Goal: Find contact information: Find contact information

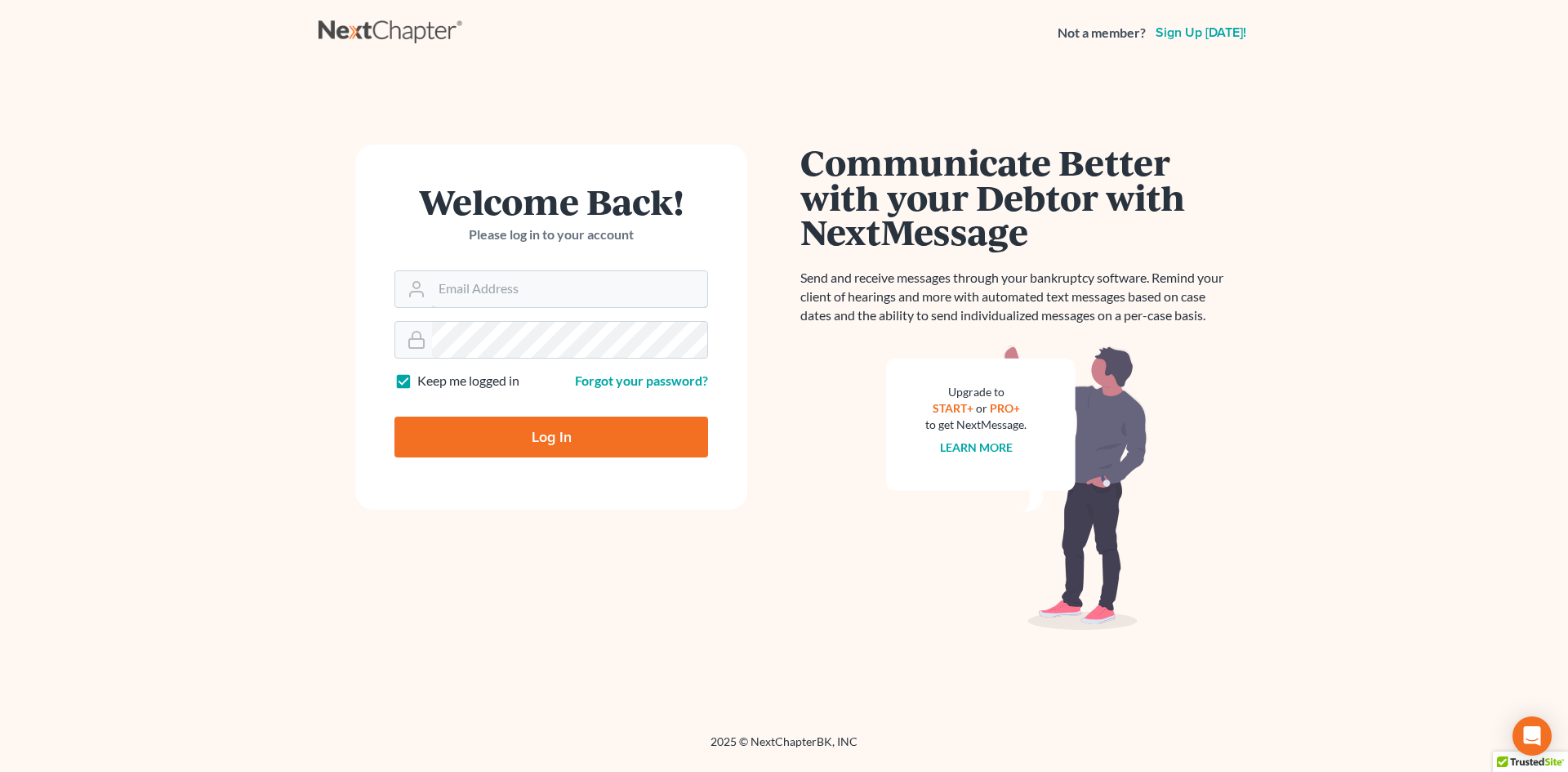
type input "[EMAIL_ADDRESS][DOMAIN_NAME]"
click at [522, 443] on input "Log In" at bounding box center [550, 437] width 313 height 41
type input "Thinking..."
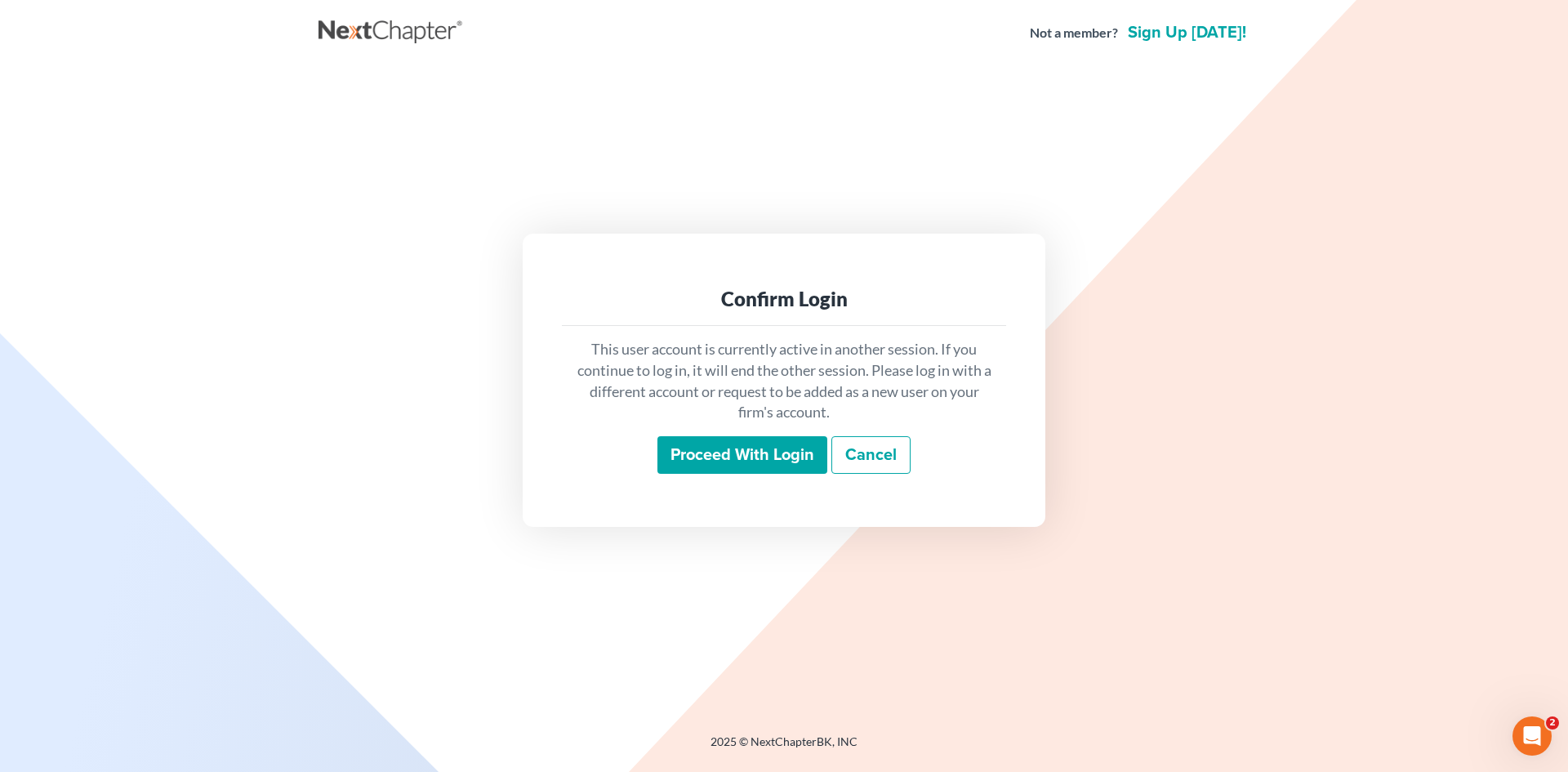
click at [711, 457] on input "Proceed with login" at bounding box center [742, 454] width 170 height 37
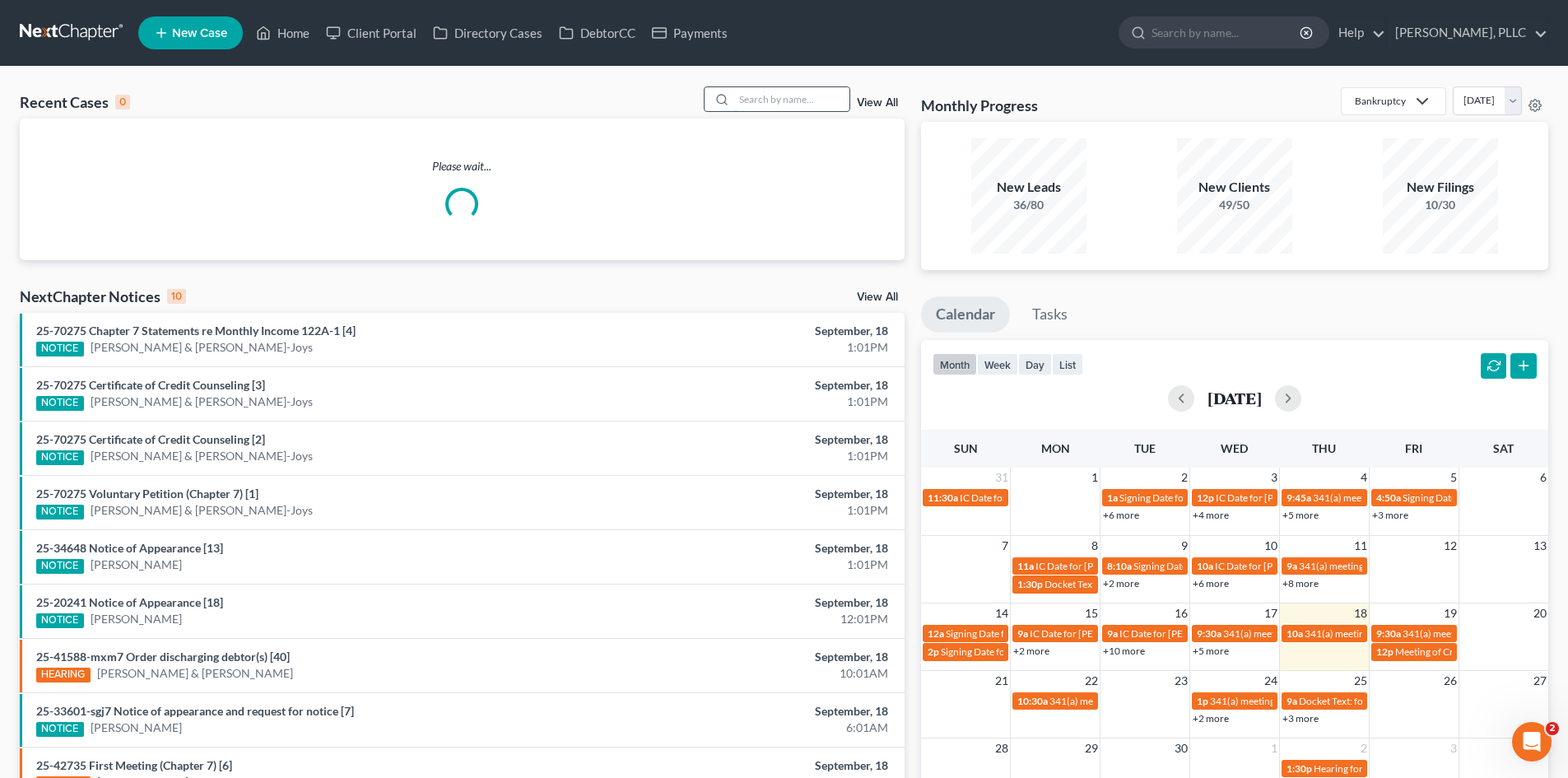
click at [758, 98] on input "search" at bounding box center [792, 99] width 116 height 24
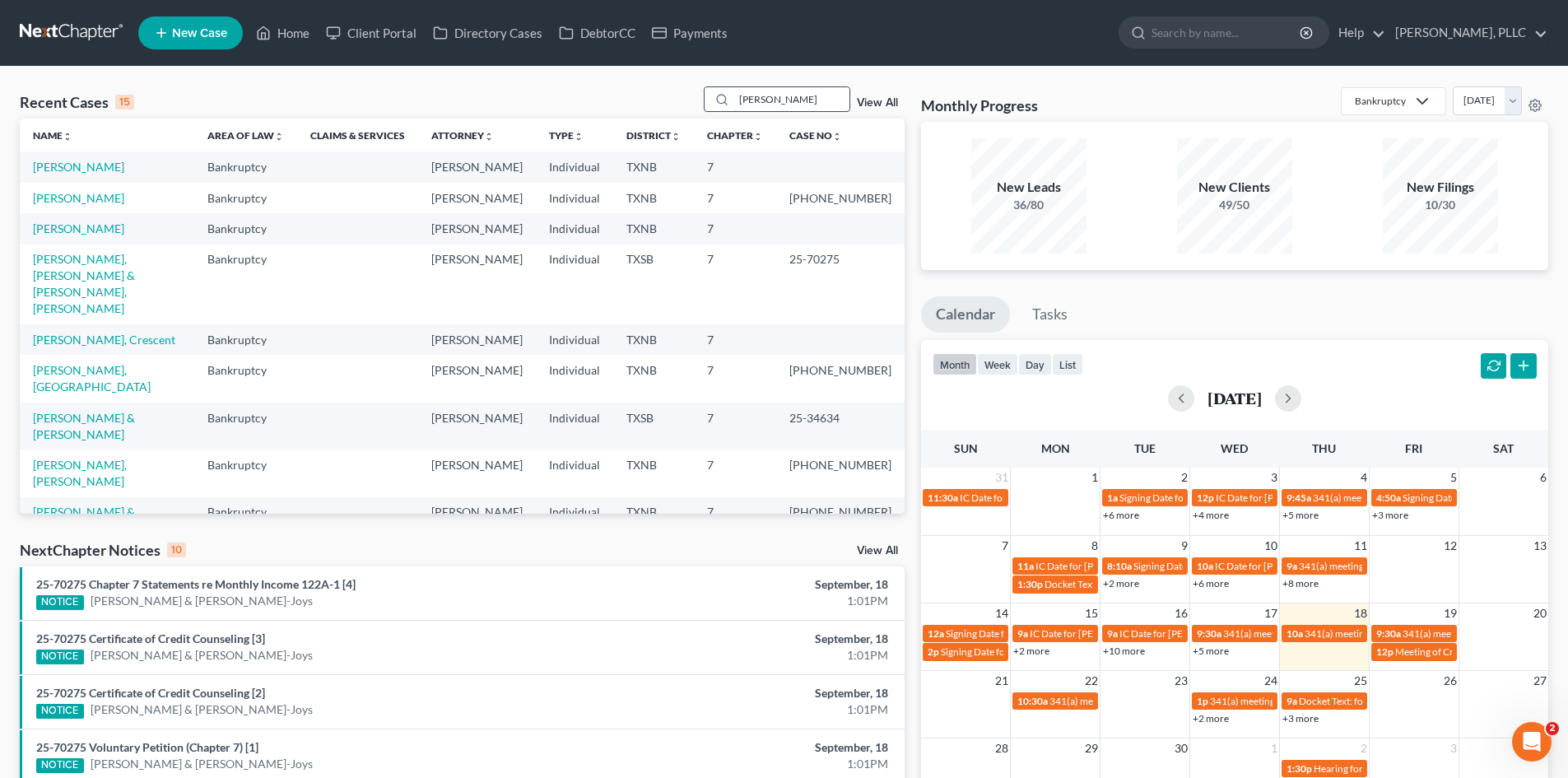
type input "[PERSON_NAME]"
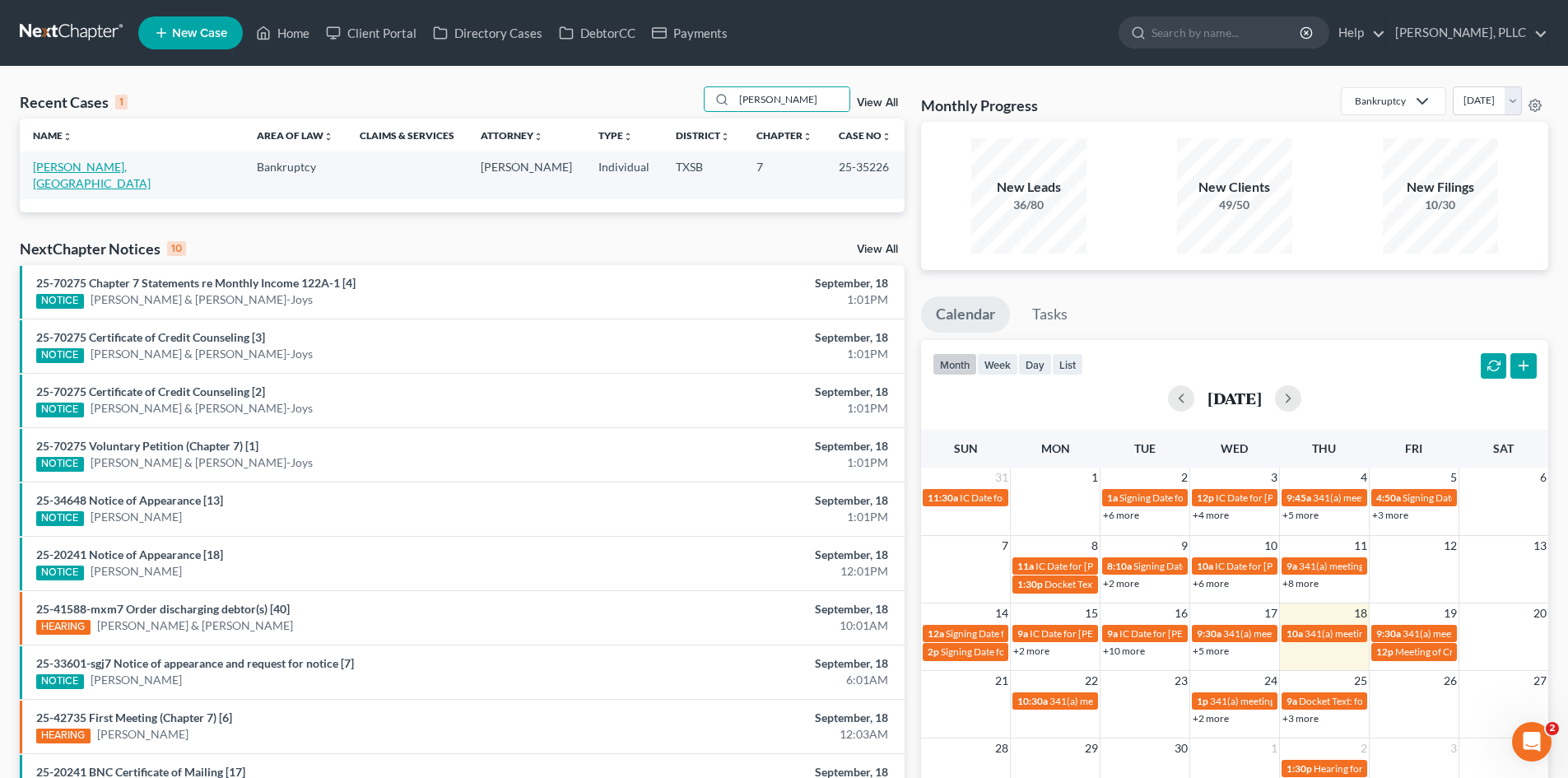
click at [80, 169] on link "[PERSON_NAME], [GEOGRAPHIC_DATA]" at bounding box center [91, 175] width 117 height 31
select select "6"
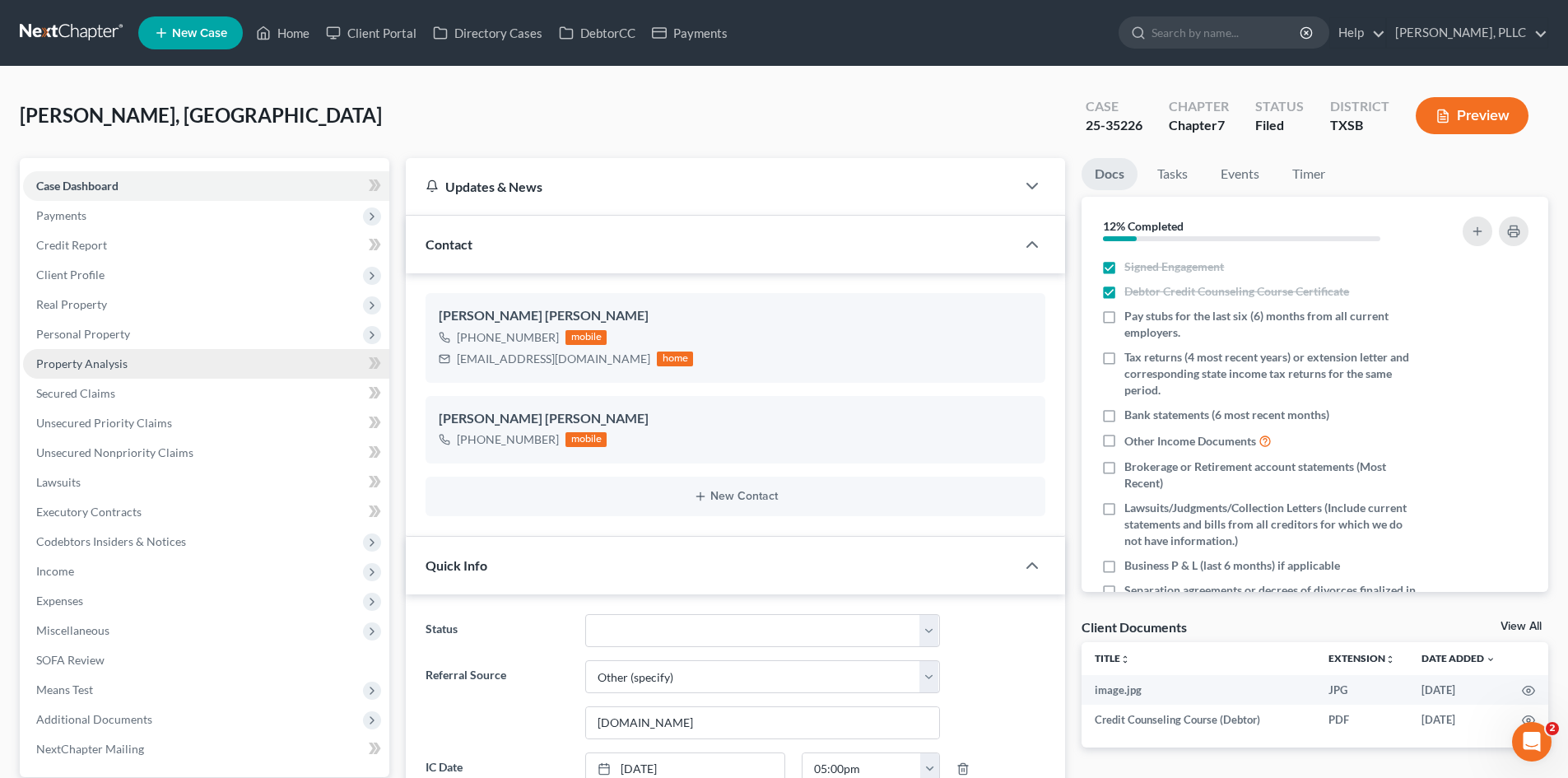
scroll to position [1735, 0]
click at [143, 353] on link "Property Analysis" at bounding box center [206, 364] width 367 height 30
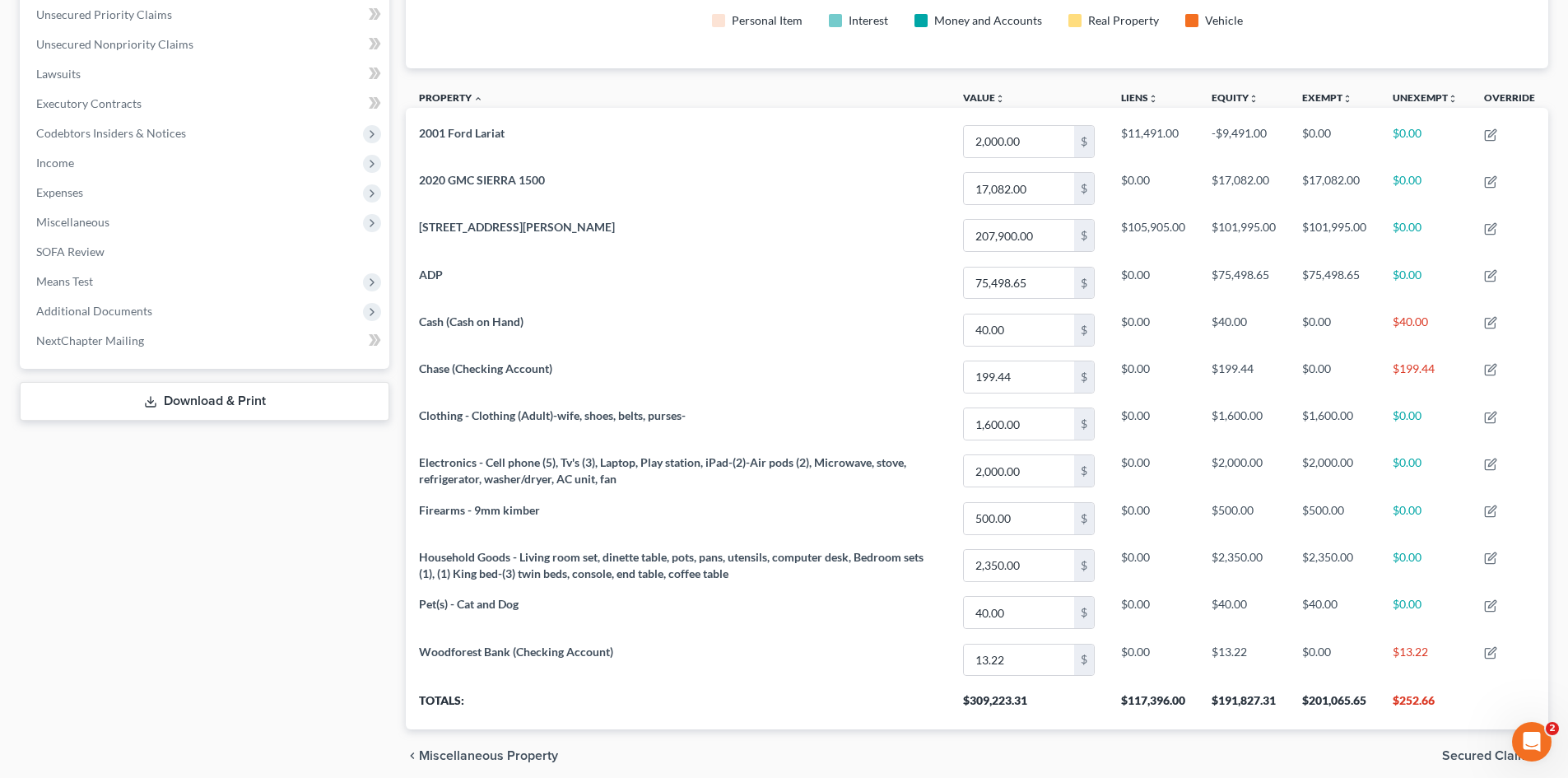
scroll to position [412, 0]
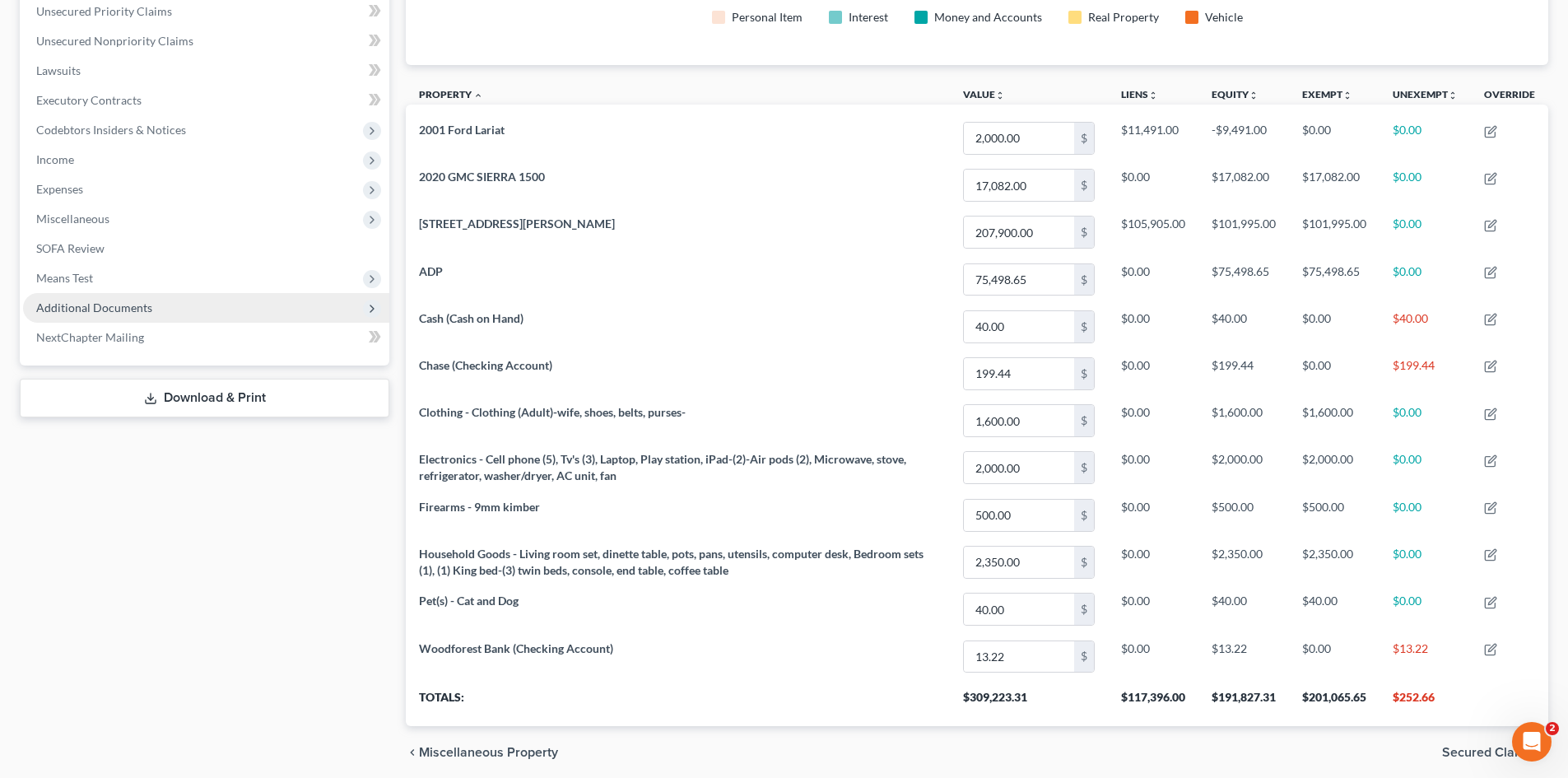
click at [185, 308] on span "Additional Documents" at bounding box center [206, 307] width 367 height 30
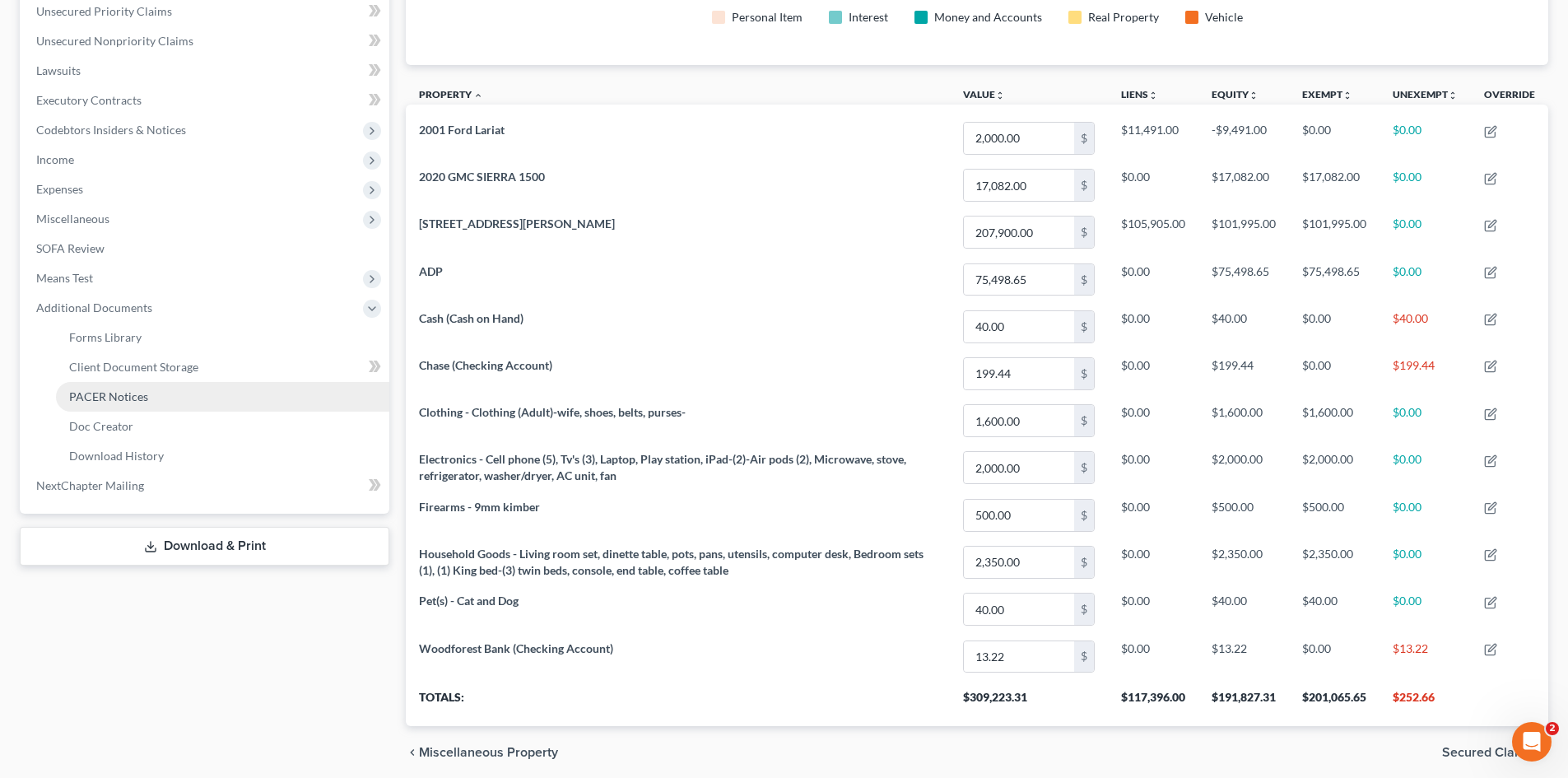
click at [171, 405] on link "PACER Notices" at bounding box center [222, 396] width 333 height 30
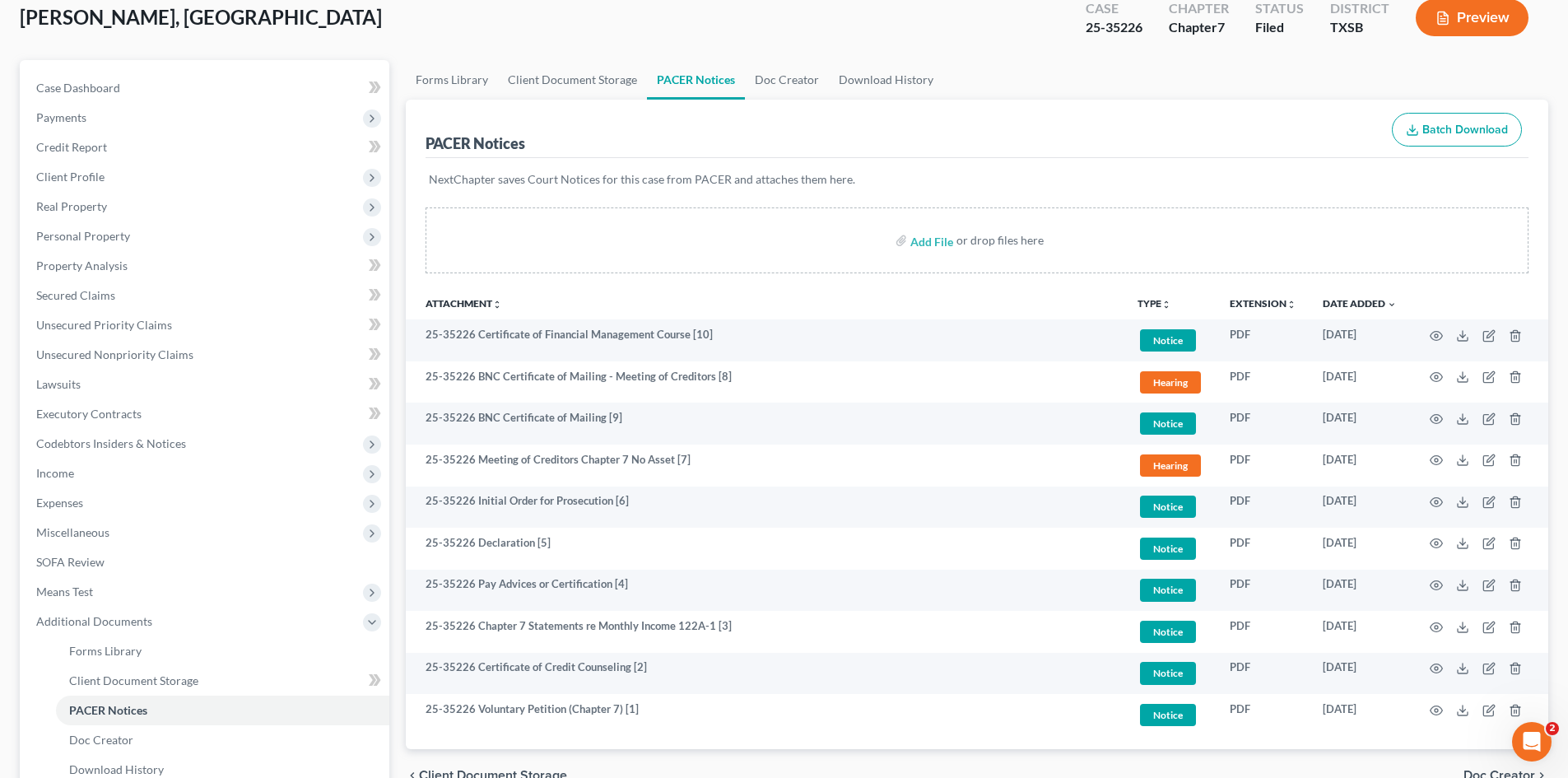
scroll to position [262, 0]
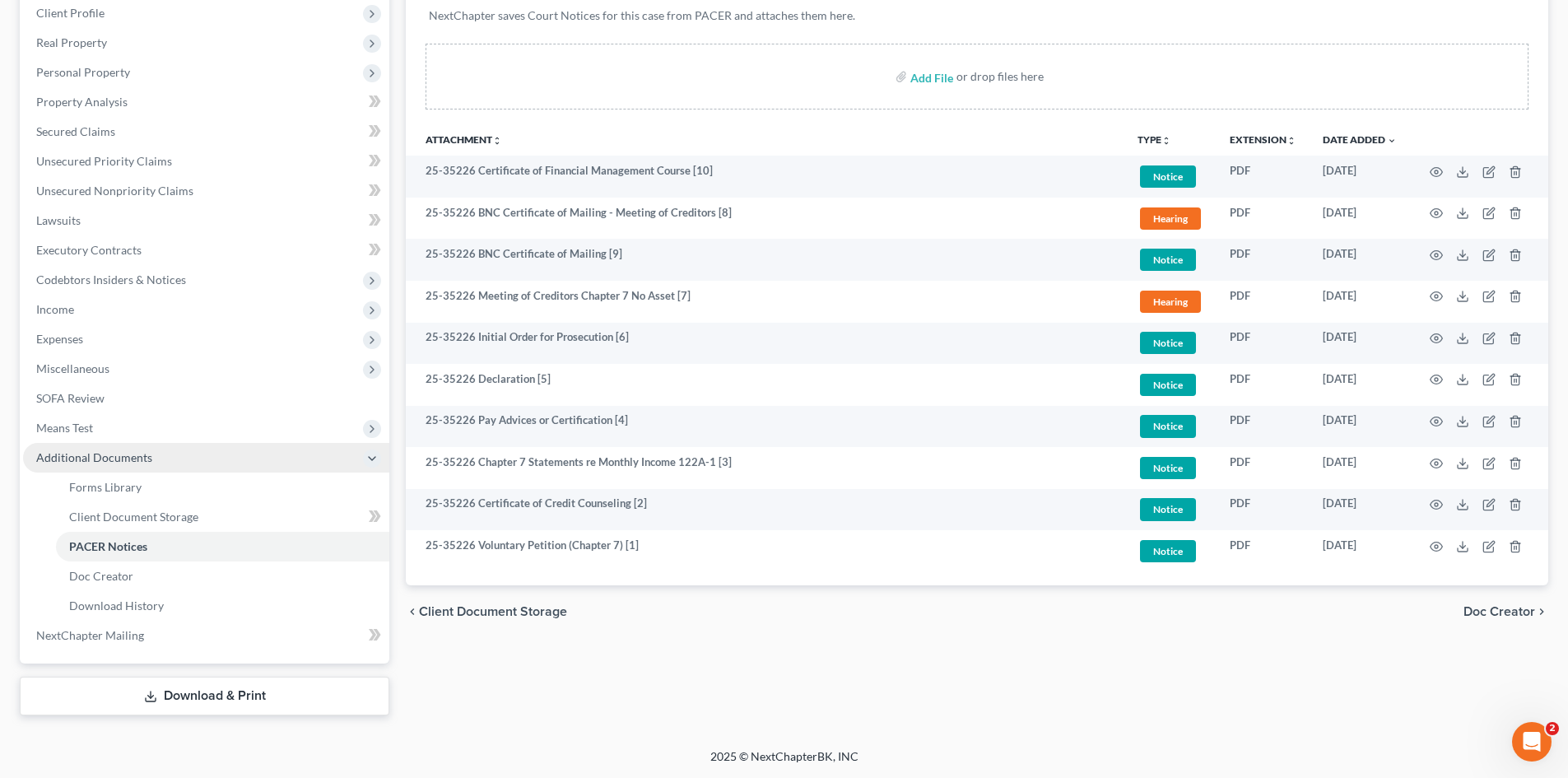
click at [97, 458] on span "Additional Documents" at bounding box center [94, 457] width 116 height 14
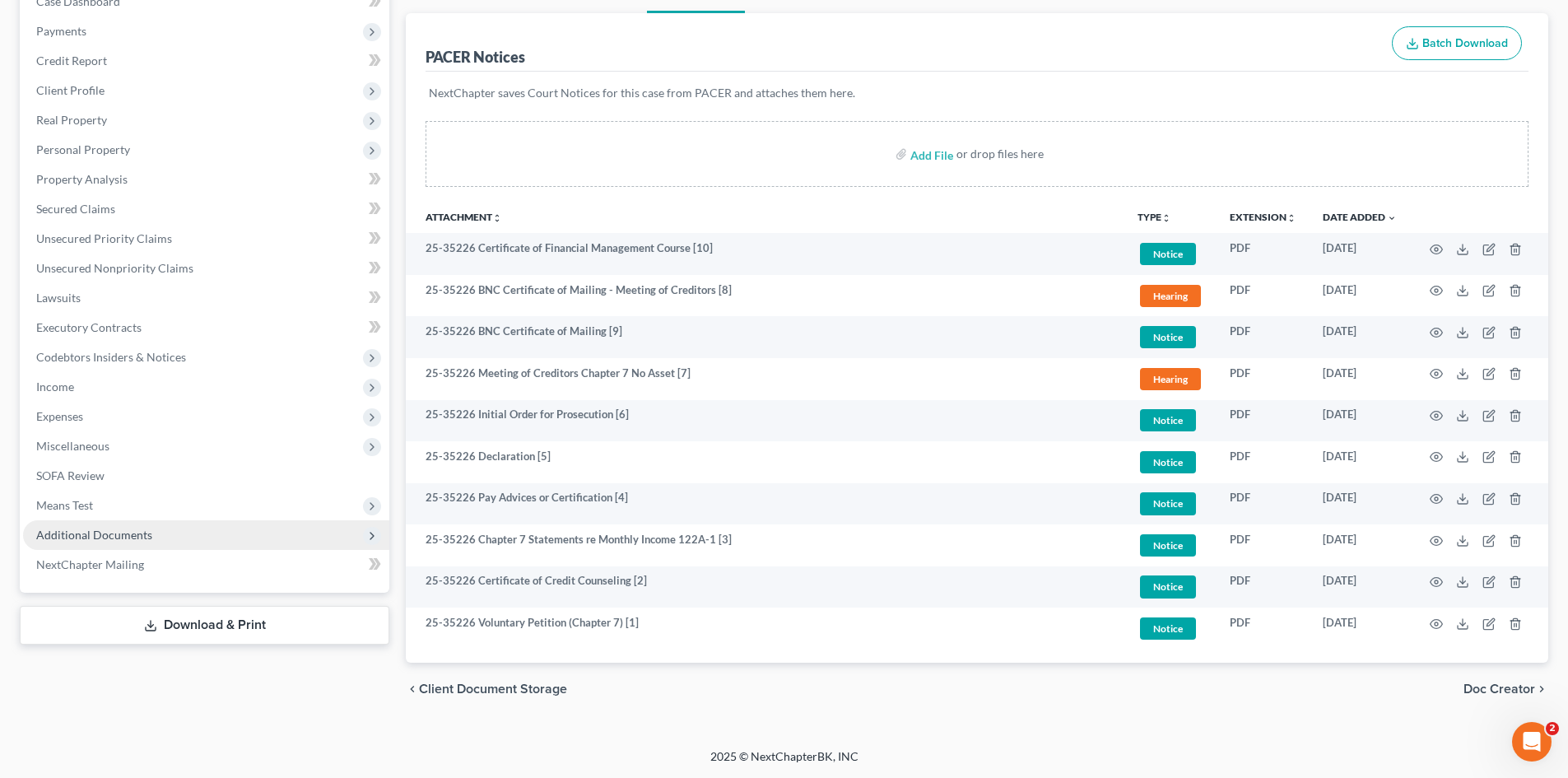
scroll to position [184, 0]
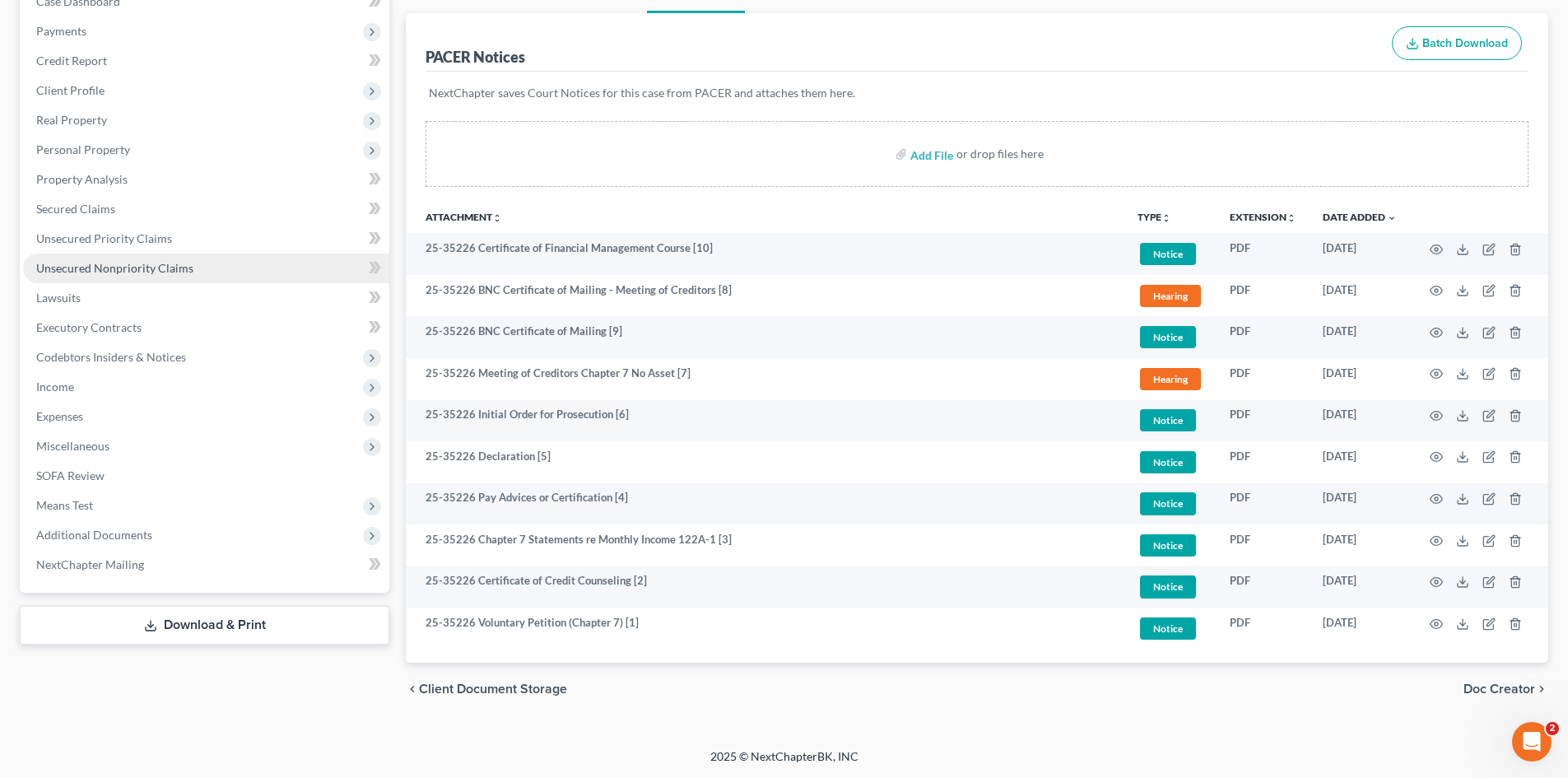
click at [110, 257] on link "Unsecured Nonpriority Claims" at bounding box center [206, 268] width 367 height 30
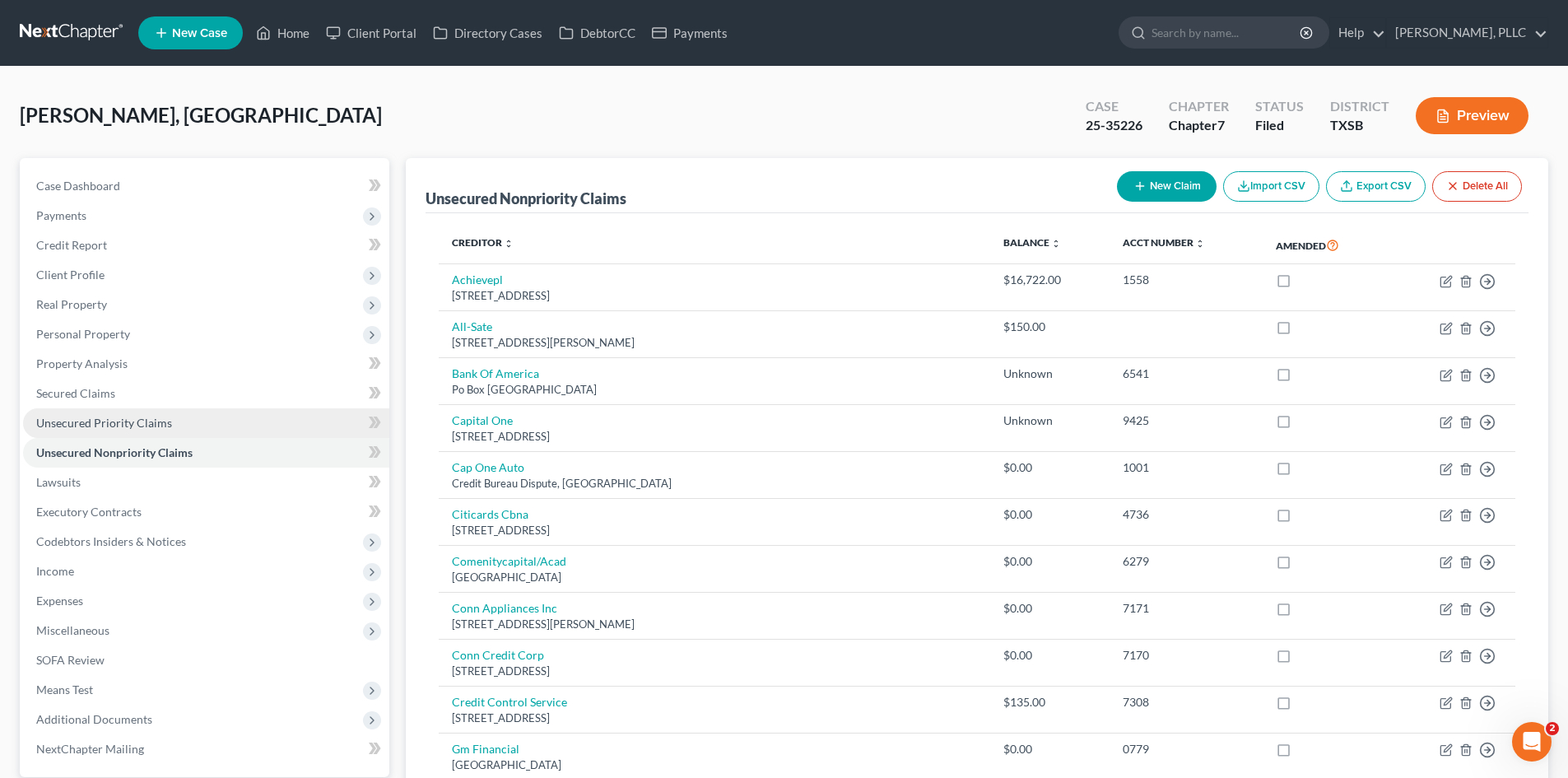
click at [150, 415] on span "Unsecured Priority Claims" at bounding box center [104, 422] width 136 height 14
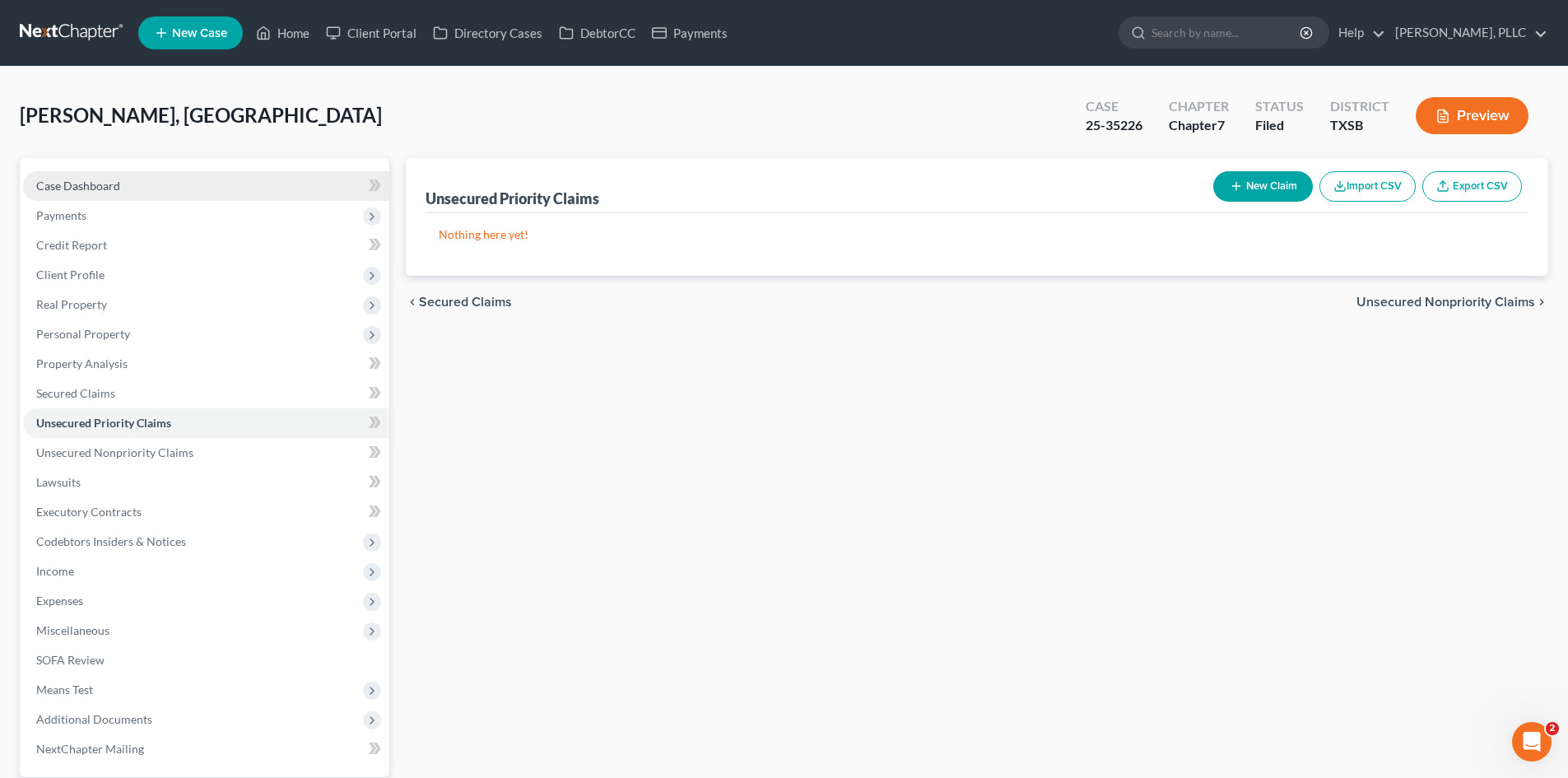
click at [143, 199] on link "Case Dashboard" at bounding box center [206, 186] width 367 height 30
select select "6"
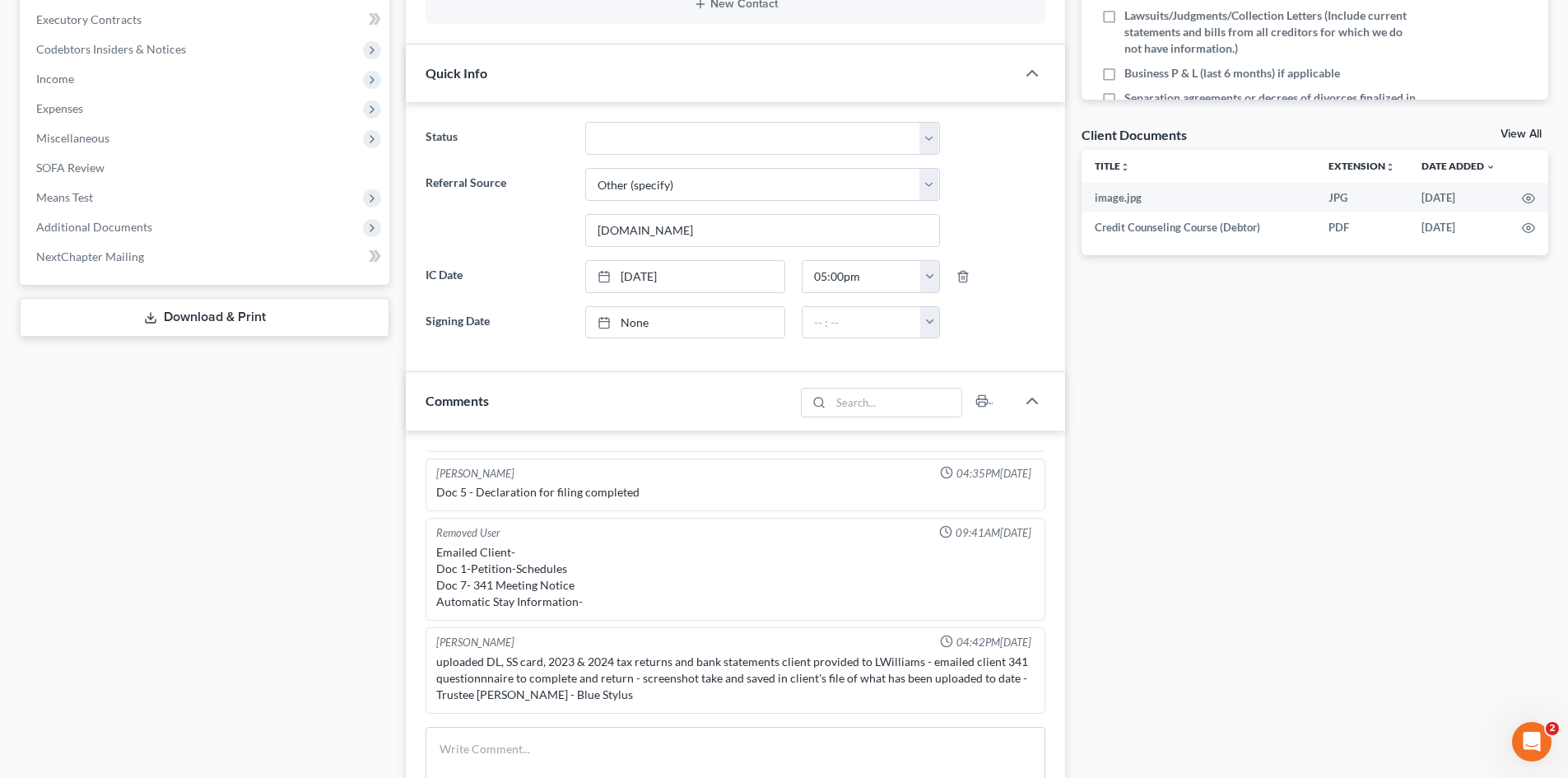
scroll to position [494, 0]
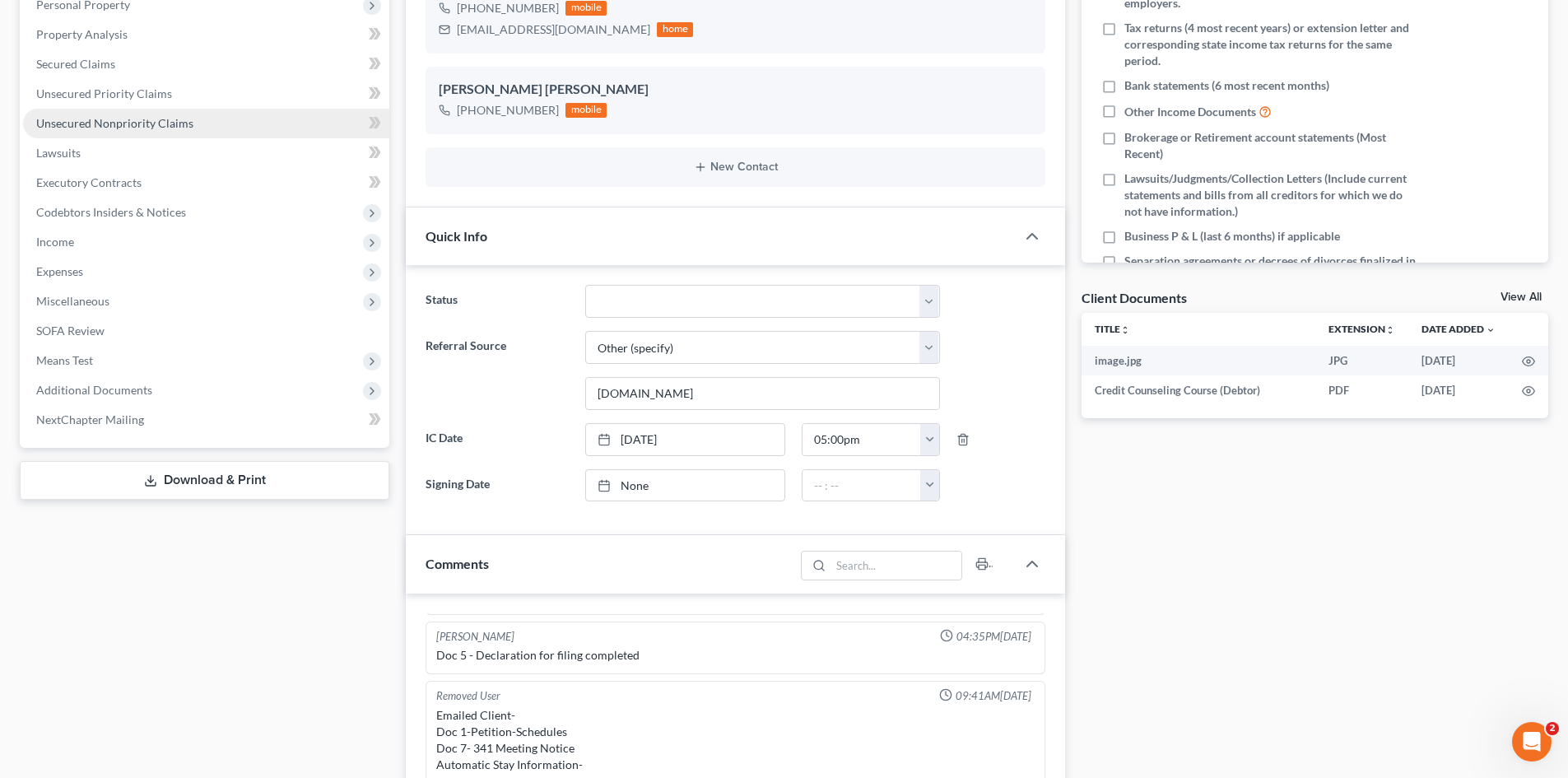
click at [163, 123] on span "Unsecured Nonpriority Claims" at bounding box center [115, 123] width 158 height 14
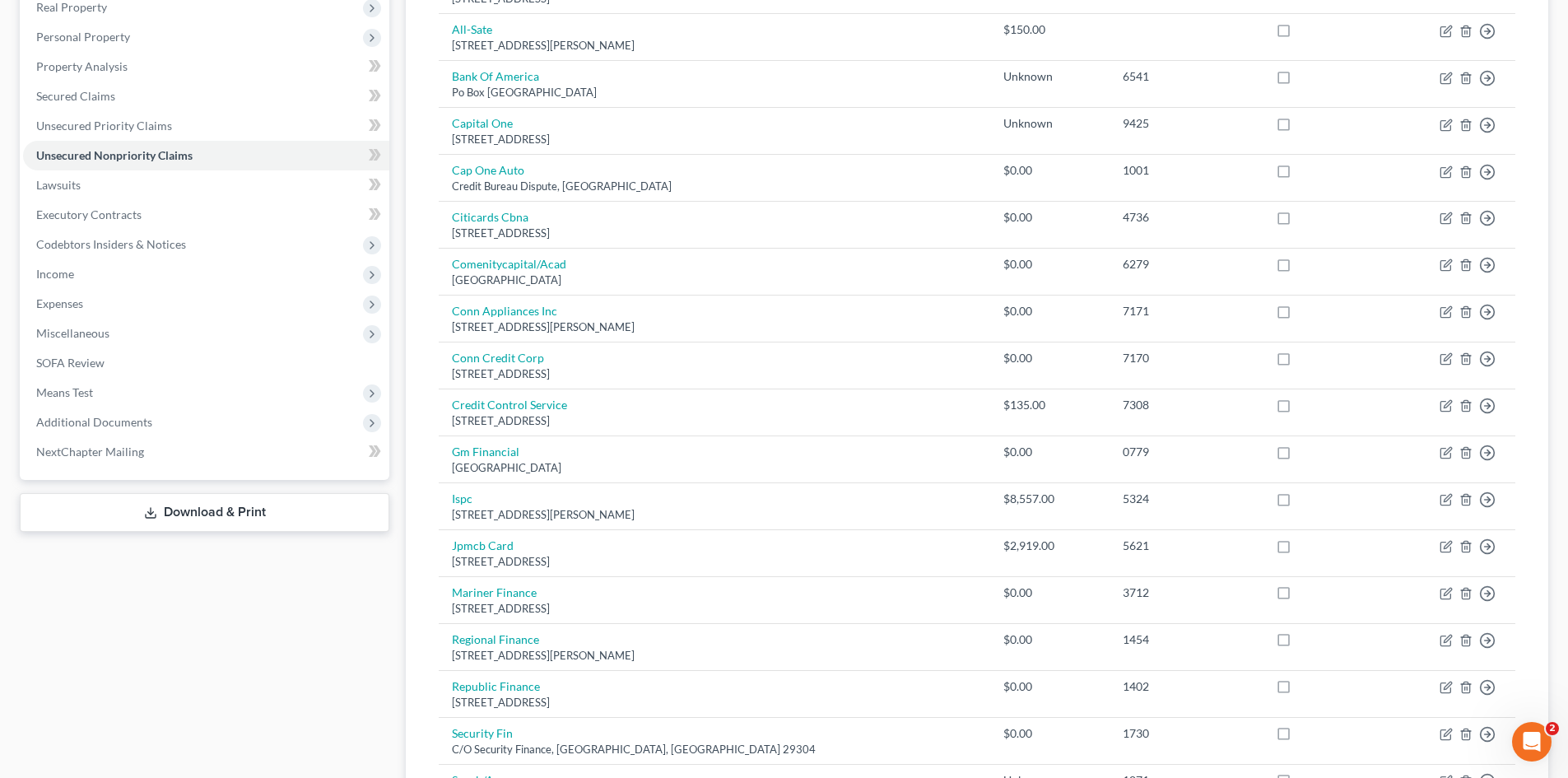
scroll to position [285, 0]
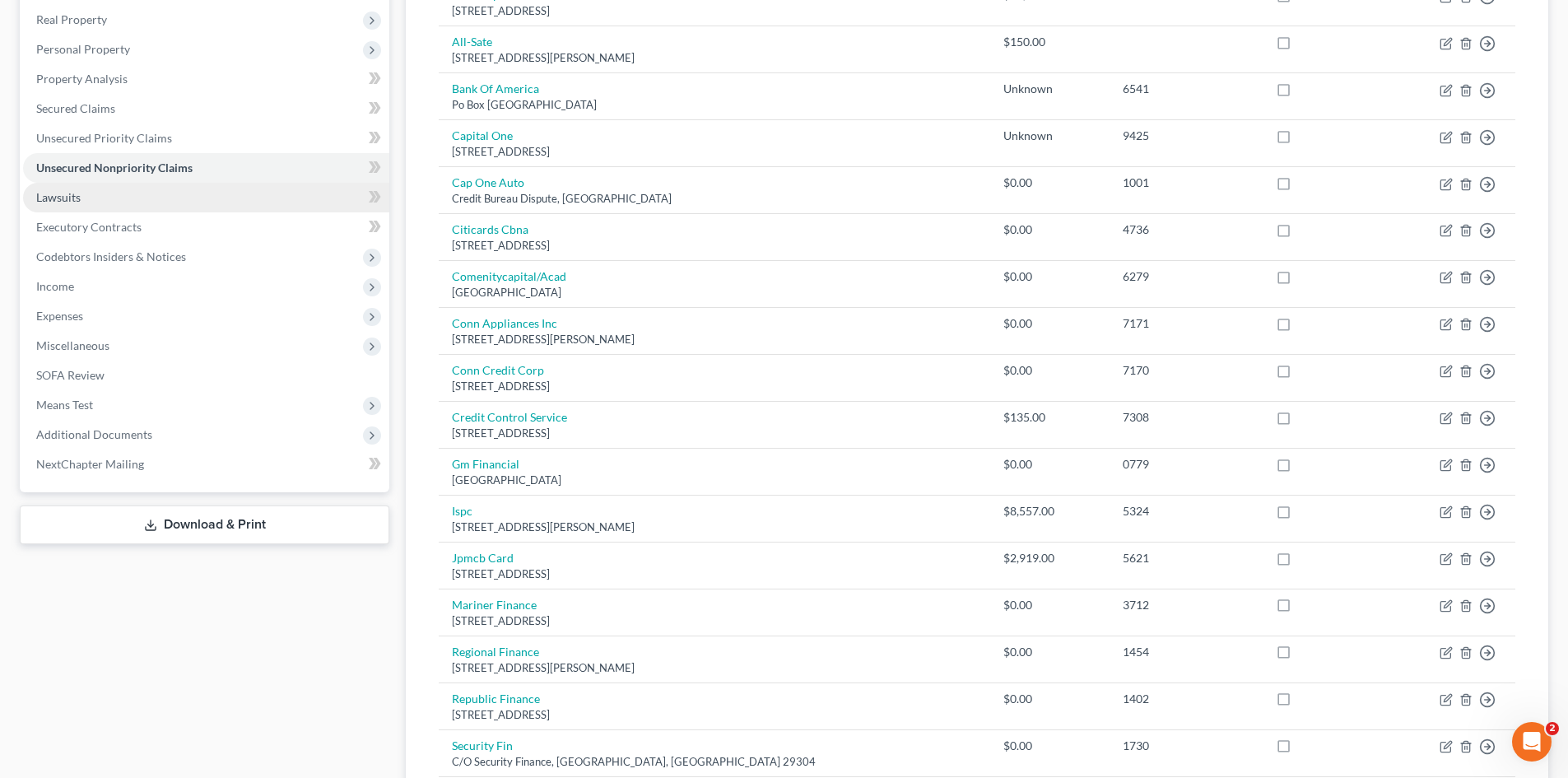
click at [92, 203] on link "Lawsuits" at bounding box center [206, 197] width 367 height 30
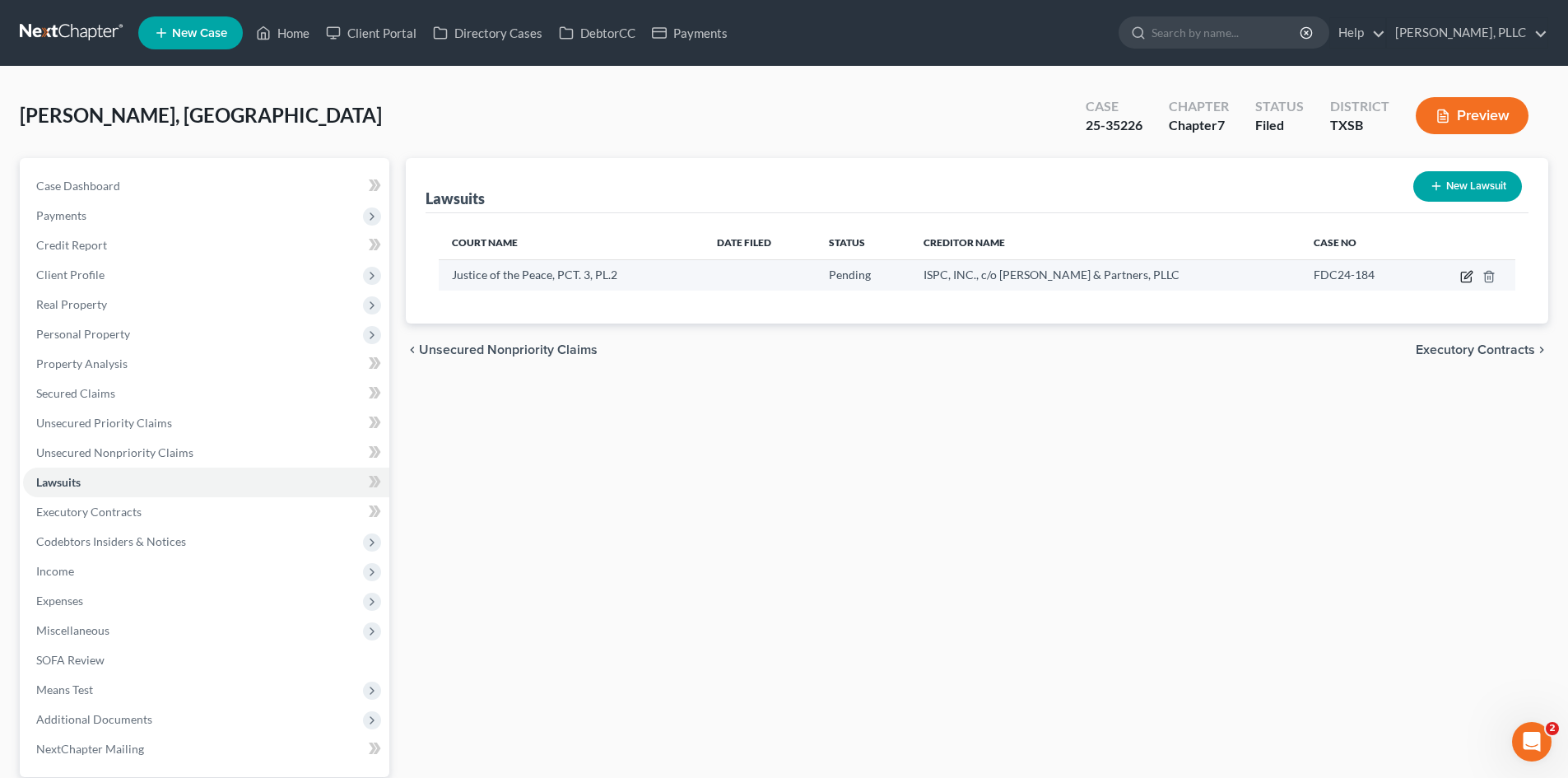
click at [1467, 277] on icon "button" at bounding box center [1466, 276] width 13 height 13
select select "45"
select select "0"
select select "45"
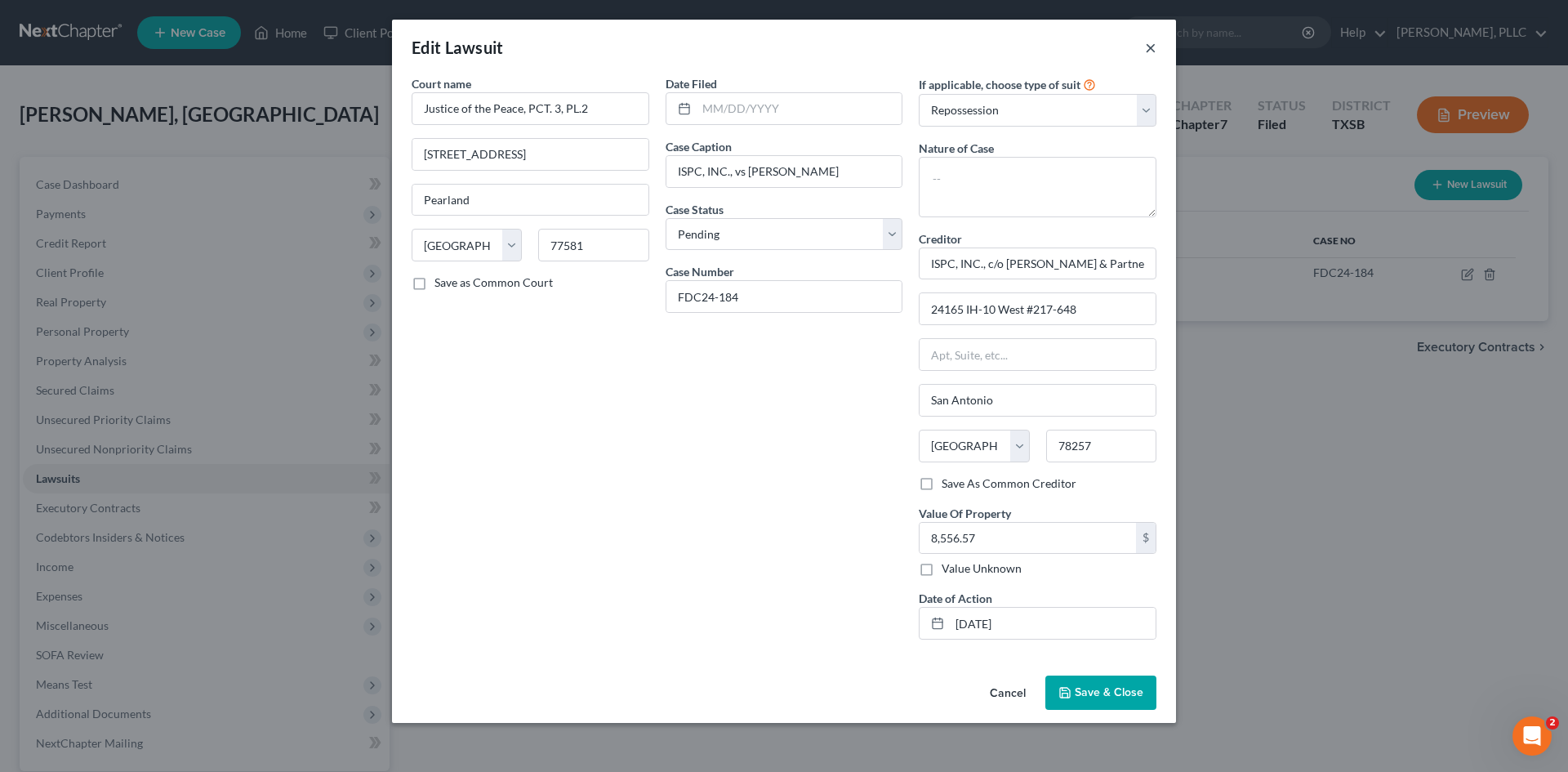
click at [1153, 43] on button "×" at bounding box center [1150, 47] width 11 height 20
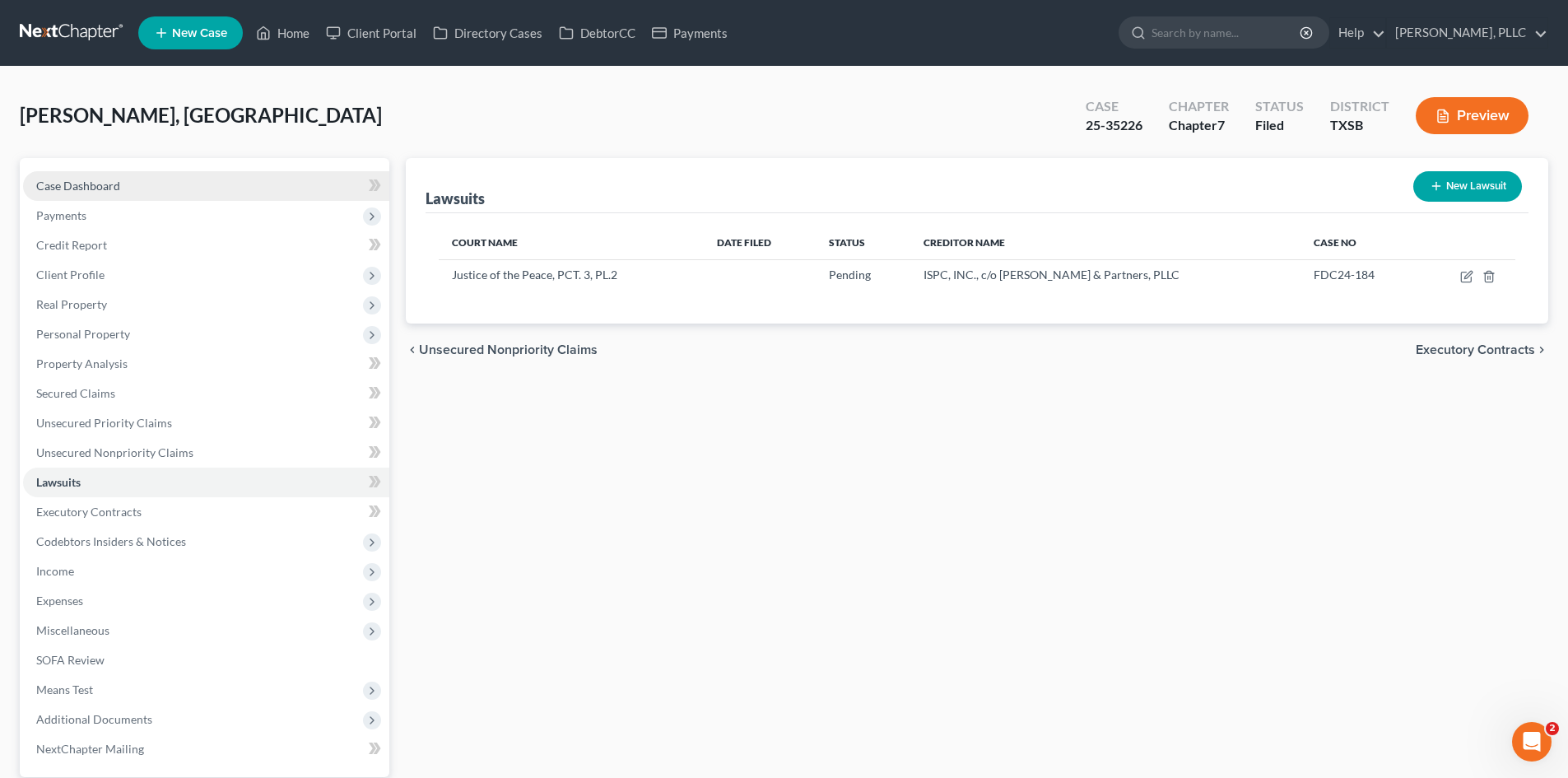
click at [83, 184] on span "Case Dashboard" at bounding box center [78, 186] width 84 height 14
select select "6"
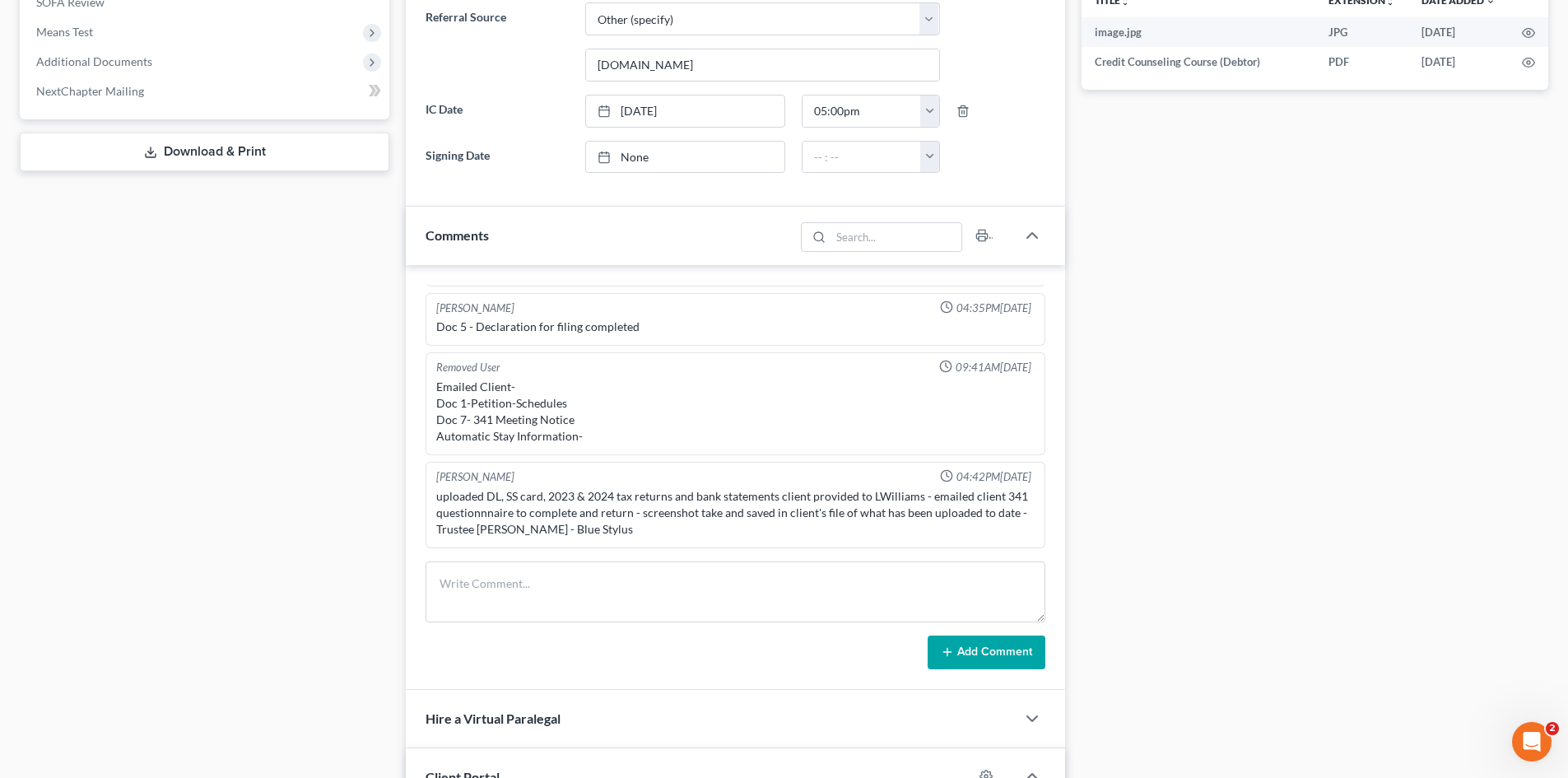
scroll to position [658, 0]
click at [199, 50] on span "Additional Documents" at bounding box center [206, 61] width 367 height 30
click at [182, 152] on link "PACER Notices" at bounding box center [222, 150] width 333 height 30
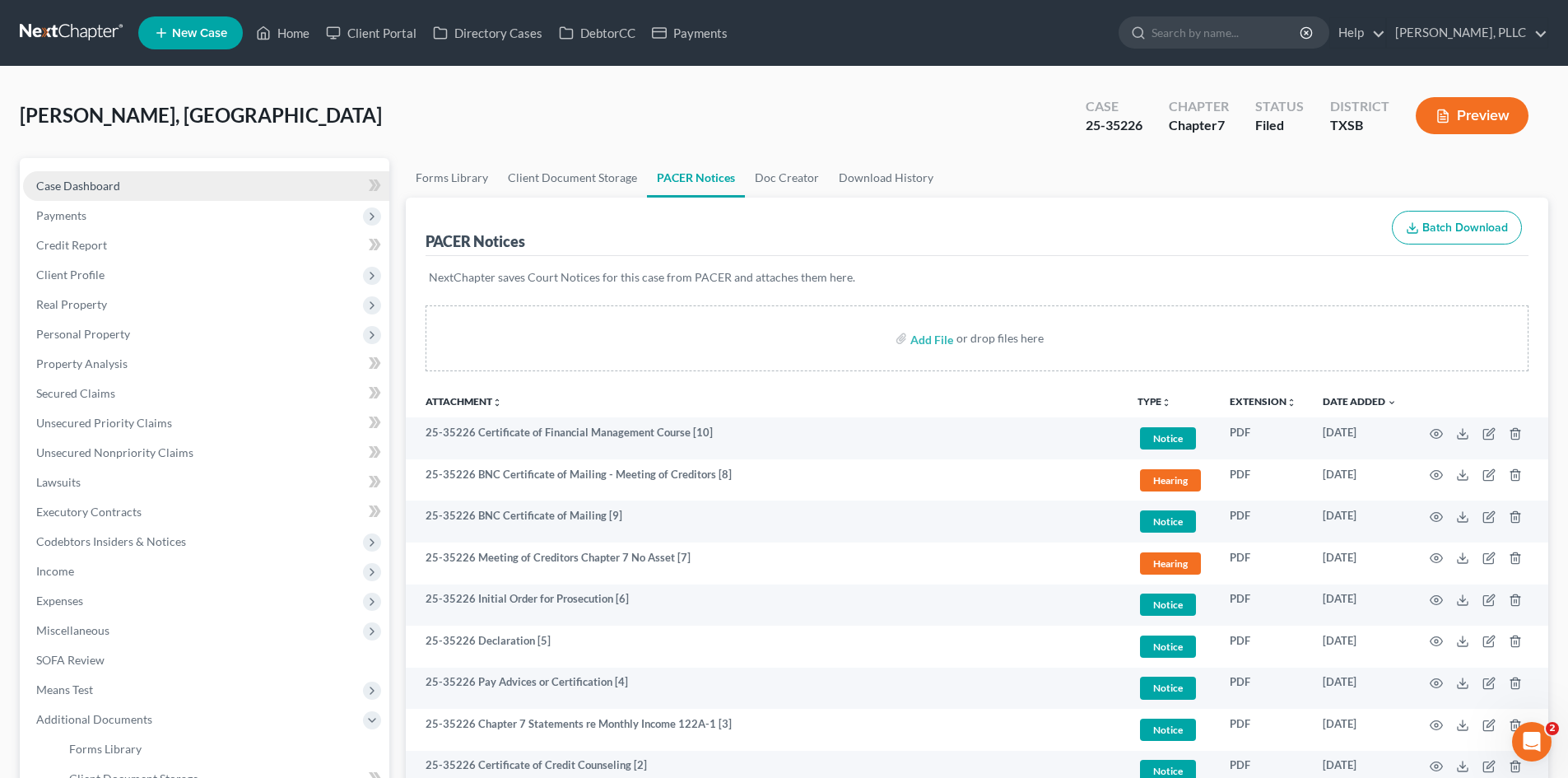
click at [160, 194] on link "Case Dashboard" at bounding box center [206, 186] width 367 height 30
select select "6"
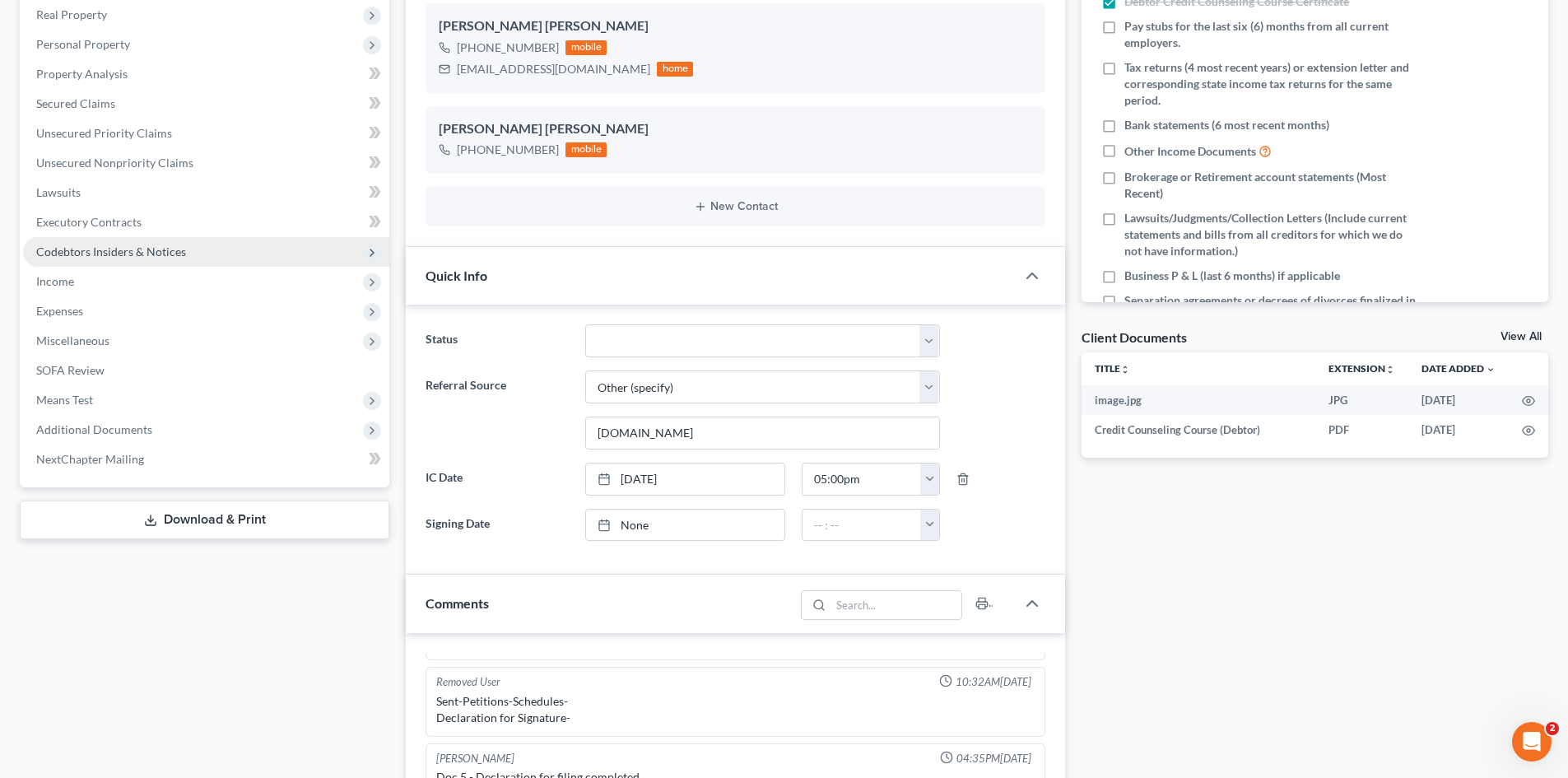
scroll to position [246, 0]
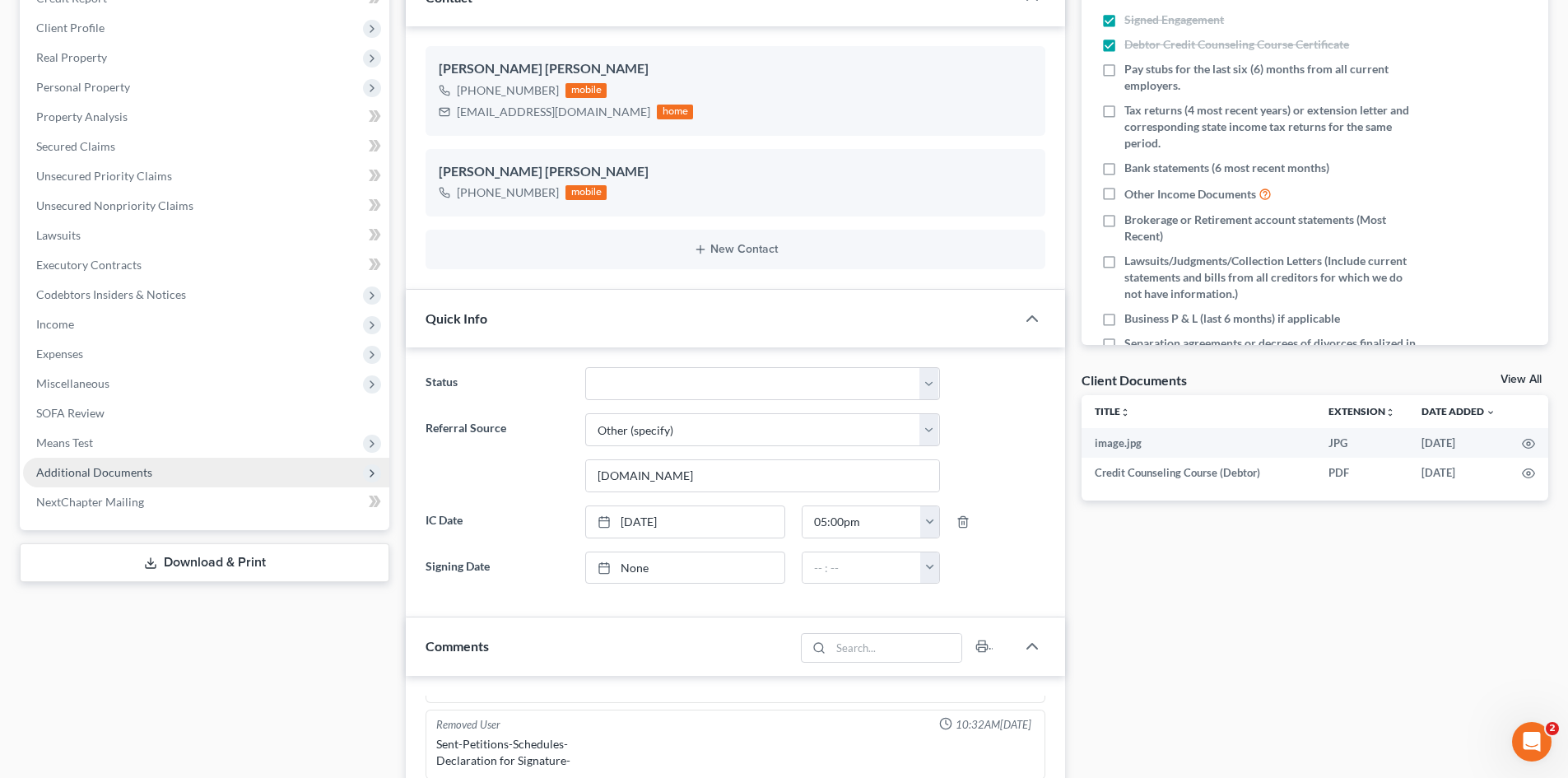
drag, startPoint x: 119, startPoint y: 466, endPoint x: 147, endPoint y: 460, distance: 28.6
click at [117, 466] on span "Additional Documents" at bounding box center [94, 472] width 116 height 14
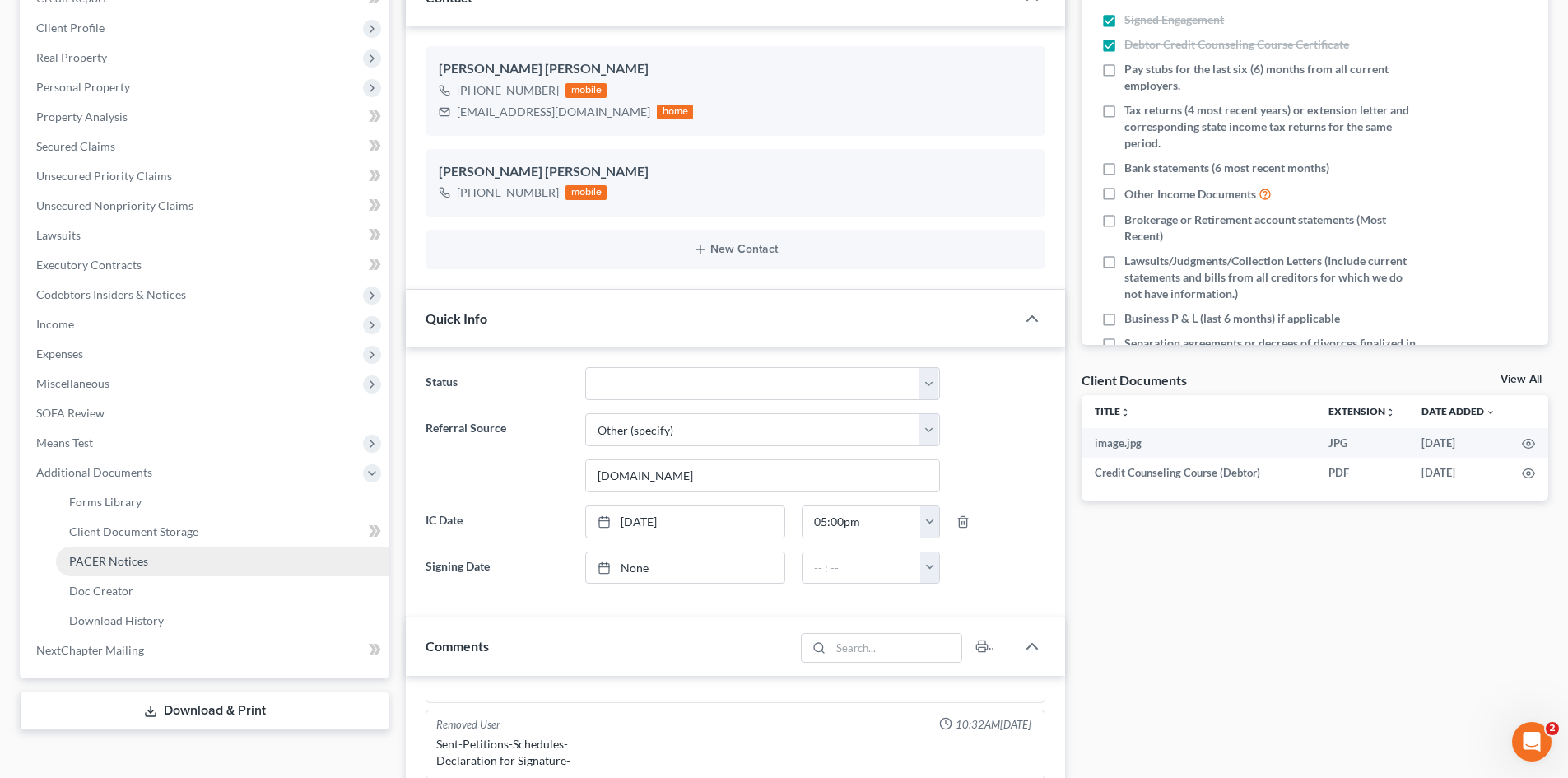
click at [107, 566] on span "PACER Notices" at bounding box center [109, 561] width 79 height 14
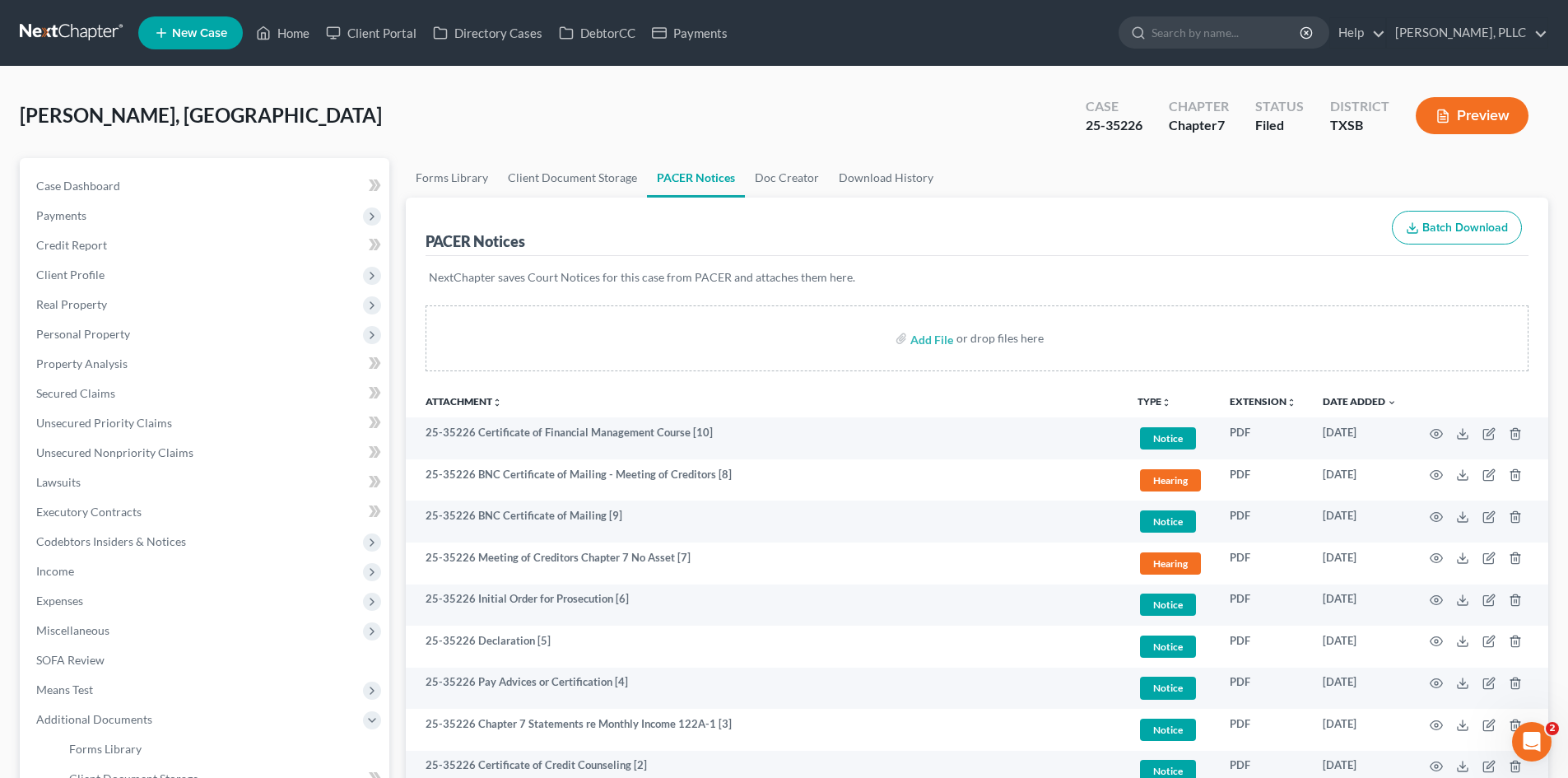
scroll to position [262, 0]
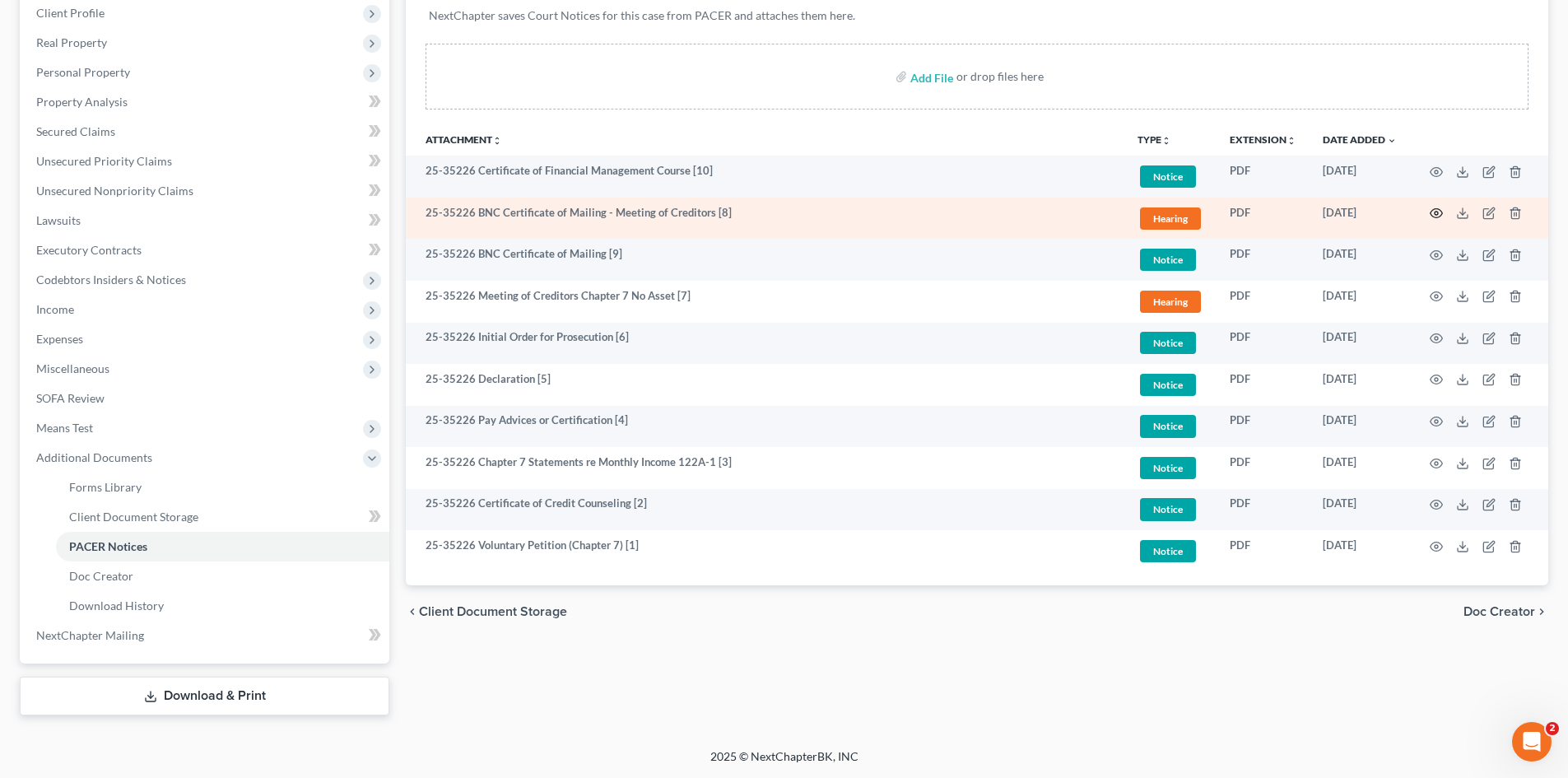
click at [1436, 218] on icon "button" at bounding box center [1437, 213] width 12 height 9
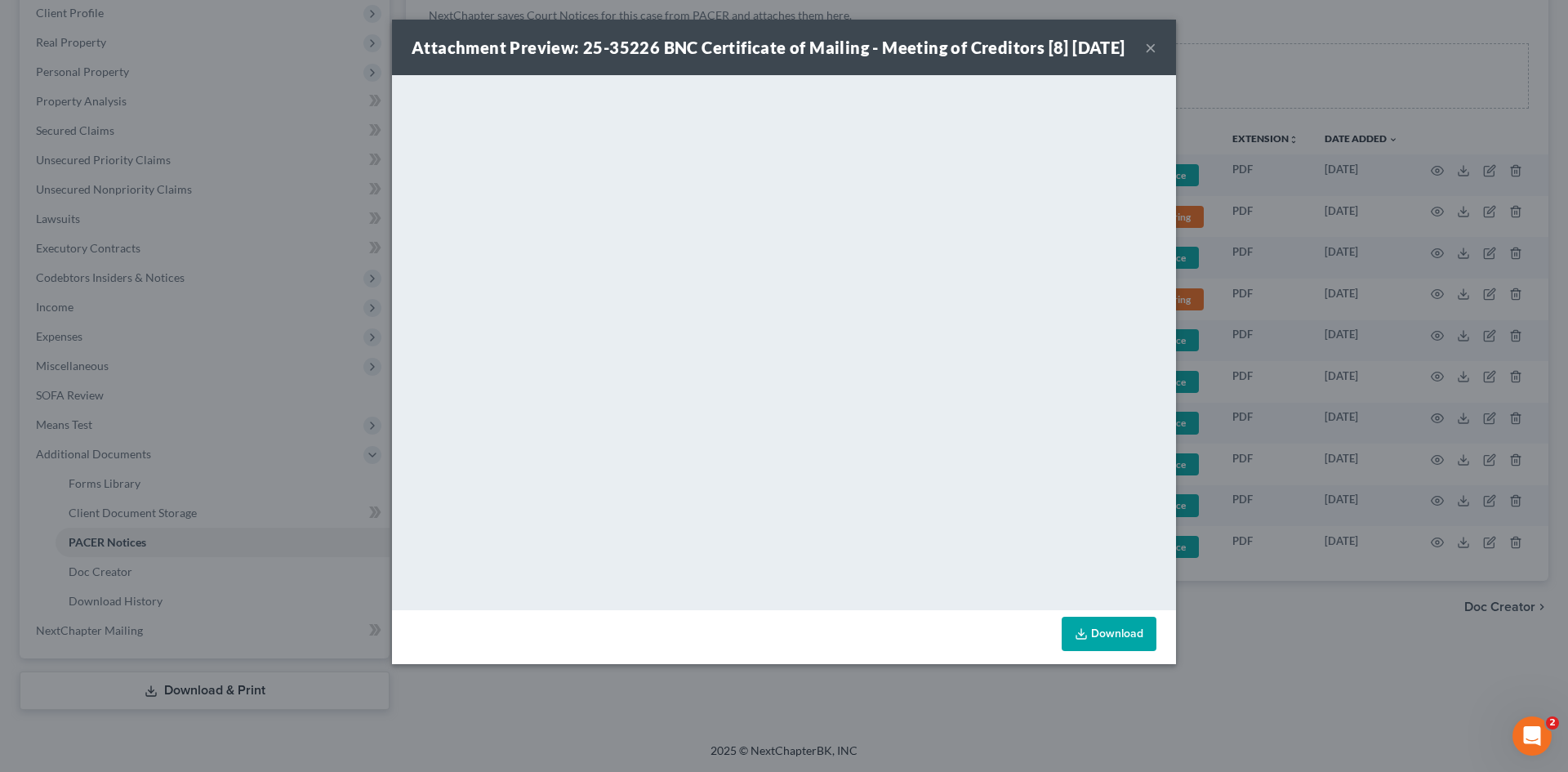
click at [1146, 57] on button "×" at bounding box center [1150, 47] width 11 height 20
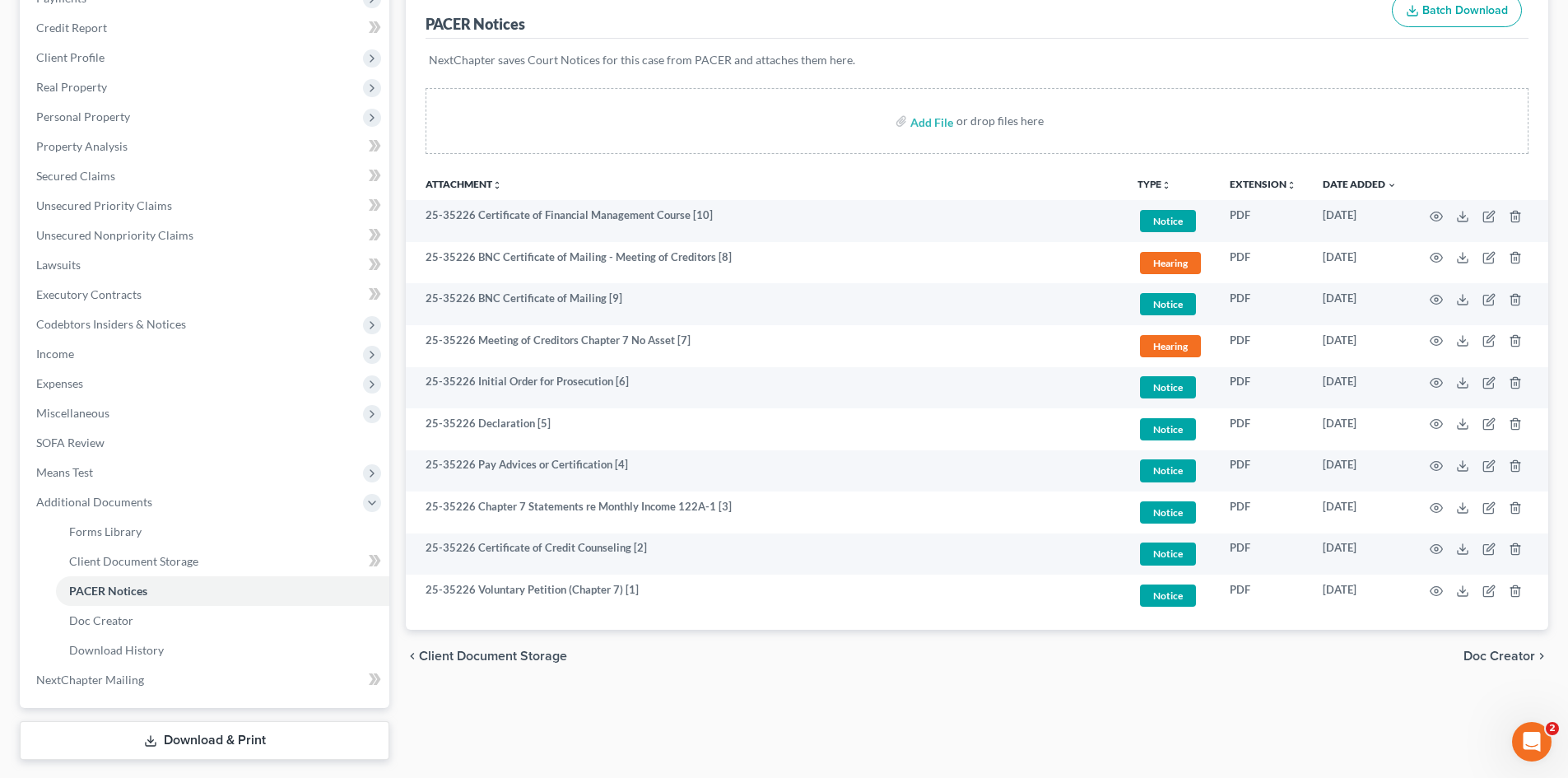
scroll to position [97, 0]
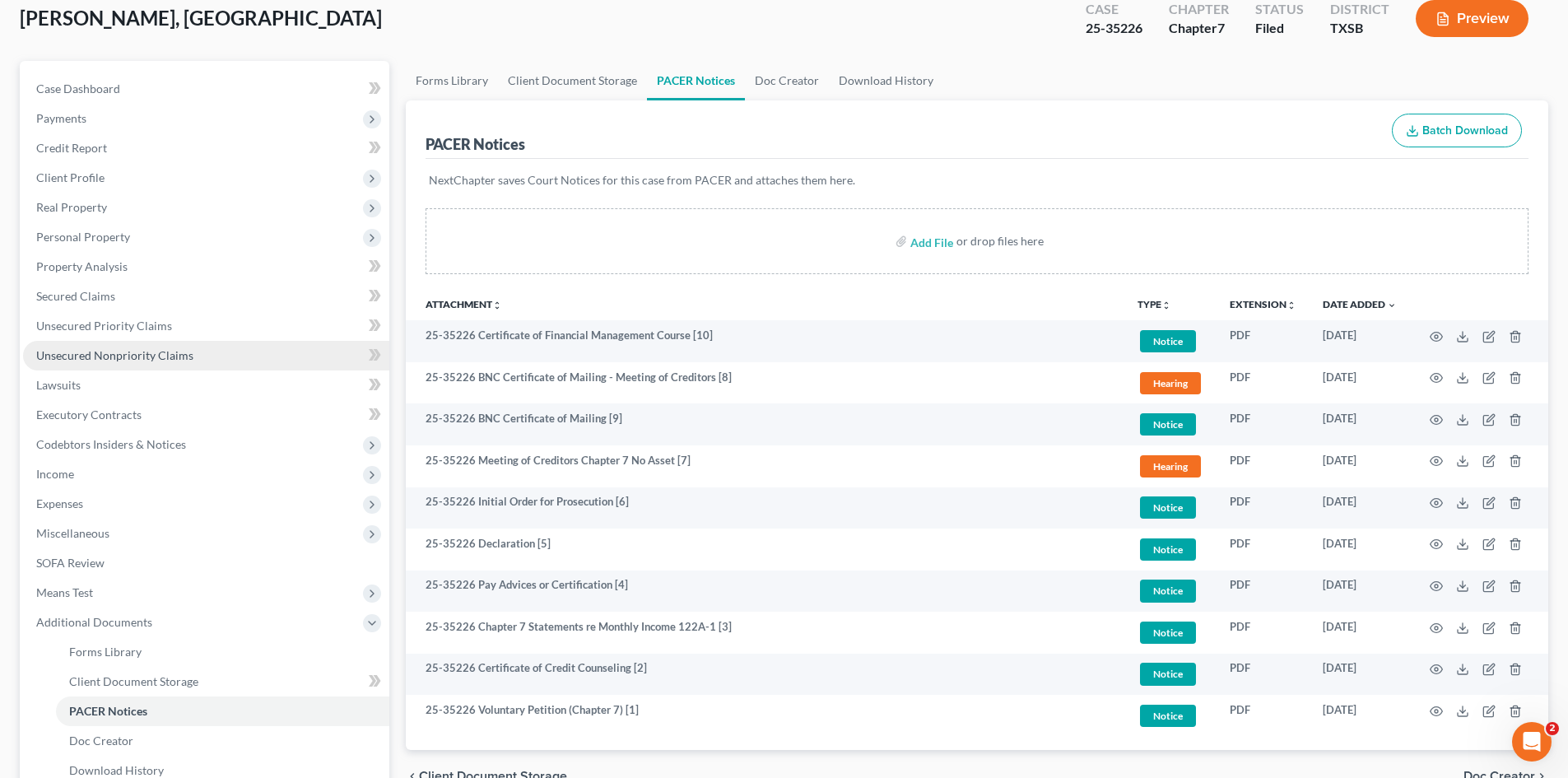
click at [140, 353] on span "Unsecured Nonpriority Claims" at bounding box center [115, 355] width 158 height 14
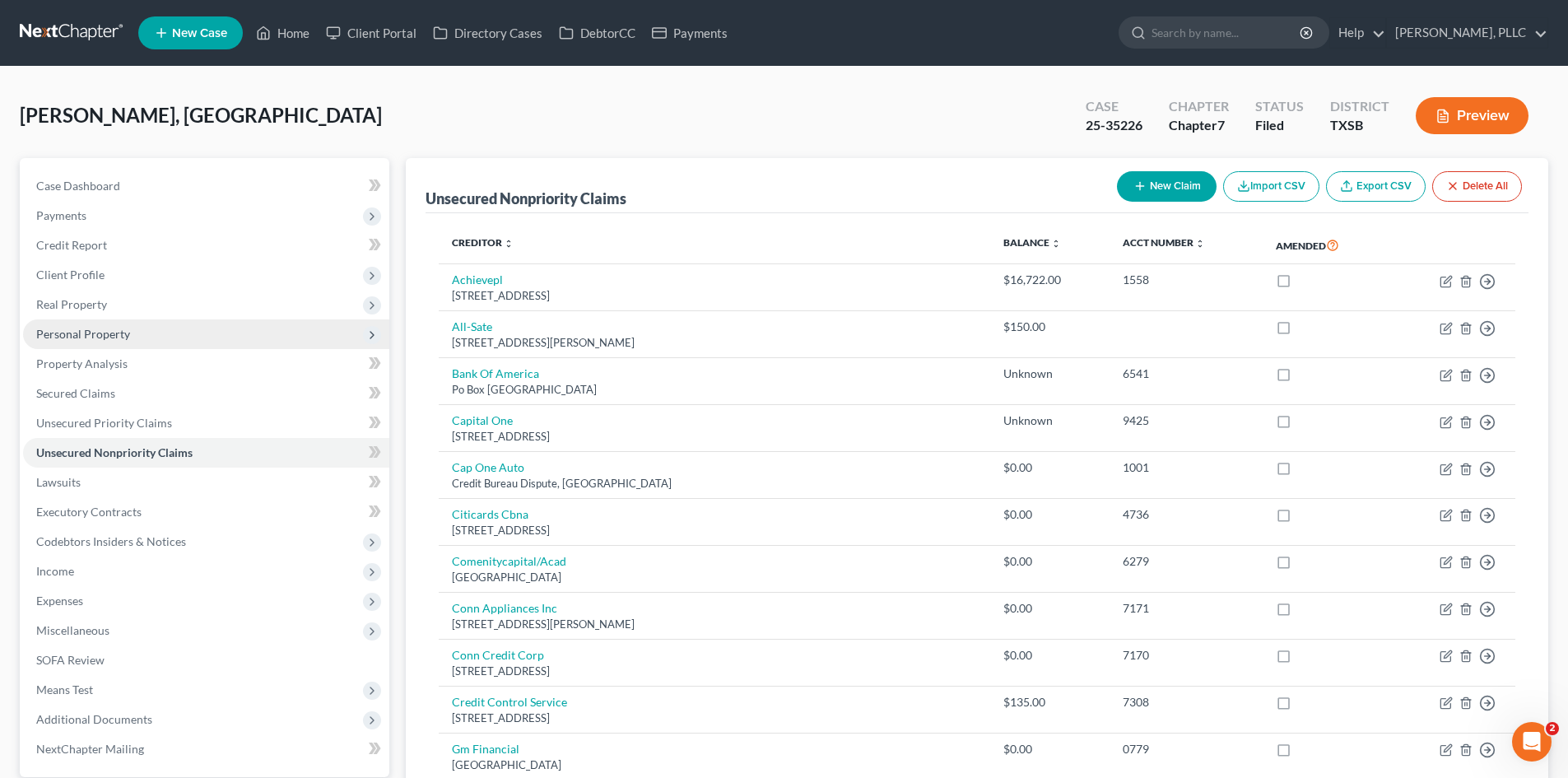
click at [112, 321] on span "Personal Property" at bounding box center [206, 334] width 367 height 30
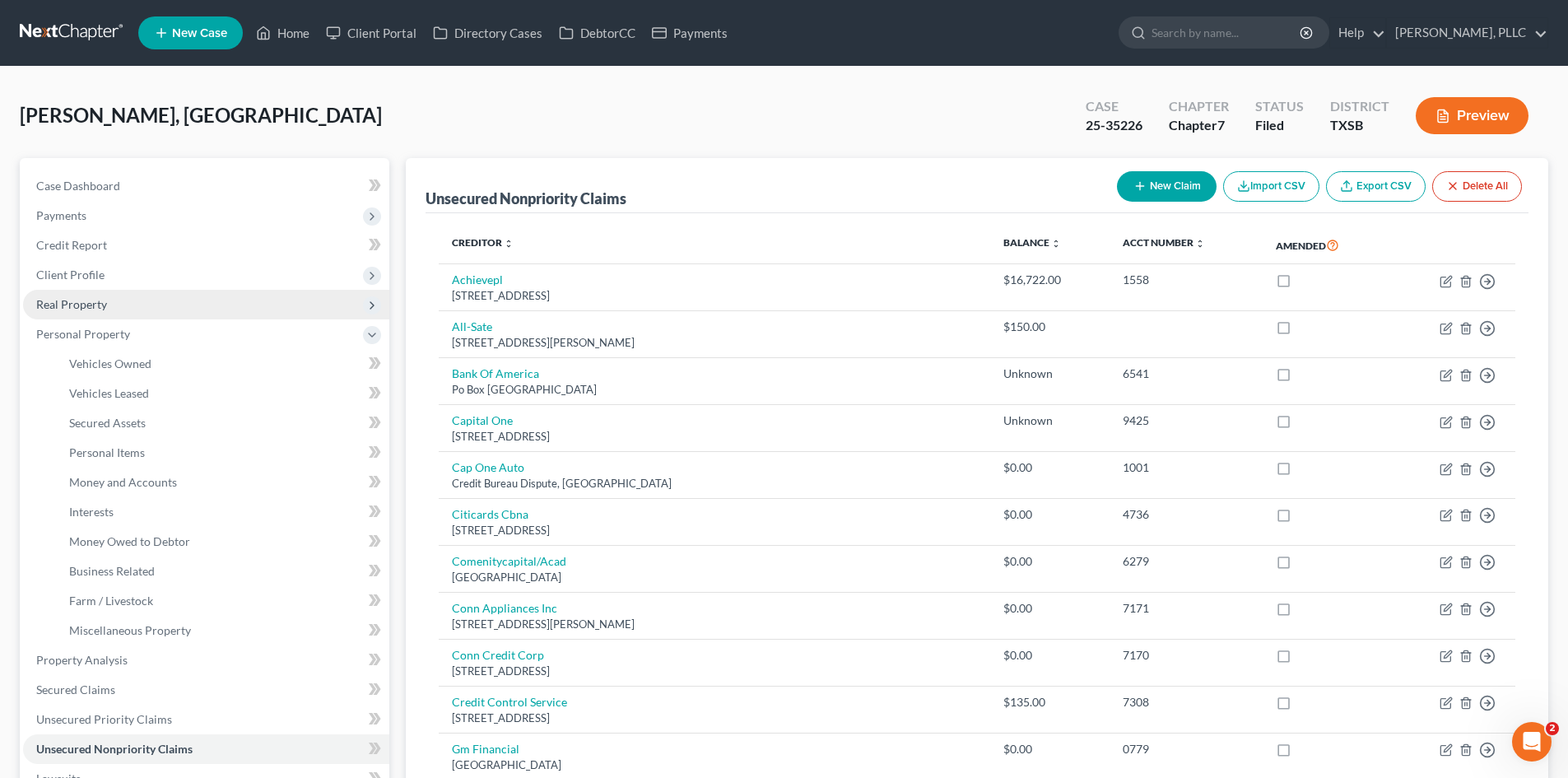
drag, startPoint x: 117, startPoint y: 313, endPoint x: 128, endPoint y: 313, distance: 11.0
click at [117, 312] on span "Real Property" at bounding box center [206, 304] width 367 height 30
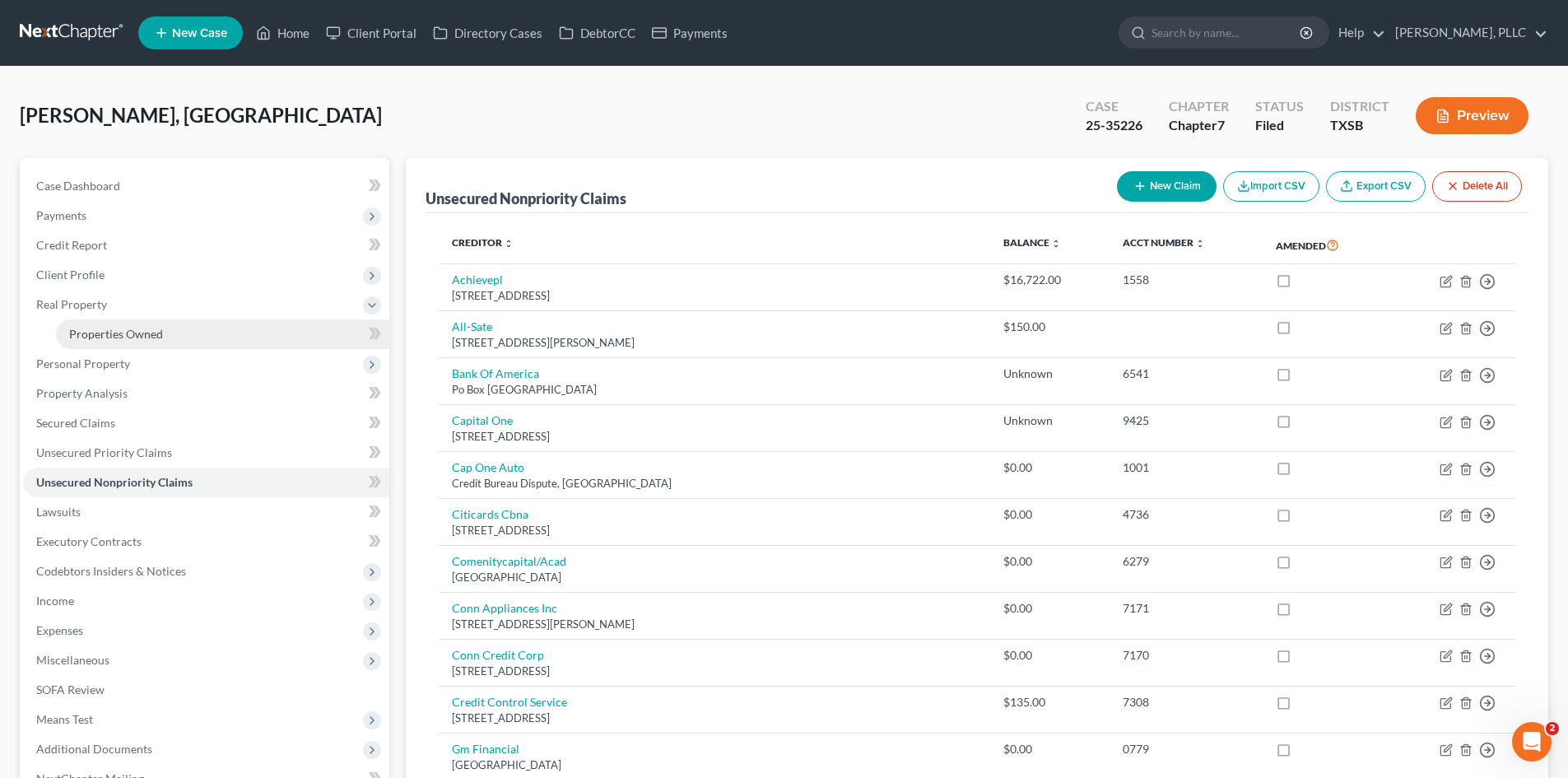
click at [152, 327] on span "Properties Owned" at bounding box center [116, 334] width 94 height 14
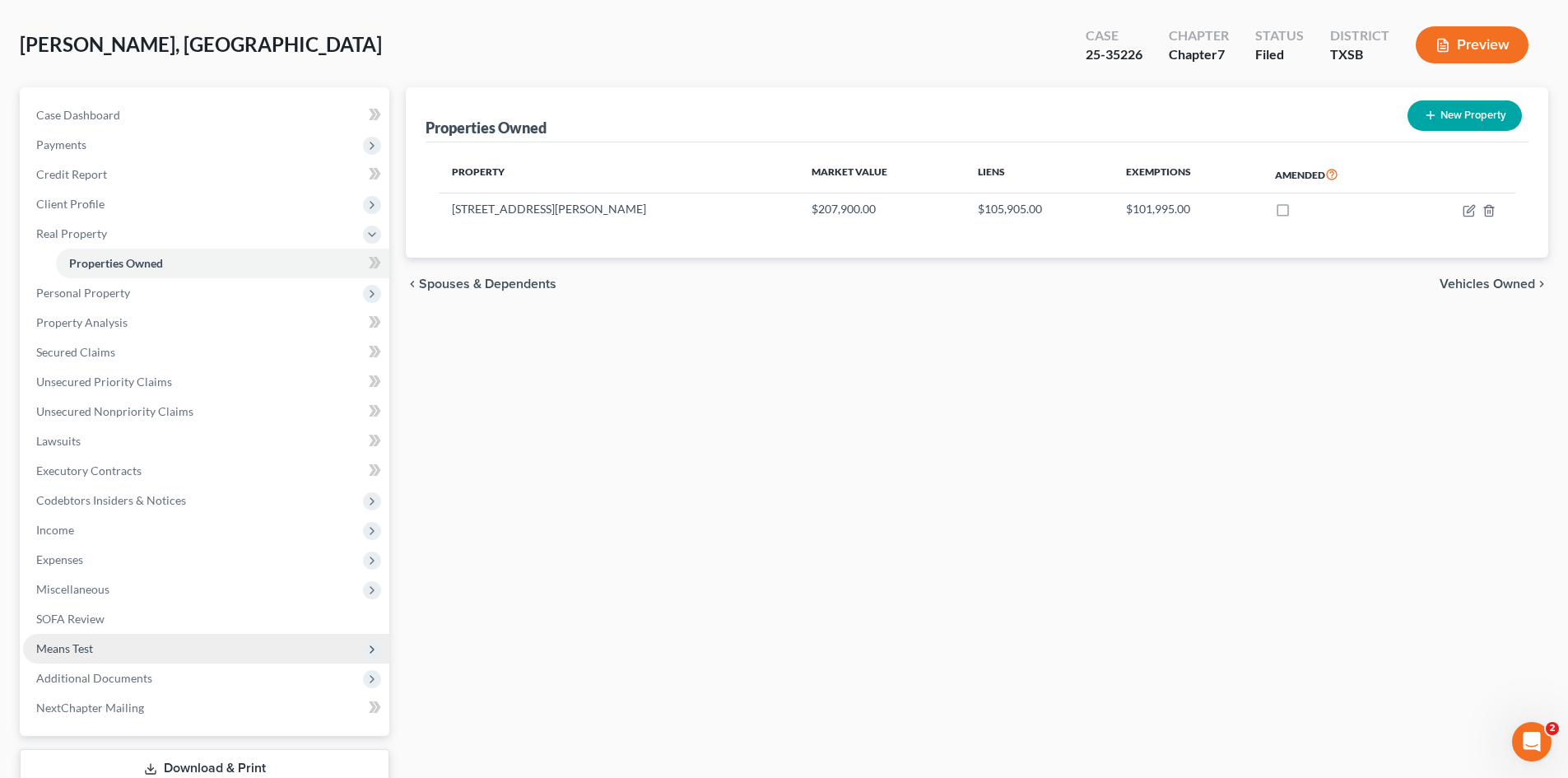
scroll to position [143, 0]
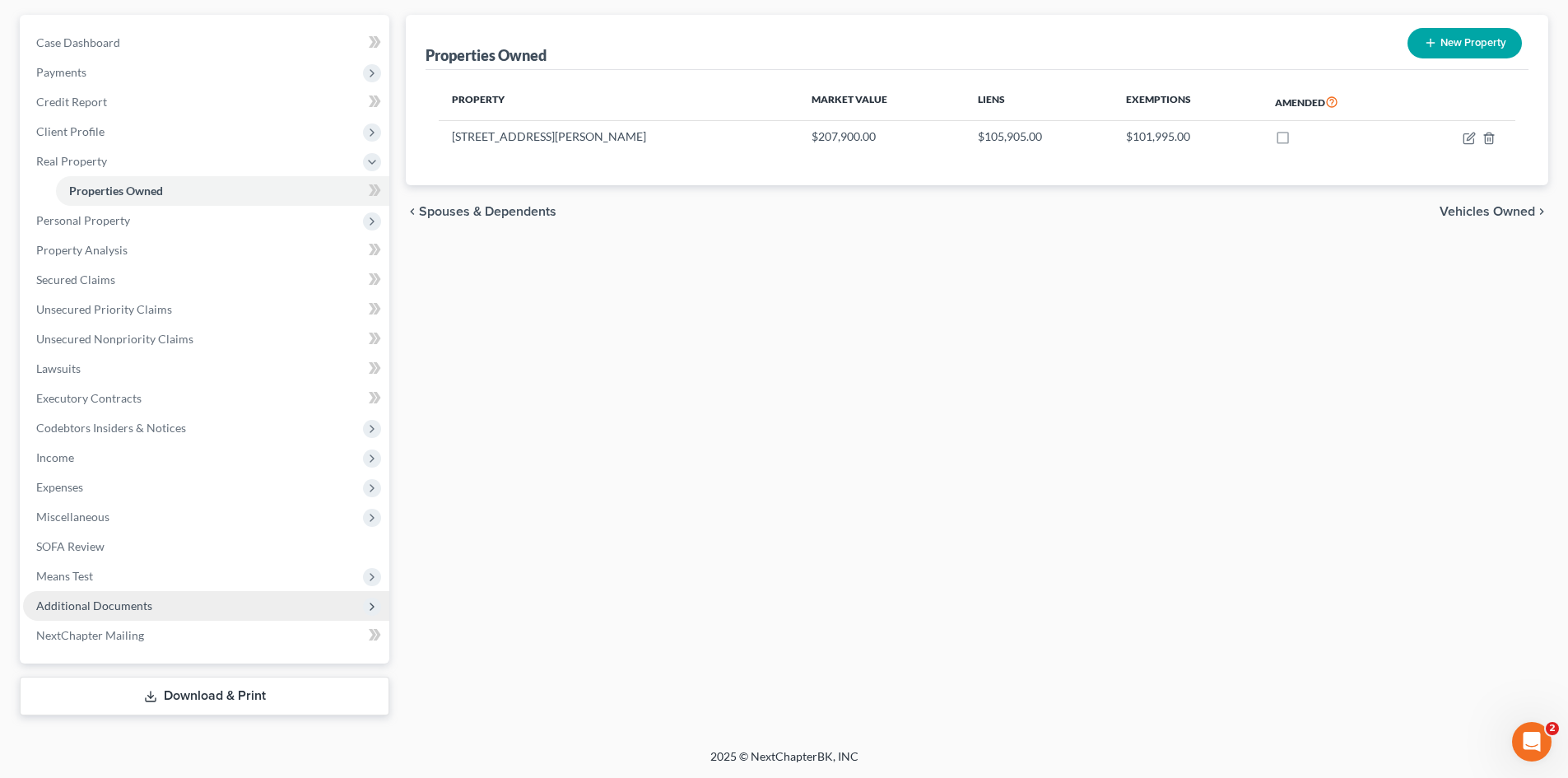
click at [118, 606] on span "Additional Documents" at bounding box center [94, 605] width 116 height 14
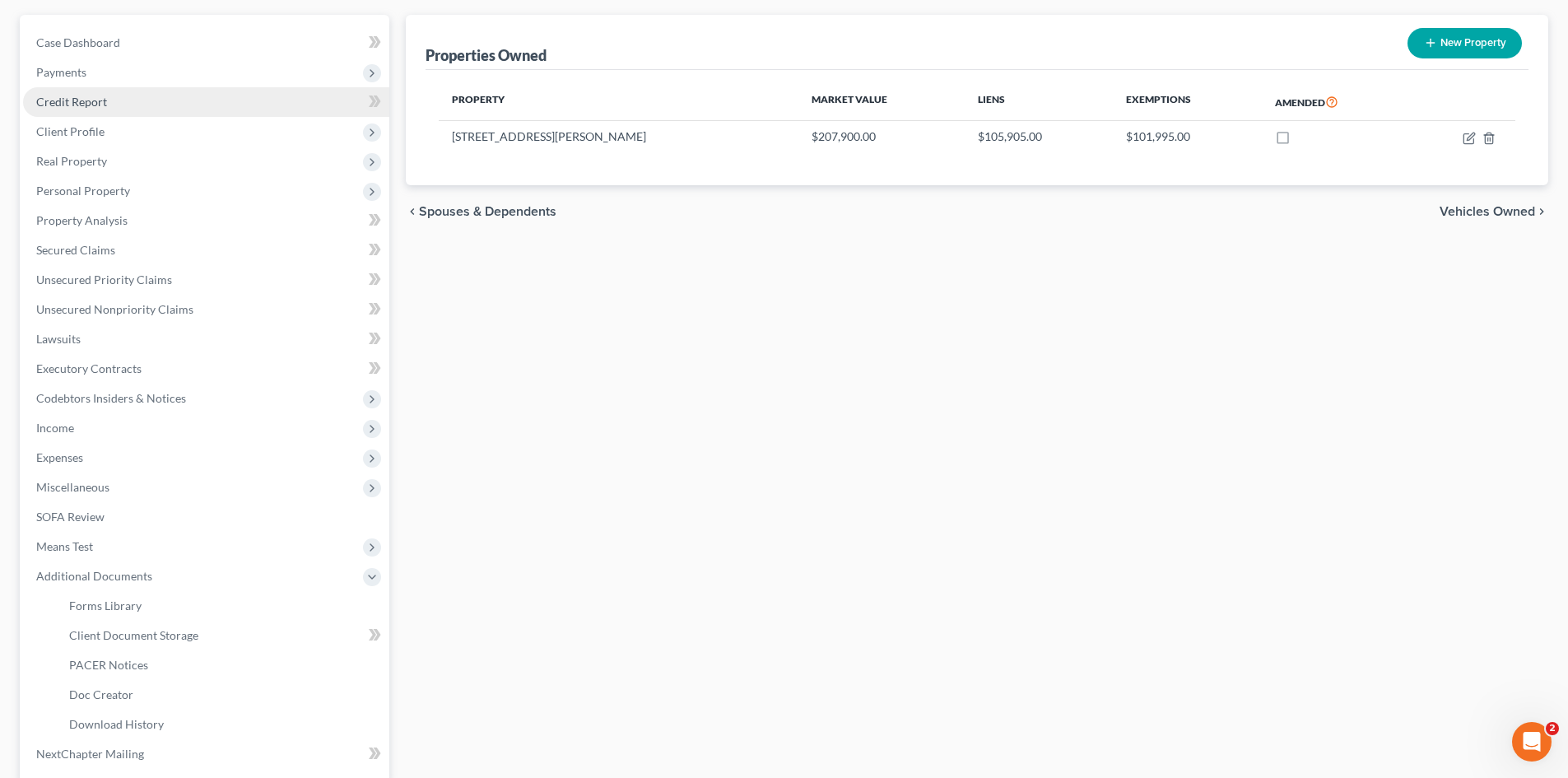
click at [117, 89] on link "Credit Report" at bounding box center [206, 102] width 367 height 30
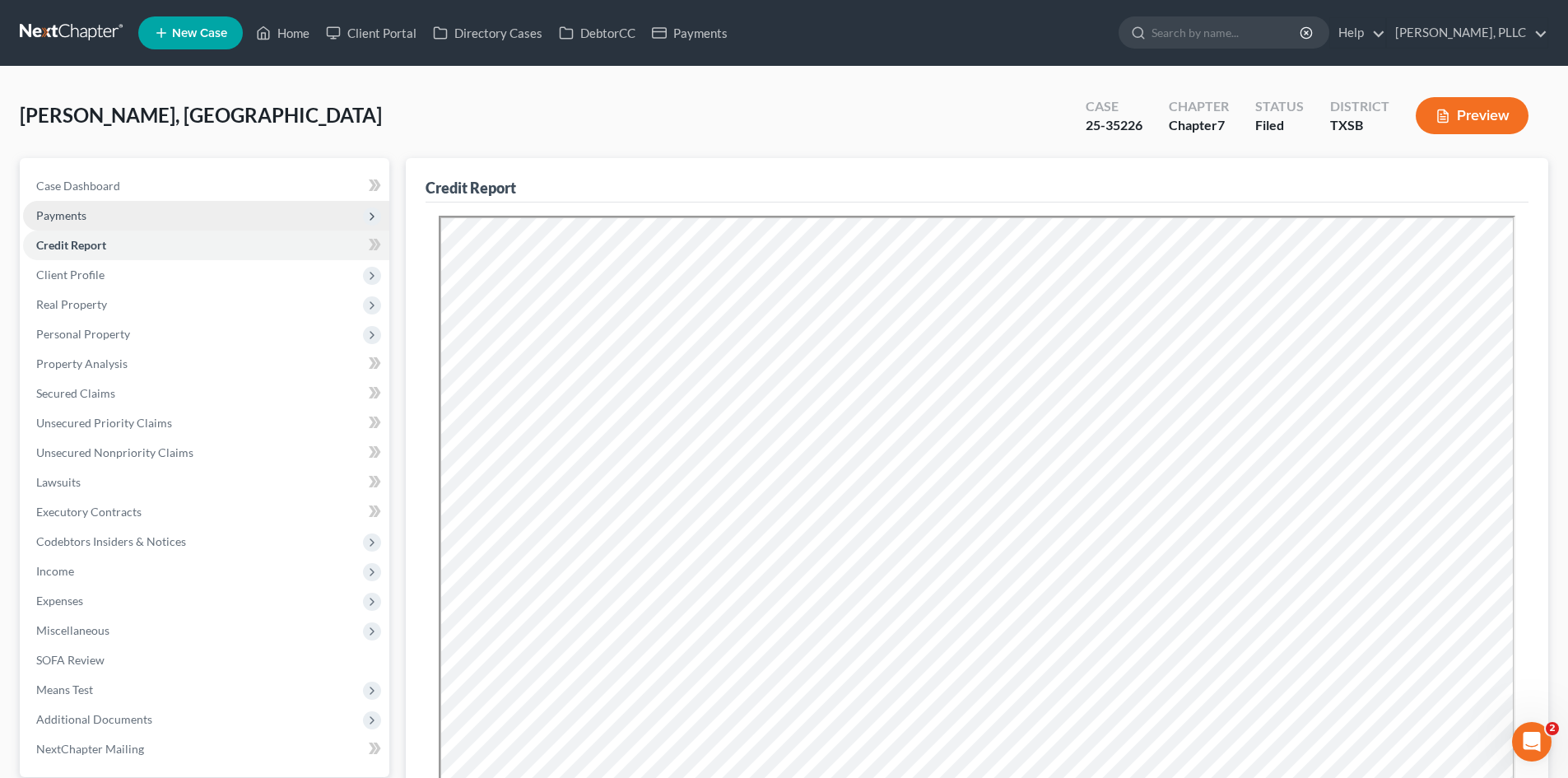
click at [166, 213] on span "Payments" at bounding box center [206, 216] width 367 height 30
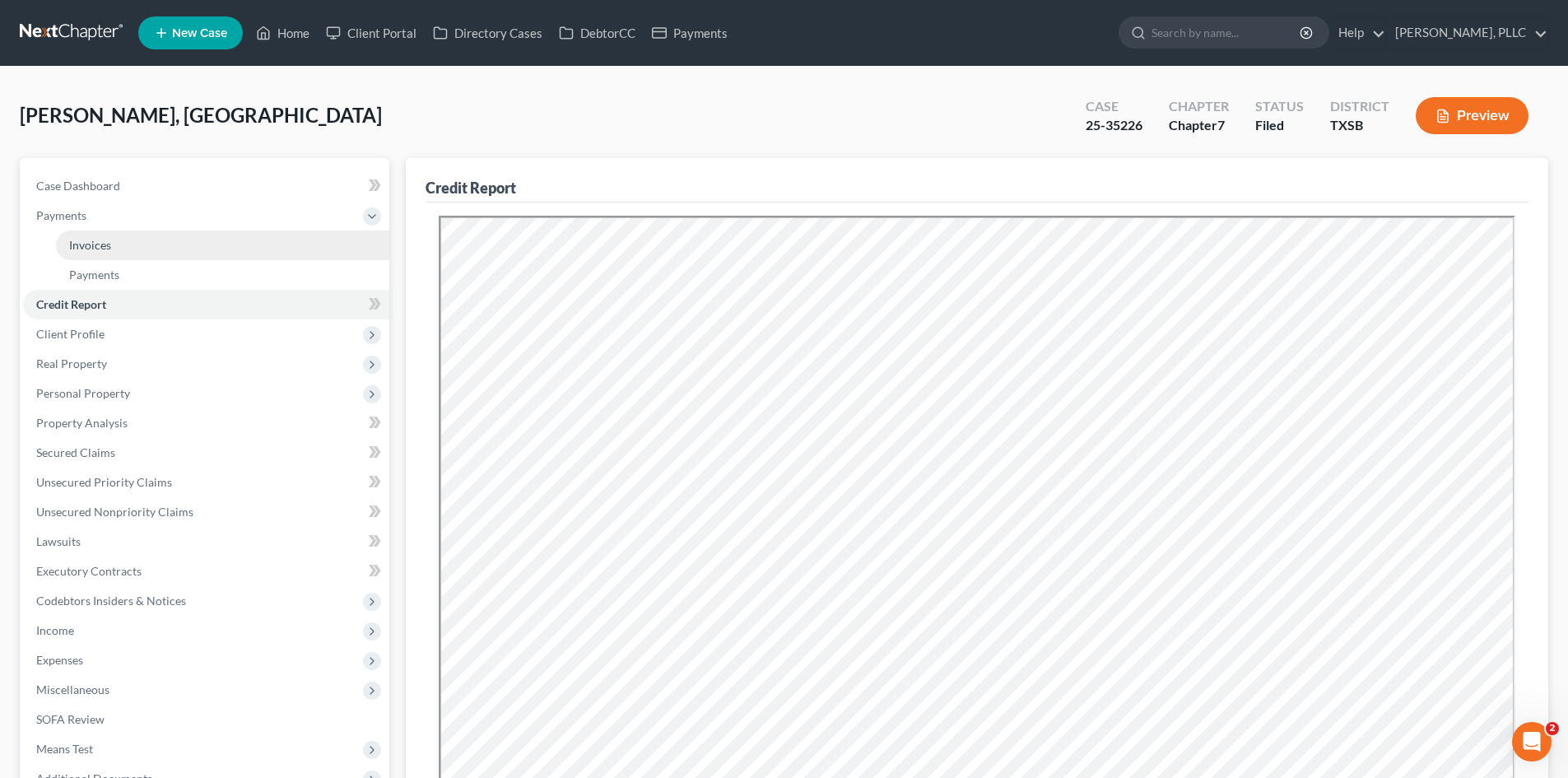
click at [188, 235] on link "Invoices" at bounding box center [222, 245] width 333 height 30
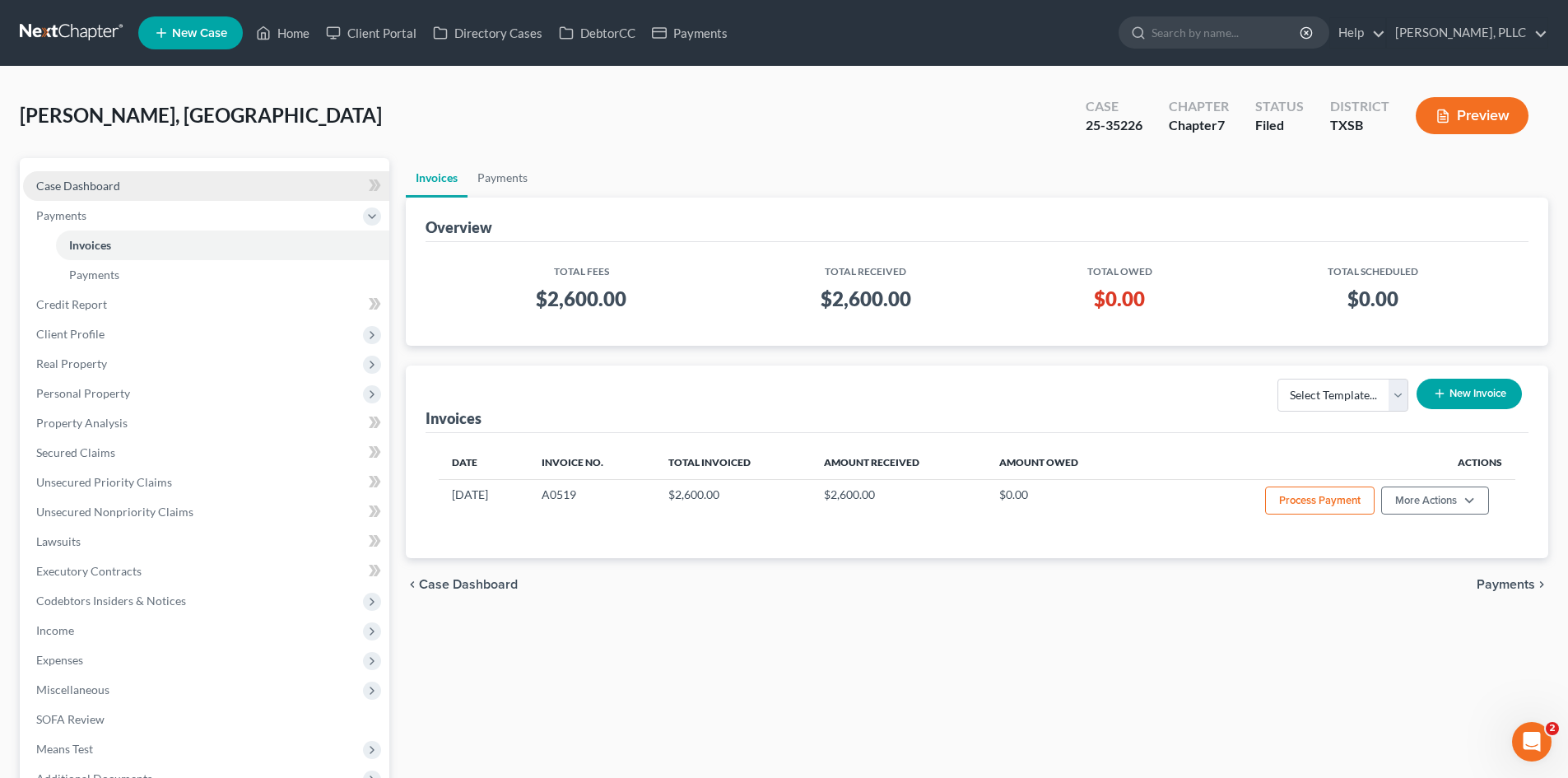
click at [160, 199] on link "Case Dashboard" at bounding box center [206, 186] width 367 height 30
select select "6"
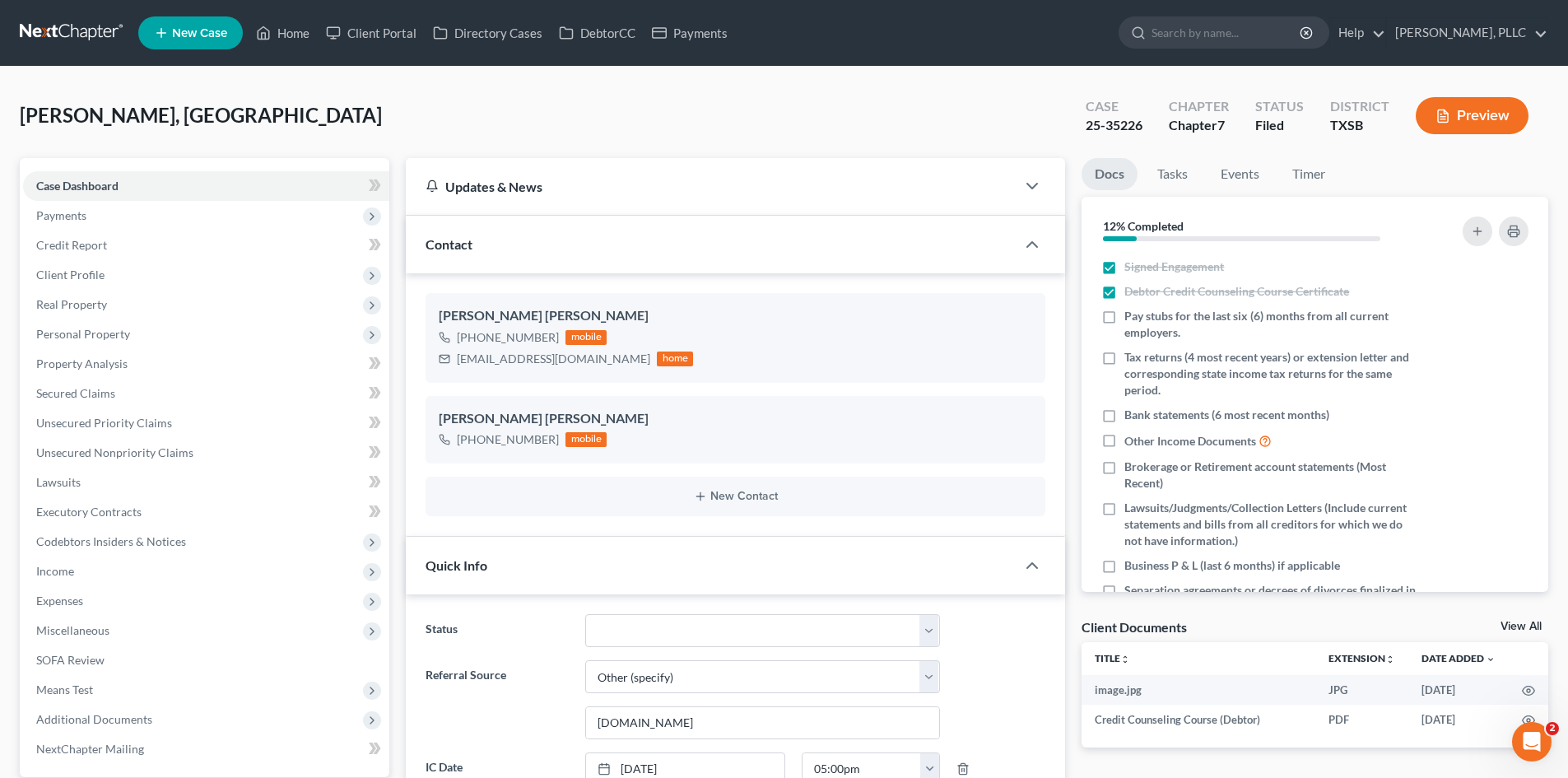
scroll to position [1735, 0]
click at [269, 46] on link "Home" at bounding box center [283, 33] width 70 height 30
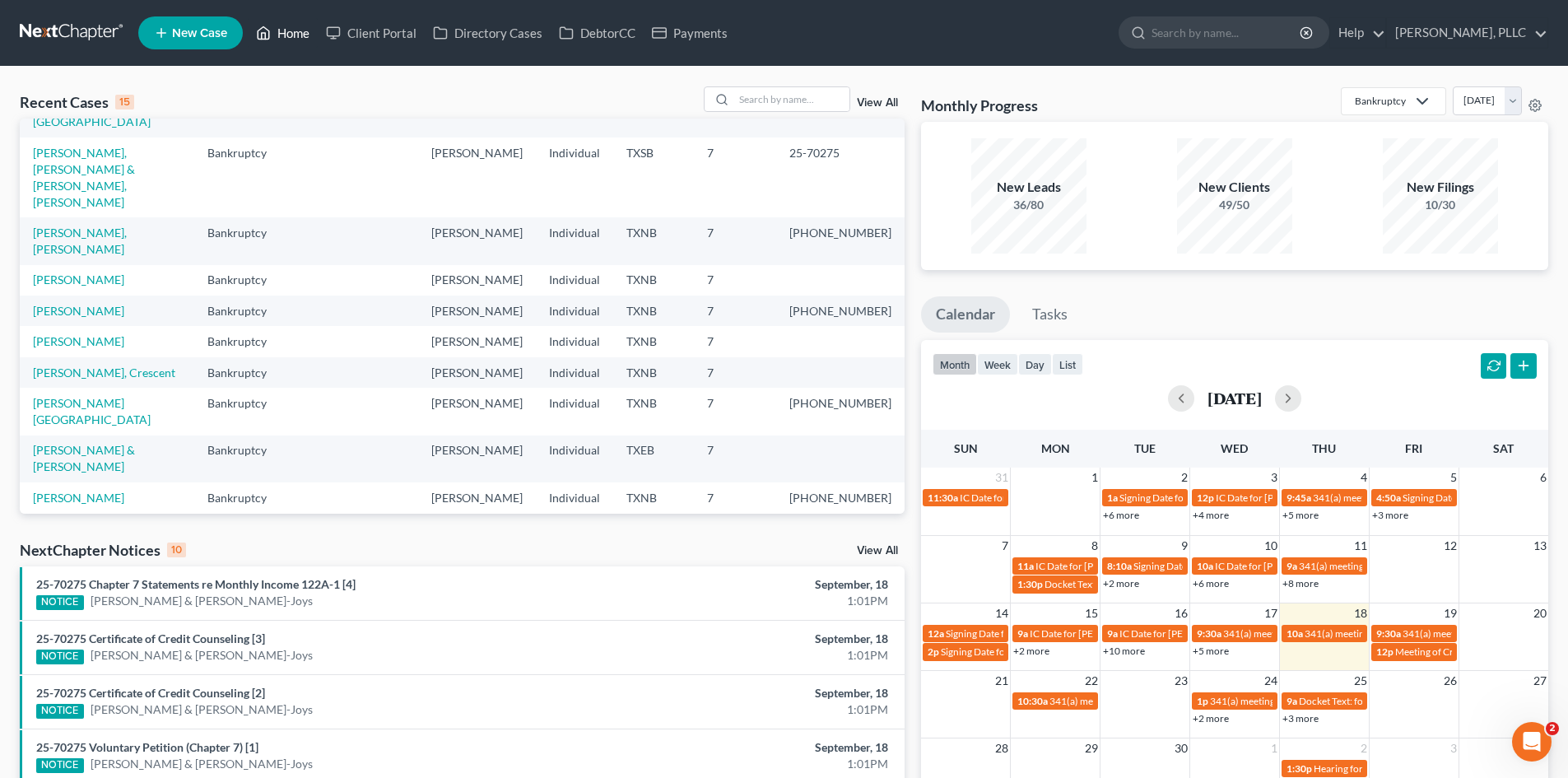
scroll to position [113, 0]
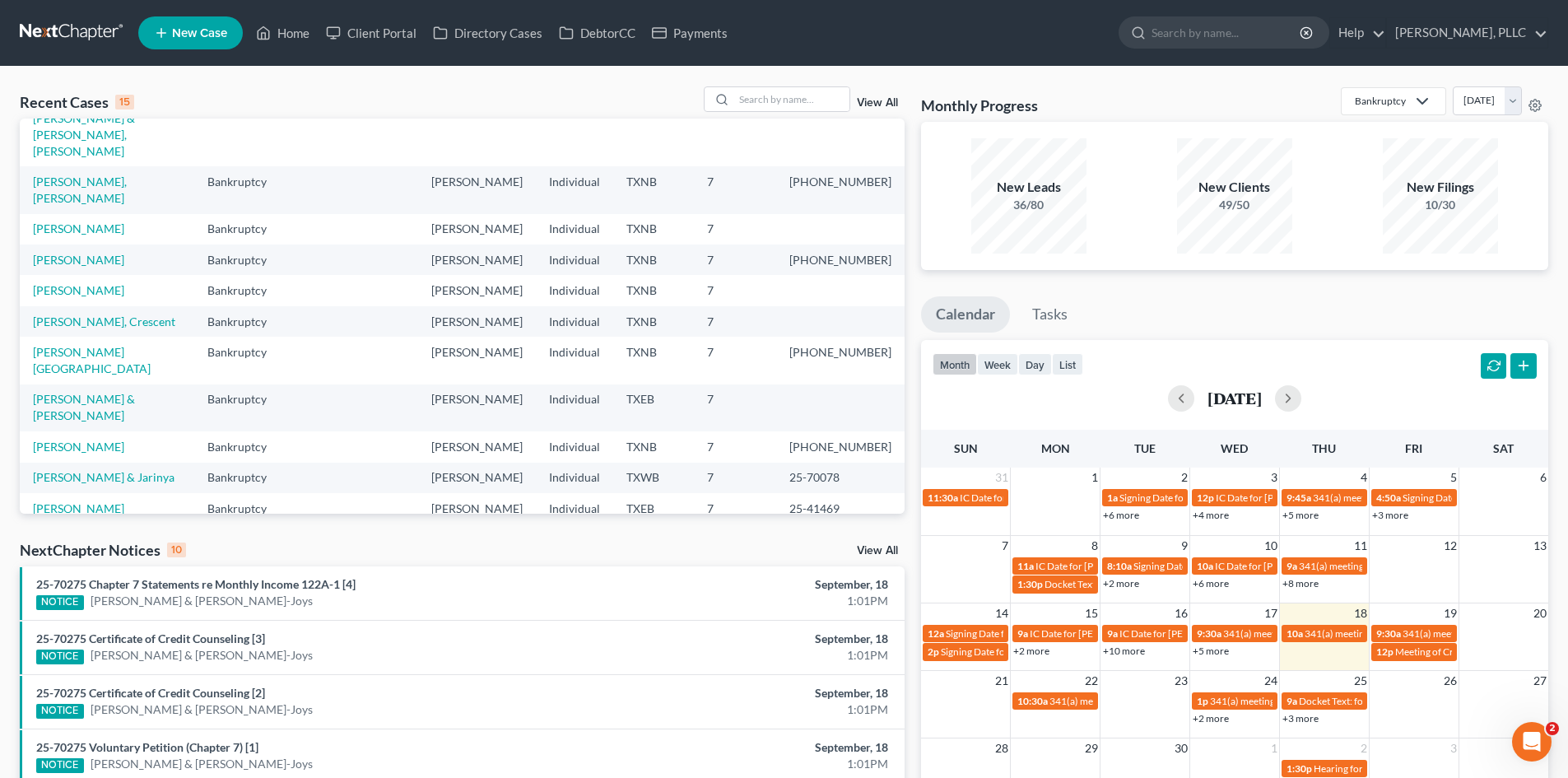
click at [844, 532] on div "Recent Cases 15 View All Name unfold_more expand_more expand_less Area of Law u…" at bounding box center [462, 610] width 902 height 1048
click at [677, 32] on link "Payments" at bounding box center [690, 33] width 92 height 30
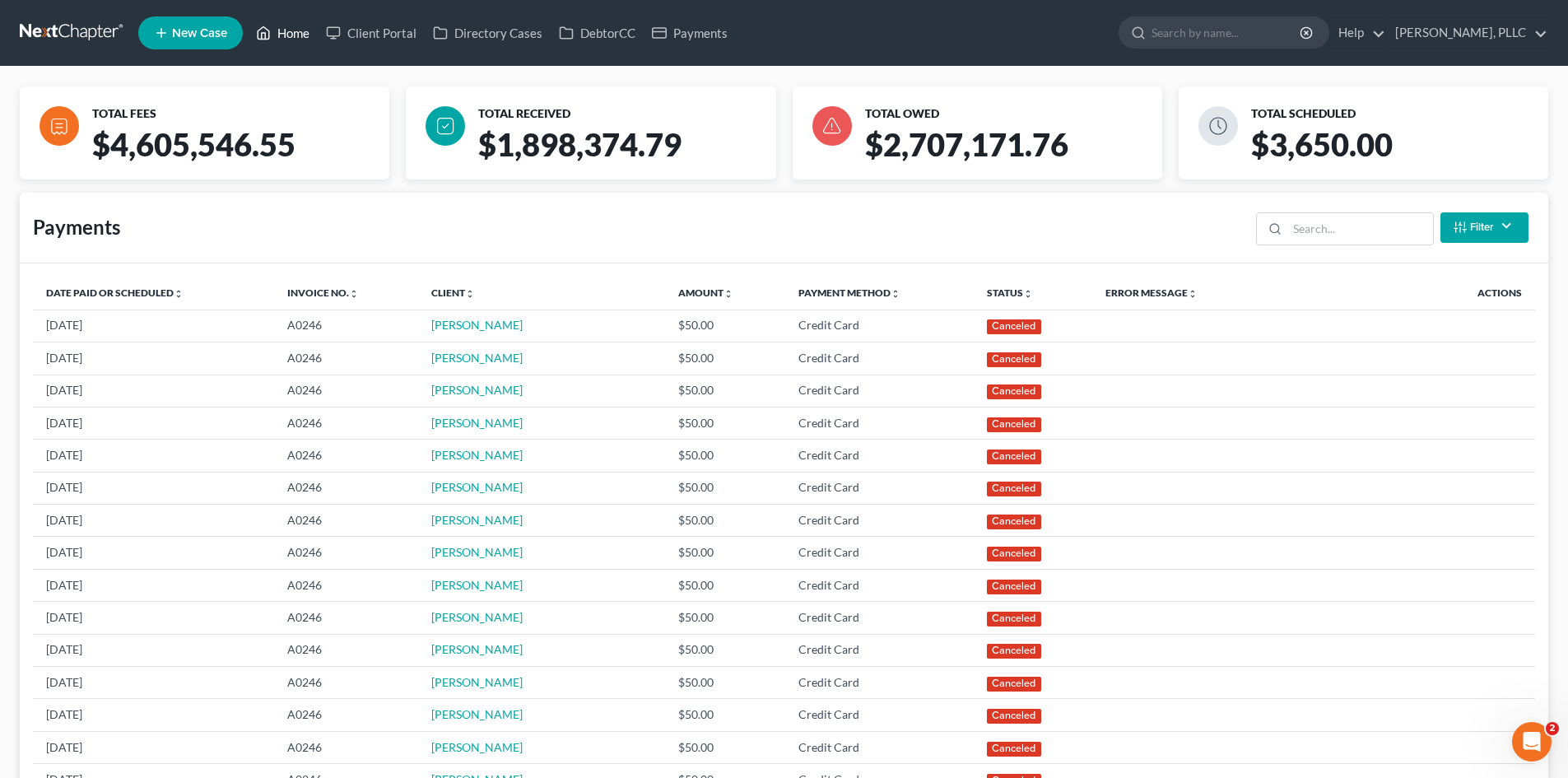
click at [310, 35] on link "Home" at bounding box center [283, 33] width 70 height 30
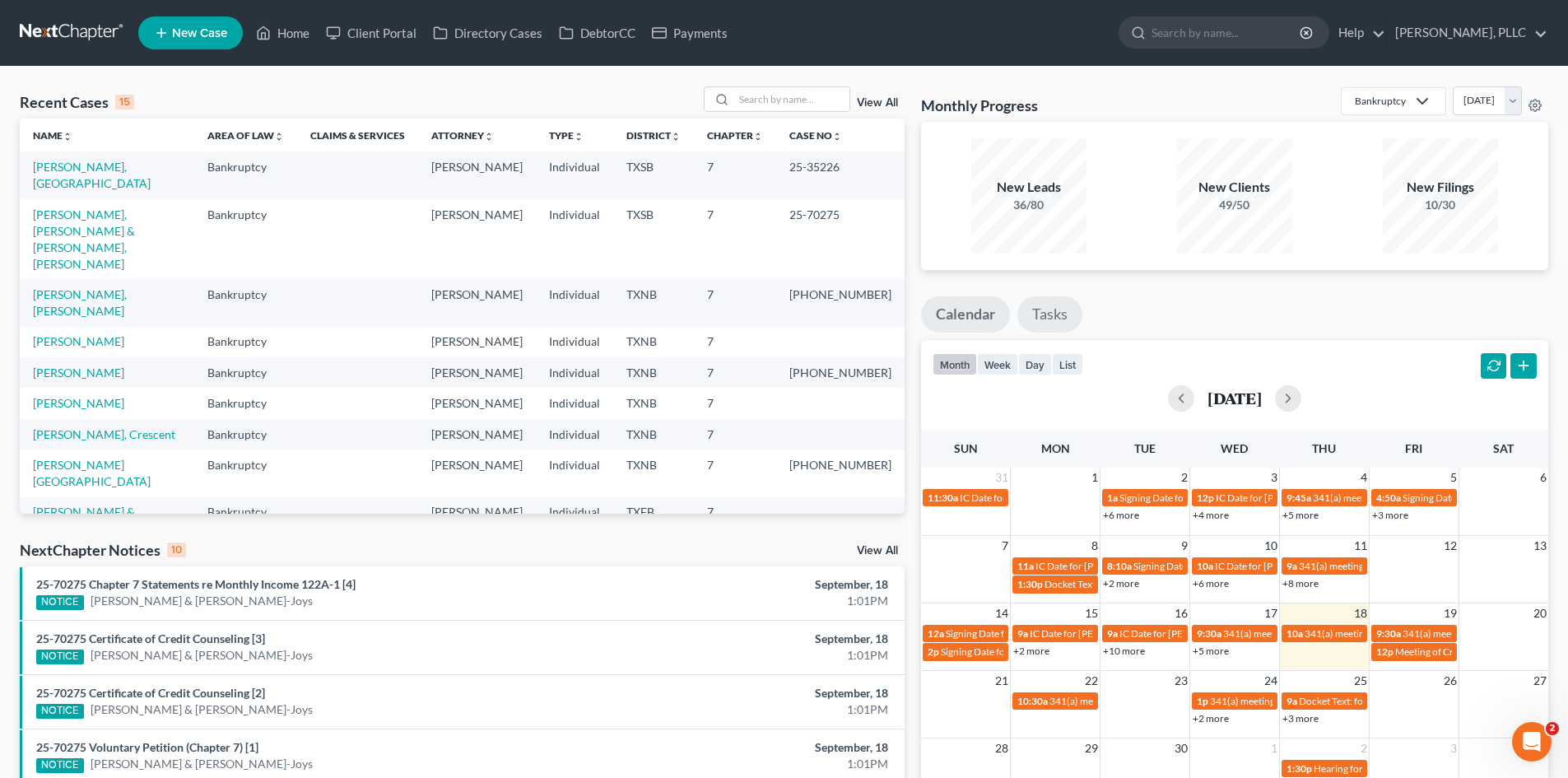
click at [1050, 328] on link "Tasks" at bounding box center [1050, 314] width 65 height 36
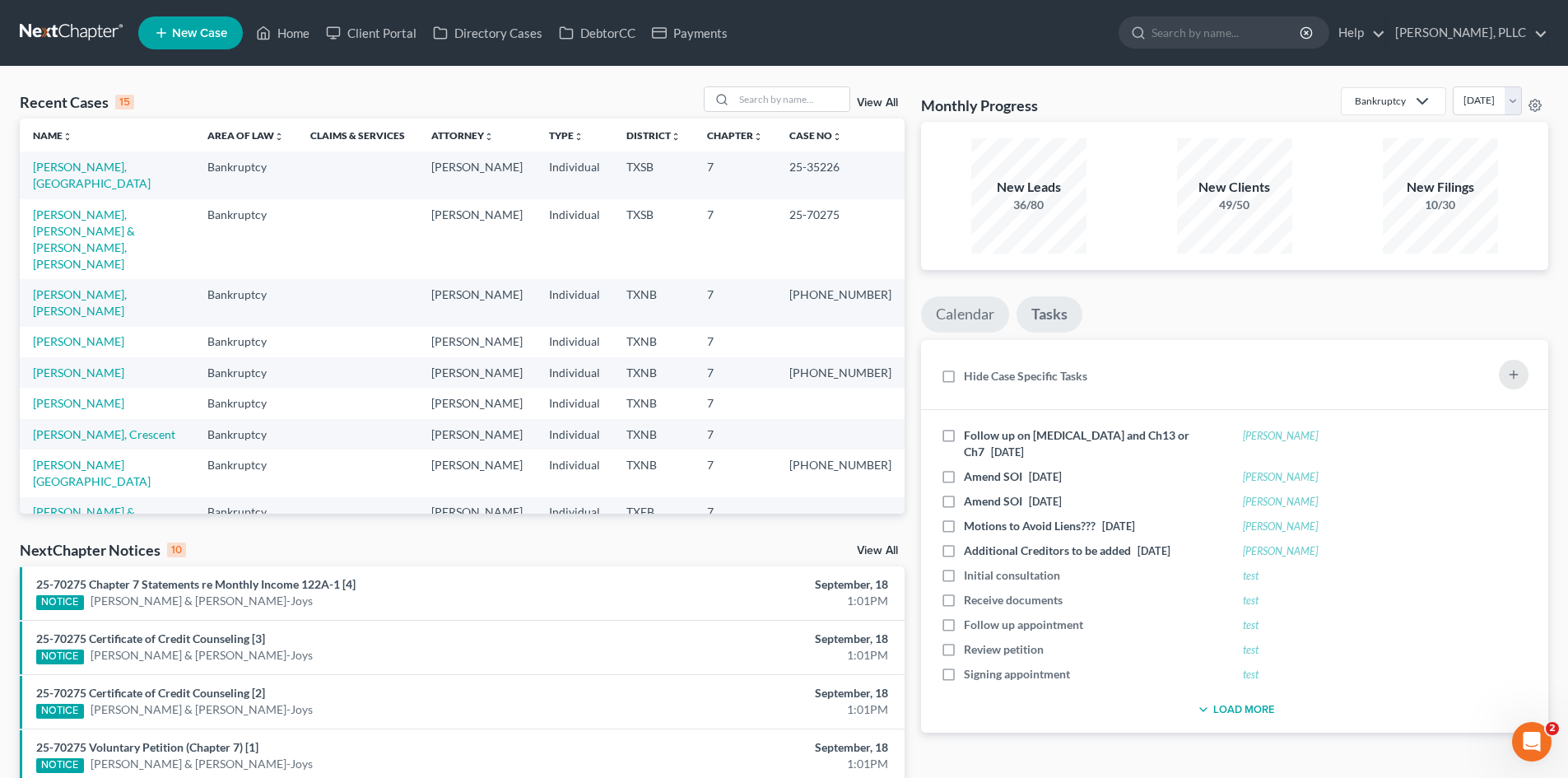
click at [971, 312] on link "Calendar" at bounding box center [965, 314] width 88 height 36
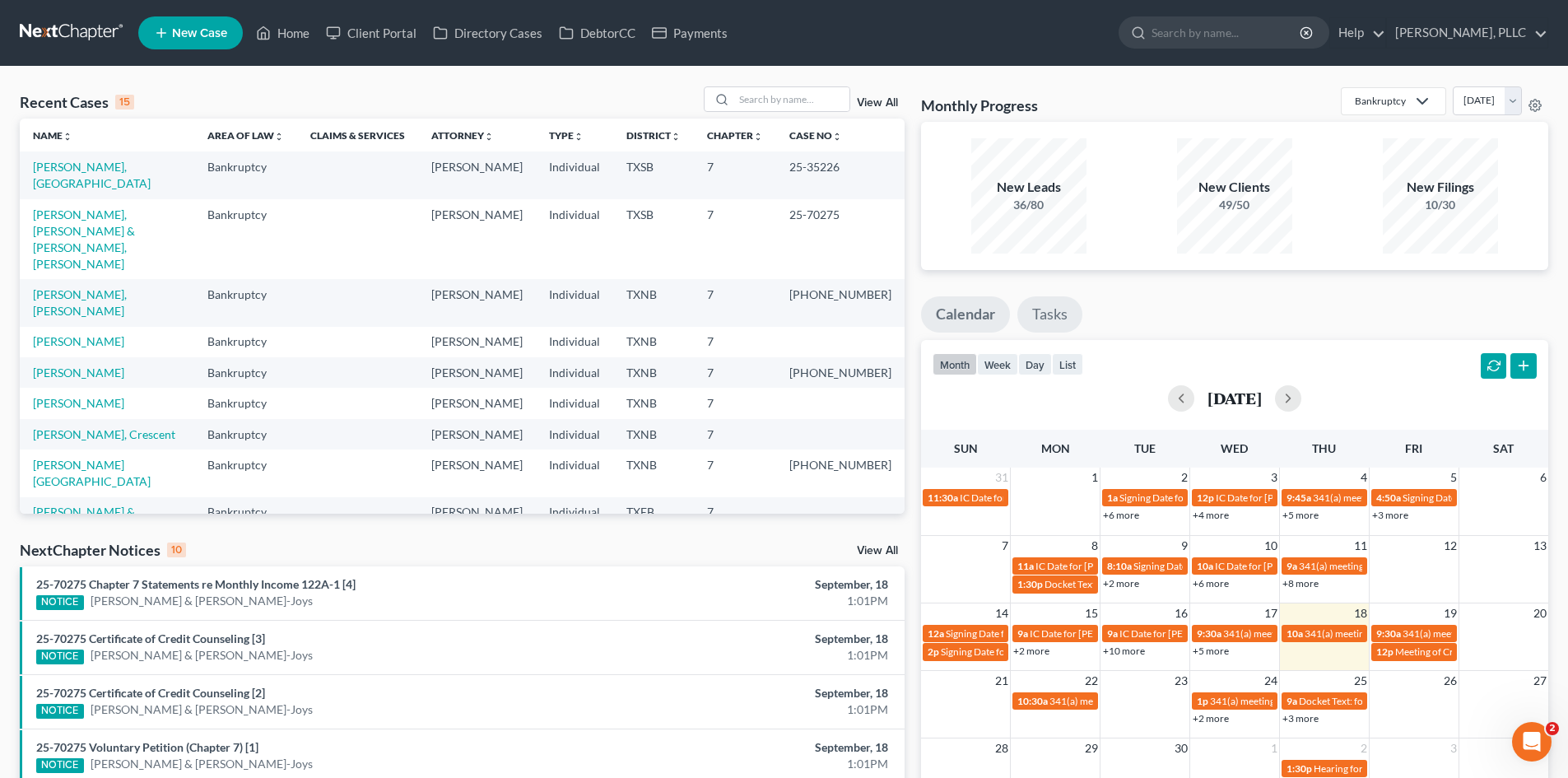
click at [1028, 312] on link "Tasks" at bounding box center [1050, 314] width 65 height 36
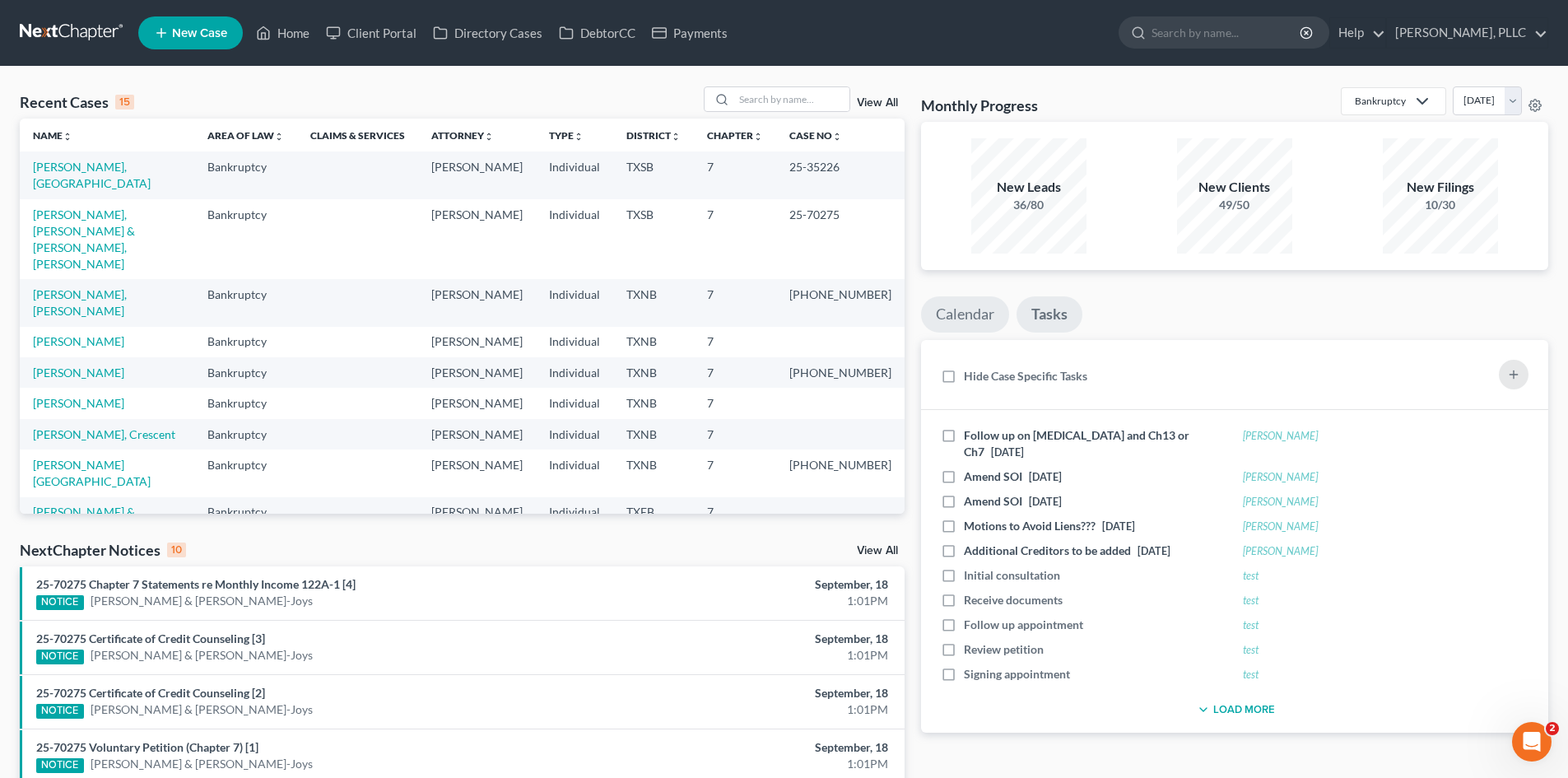
click at [972, 312] on link "Calendar" at bounding box center [965, 314] width 88 height 36
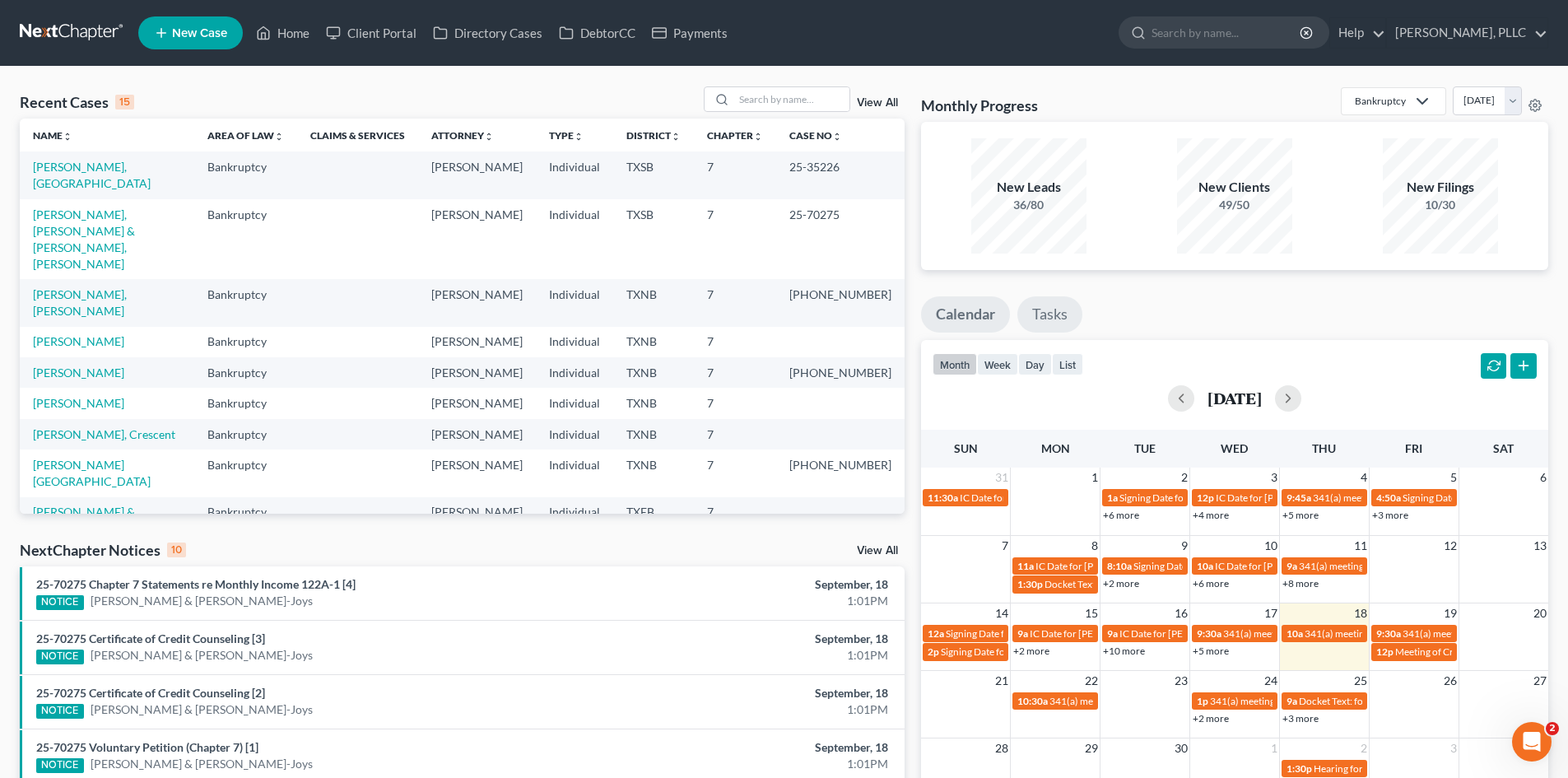
click at [1048, 320] on link "Tasks" at bounding box center [1050, 314] width 65 height 36
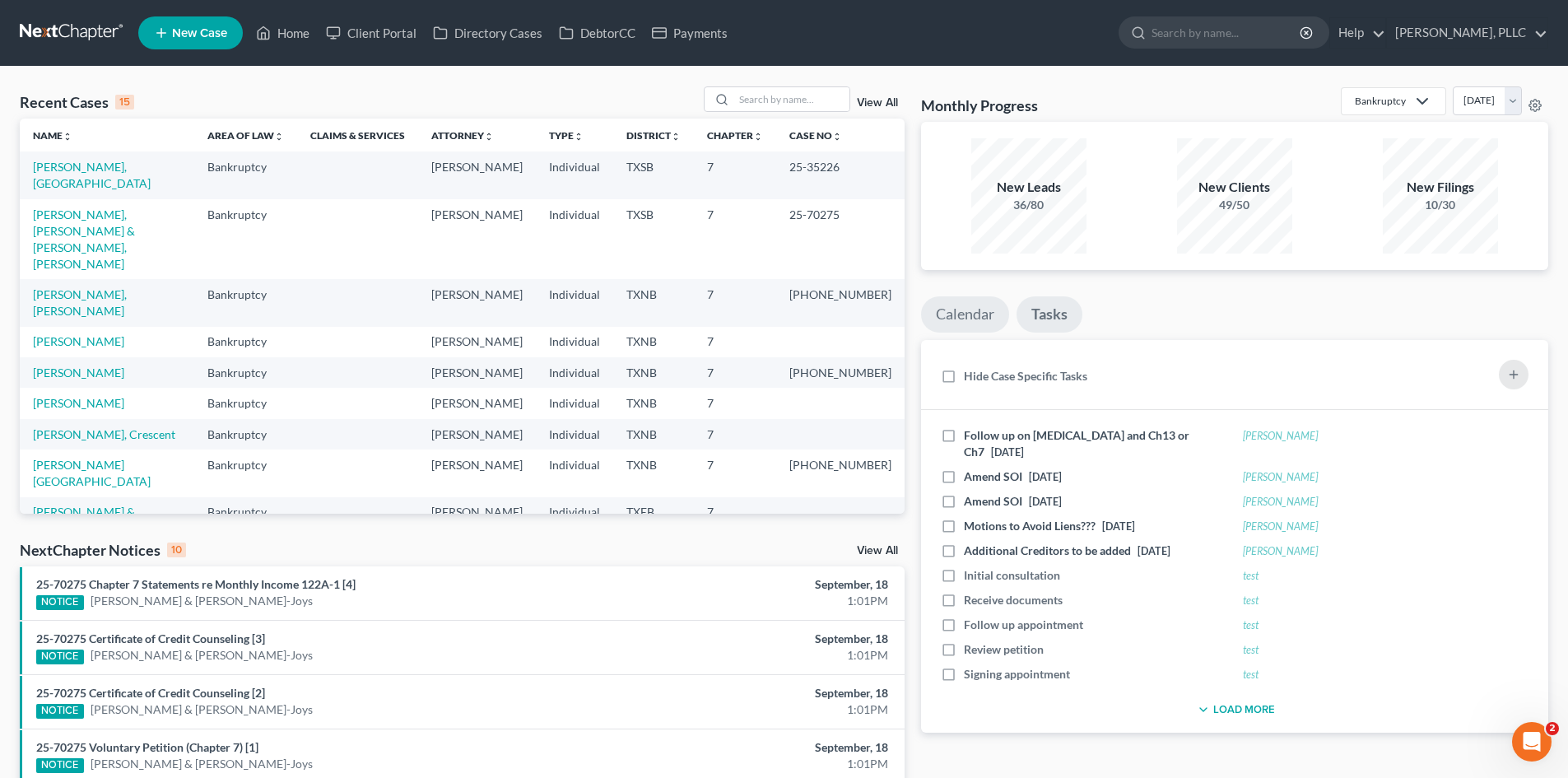
click at [957, 315] on link "Calendar" at bounding box center [965, 314] width 88 height 36
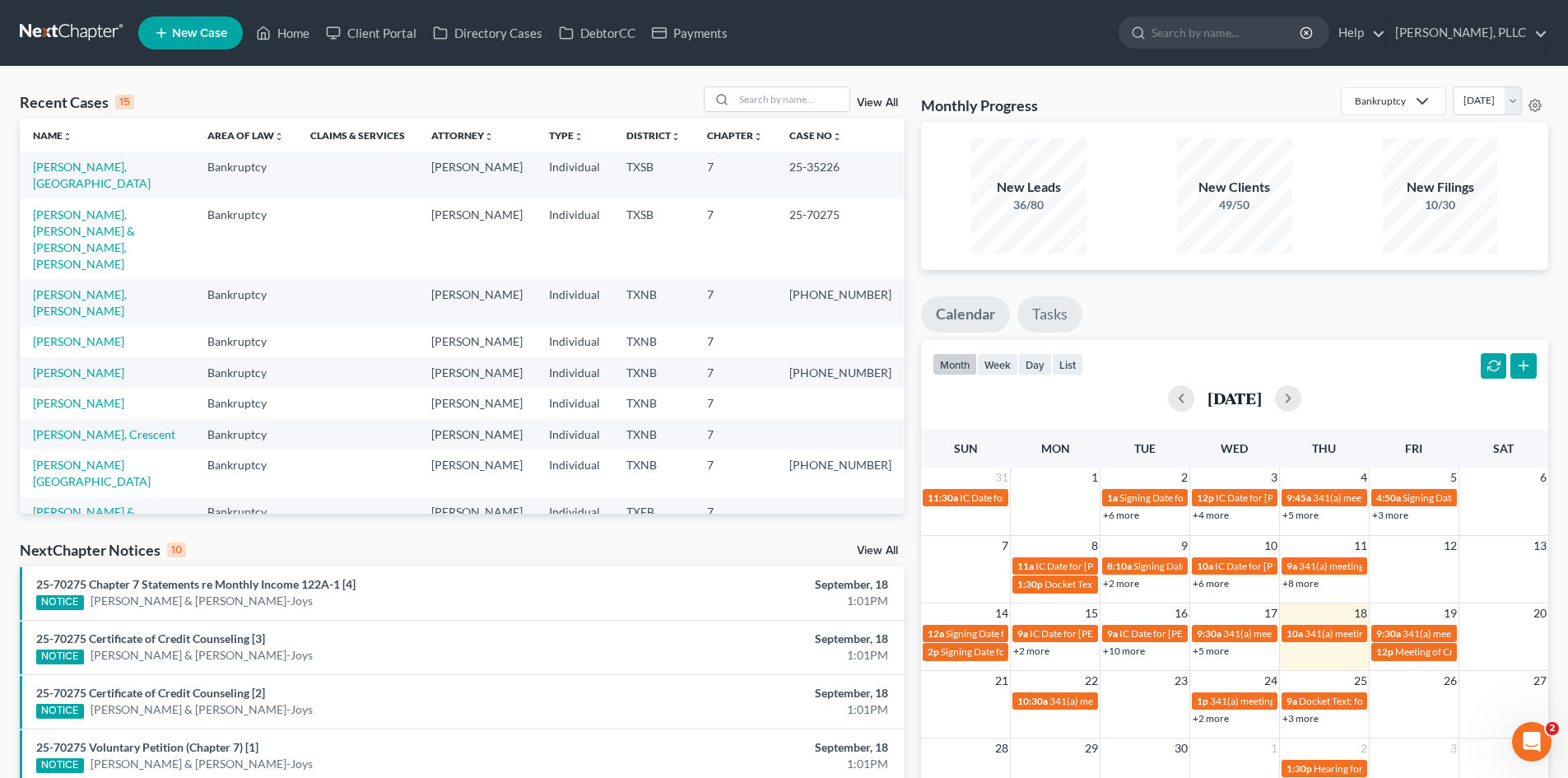
click at [1022, 316] on link "Tasks" at bounding box center [1050, 314] width 65 height 36
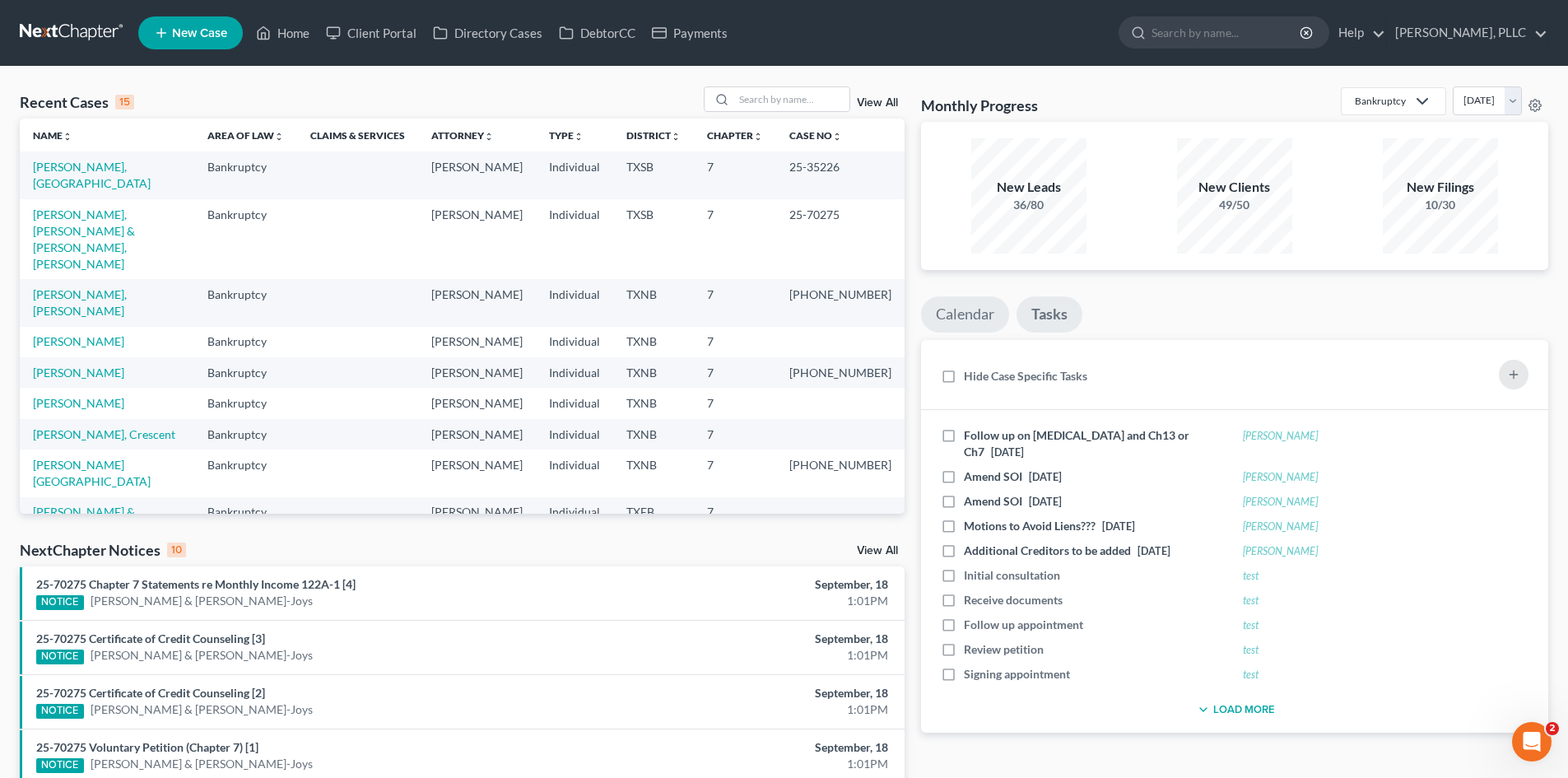
click at [946, 310] on link "Calendar" at bounding box center [965, 314] width 88 height 36
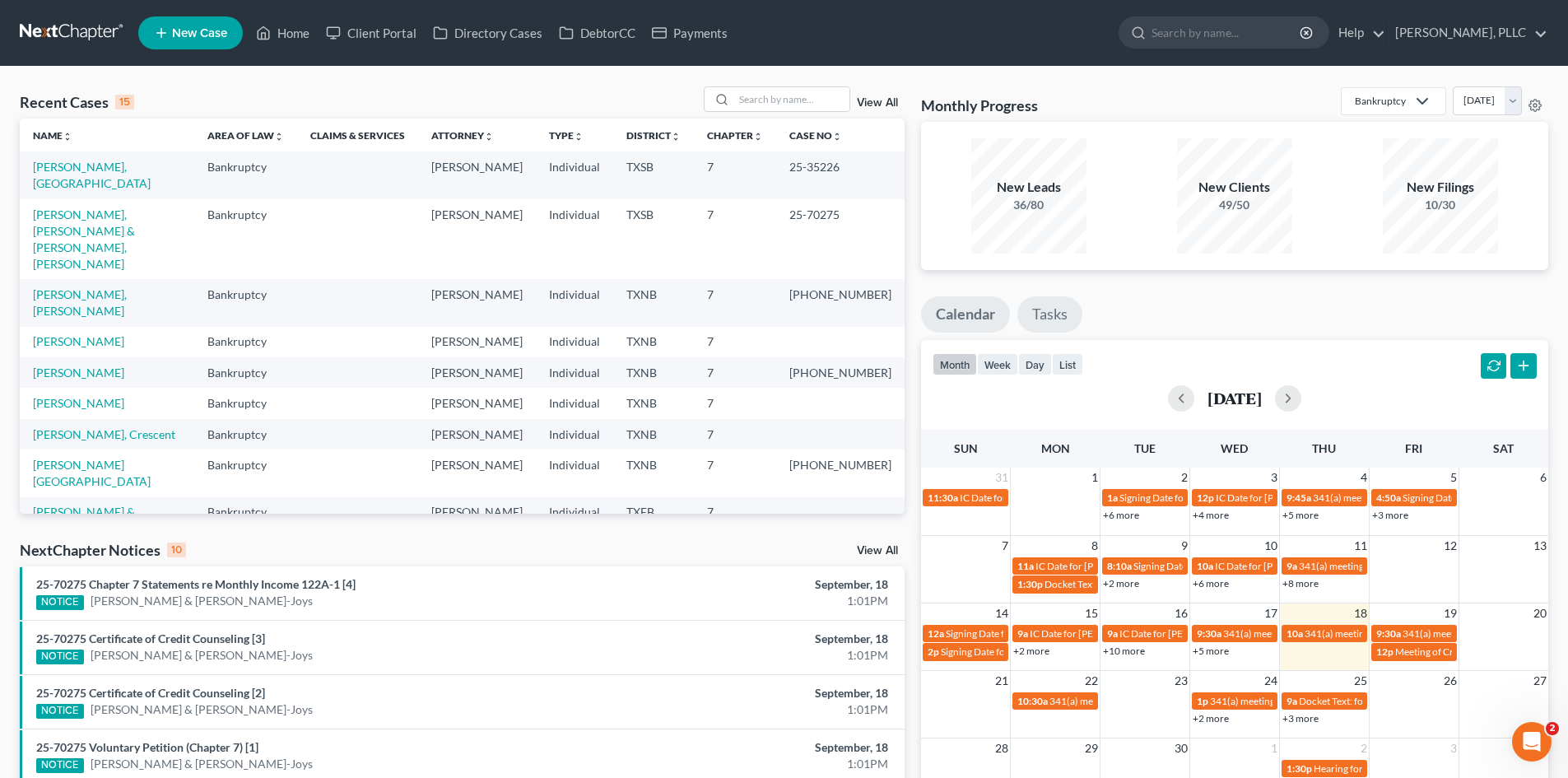
click at [1055, 311] on link "Tasks" at bounding box center [1050, 314] width 65 height 36
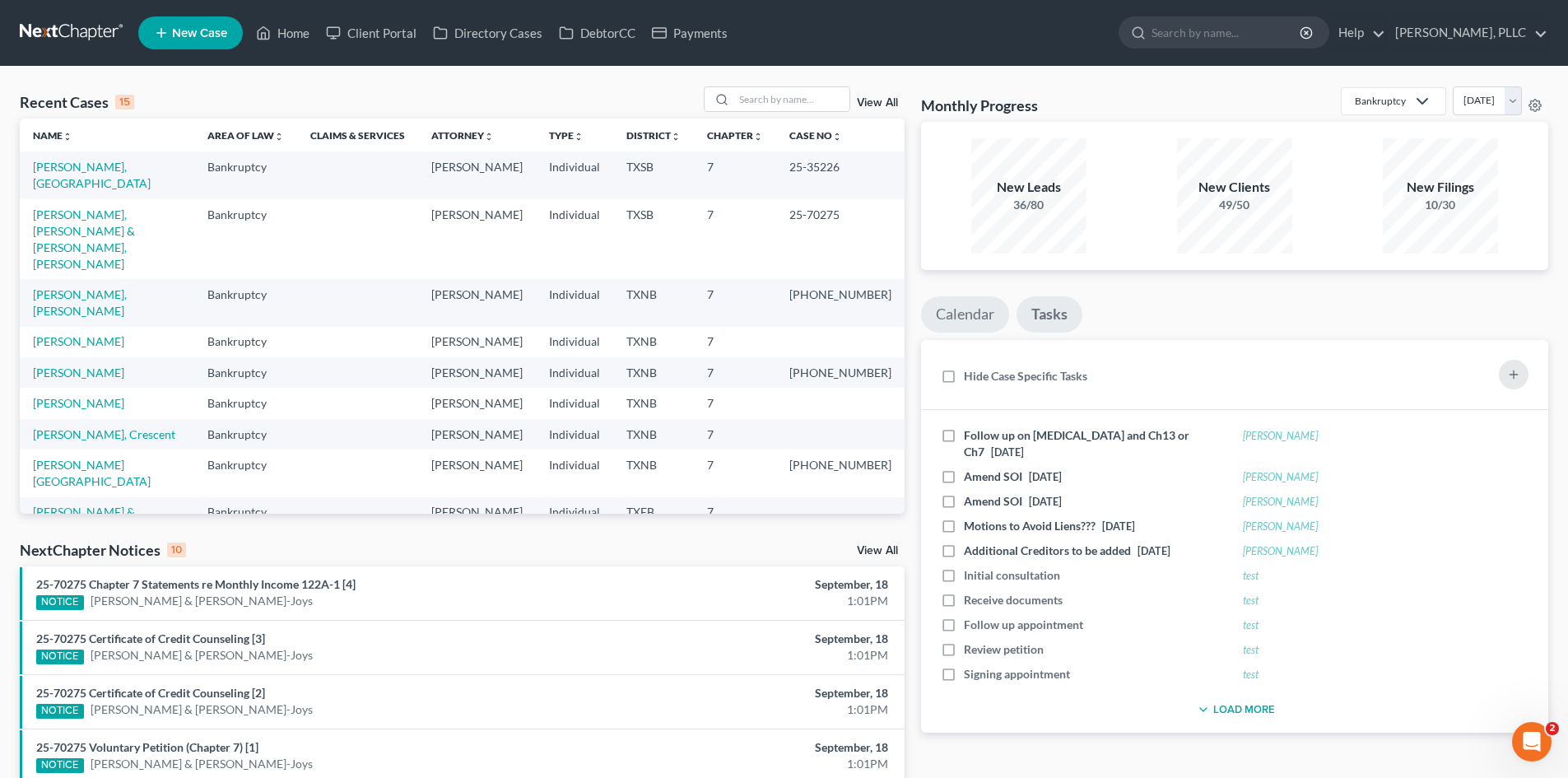
click at [987, 314] on link "Calendar" at bounding box center [965, 314] width 88 height 36
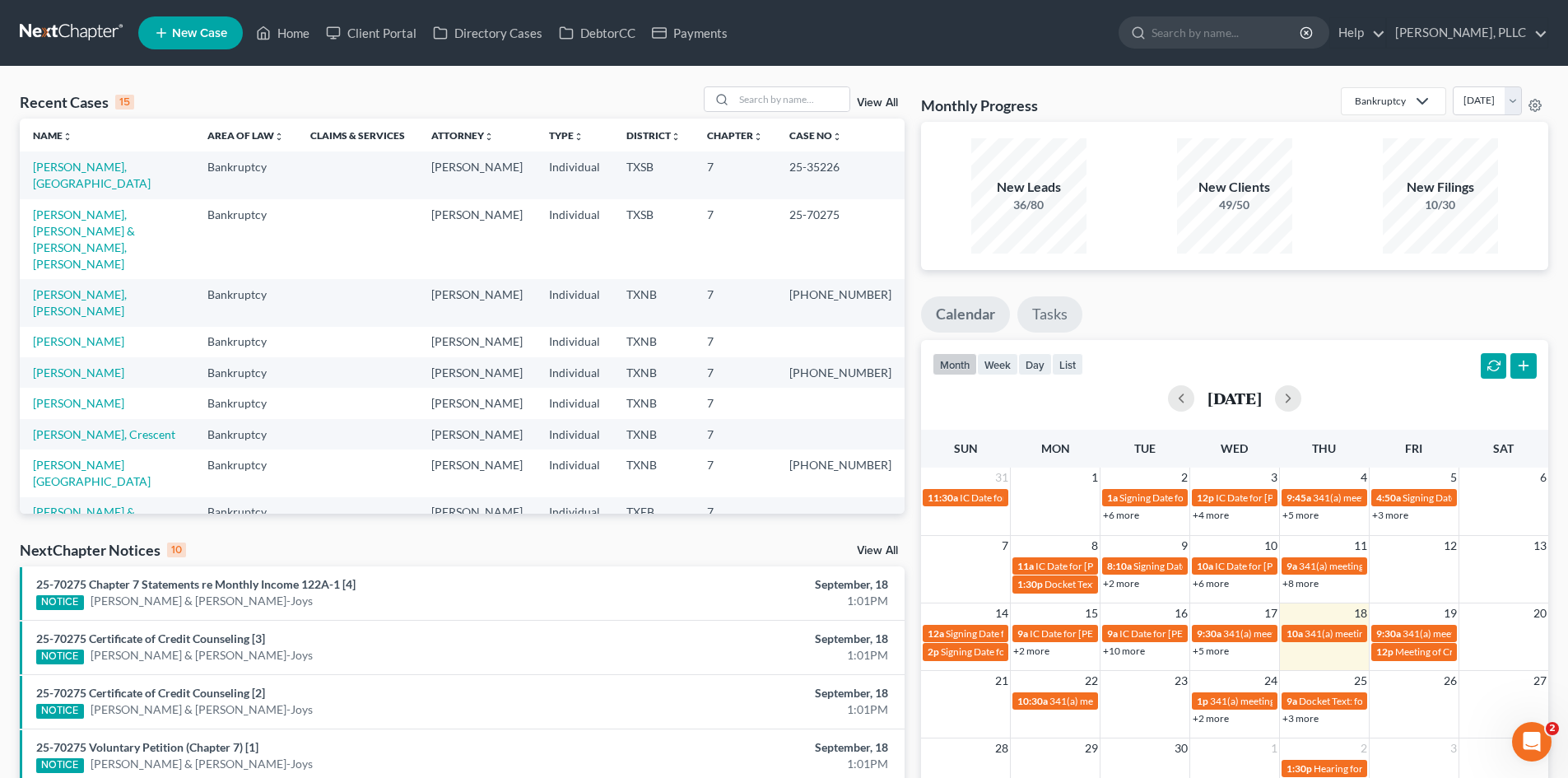
click at [1038, 312] on link "Tasks" at bounding box center [1050, 314] width 65 height 36
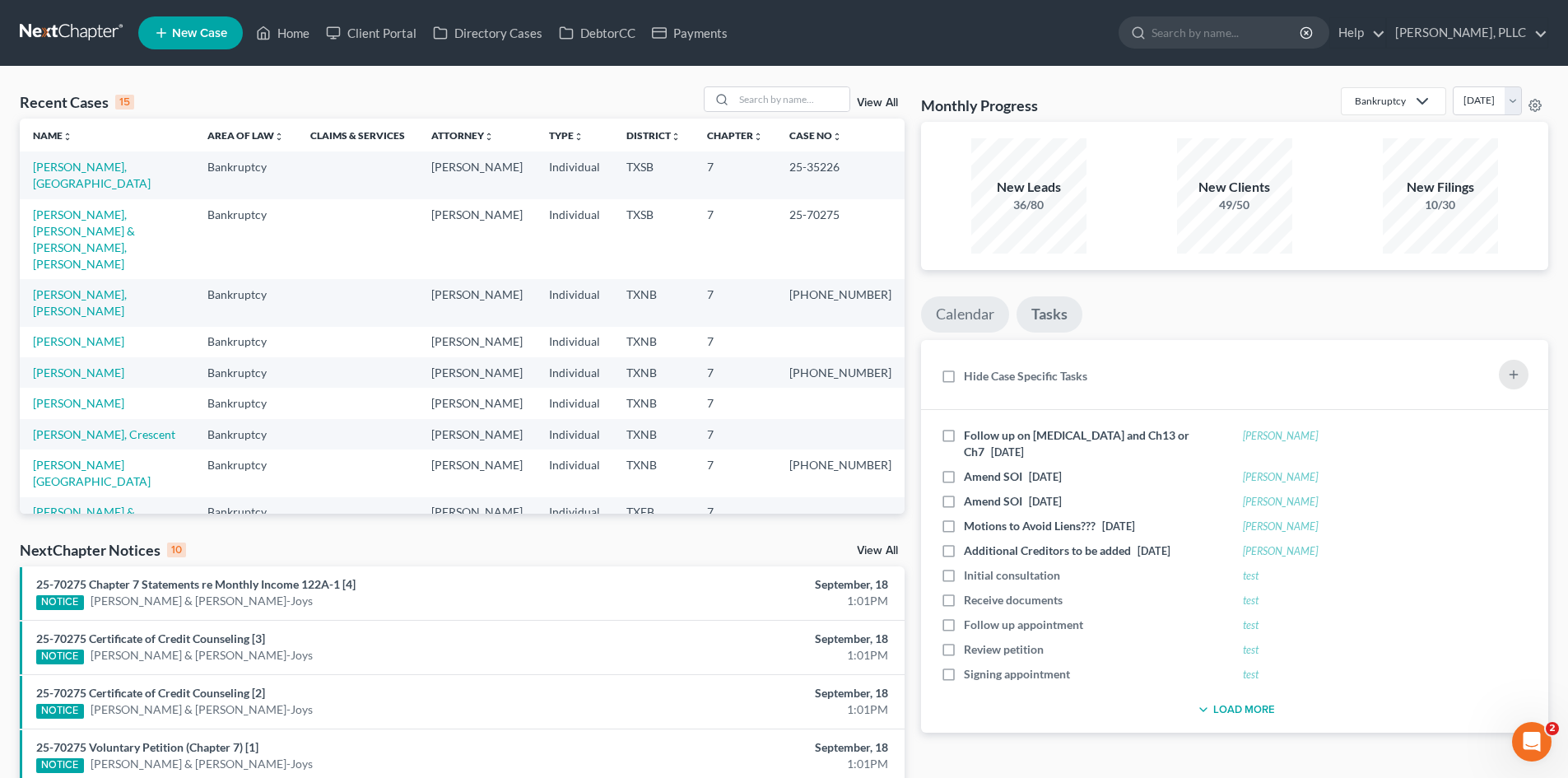
click at [983, 310] on link "Calendar" at bounding box center [965, 314] width 88 height 36
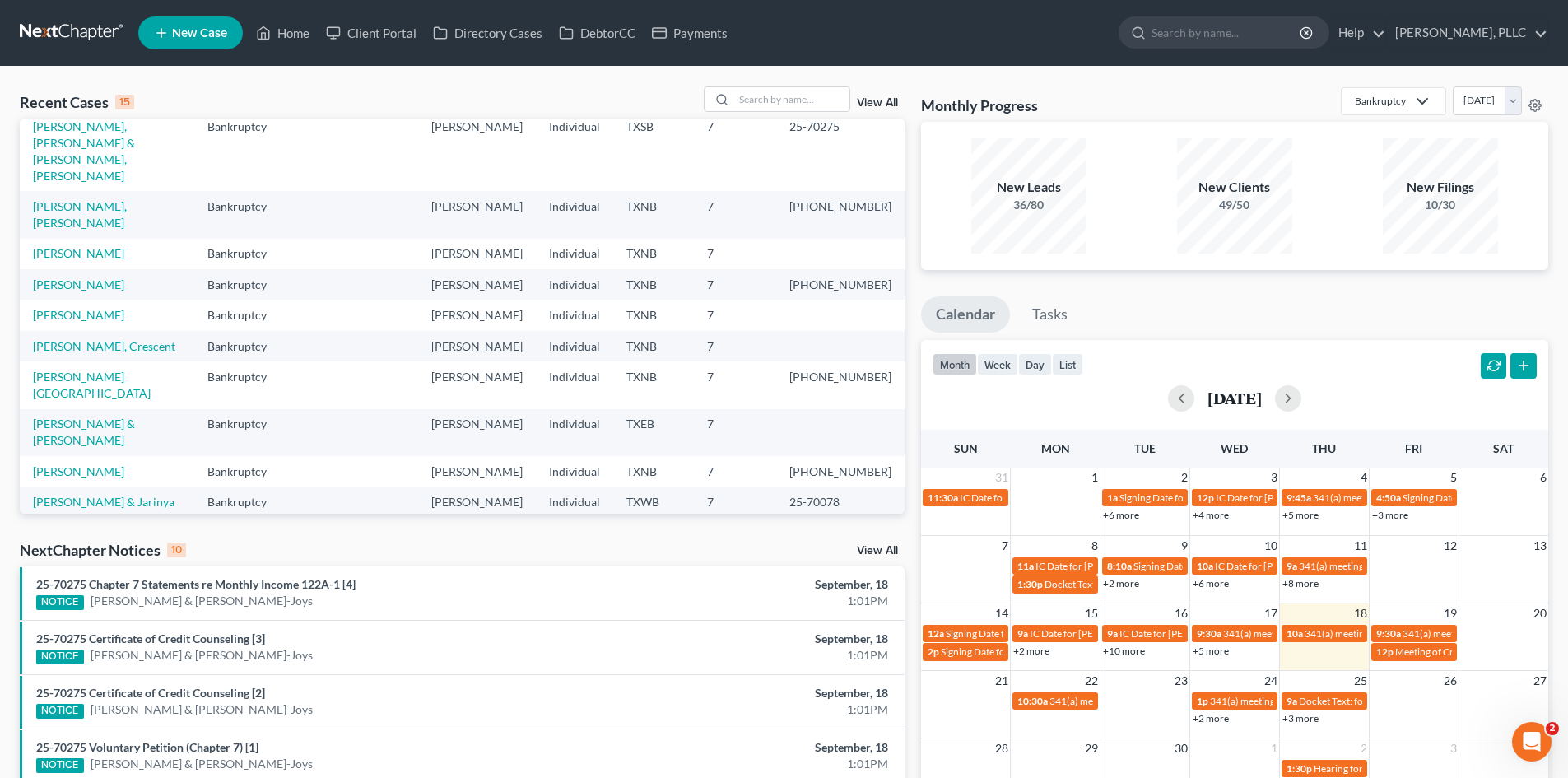
scroll to position [113, 0]
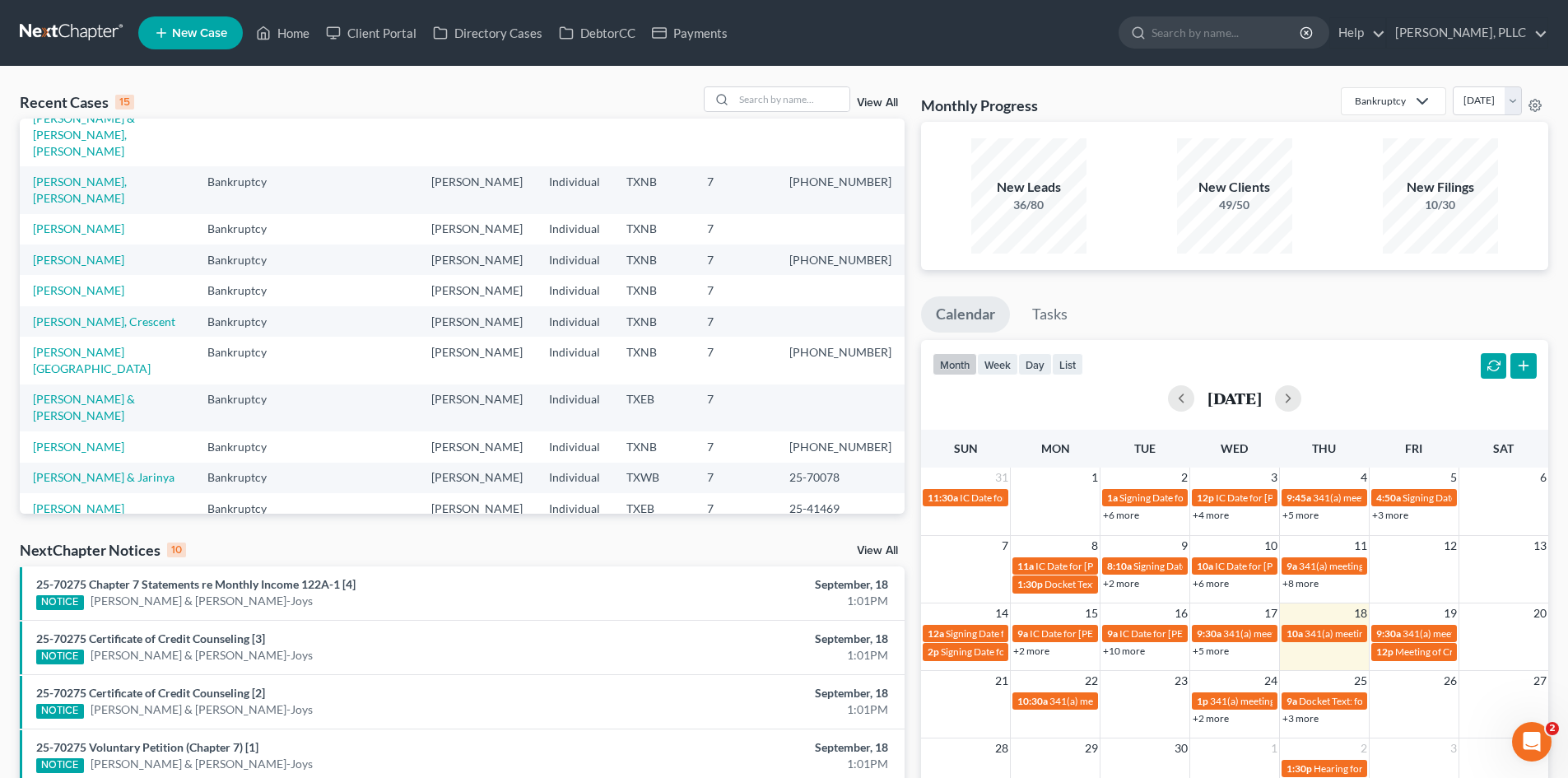
click at [917, 456] on div "Monthly Progress Bankruptcy Bankruptcy Consumer Protection Law [DATE] [DATE] [D…" at bounding box center [1235, 610] width 644 height 1048
click at [693, 33] on link "Payments" at bounding box center [690, 33] width 92 height 30
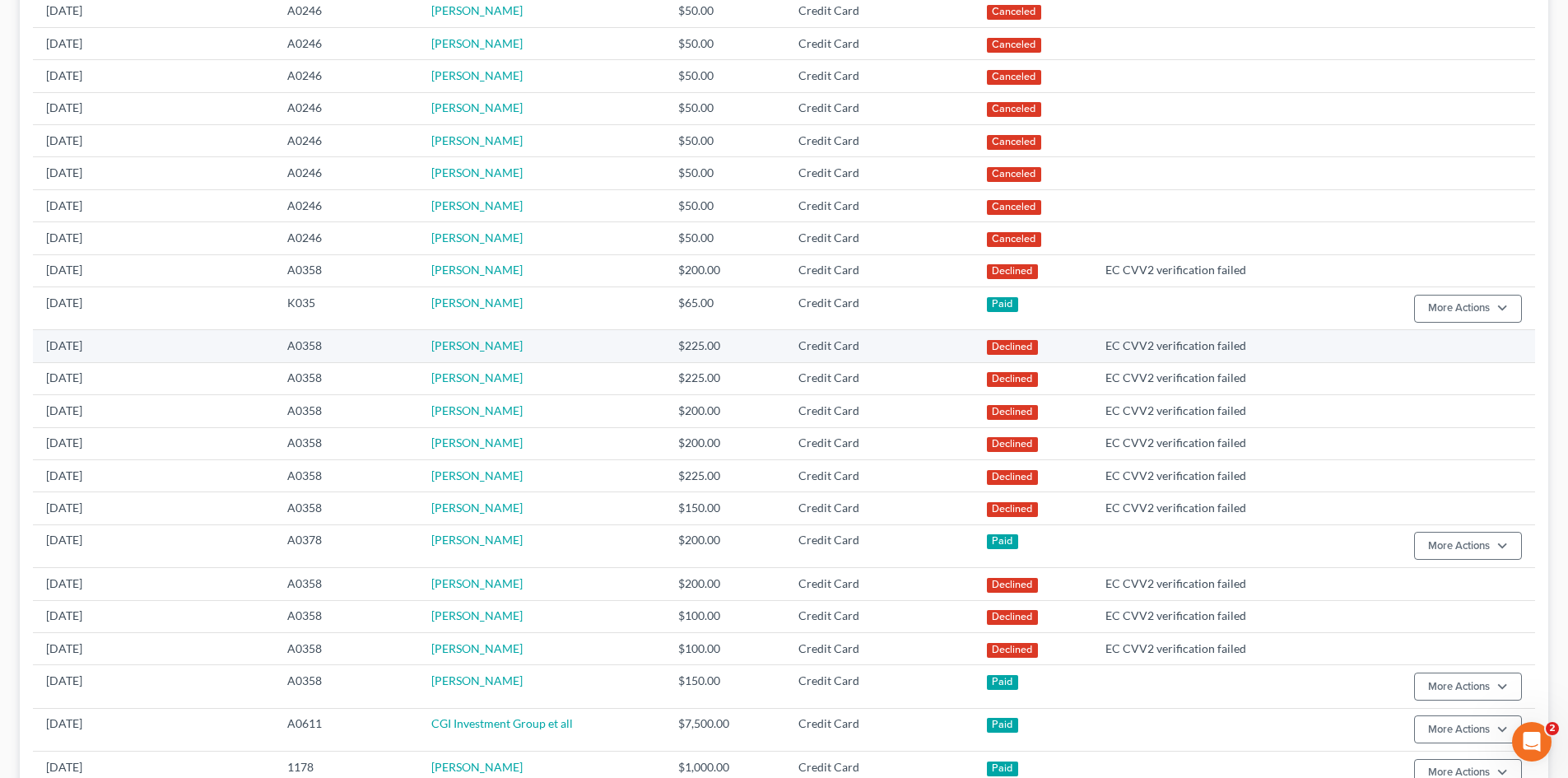
scroll to position [576, 0]
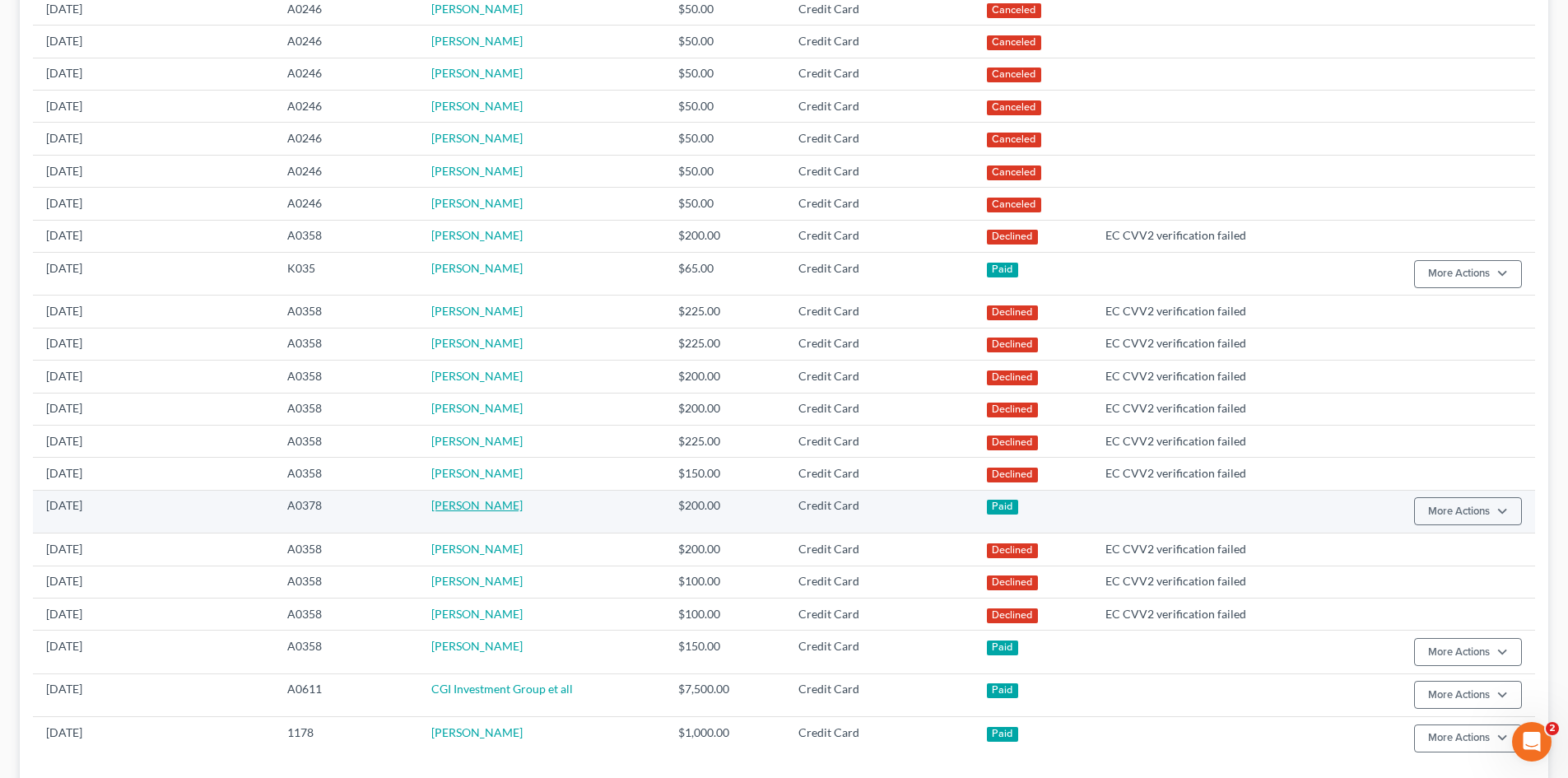
click at [440, 505] on link "[PERSON_NAME]" at bounding box center [477, 505] width 92 height 14
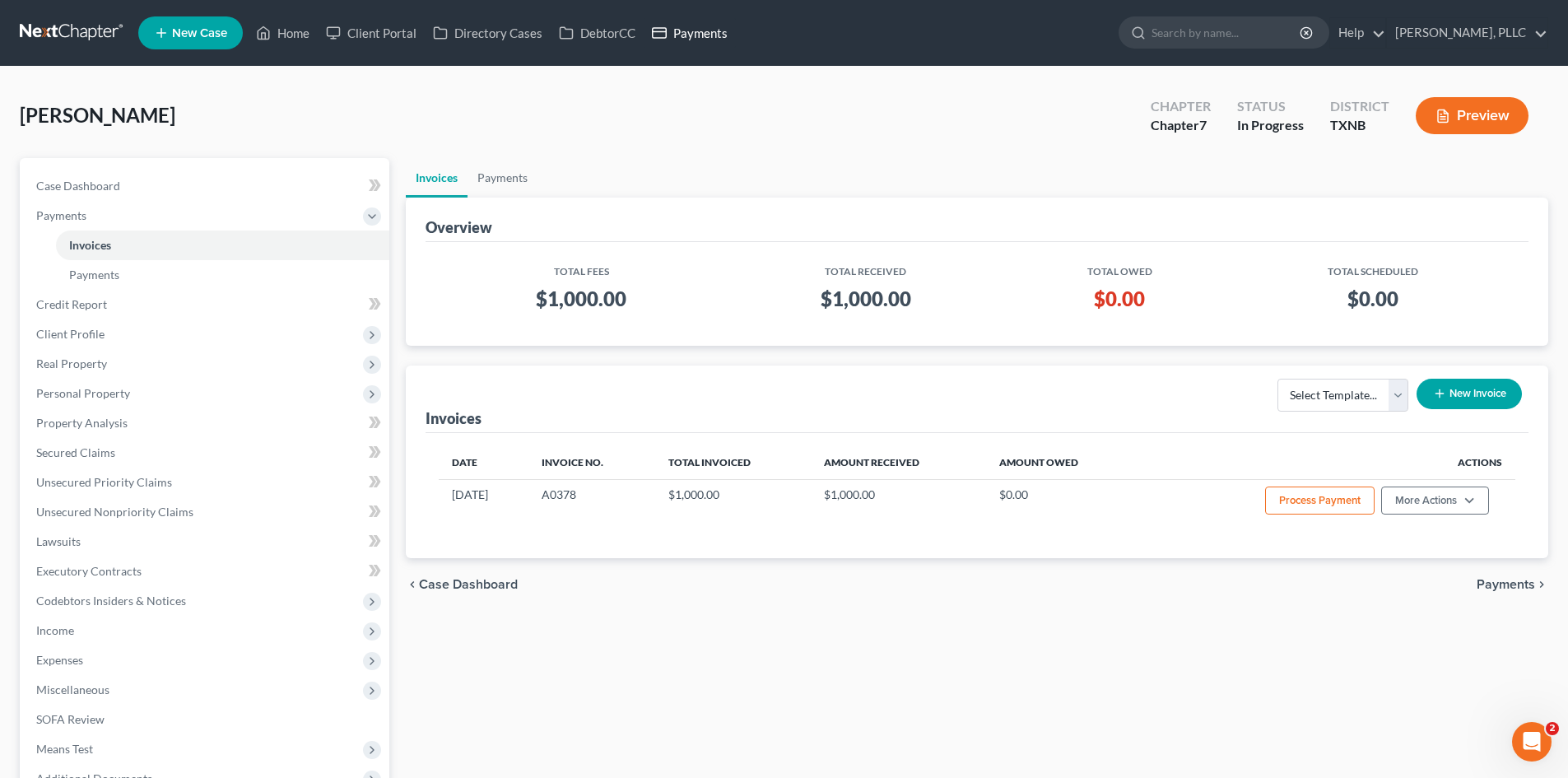
click at [734, 39] on link "Payments" at bounding box center [690, 33] width 92 height 30
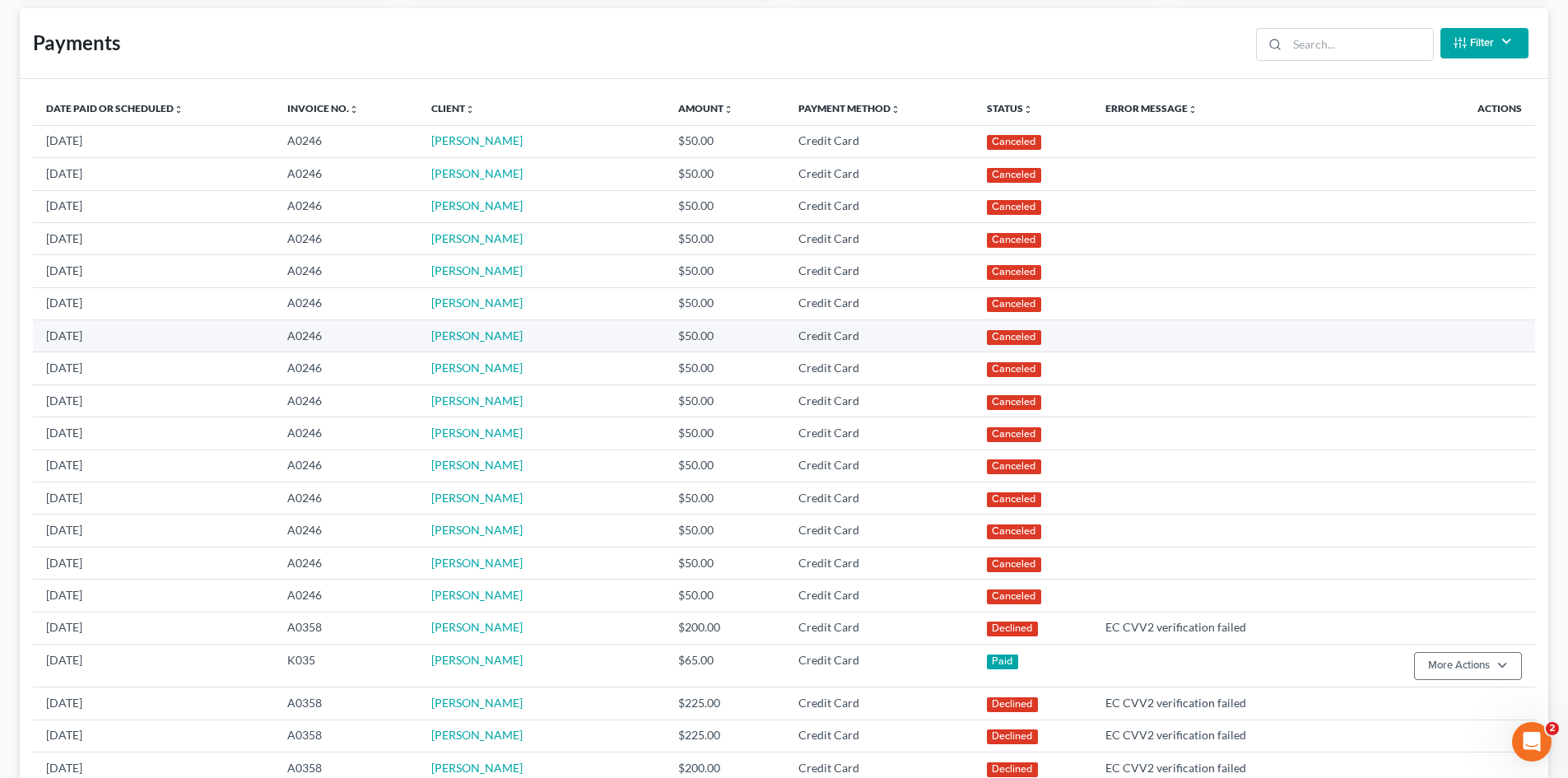
scroll to position [412, 0]
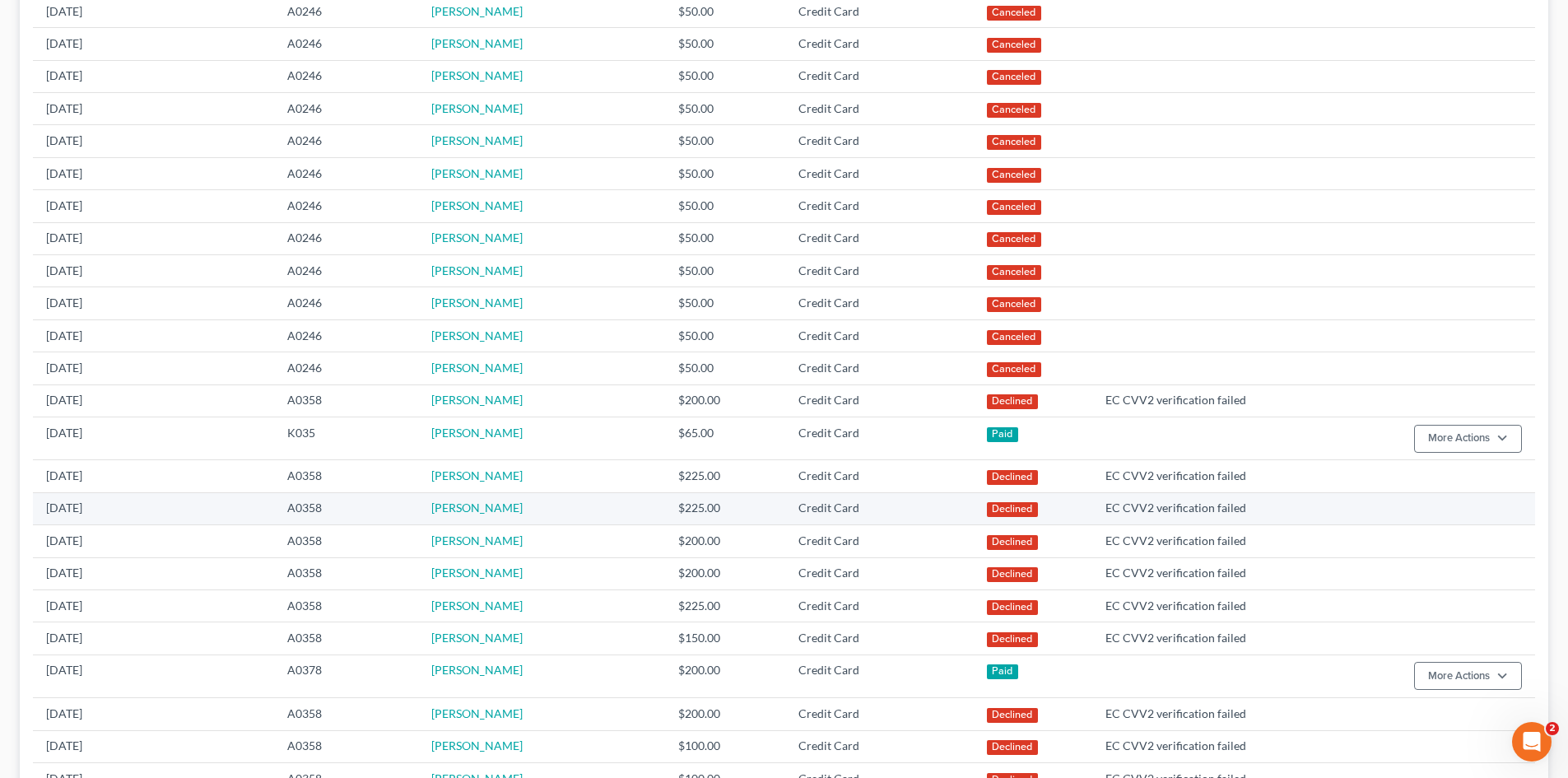
click at [966, 494] on td "Credit Card" at bounding box center [879, 508] width 188 height 32
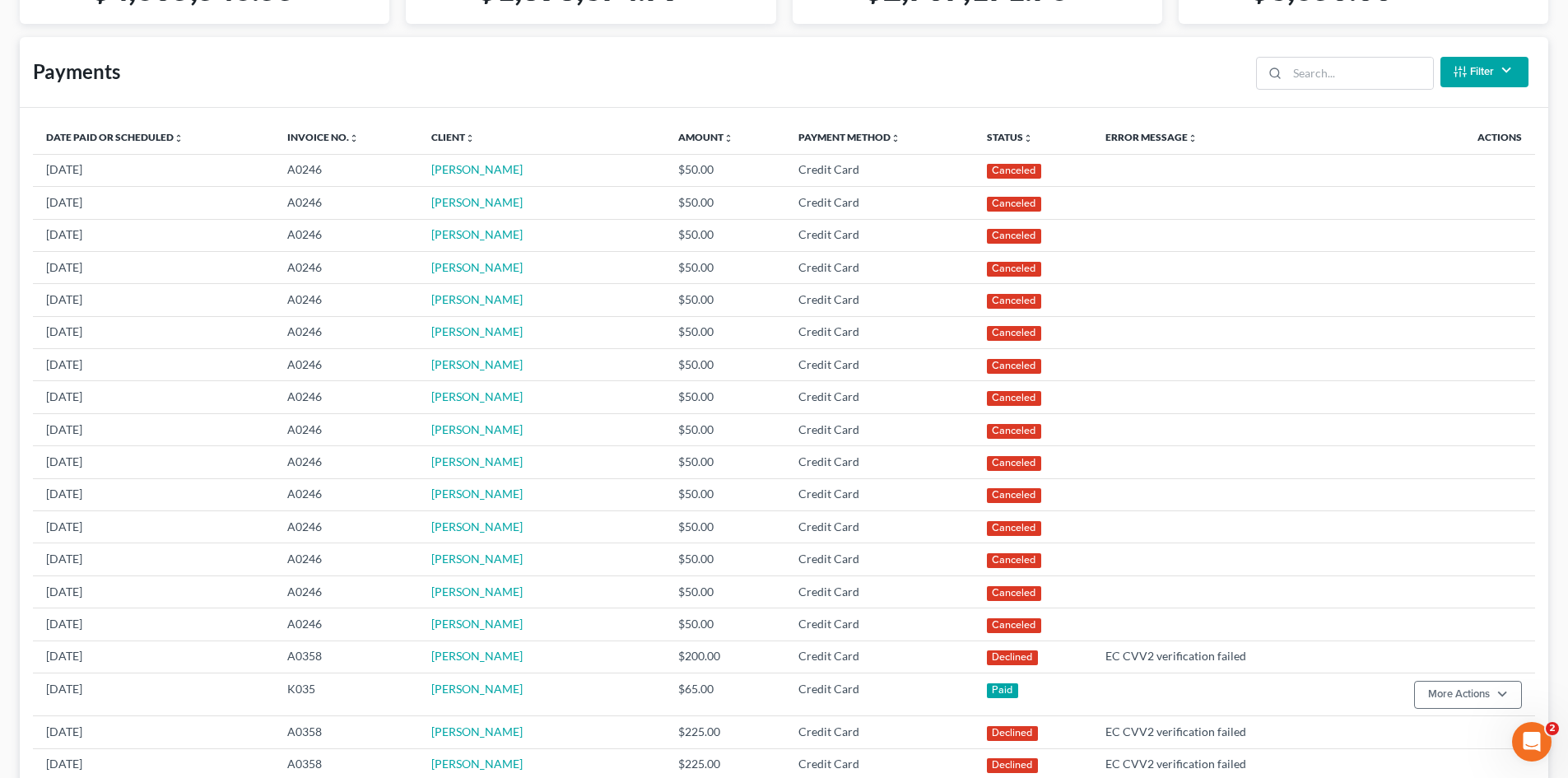
scroll to position [0, 0]
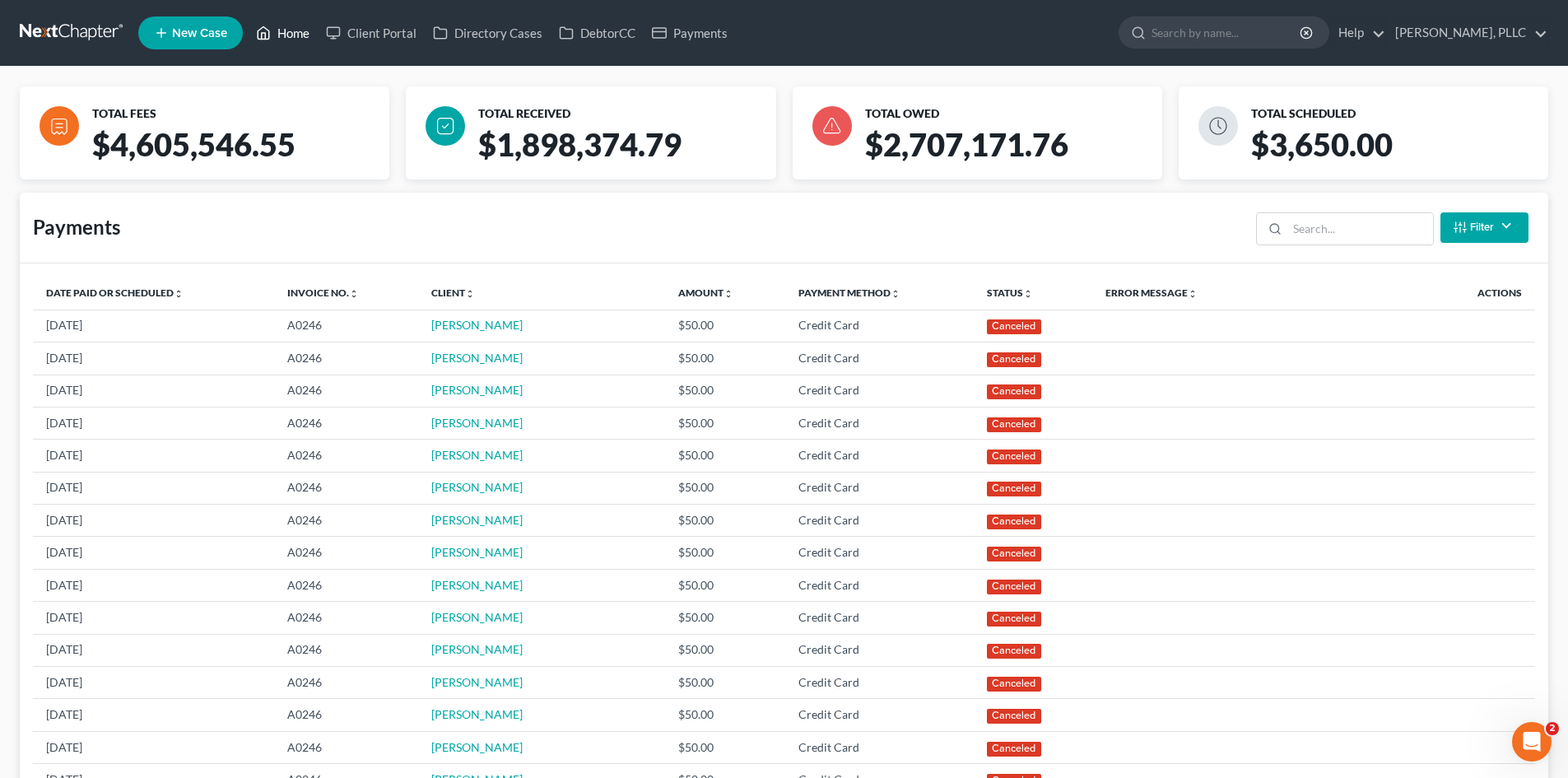
click at [278, 35] on link "Home" at bounding box center [283, 33] width 70 height 30
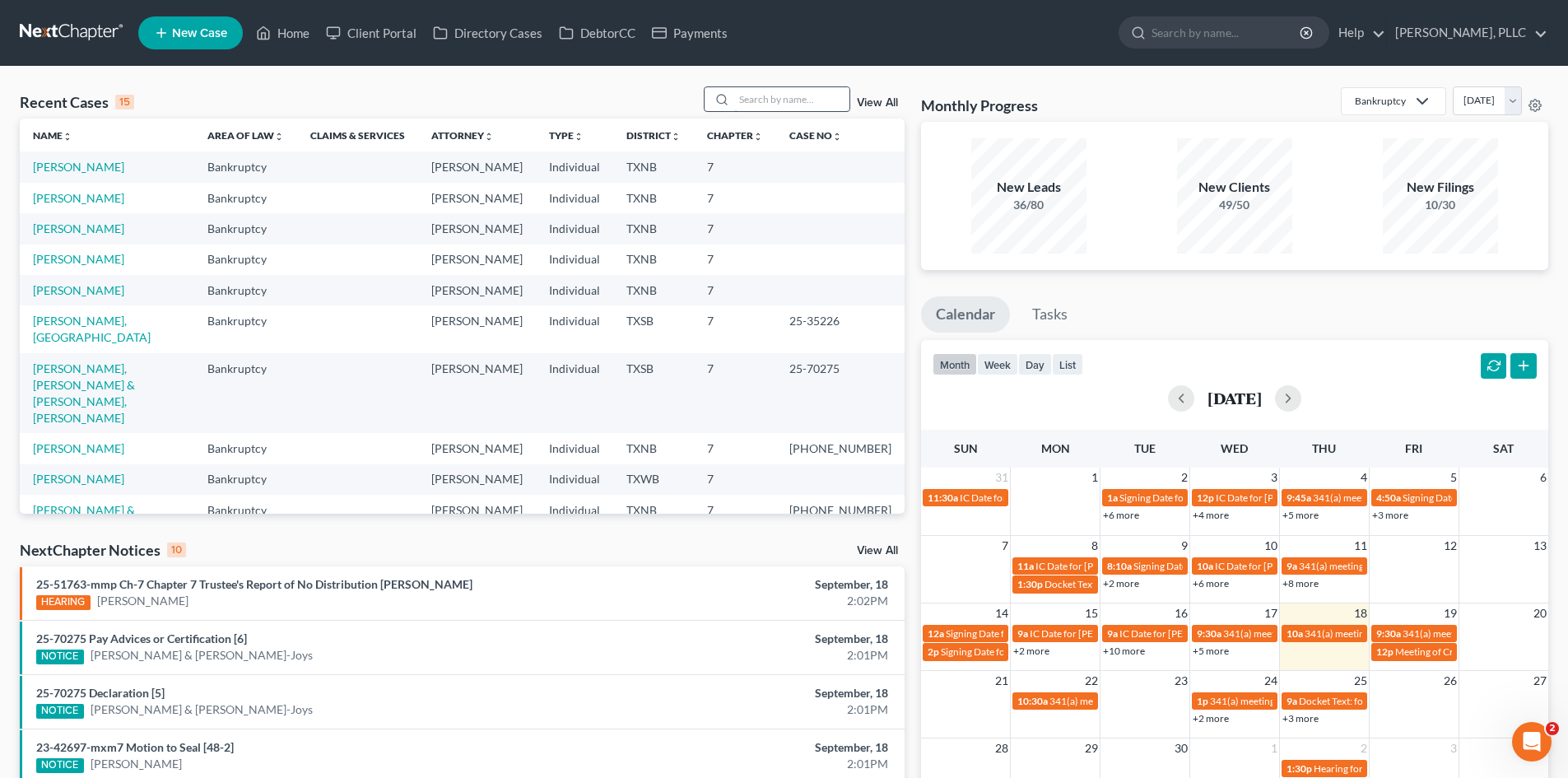
click at [763, 92] on input "search" at bounding box center [792, 99] width 116 height 24
click at [778, 102] on input "search" at bounding box center [792, 99] width 116 height 24
click at [791, 101] on input "search" at bounding box center [792, 99] width 116 height 24
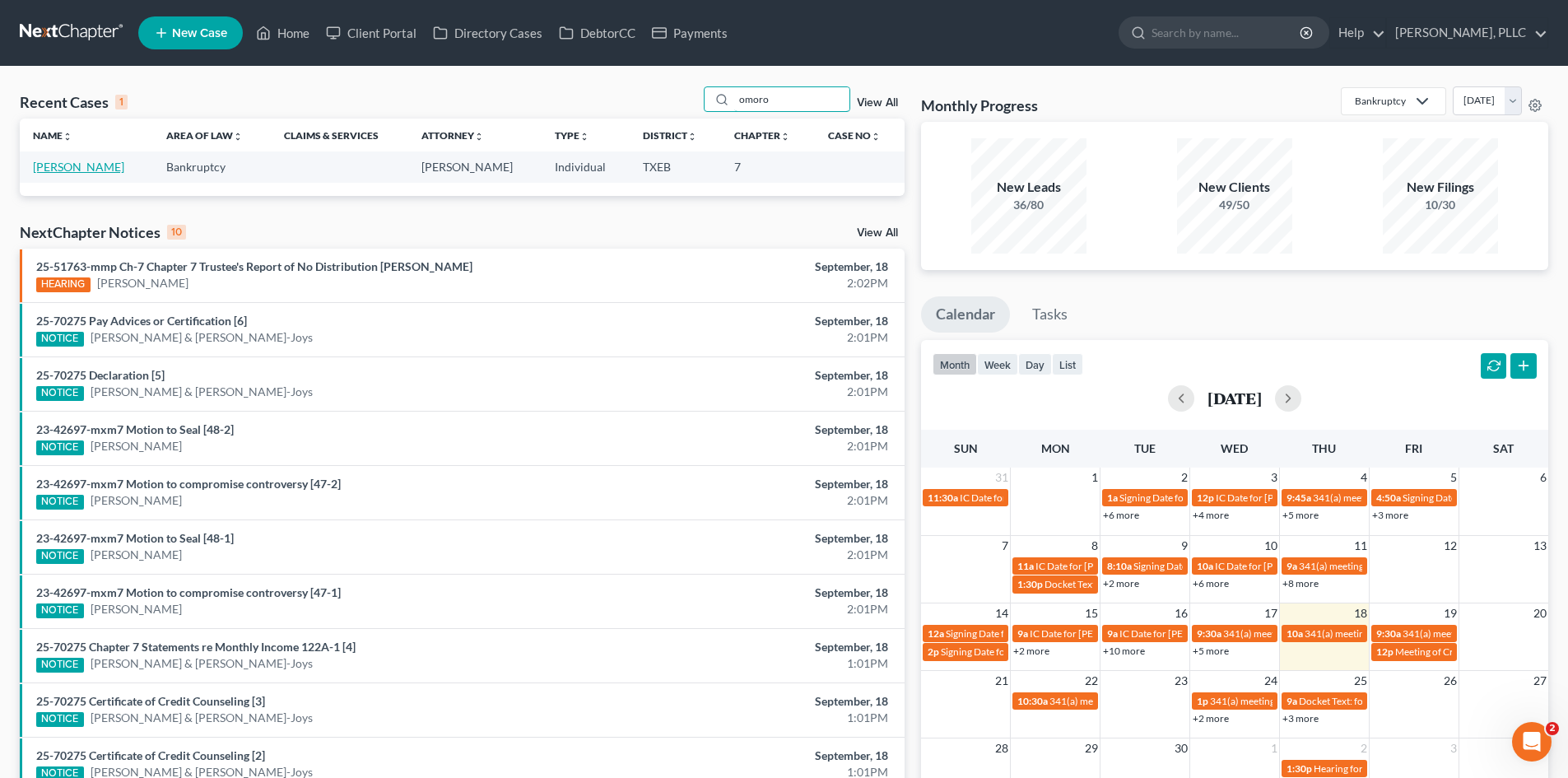
type input "omoro"
click at [116, 172] on link "[PERSON_NAME]" at bounding box center [78, 167] width 92 height 14
select select "4"
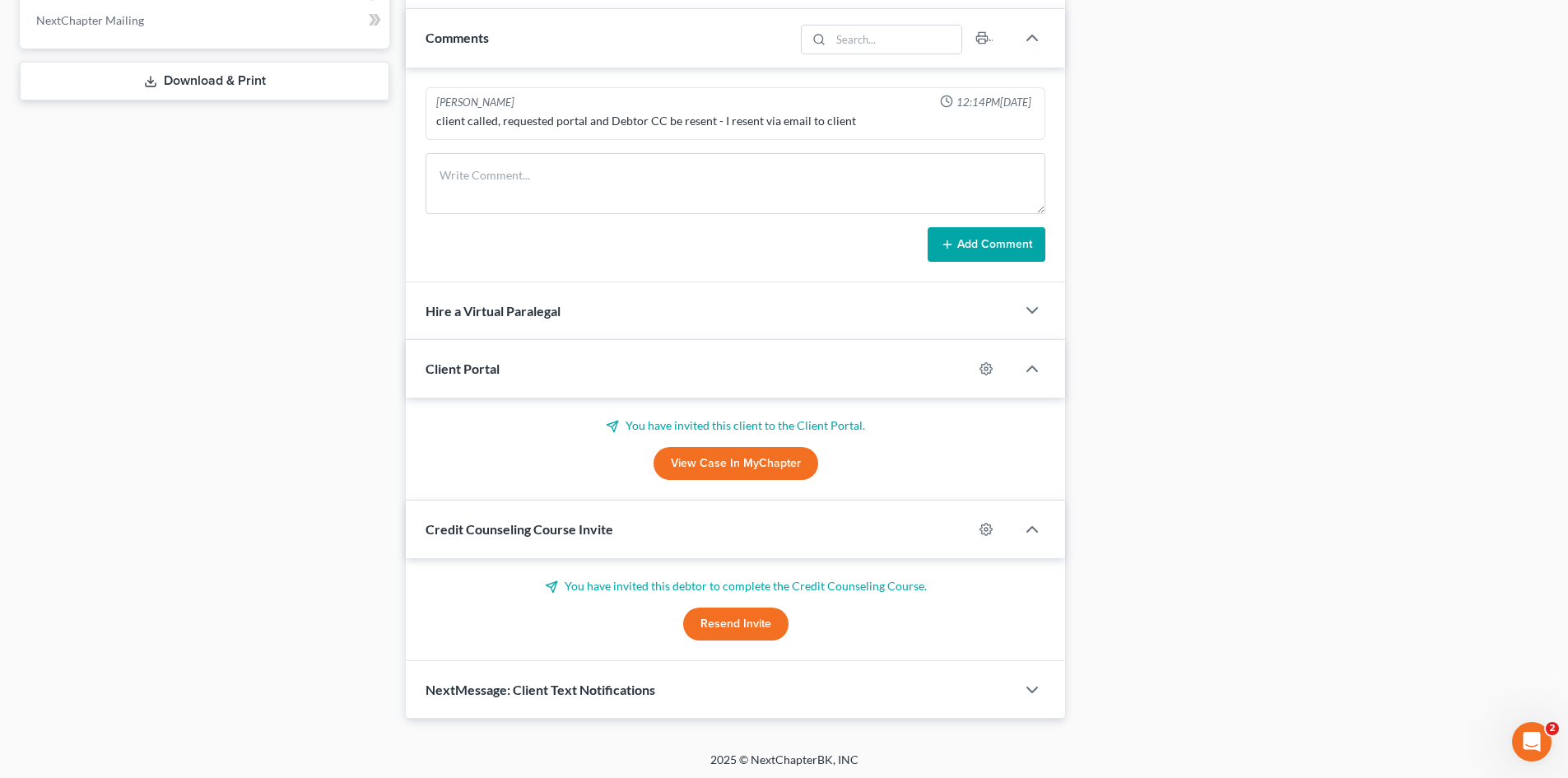
scroll to position [732, 0]
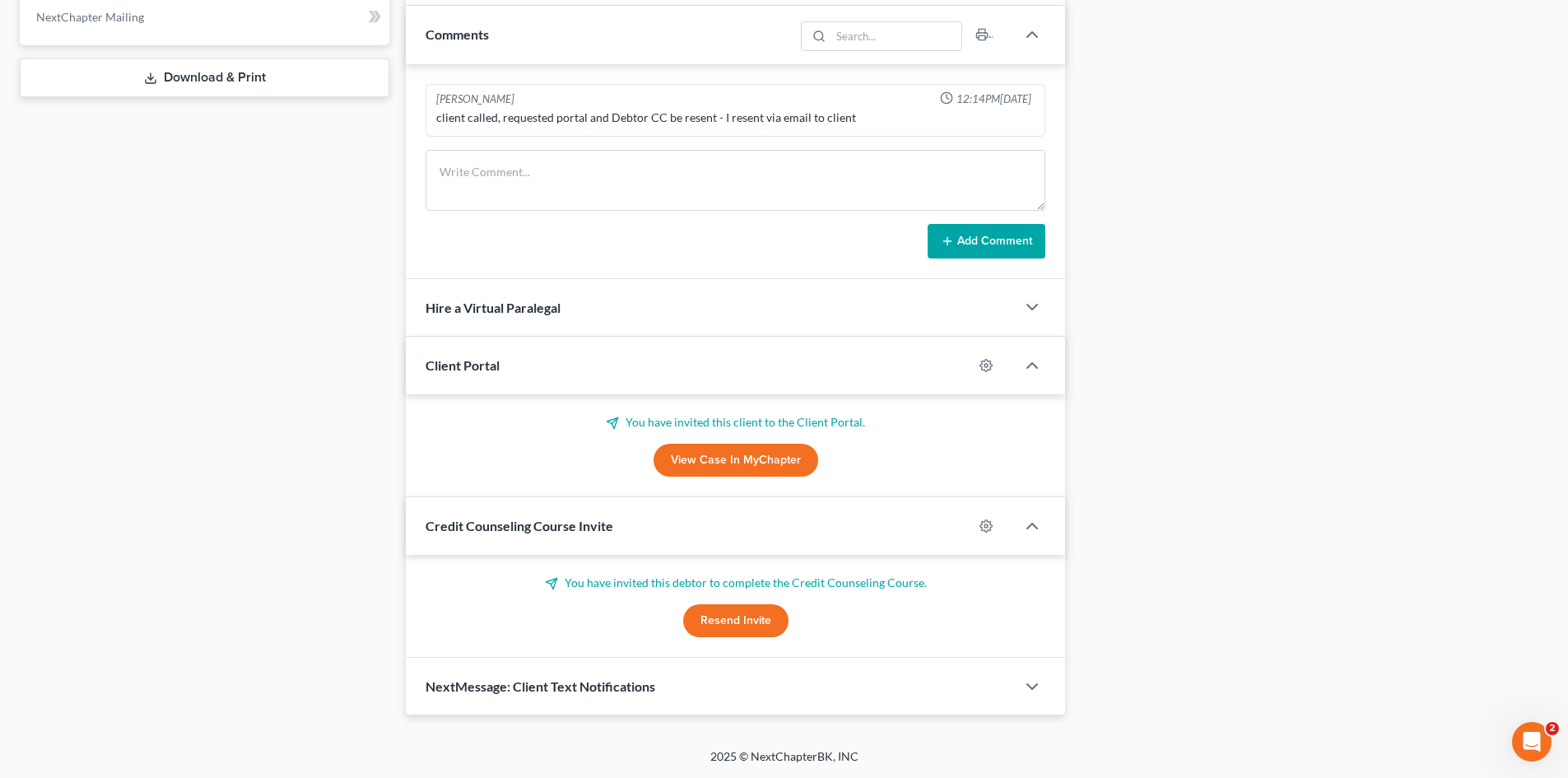
click at [747, 625] on button "Resend Invite" at bounding box center [736, 621] width 105 height 33
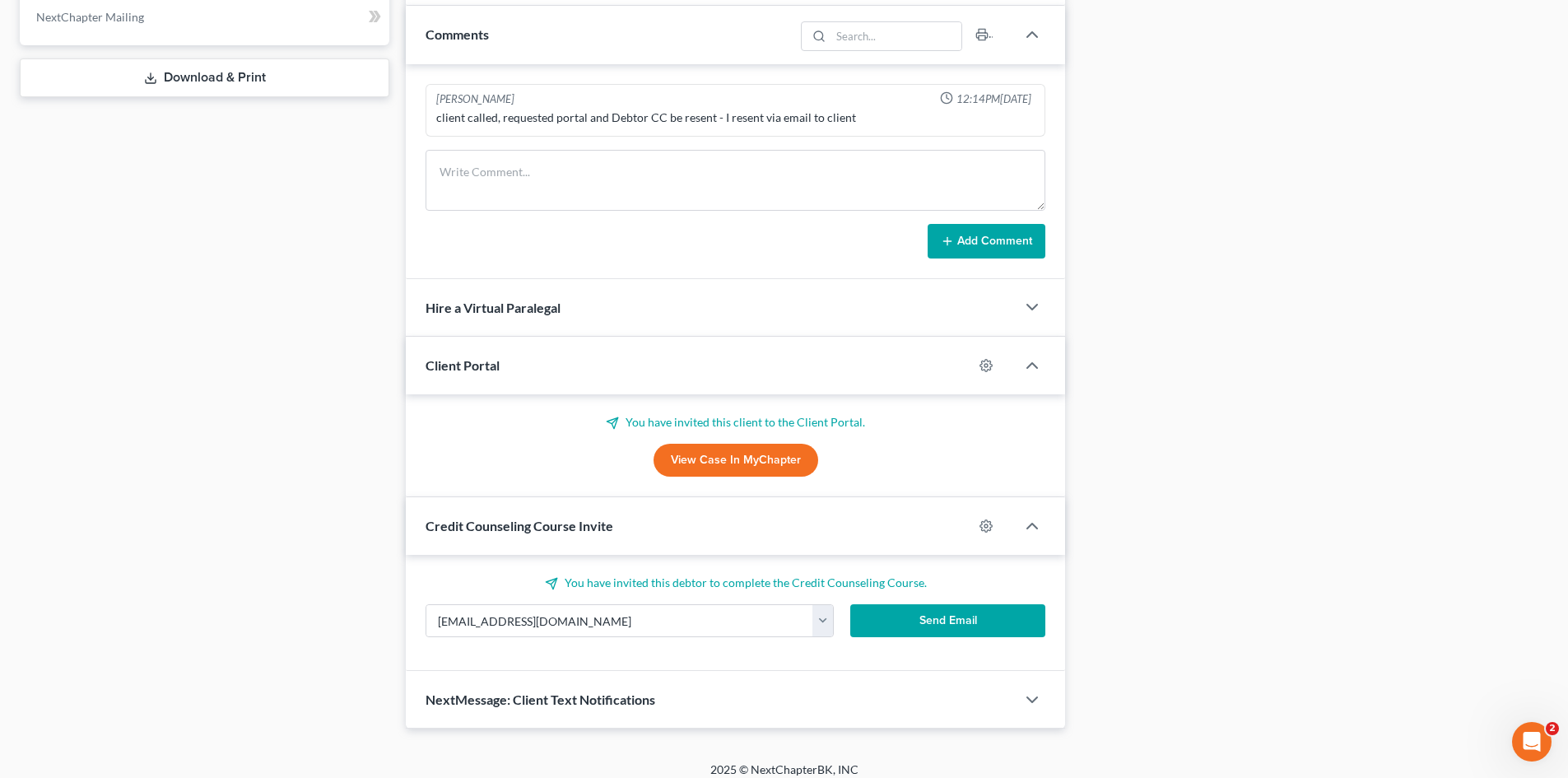
click at [915, 633] on button "Send Email" at bounding box center [948, 621] width 196 height 33
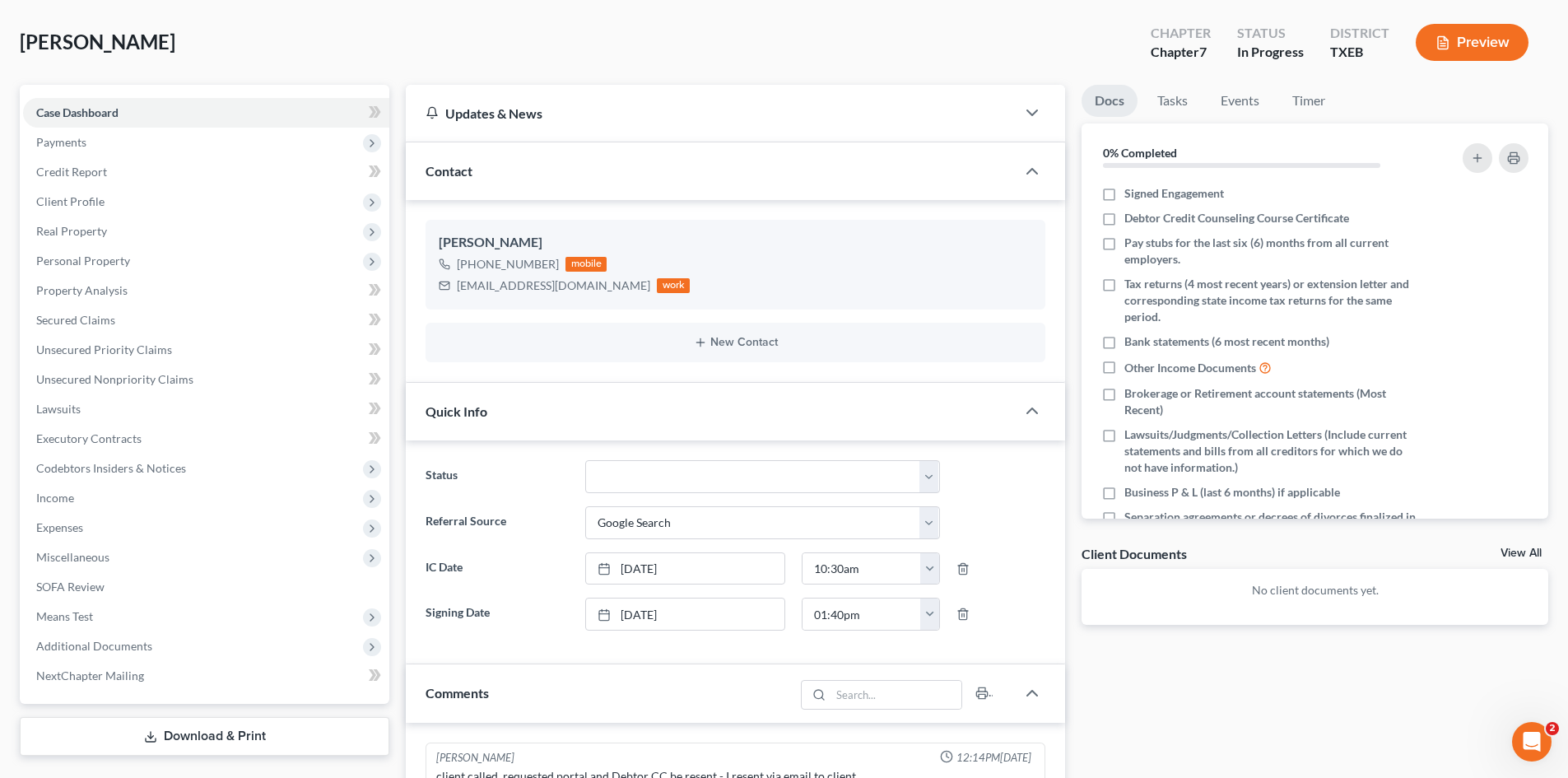
scroll to position [0, 0]
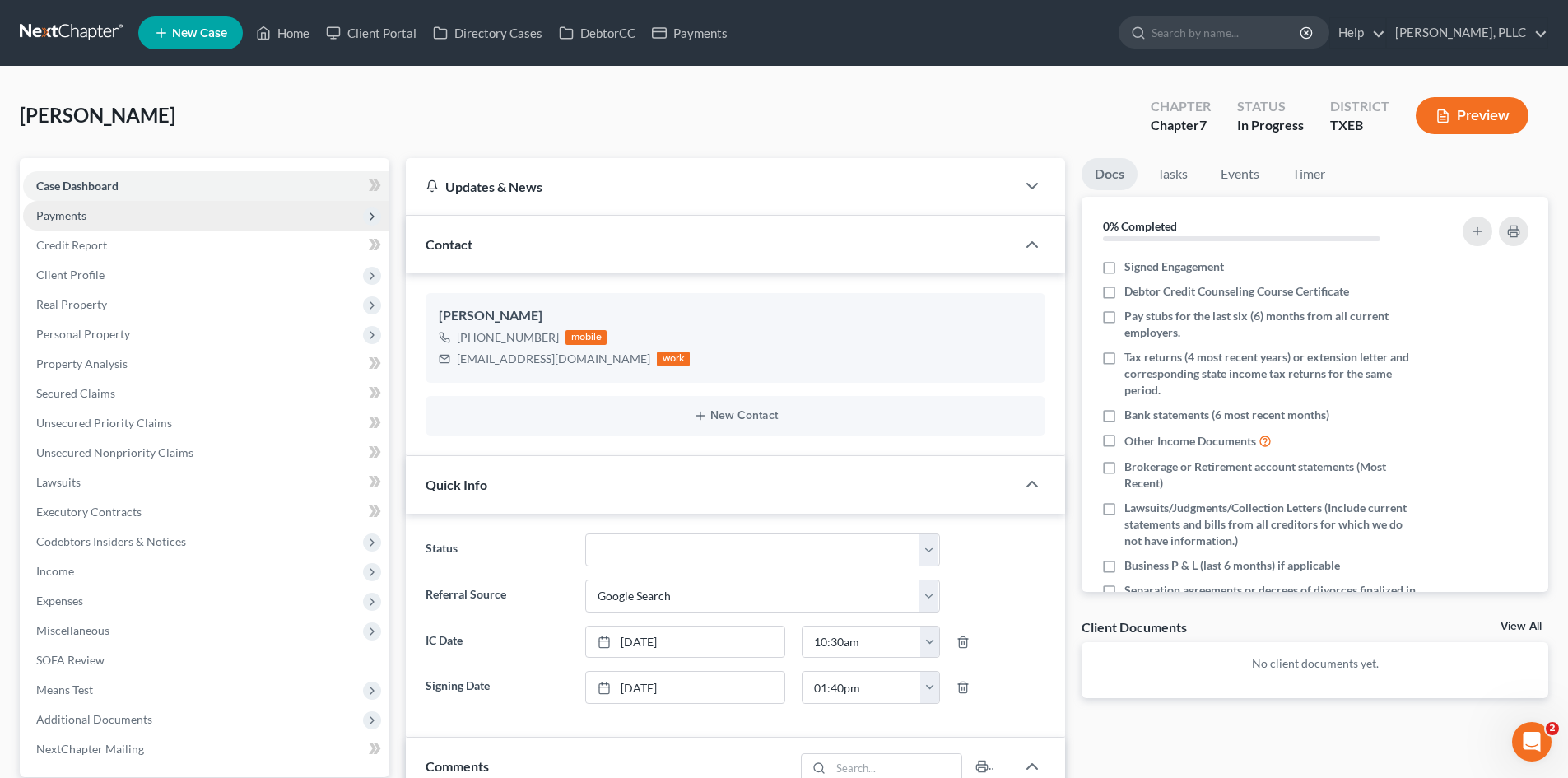
click at [158, 223] on span "Payments" at bounding box center [206, 216] width 367 height 30
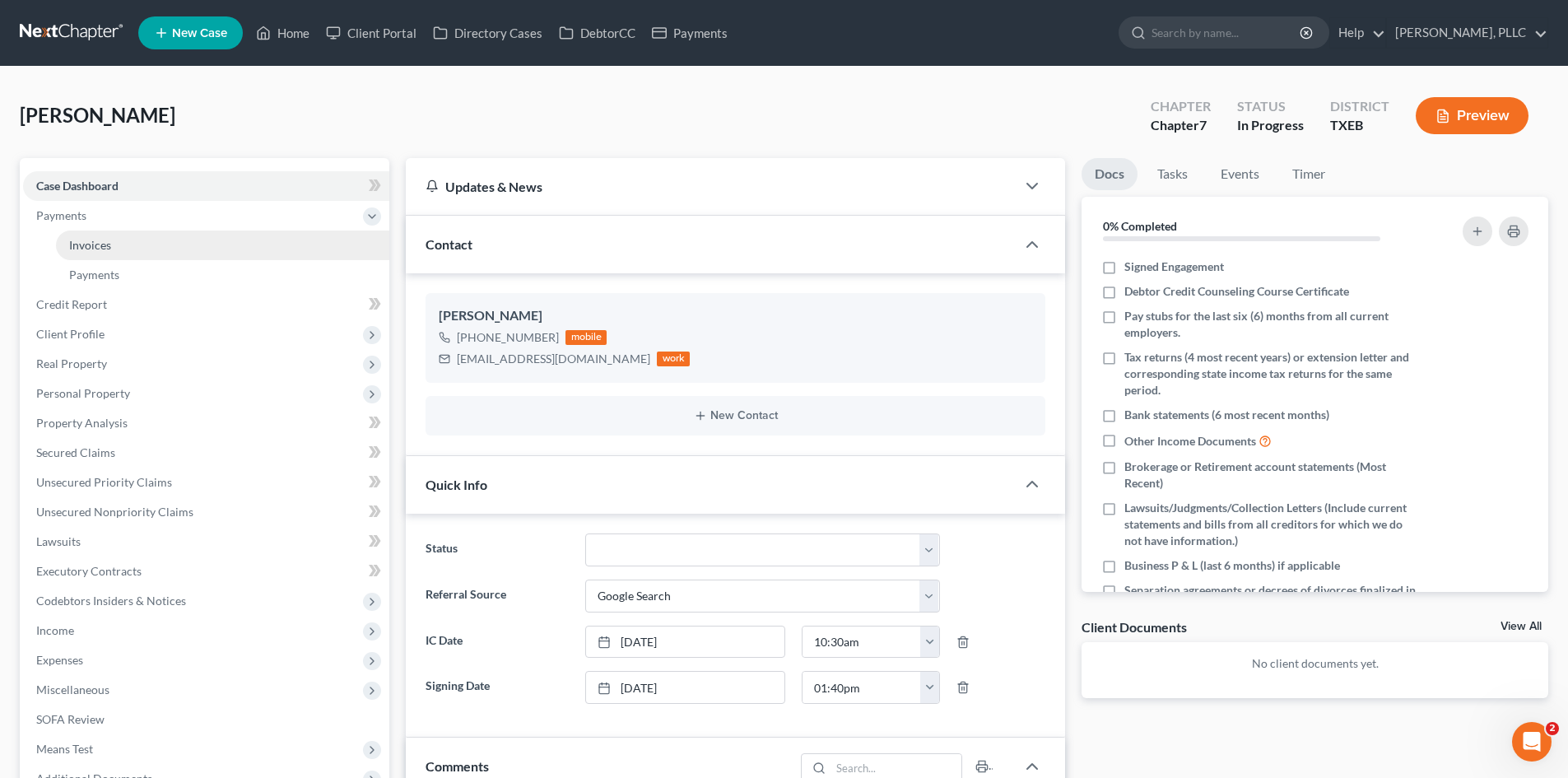
click at [173, 243] on link "Invoices" at bounding box center [222, 245] width 333 height 30
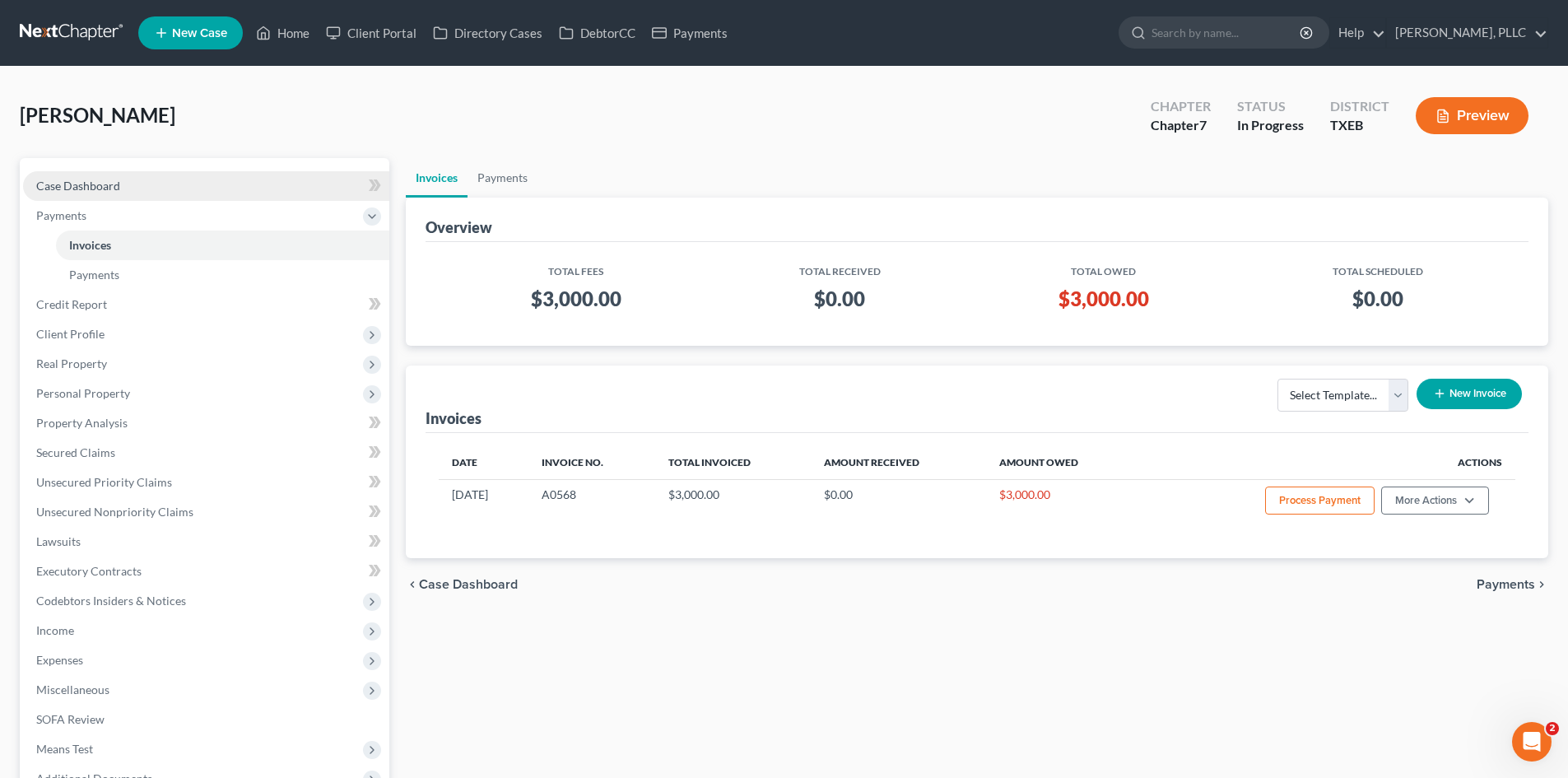
click at [84, 184] on span "Case Dashboard" at bounding box center [78, 186] width 84 height 14
select select "4"
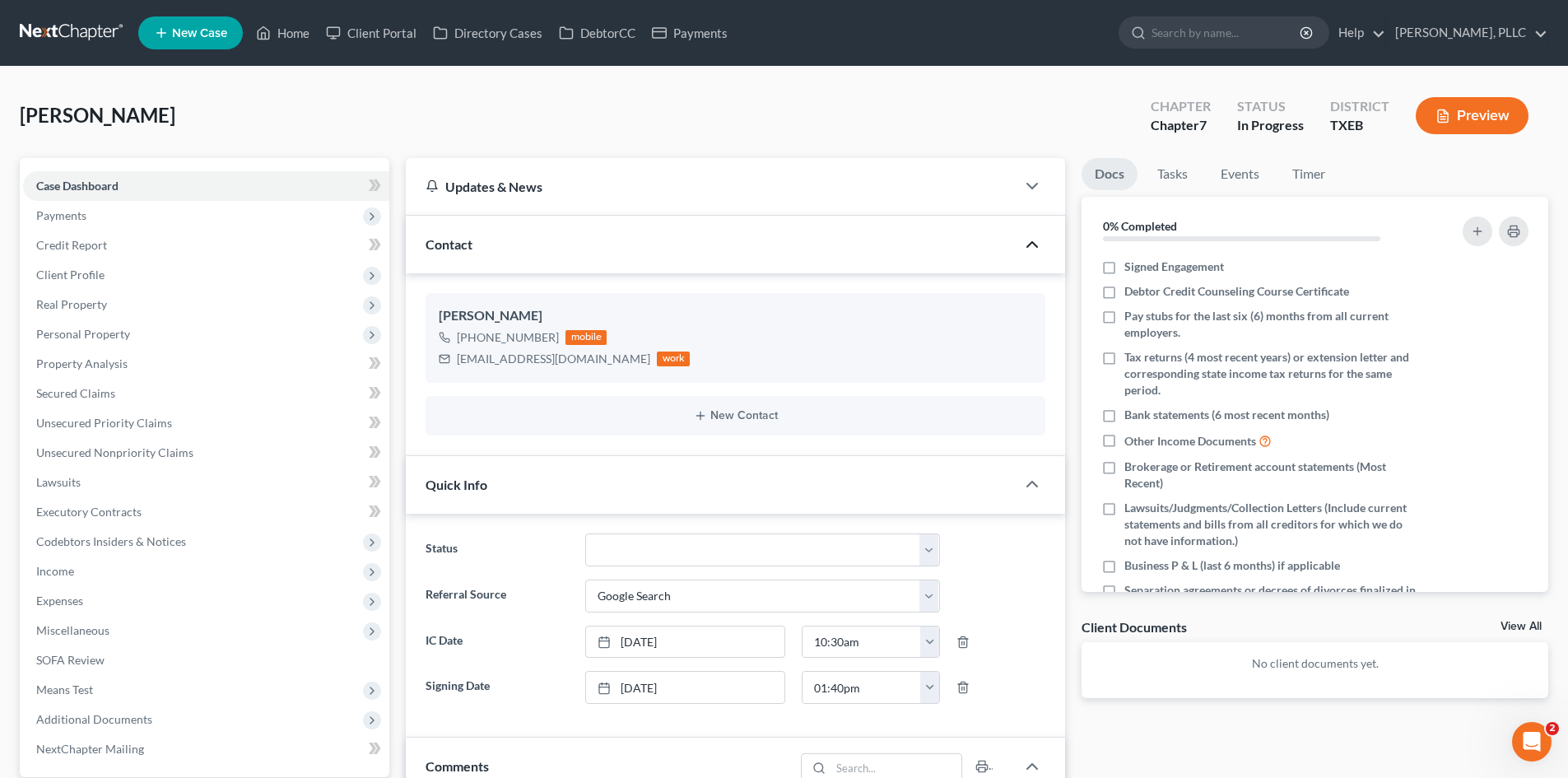
click at [1040, 244] on icon "button" at bounding box center [1032, 244] width 20 height 20
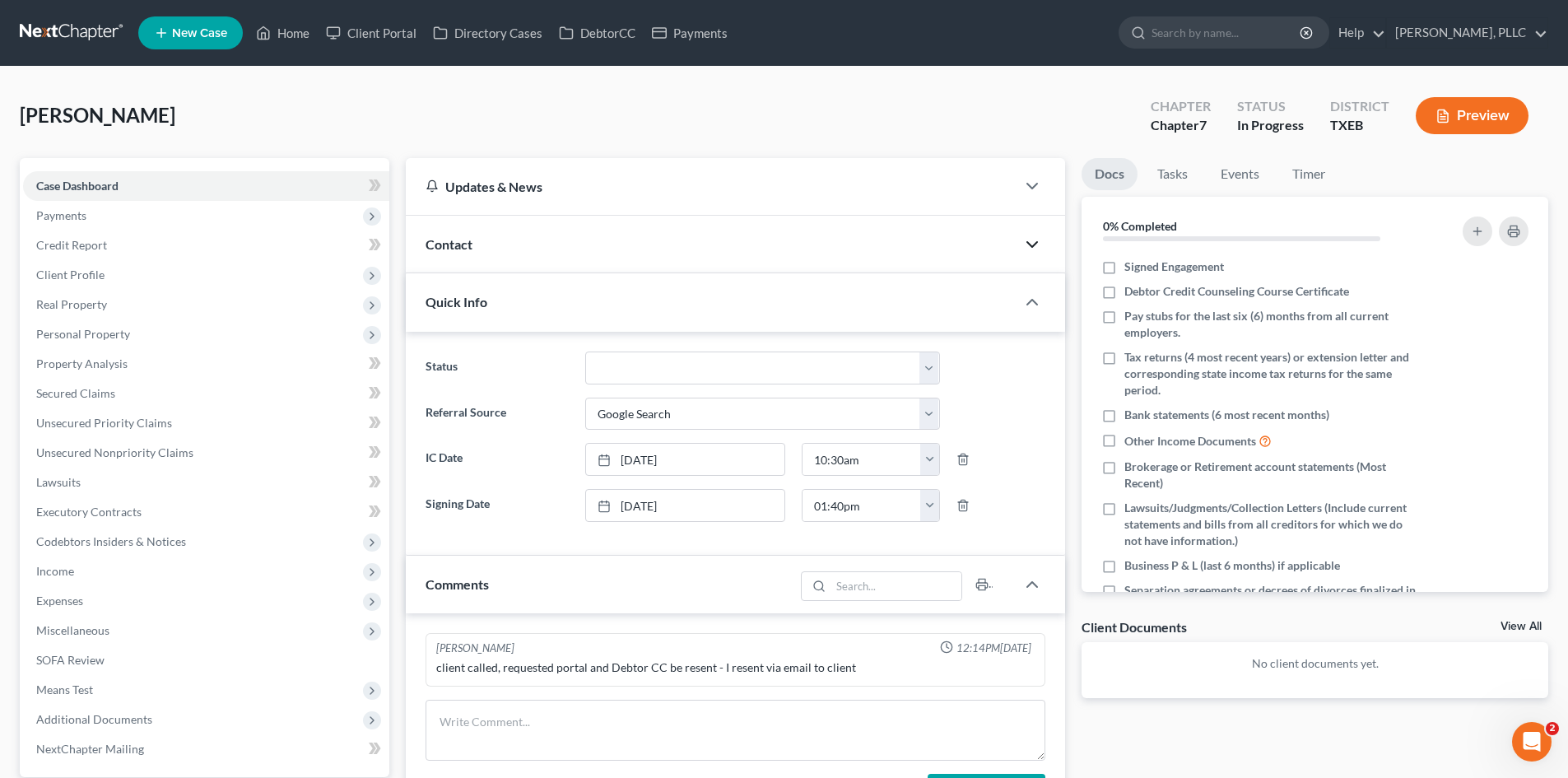
click at [1043, 299] on div at bounding box center [1040, 302] width 50 height 33
click at [1040, 302] on icon "button" at bounding box center [1032, 301] width 20 height 20
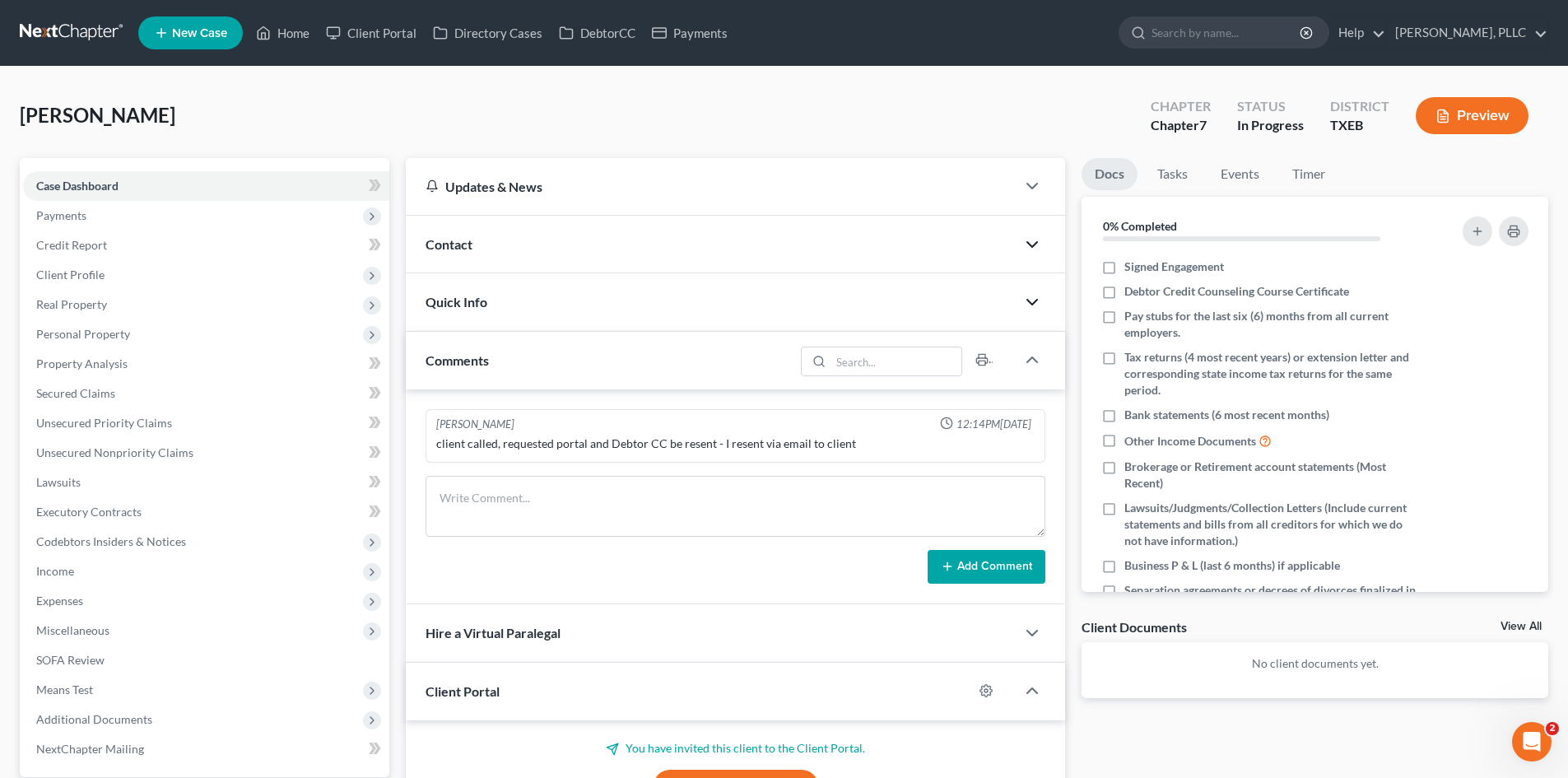
click at [1040, 370] on div at bounding box center [1040, 359] width 50 height 33
click at [1028, 359] on icon "button" at bounding box center [1032, 359] width 20 height 20
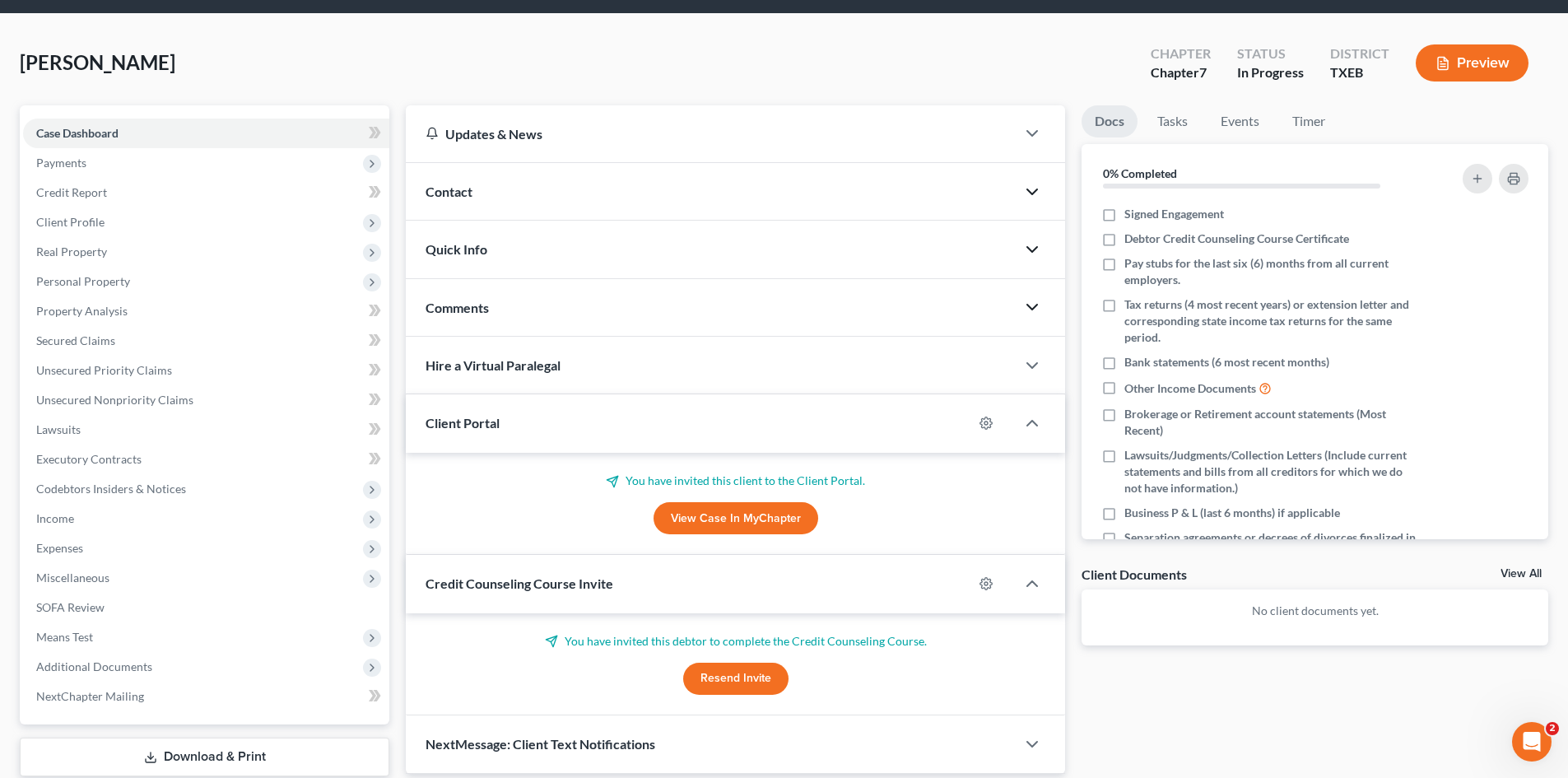
scroll to position [114, 0]
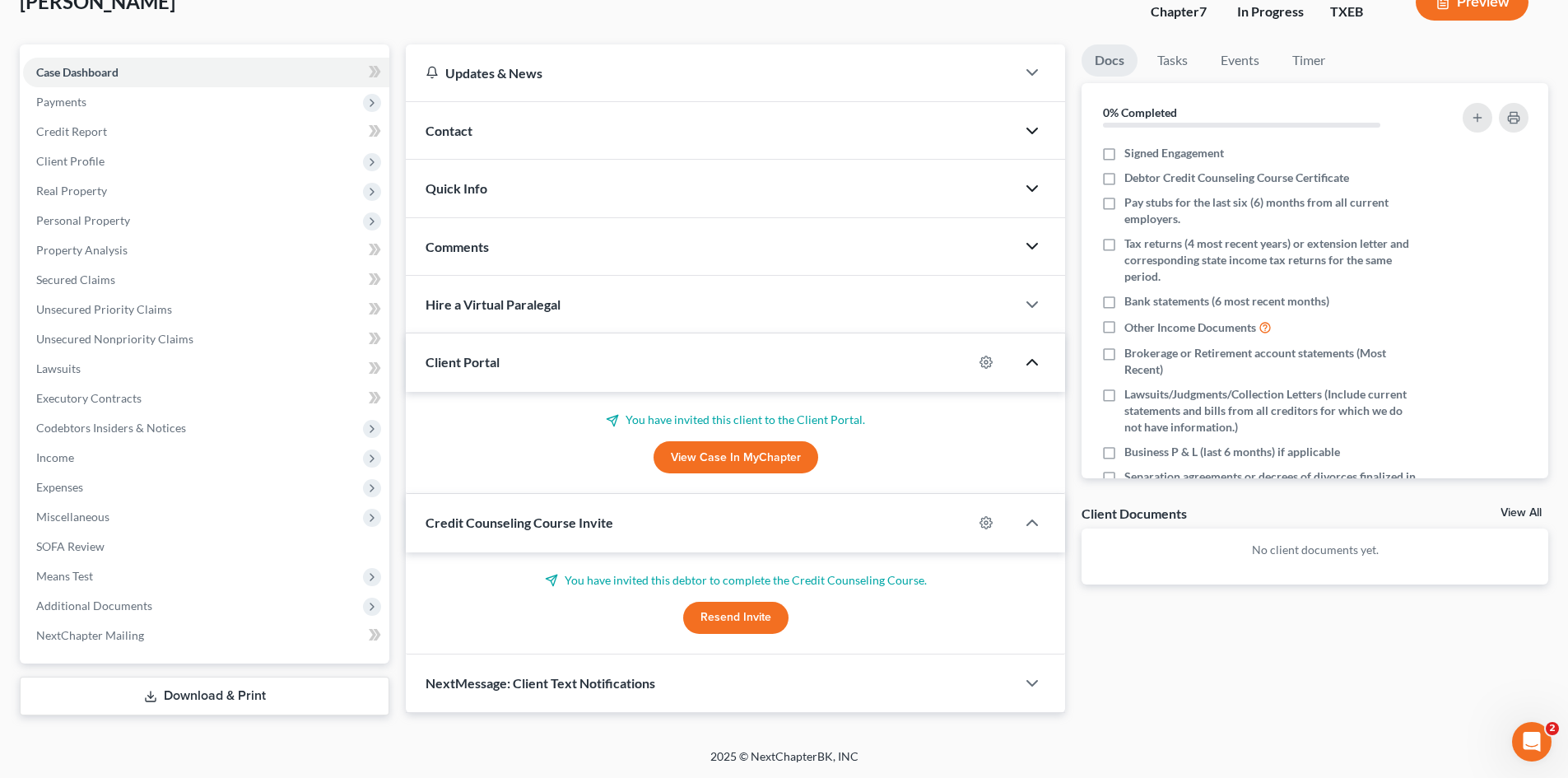
click at [1034, 364] on icon "button" at bounding box center [1032, 361] width 20 height 20
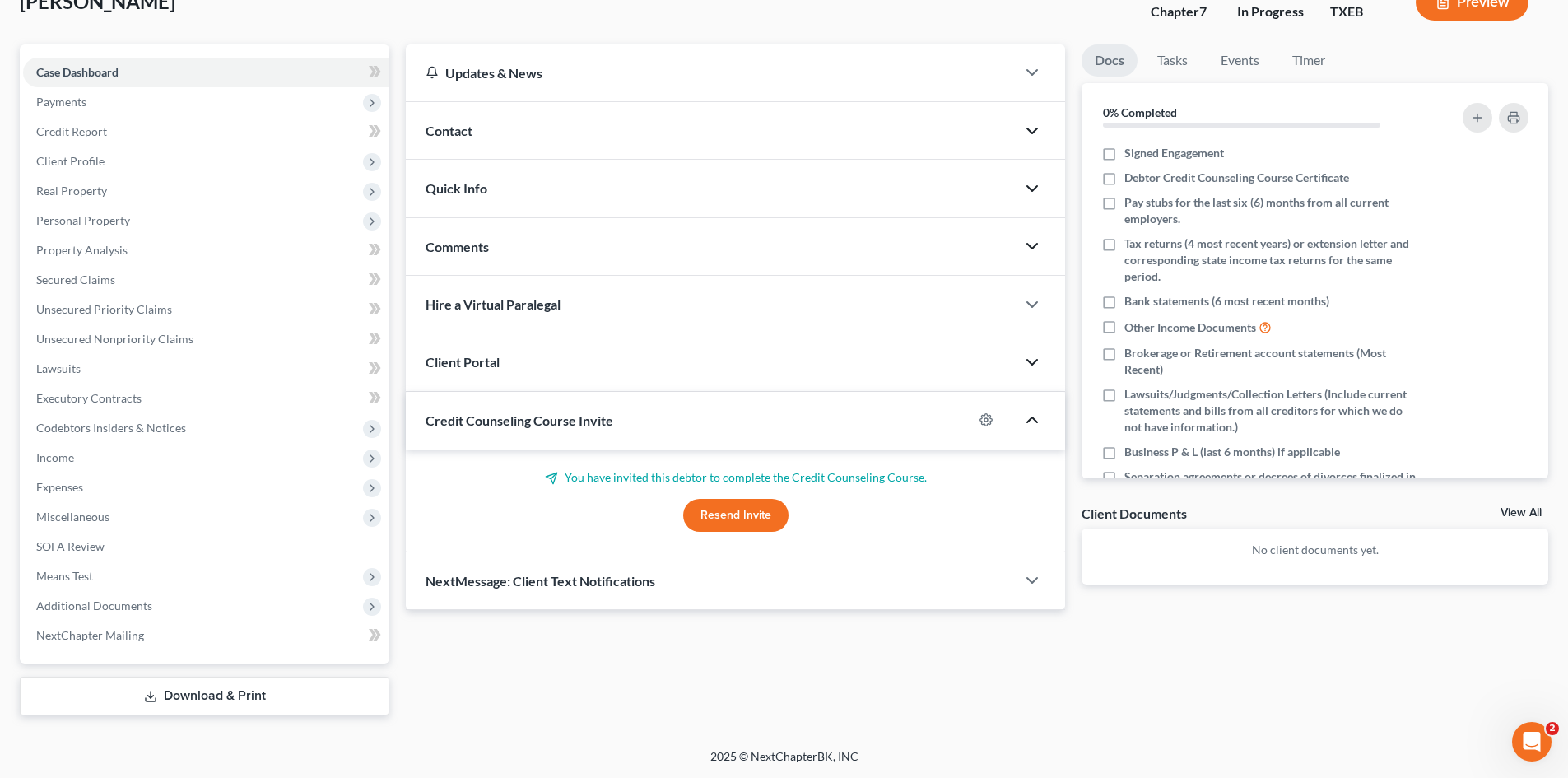
click at [1032, 417] on icon "button" at bounding box center [1032, 419] width 20 height 20
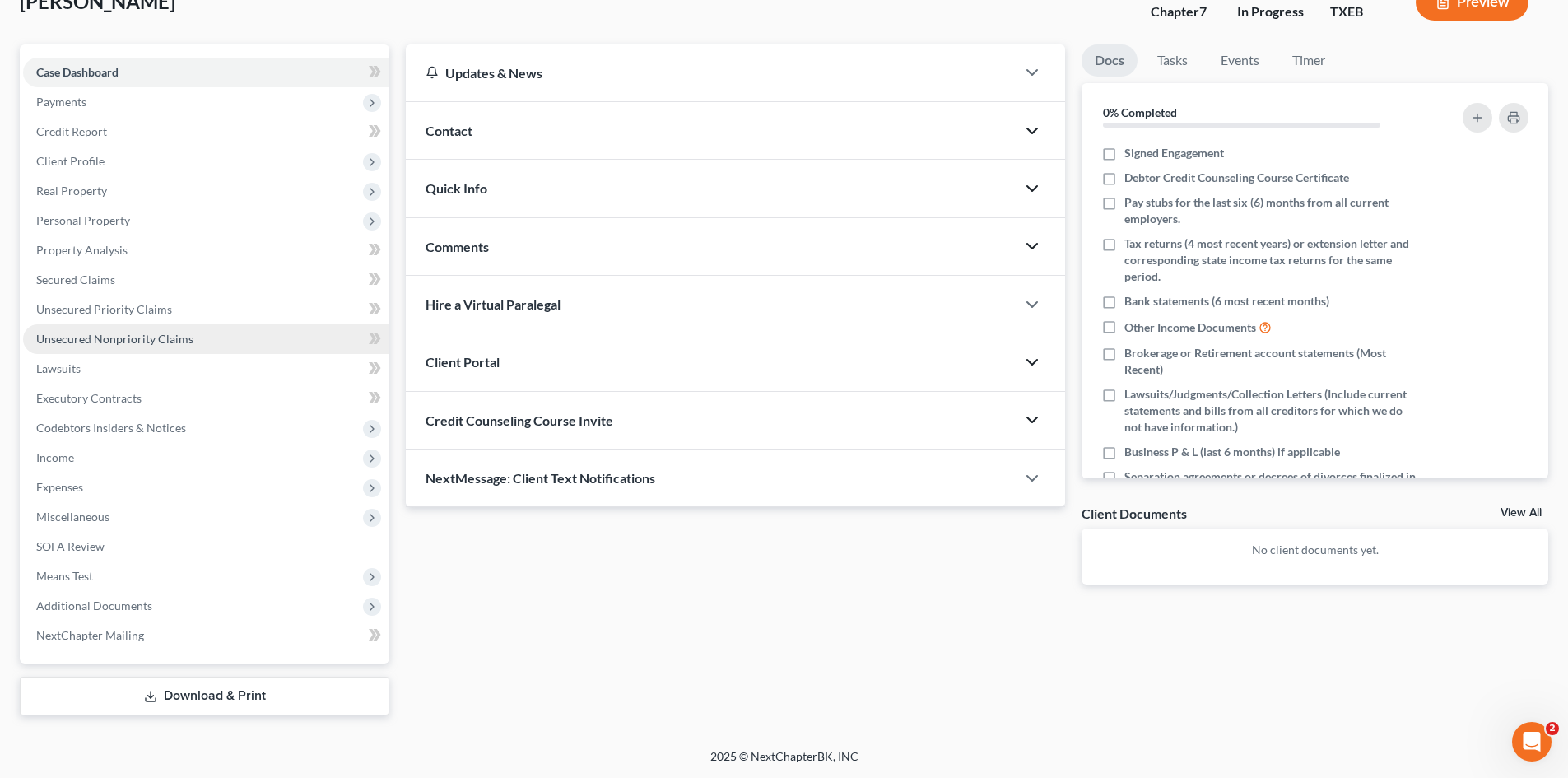
scroll to position [0, 0]
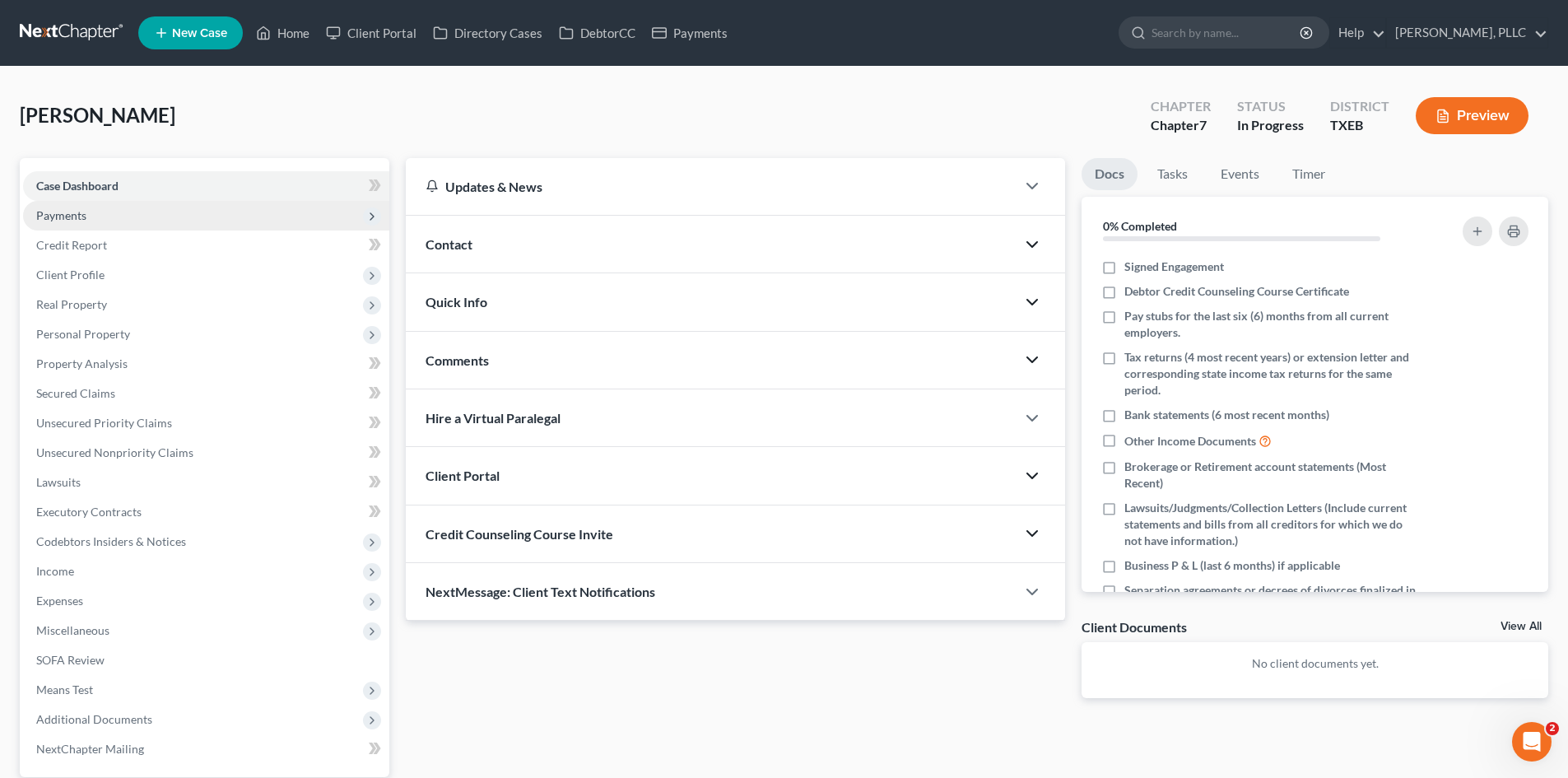
drag, startPoint x: 111, startPoint y: 213, endPoint x: 137, endPoint y: 214, distance: 26.0
click at [111, 213] on span "Payments" at bounding box center [206, 216] width 367 height 30
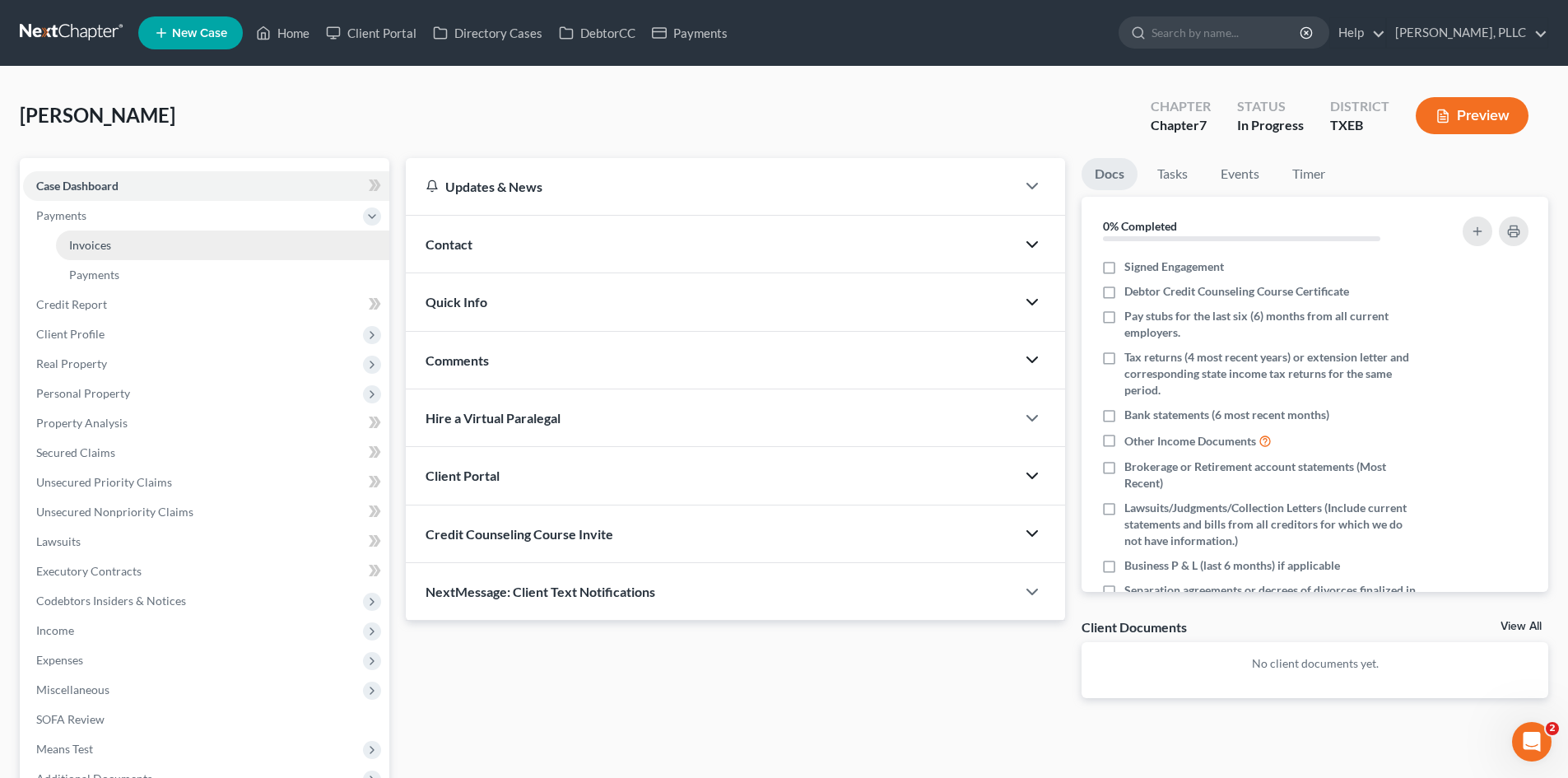
click at [202, 246] on link "Invoices" at bounding box center [222, 245] width 333 height 30
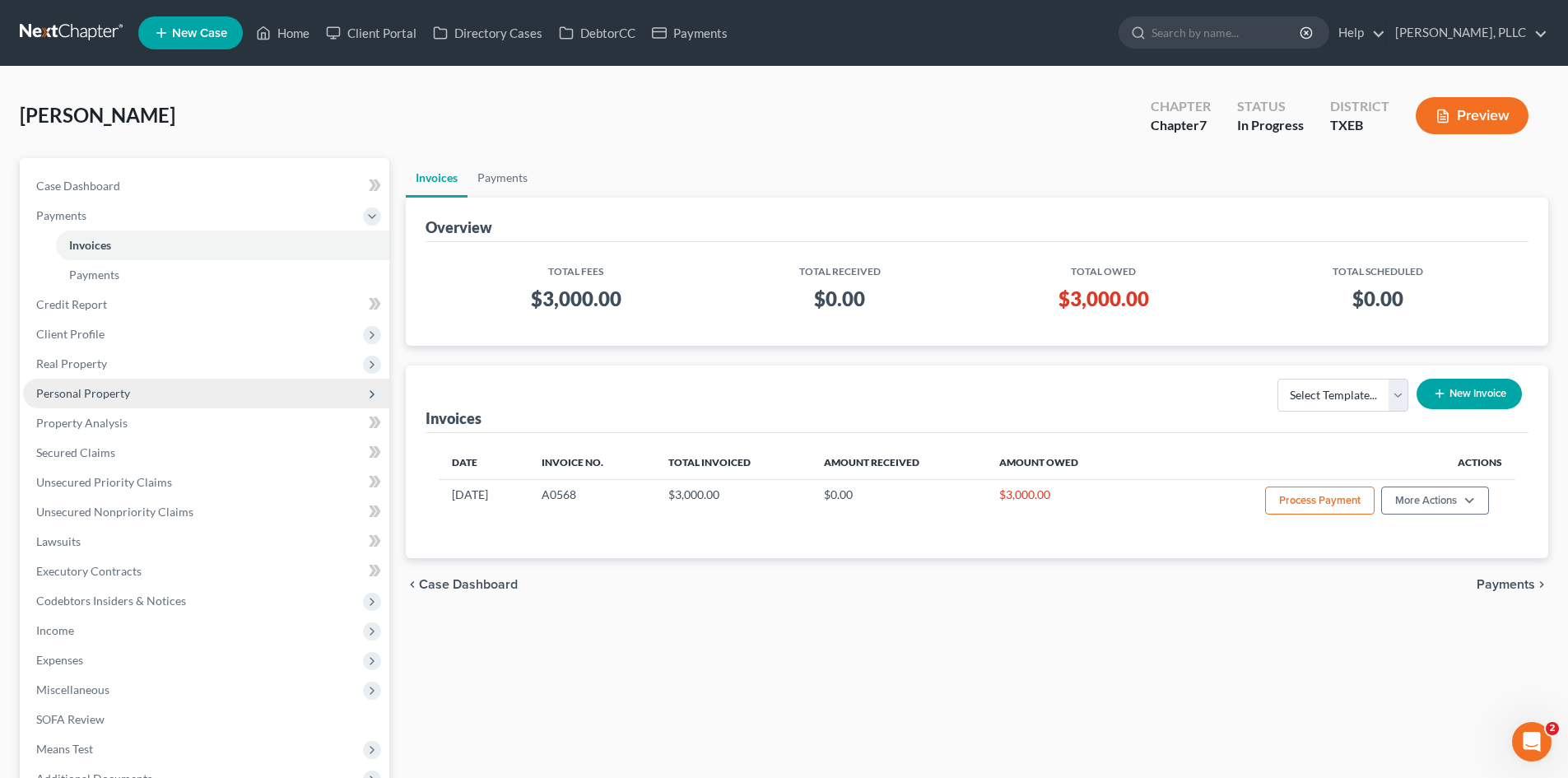
click at [169, 391] on span "Personal Property" at bounding box center [206, 393] width 367 height 30
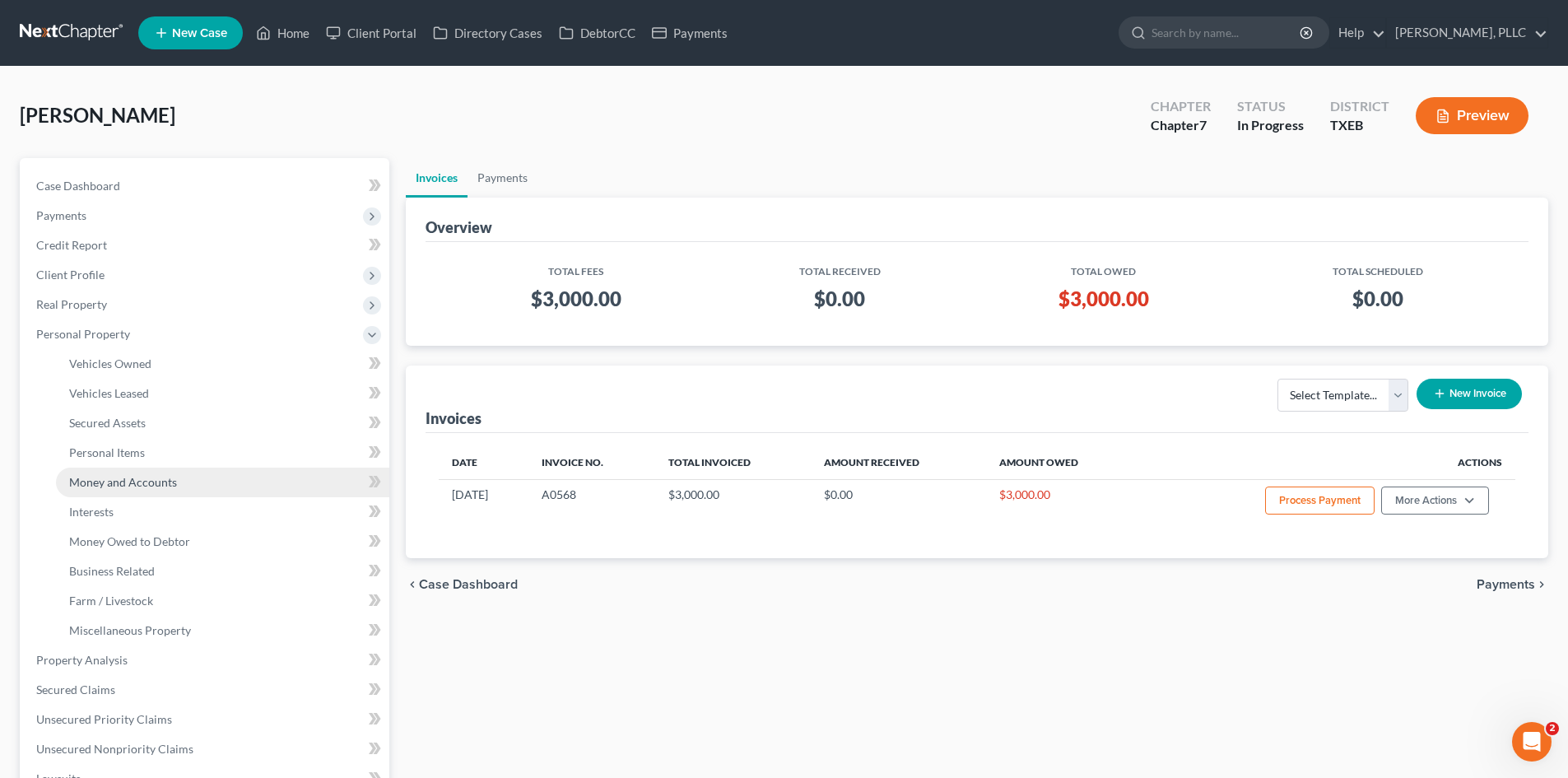
click at [165, 482] on span "Money and Accounts" at bounding box center [123, 482] width 108 height 14
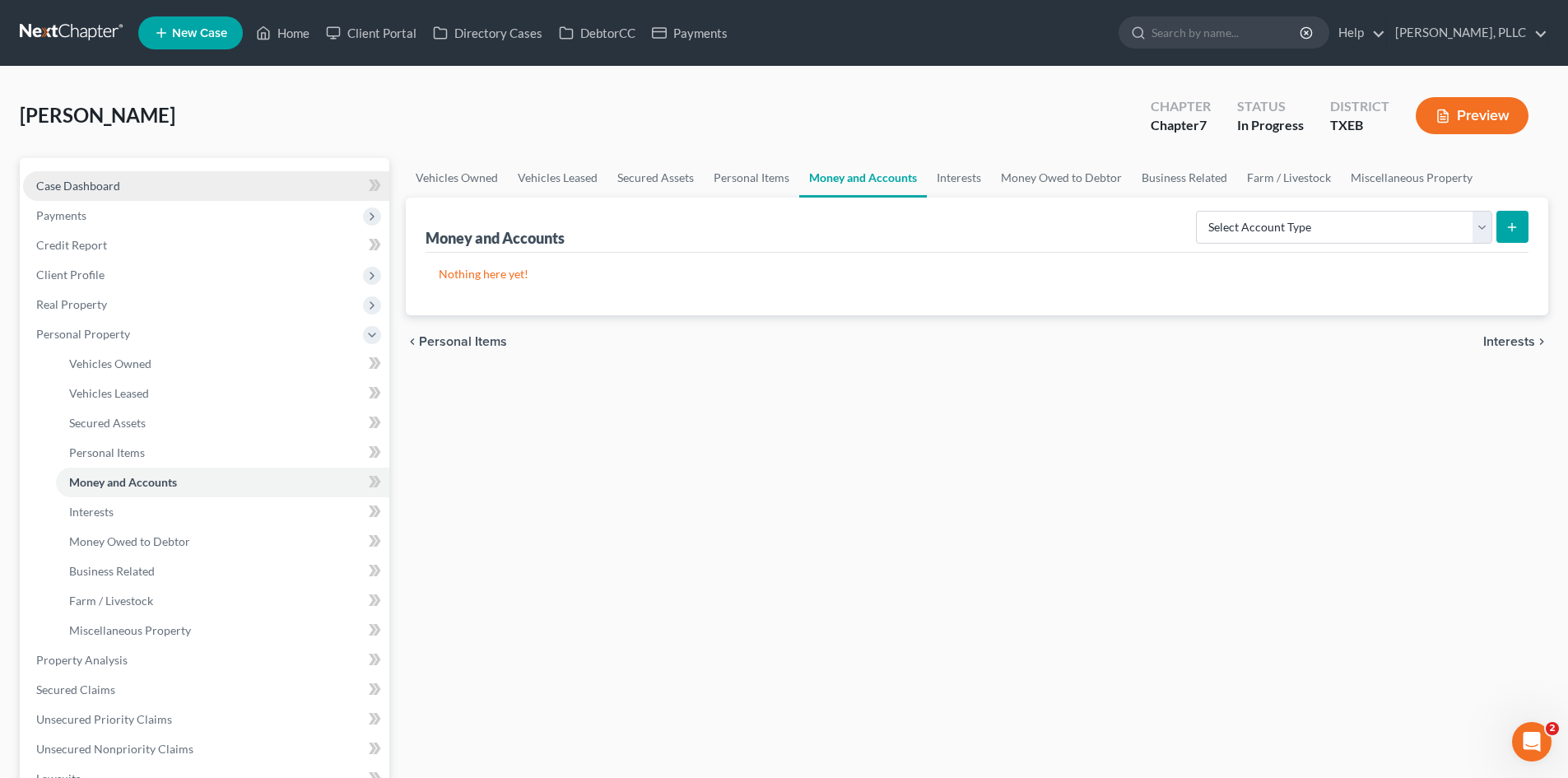
click at [138, 183] on link "Case Dashboard" at bounding box center [206, 186] width 367 height 30
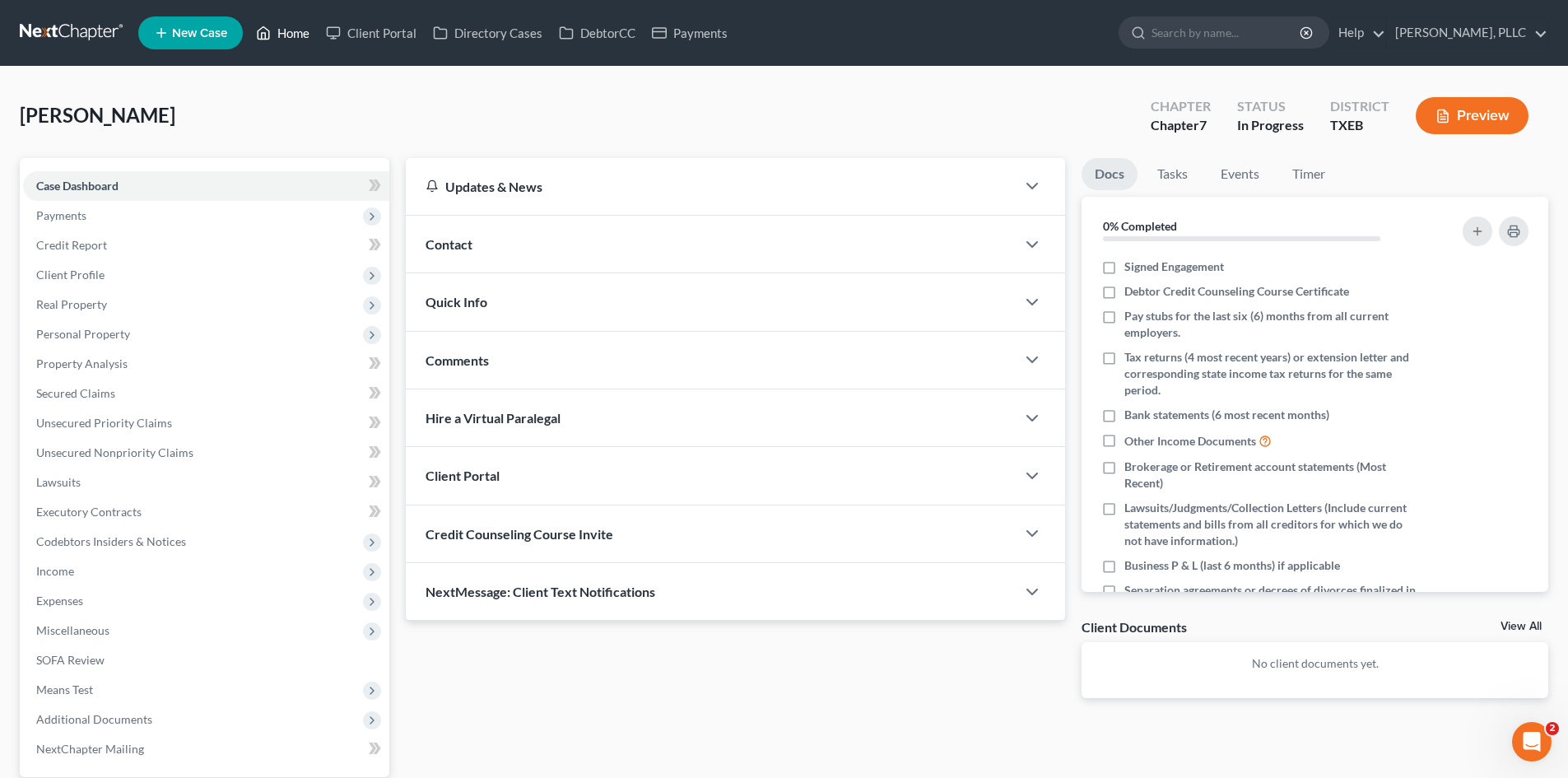
click at [281, 39] on link "Home" at bounding box center [283, 33] width 70 height 30
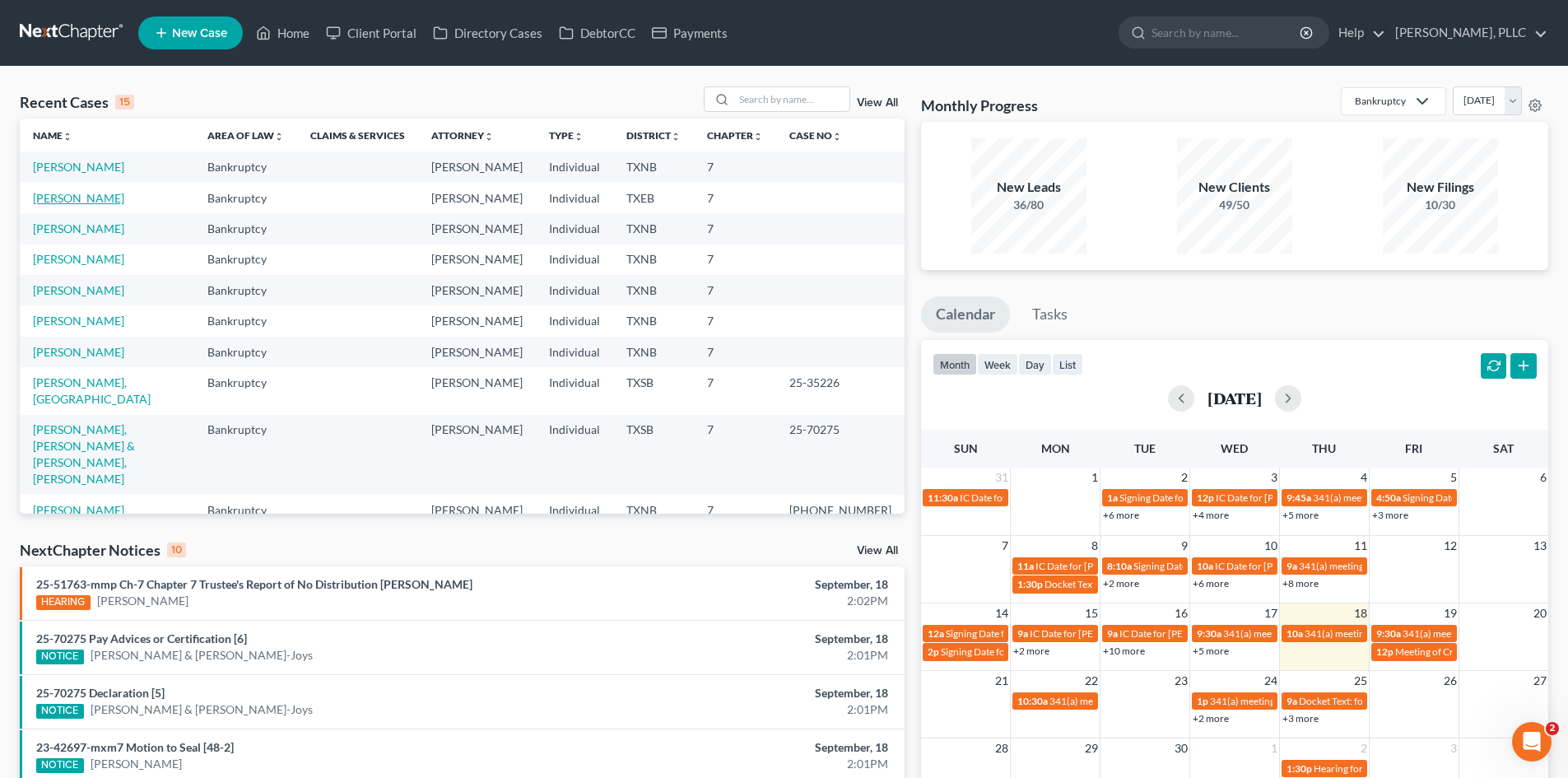
click at [80, 202] on link "[PERSON_NAME]" at bounding box center [78, 198] width 92 height 14
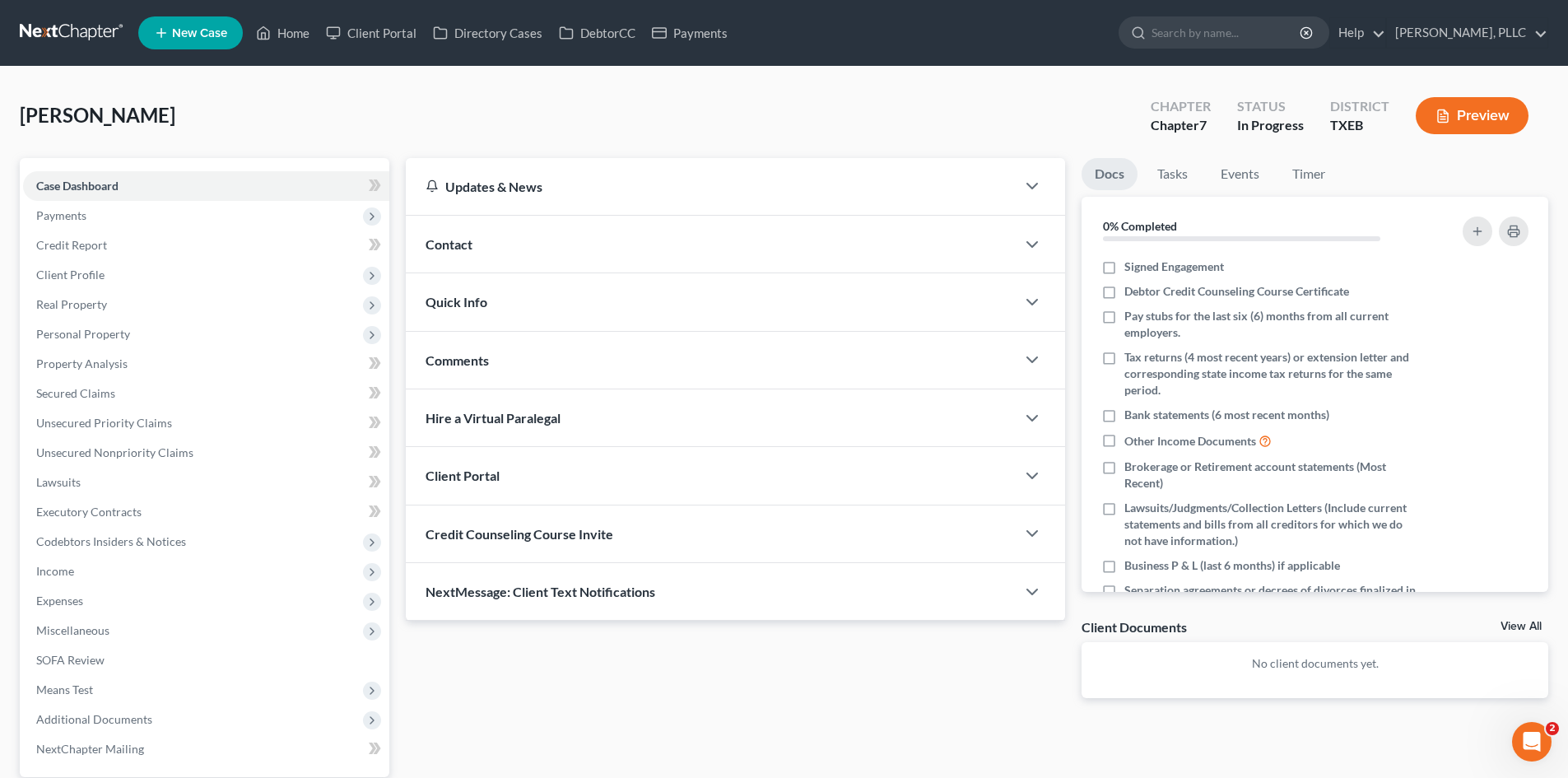
click at [597, 250] on div "Contact" at bounding box center [711, 244] width 610 height 56
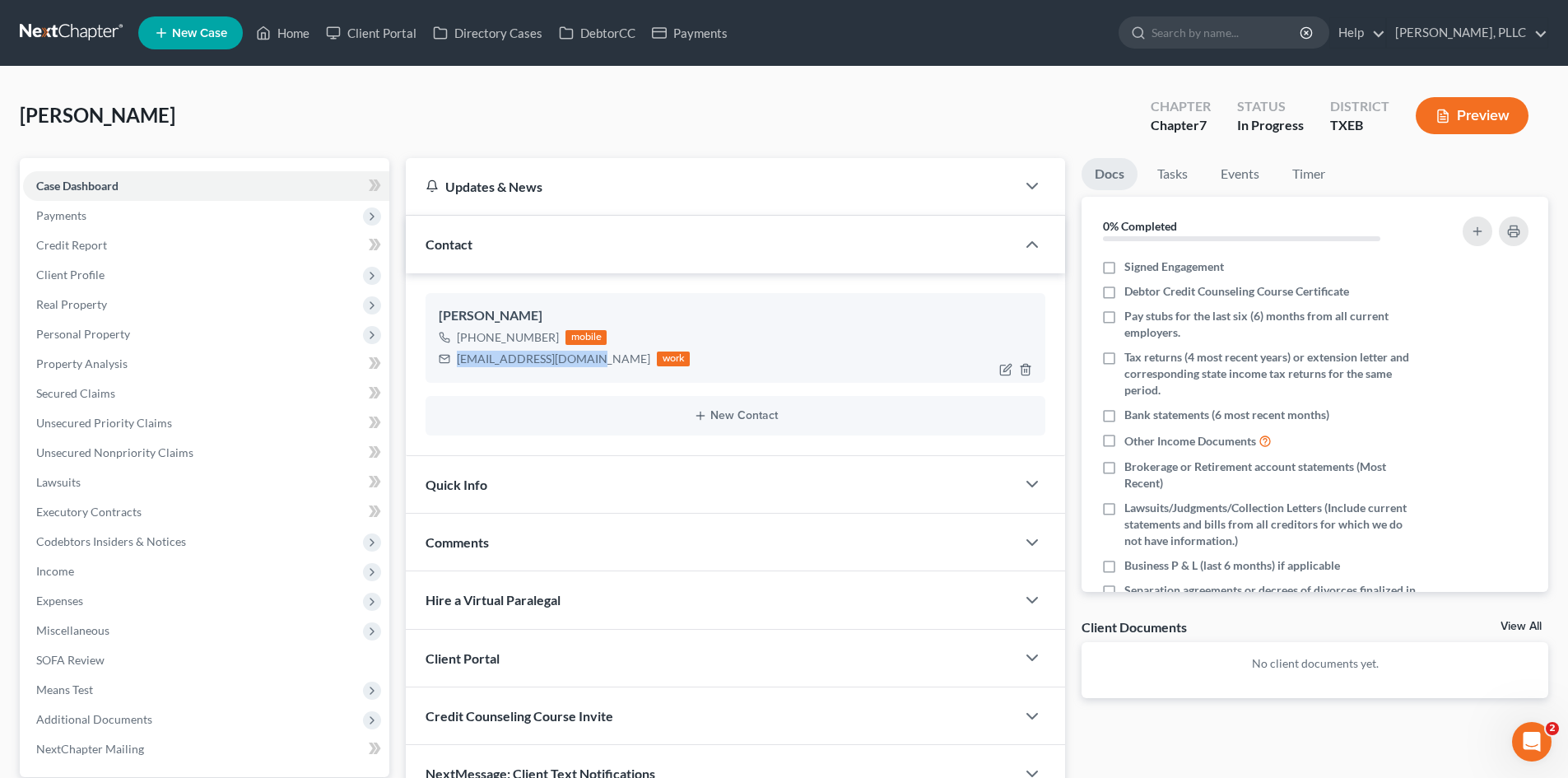
drag, startPoint x: 583, startPoint y: 362, endPoint x: 448, endPoint y: 366, distance: 135.1
click at [448, 366] on div "[EMAIL_ADDRESS][DOMAIN_NAME] work" at bounding box center [563, 359] width 251 height 21
copy div "[EMAIL_ADDRESS][DOMAIN_NAME]"
drag, startPoint x: 700, startPoint y: 41, endPoint x: 666, endPoint y: 62, distance: 40.0
click at [699, 41] on link "Payments" at bounding box center [690, 33] width 92 height 30
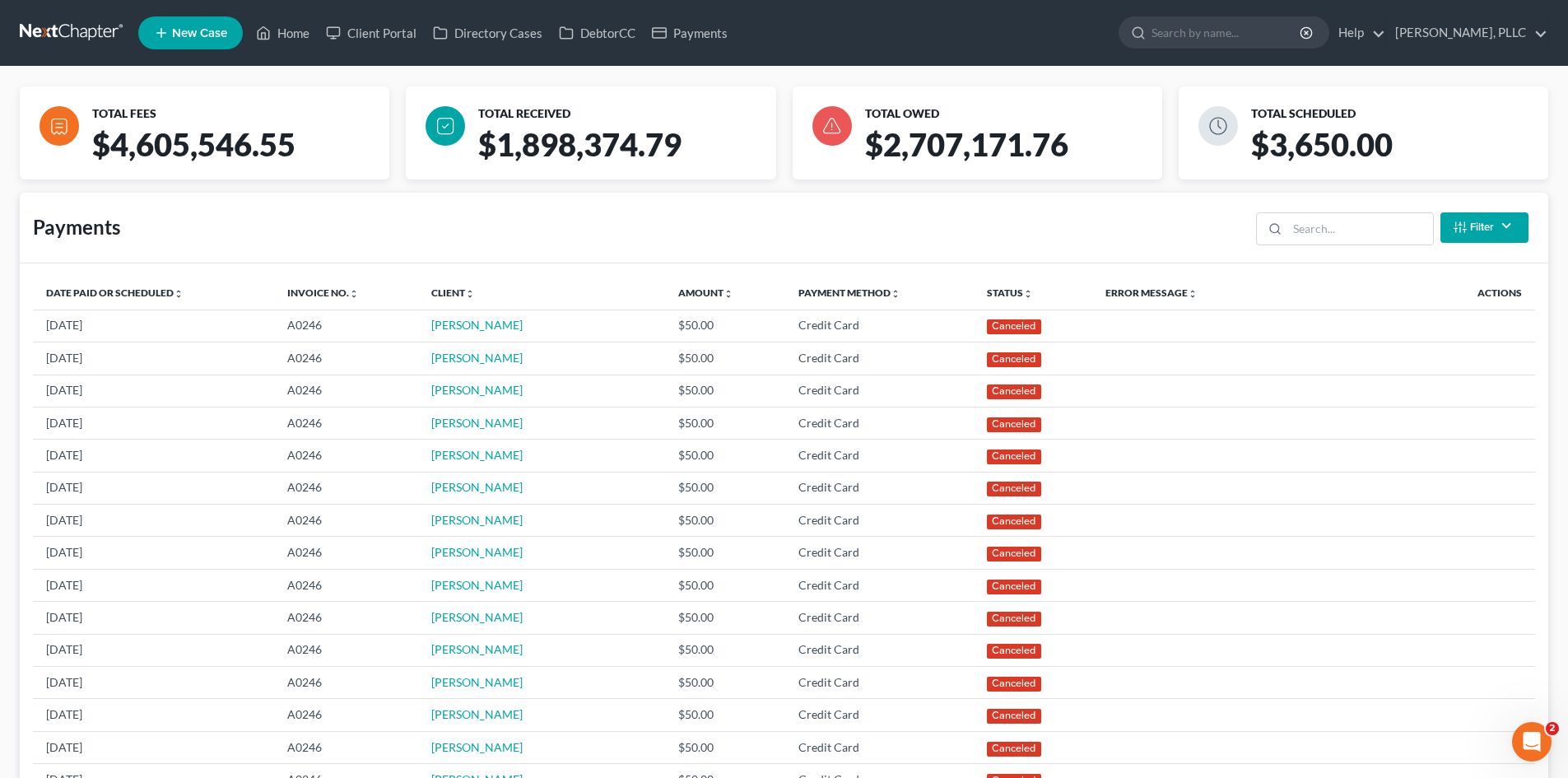
click at [295, 48] on ul "New Case Home Client Portal Directory Cases DebtorCC Payments - No Result - See…" at bounding box center [844, 33] width 1410 height 43
click at [299, 27] on link "Home" at bounding box center [283, 33] width 70 height 30
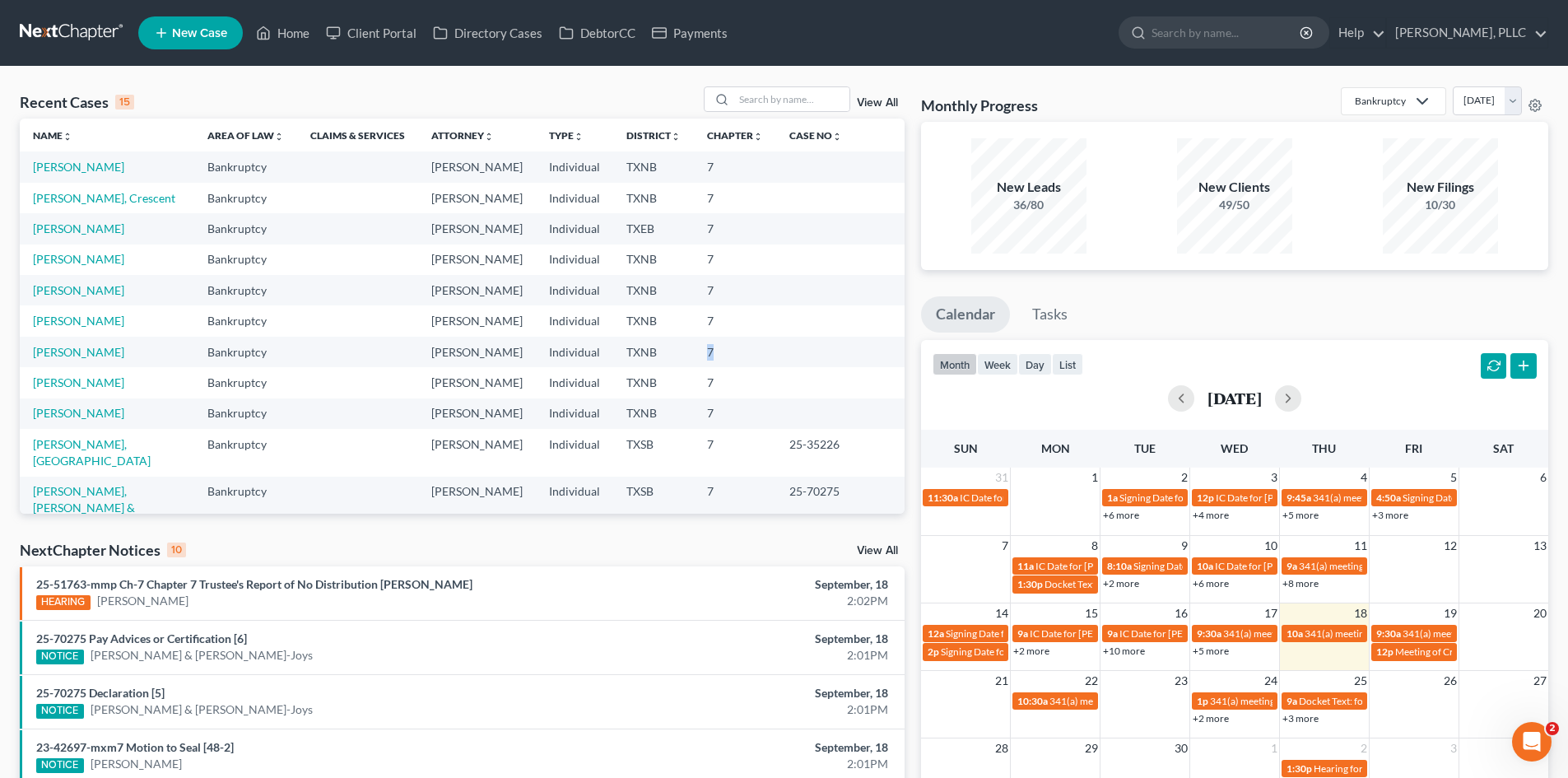
drag, startPoint x: 722, startPoint y: 341, endPoint x: 1535, endPoint y: 233, distance: 820.1
click at [756, 337] on td "7" at bounding box center [735, 352] width 82 height 31
drag, startPoint x: 0, startPoint y: 477, endPoint x: 1551, endPoint y: 418, distance: 1552.1
click at [22, 477] on div "Recent Cases 15 View All Name unfold_more expand_more expand_less Area of Law u…" at bounding box center [784, 610] width 1568 height 1088
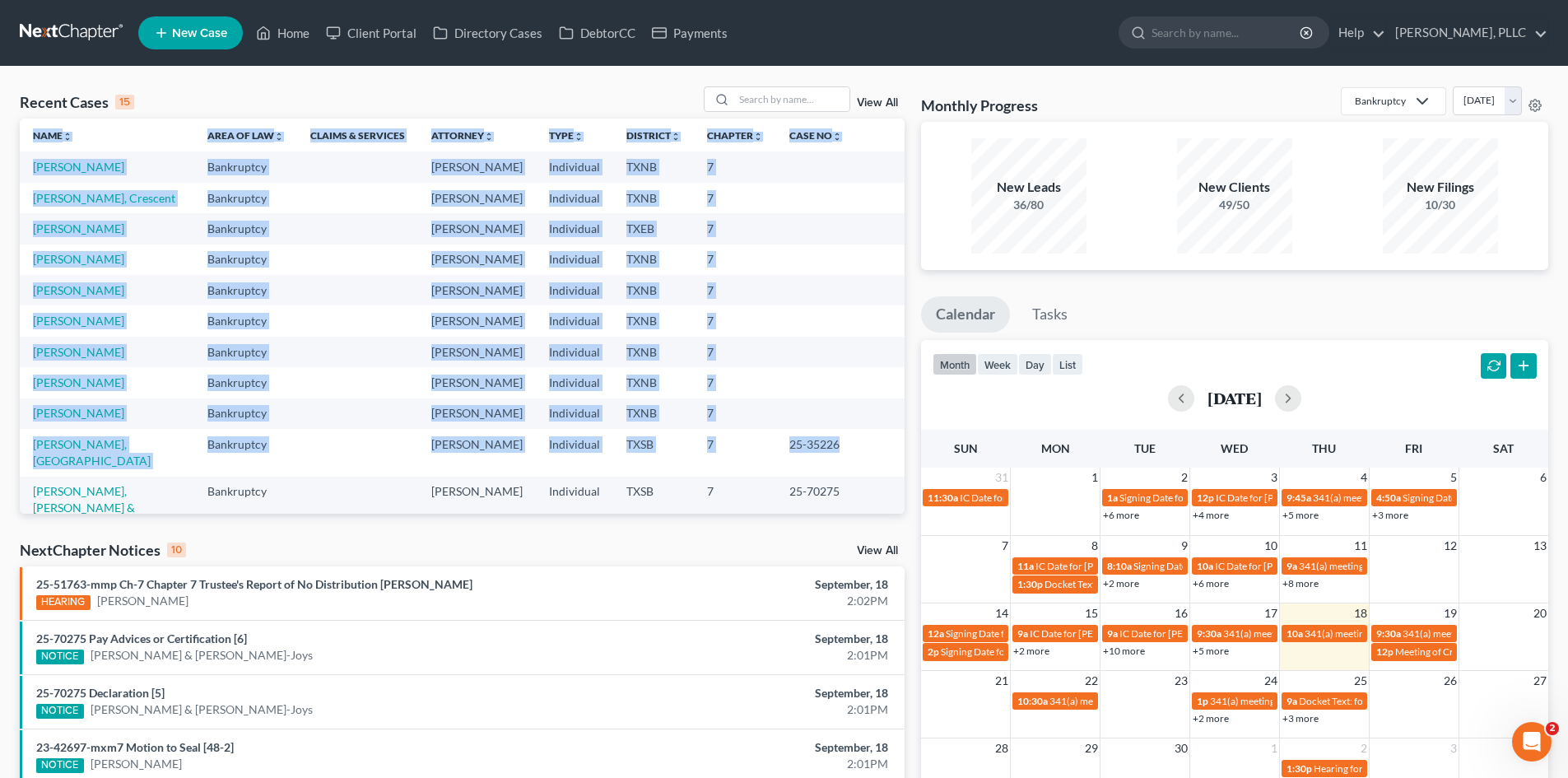
click at [0, 175] on div "Recent Cases 15 View All Name unfold_more expand_more expand_less Area of Law u…" at bounding box center [784, 610] width 1568 height 1088
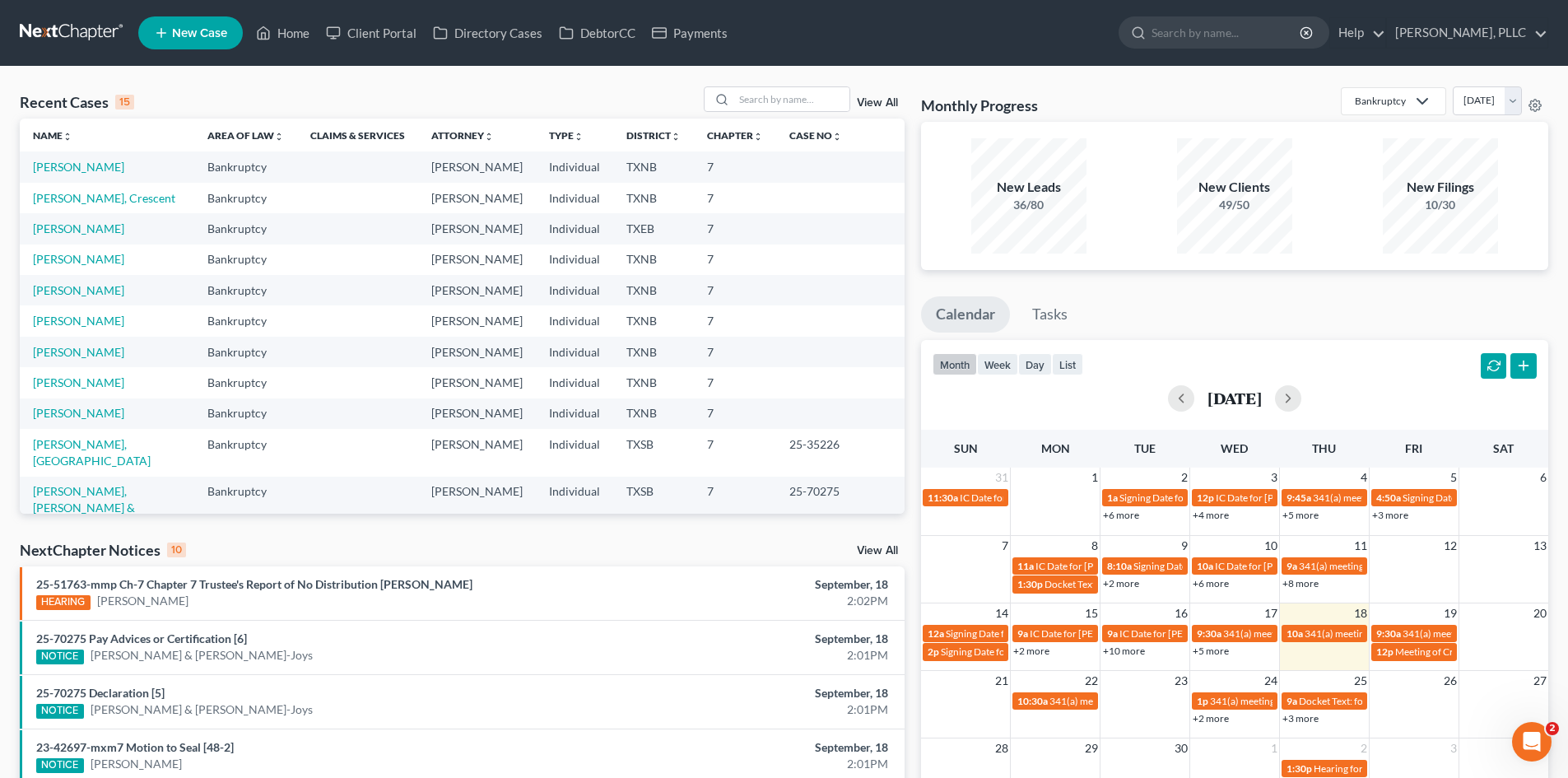
drag, startPoint x: 422, startPoint y: 233, endPoint x: 460, endPoint y: 227, distance: 38.5
click at [418, 233] on td at bounding box center [357, 229] width 121 height 31
click at [116, 87] on div "Recent Cases 15 View All" at bounding box center [462, 102] width 885 height 32
click at [250, 78] on div "Recent Cases 15 View All Name unfold_more expand_more expand_less Area of Law u…" at bounding box center [784, 610] width 1568 height 1088
click at [748, 92] on input "search" at bounding box center [792, 99] width 116 height 24
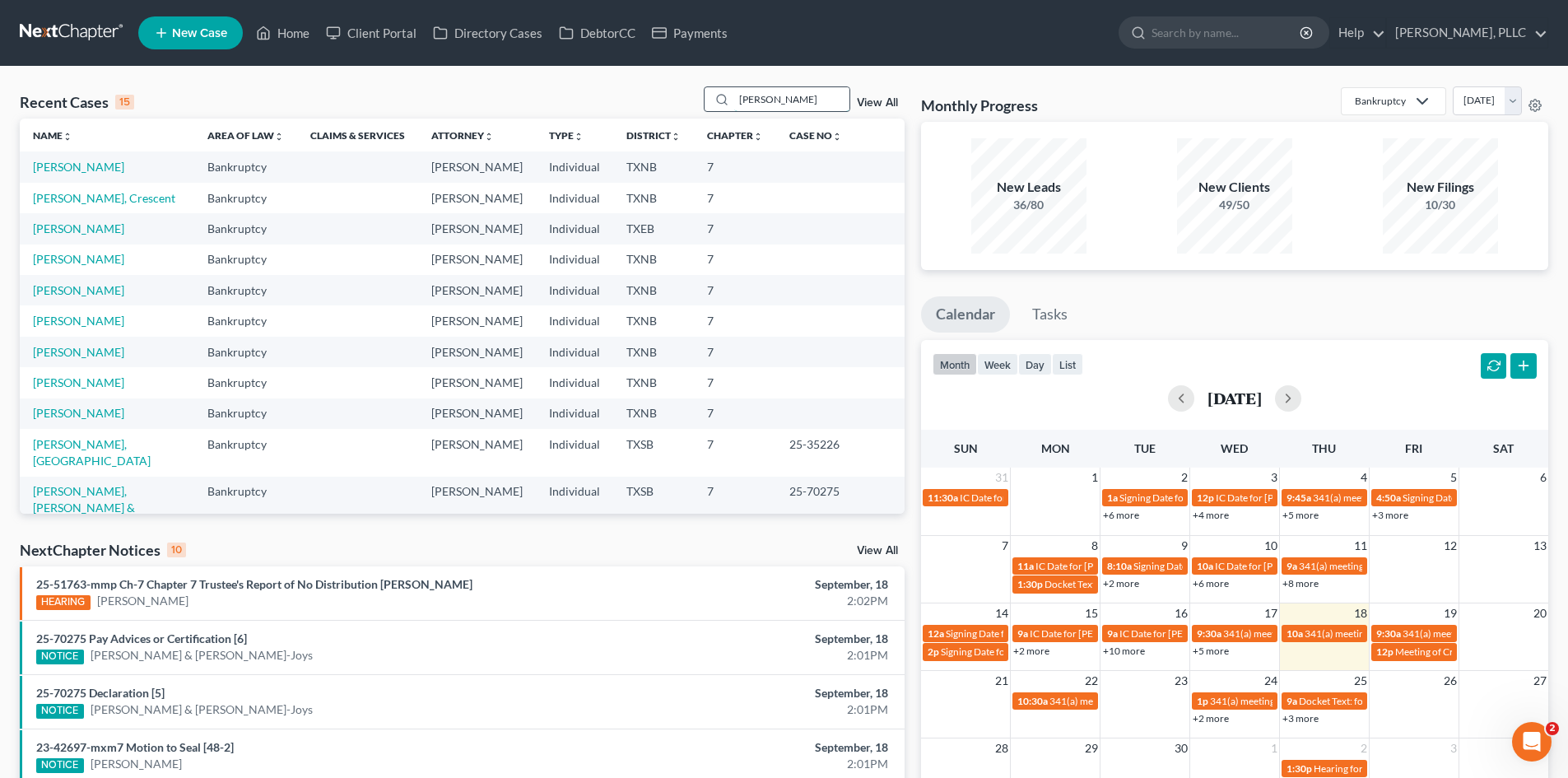
type input "[PERSON_NAME]"
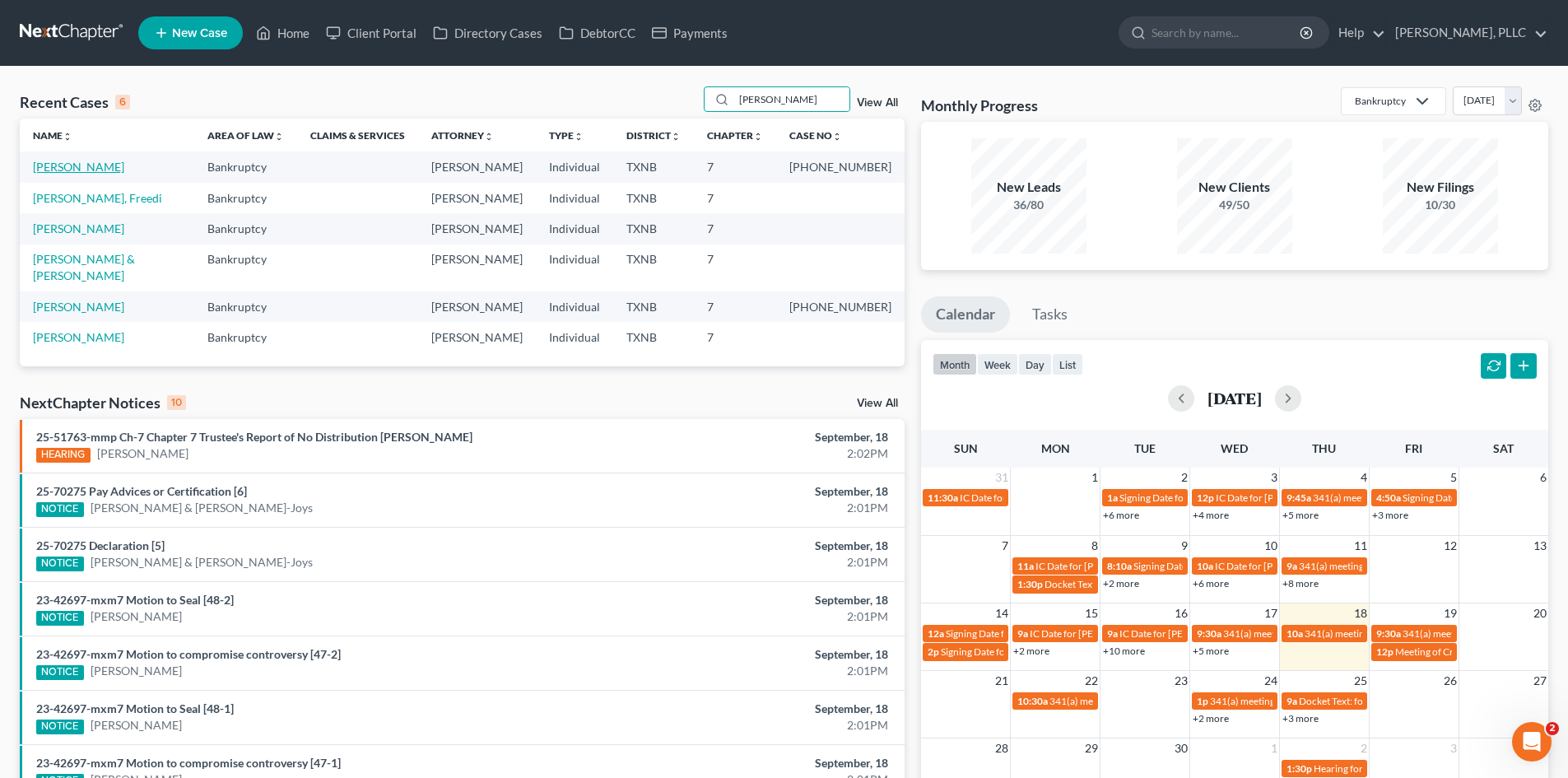
click at [84, 168] on link "[PERSON_NAME]" at bounding box center [78, 167] width 92 height 14
select select "4"
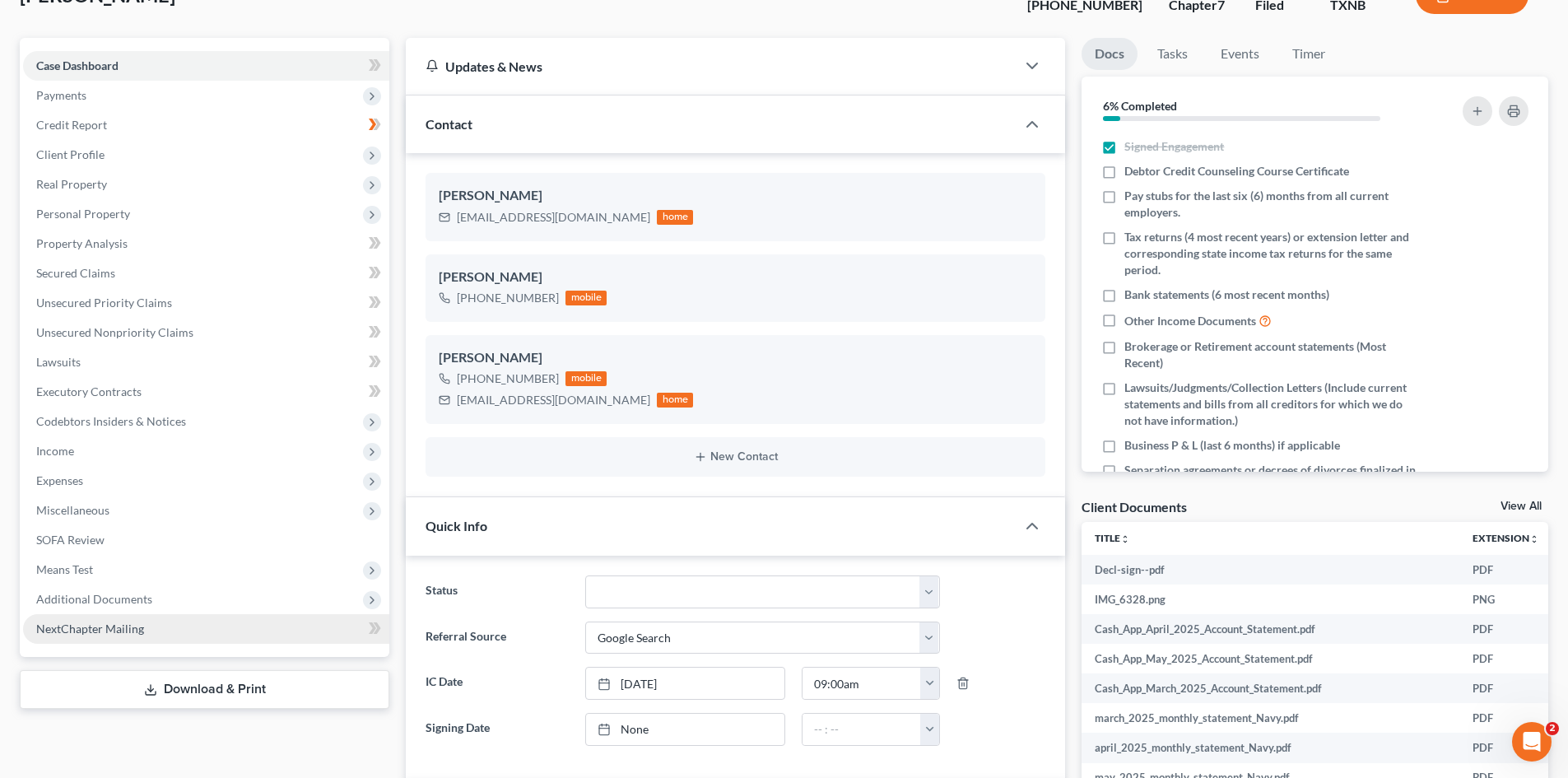
scroll to position [246, 0]
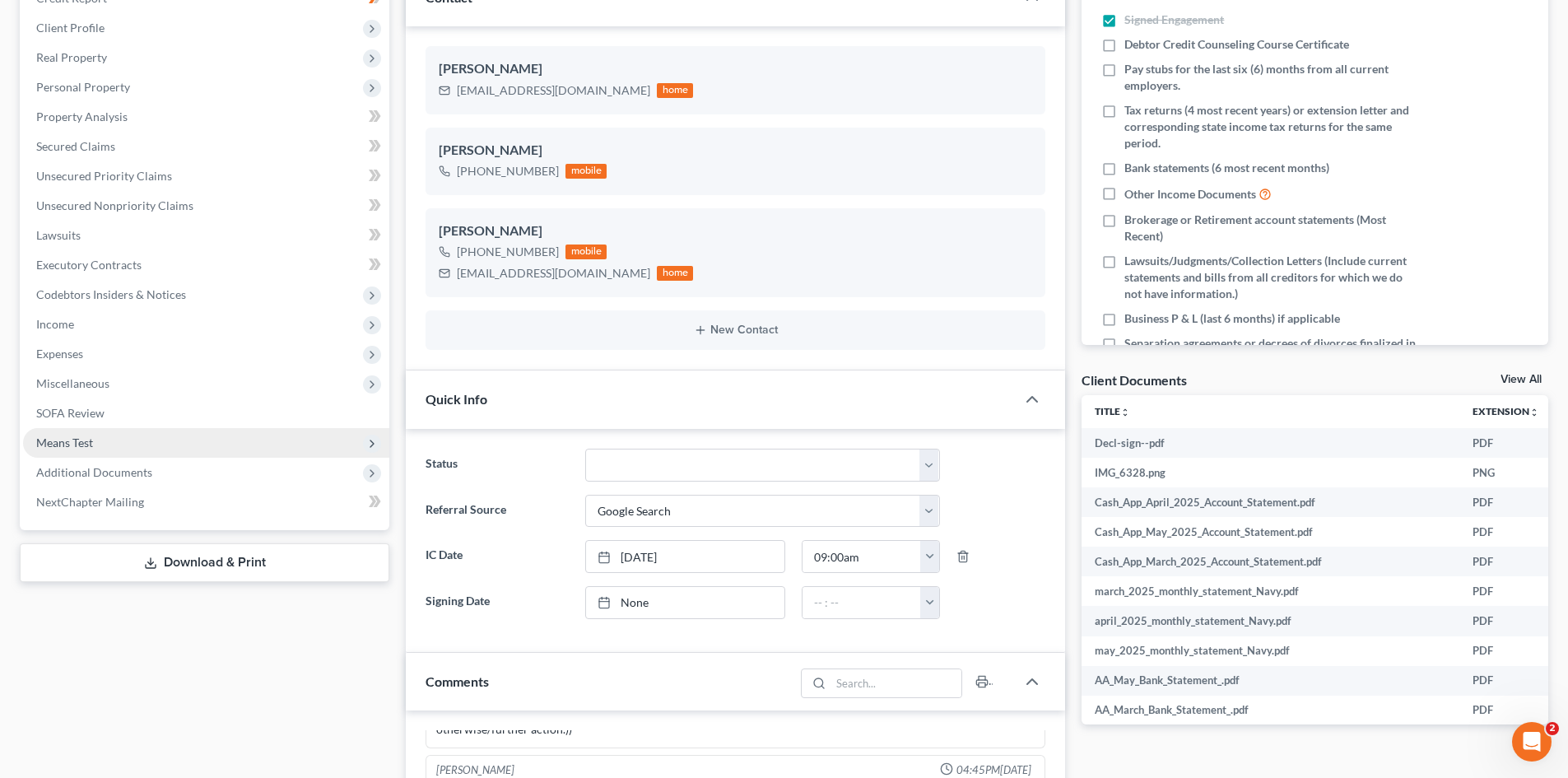
drag, startPoint x: 127, startPoint y: 478, endPoint x: 182, endPoint y: 448, distance: 62.6
click at [127, 478] on span "Additional Documents" at bounding box center [94, 472] width 116 height 14
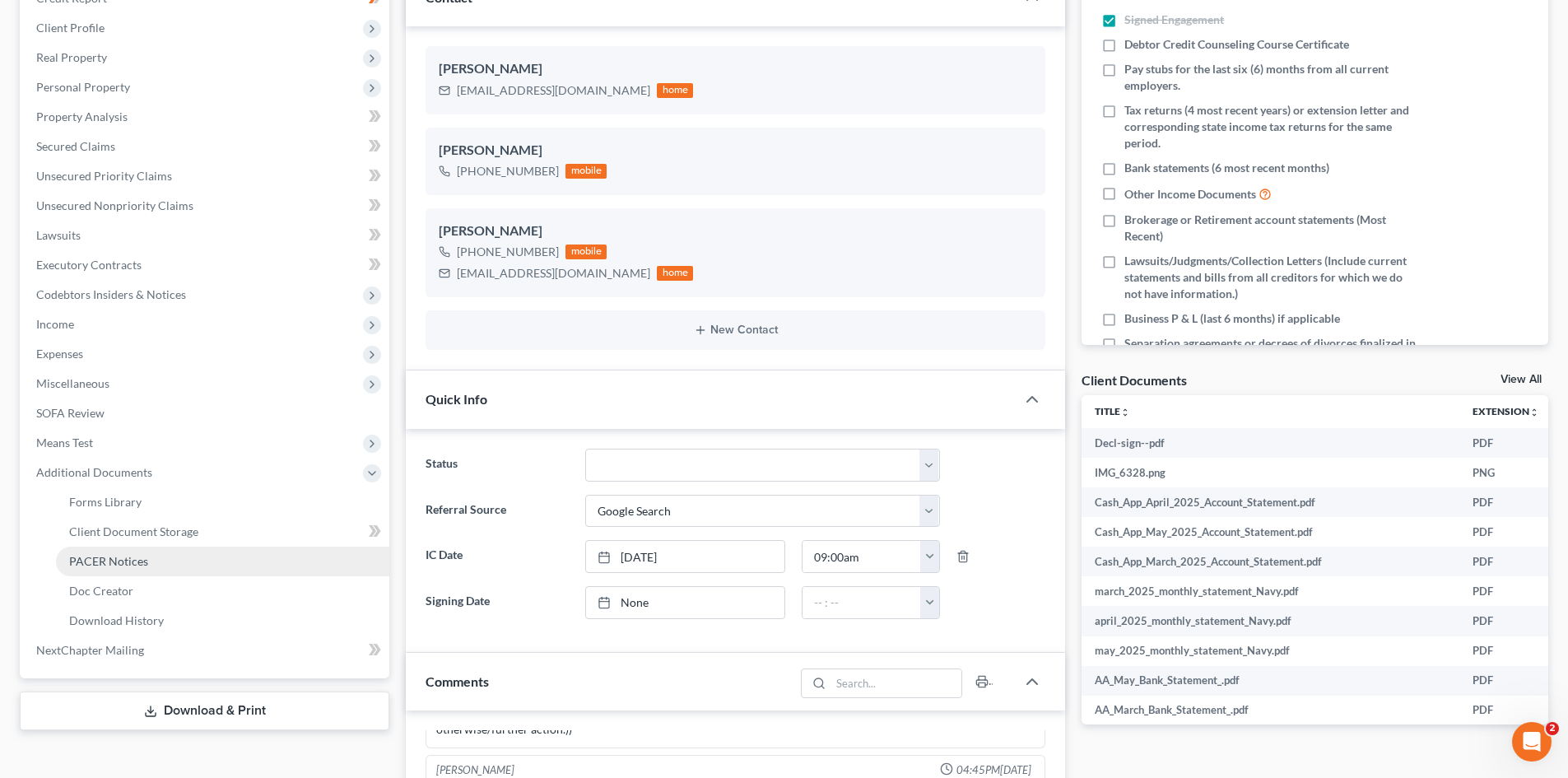
click at [193, 561] on link "PACER Notices" at bounding box center [222, 561] width 333 height 30
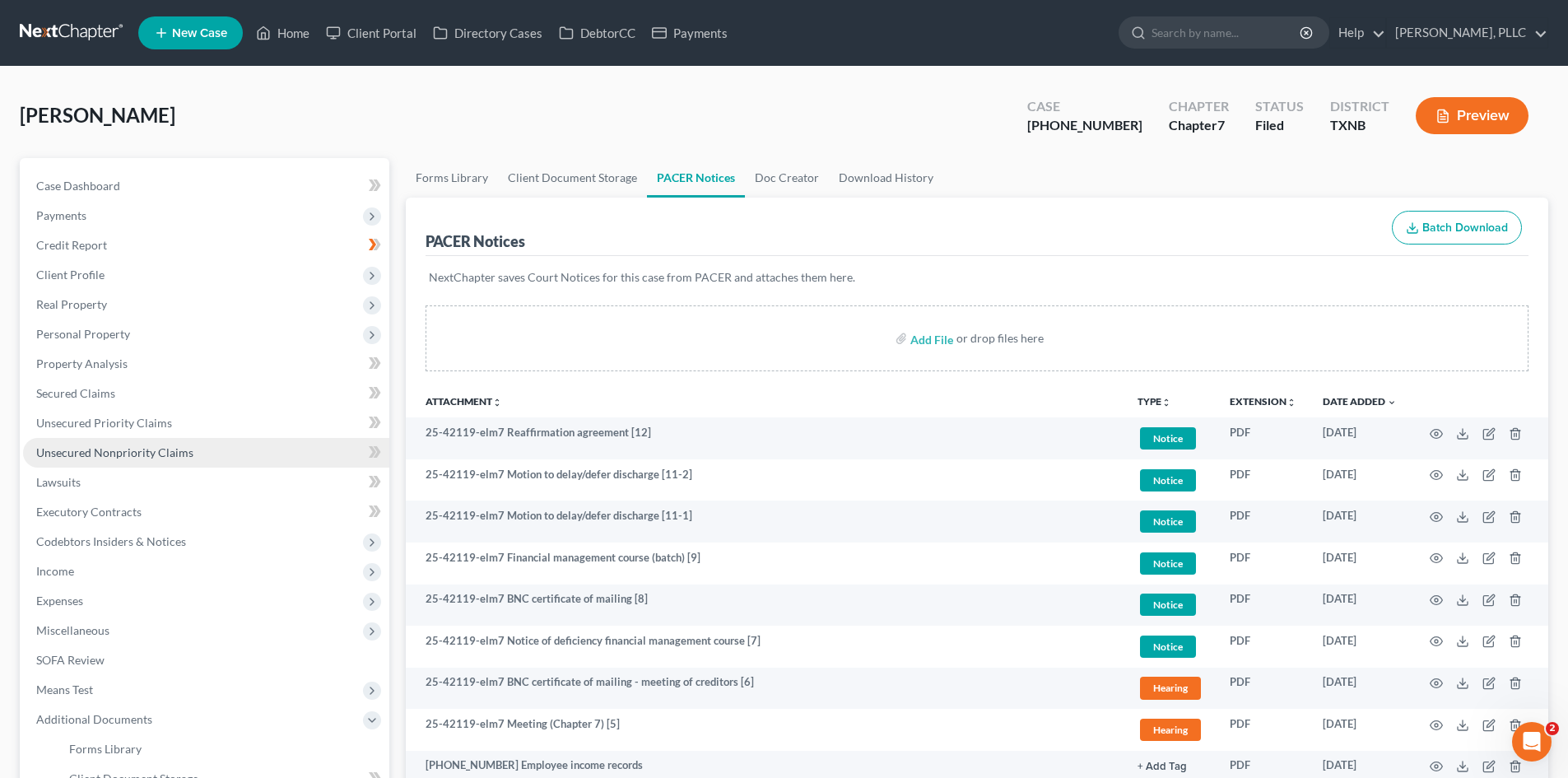
click at [162, 442] on link "Unsecured Nonpriority Claims" at bounding box center [206, 452] width 367 height 30
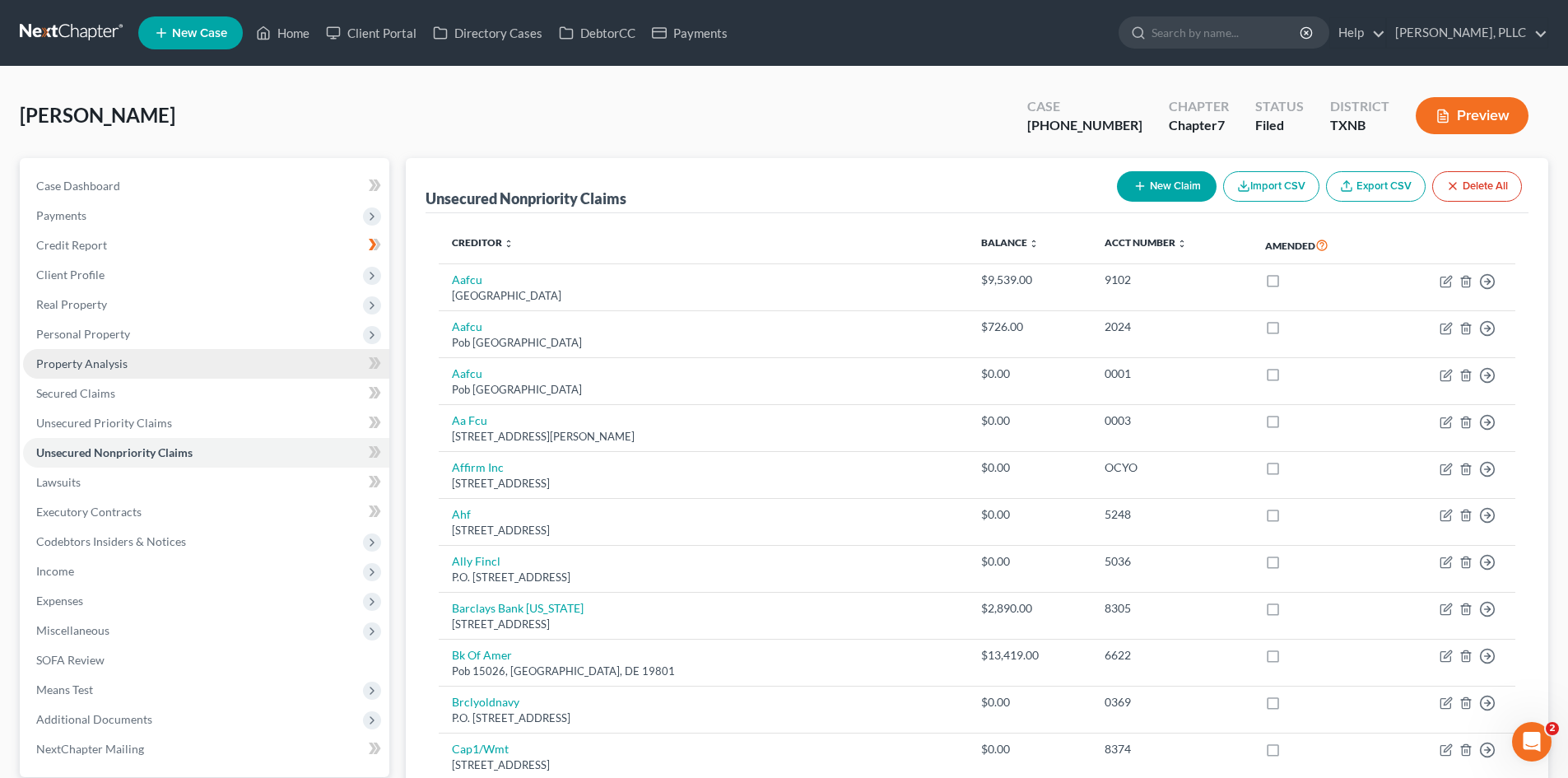
click at [150, 371] on link "Property Analysis" at bounding box center [206, 364] width 367 height 30
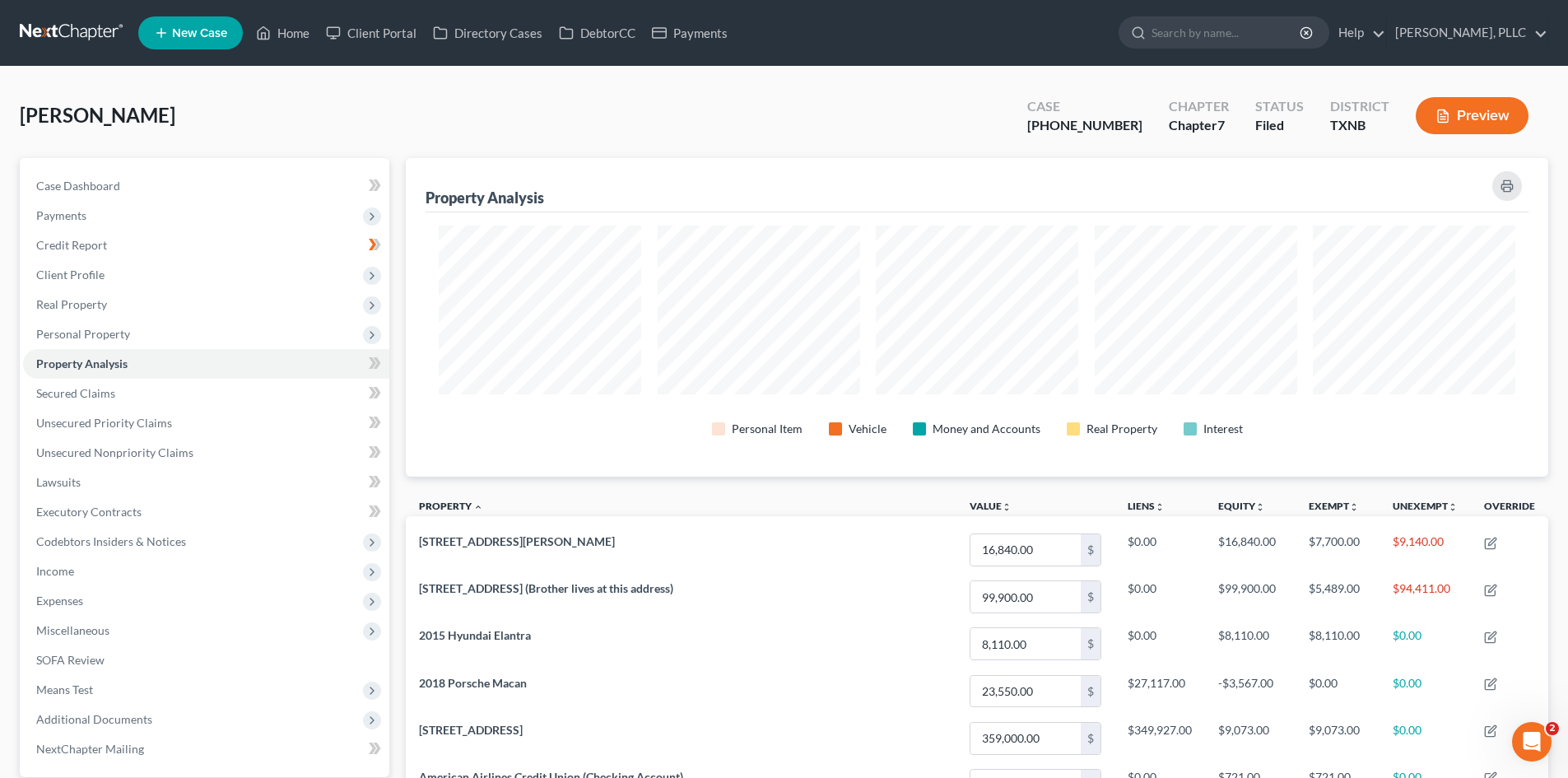
scroll to position [318, 1142]
click at [185, 363] on link "Property Analysis" at bounding box center [206, 364] width 367 height 30
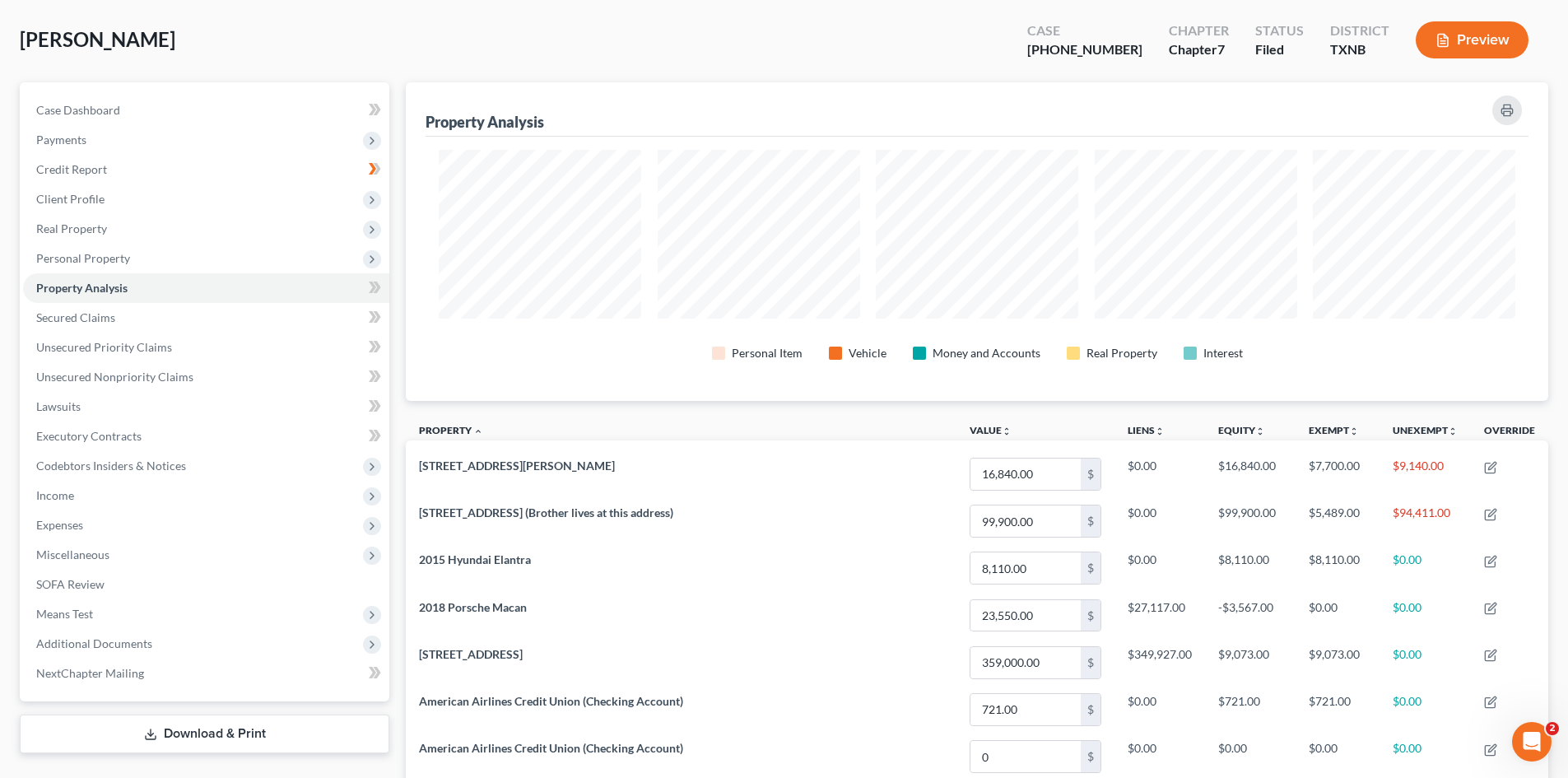
scroll to position [164, 0]
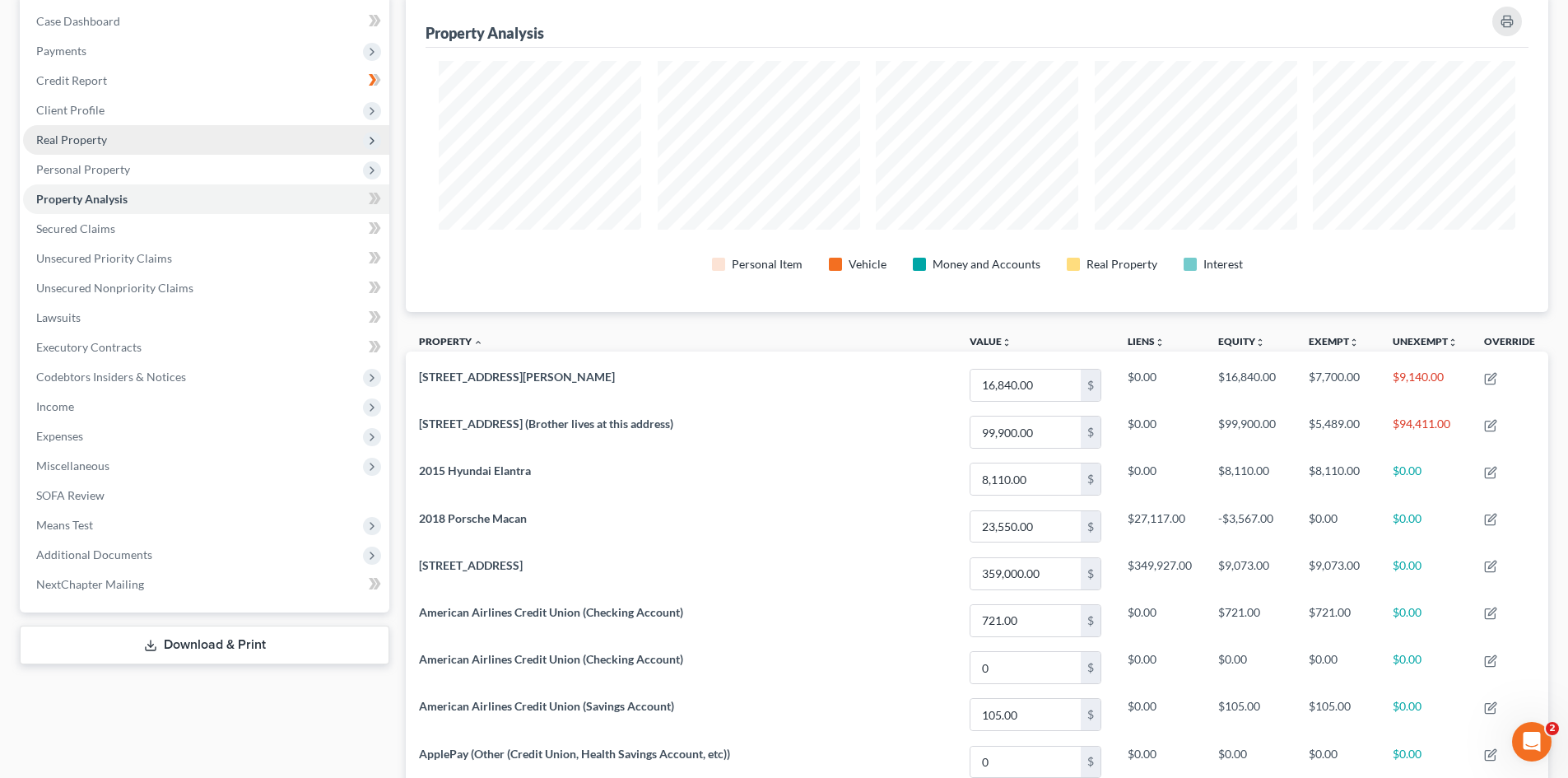
click at [158, 132] on span "Real Property" at bounding box center [206, 140] width 367 height 30
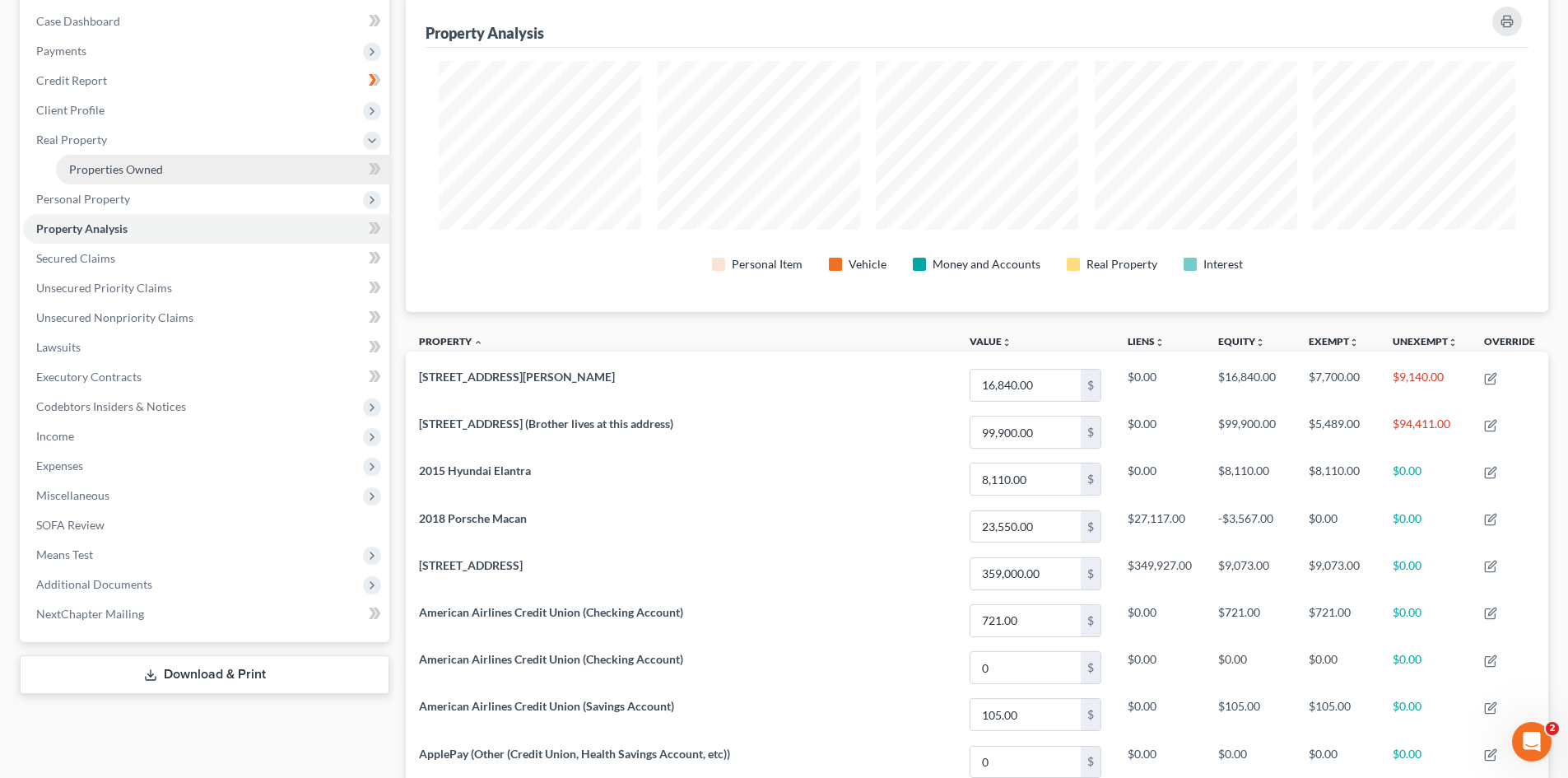
click at [163, 160] on link "Properties Owned" at bounding box center [222, 169] width 333 height 30
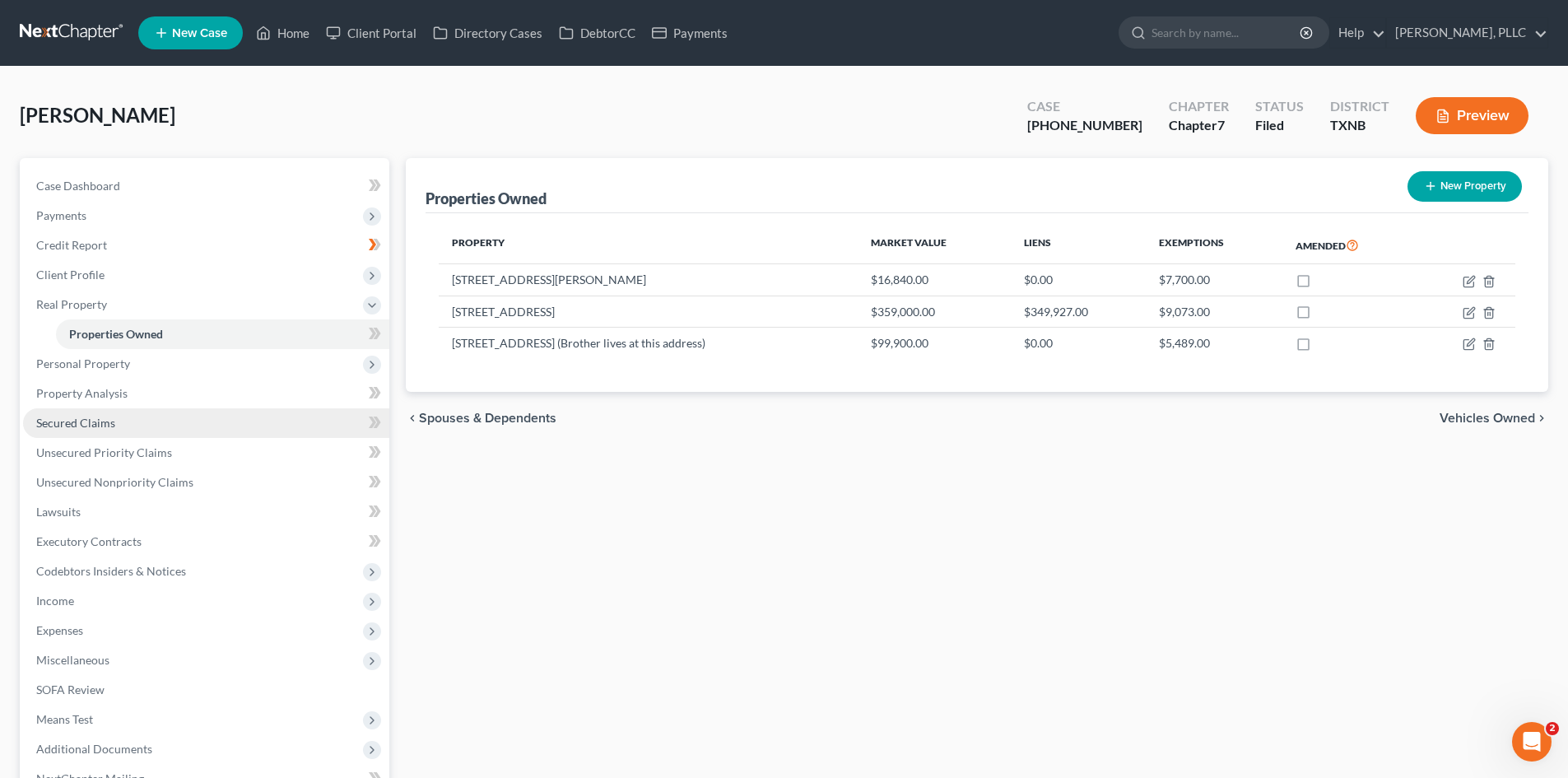
click at [118, 422] on link "Secured Claims" at bounding box center [206, 423] width 367 height 30
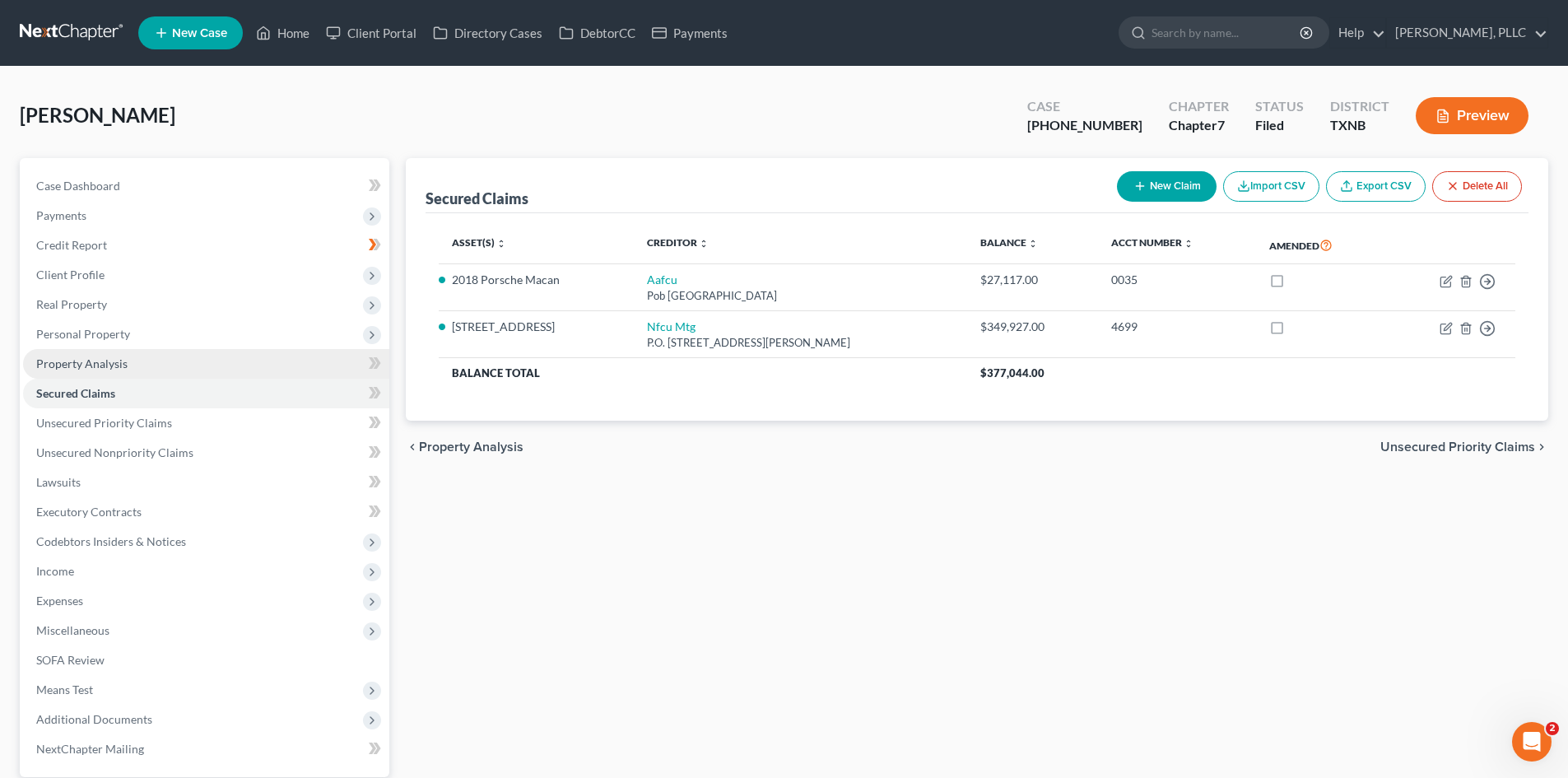
click at [109, 351] on link "Property Analysis" at bounding box center [206, 364] width 367 height 30
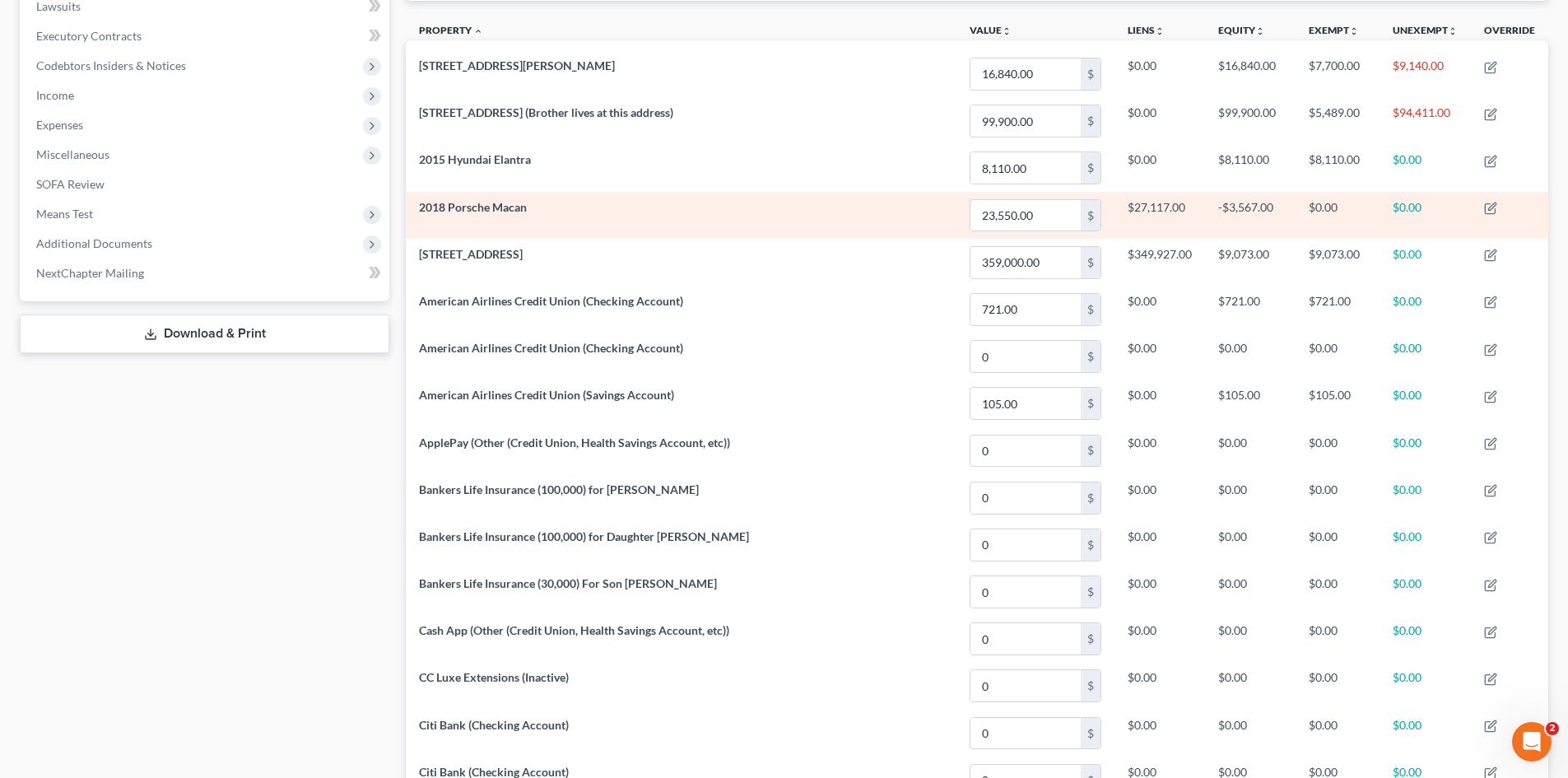
scroll to position [246, 0]
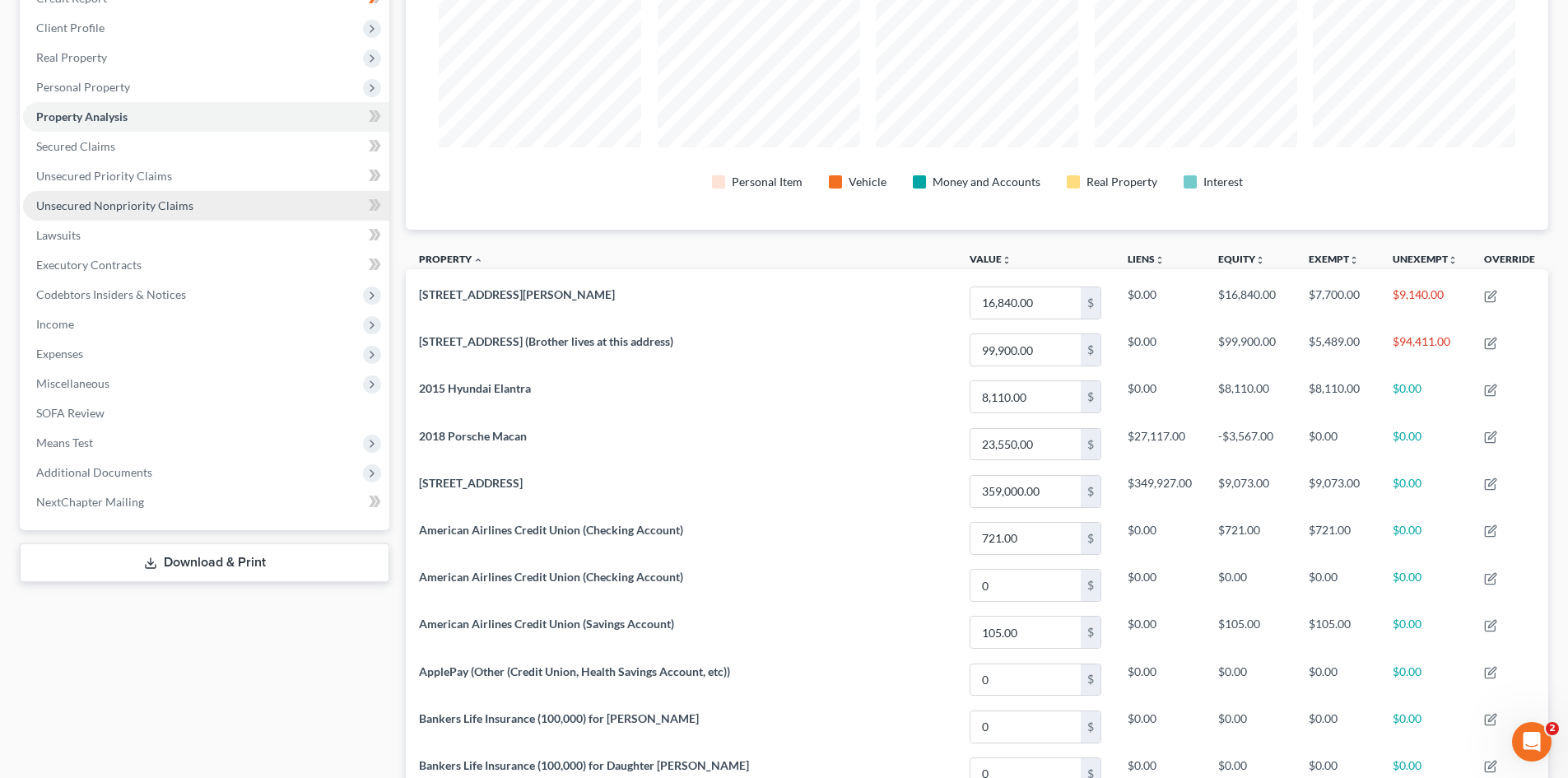
click at [98, 199] on span "Unsecured Nonpriority Claims" at bounding box center [115, 205] width 158 height 14
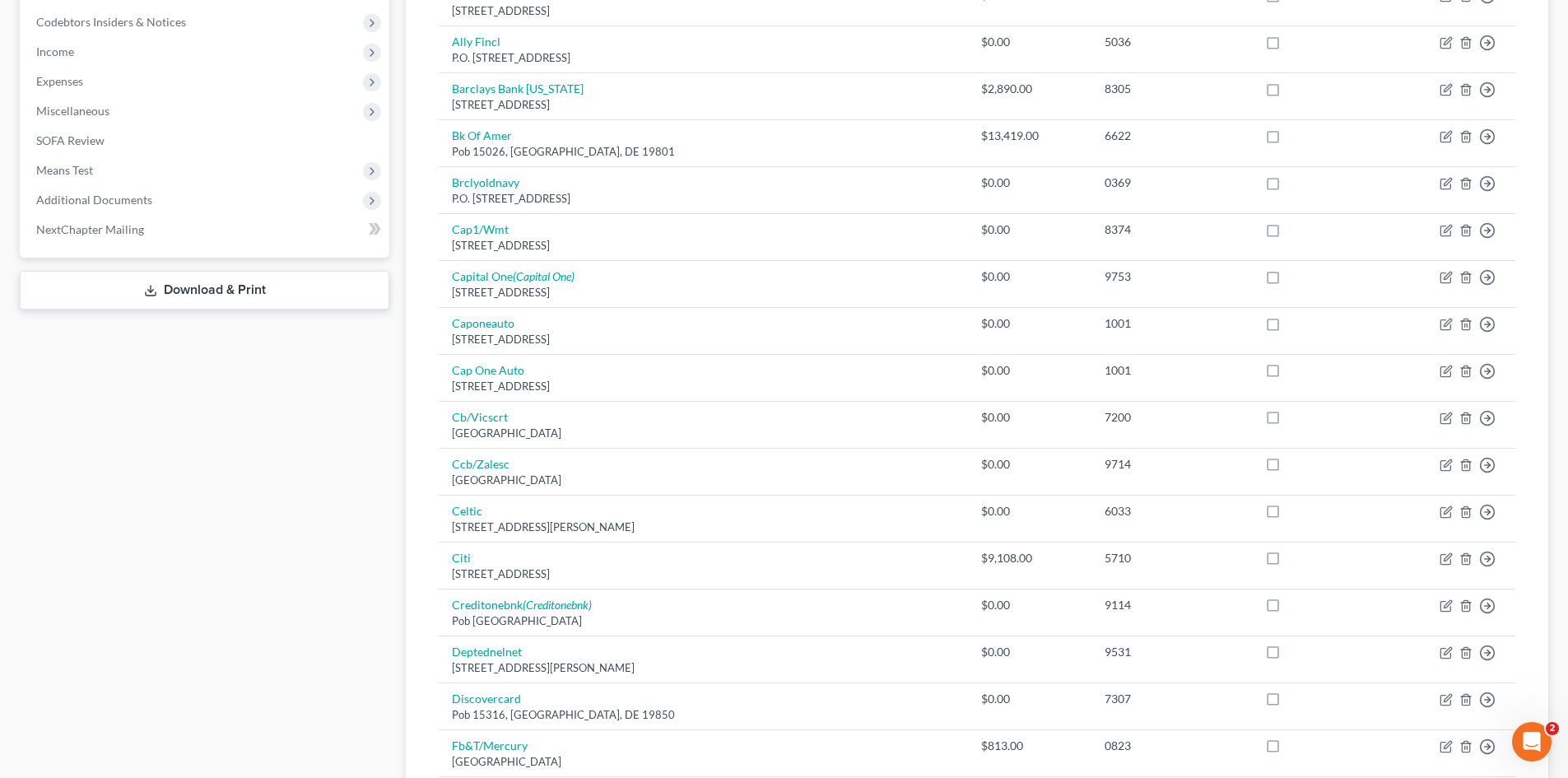
scroll to position [330, 0]
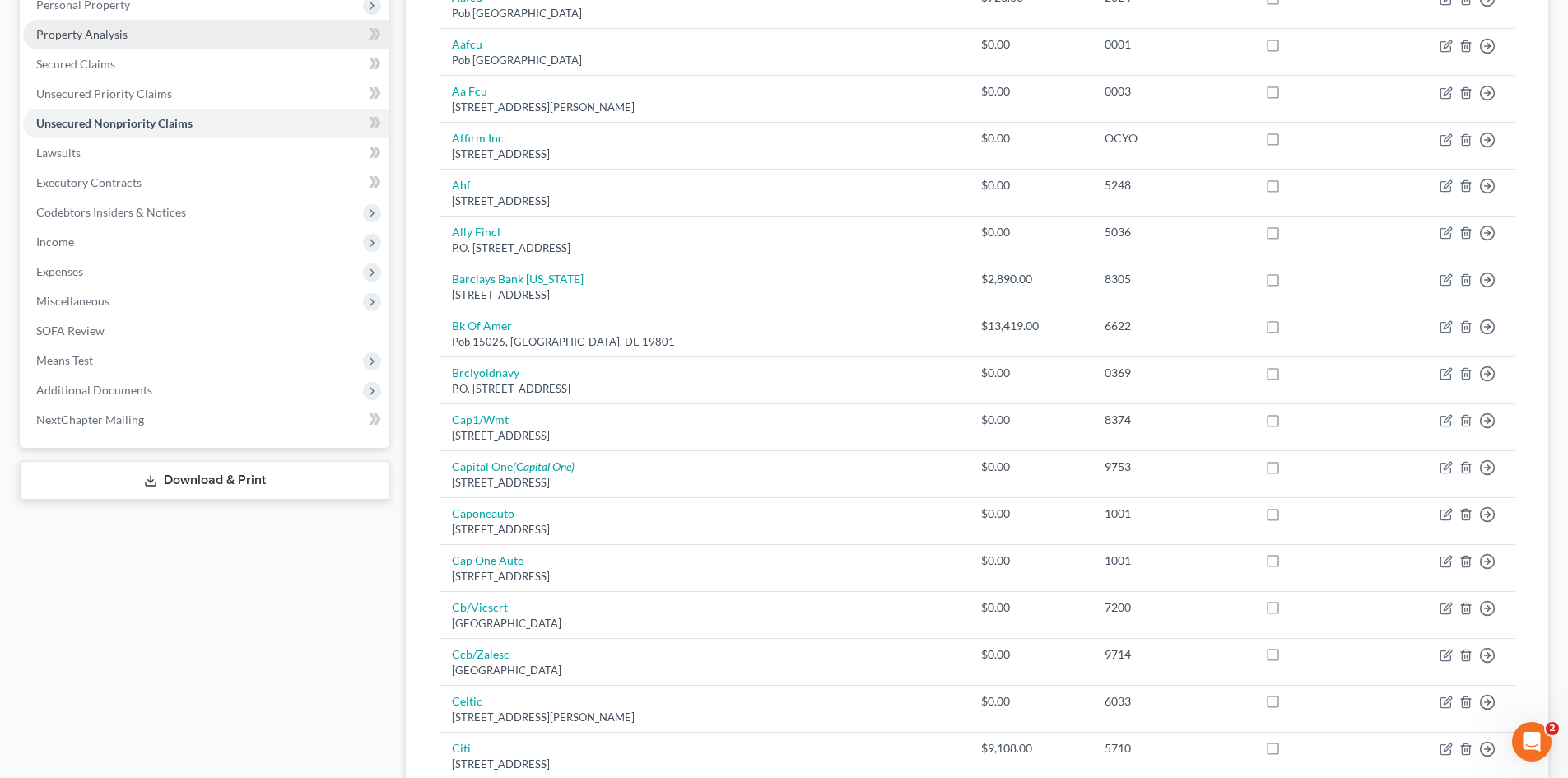
drag, startPoint x: 167, startPoint y: 37, endPoint x: 180, endPoint y: 34, distance: 13.3
click at [167, 37] on link "Property Analysis" at bounding box center [206, 34] width 367 height 30
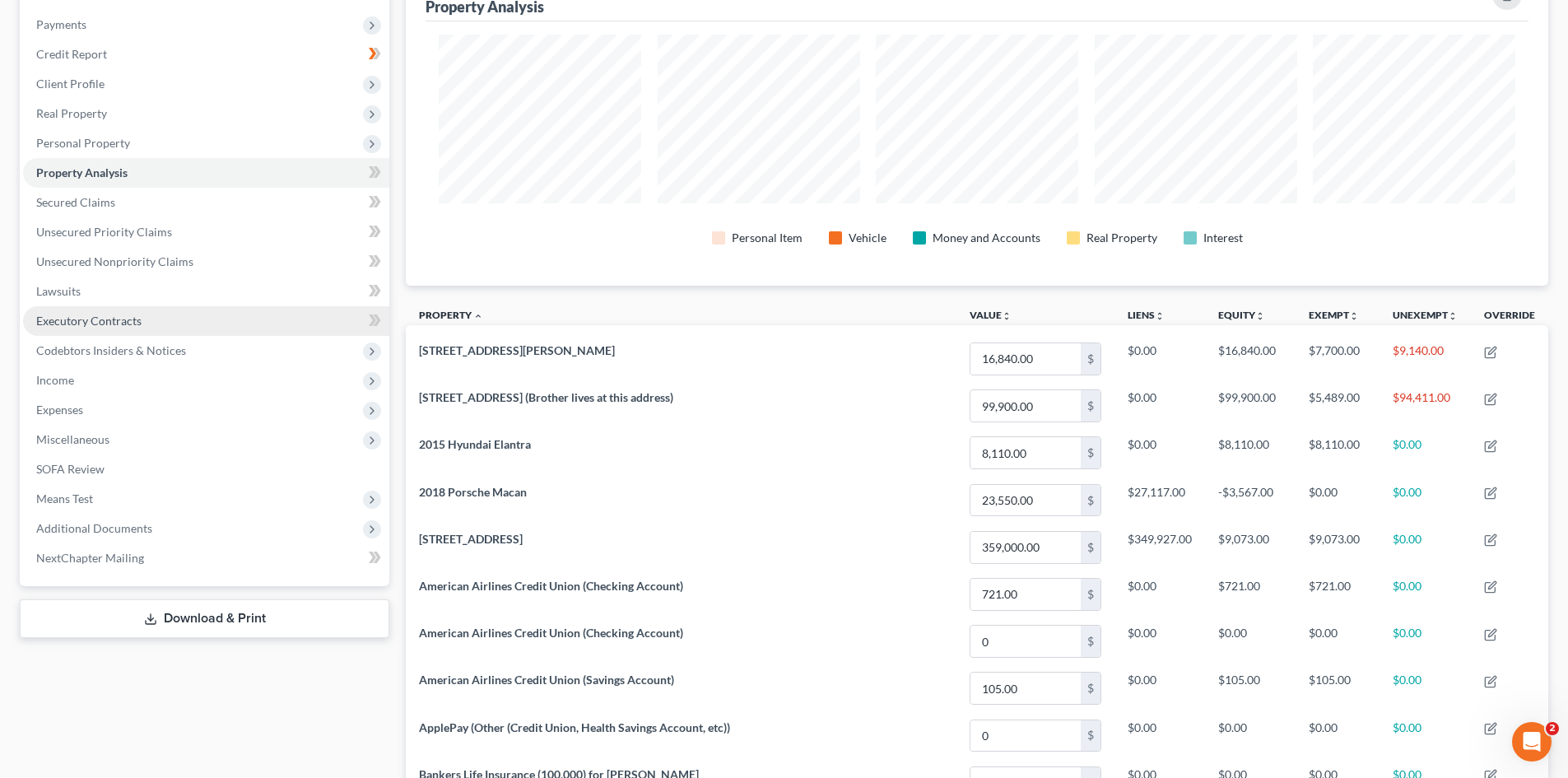
scroll to position [164, 0]
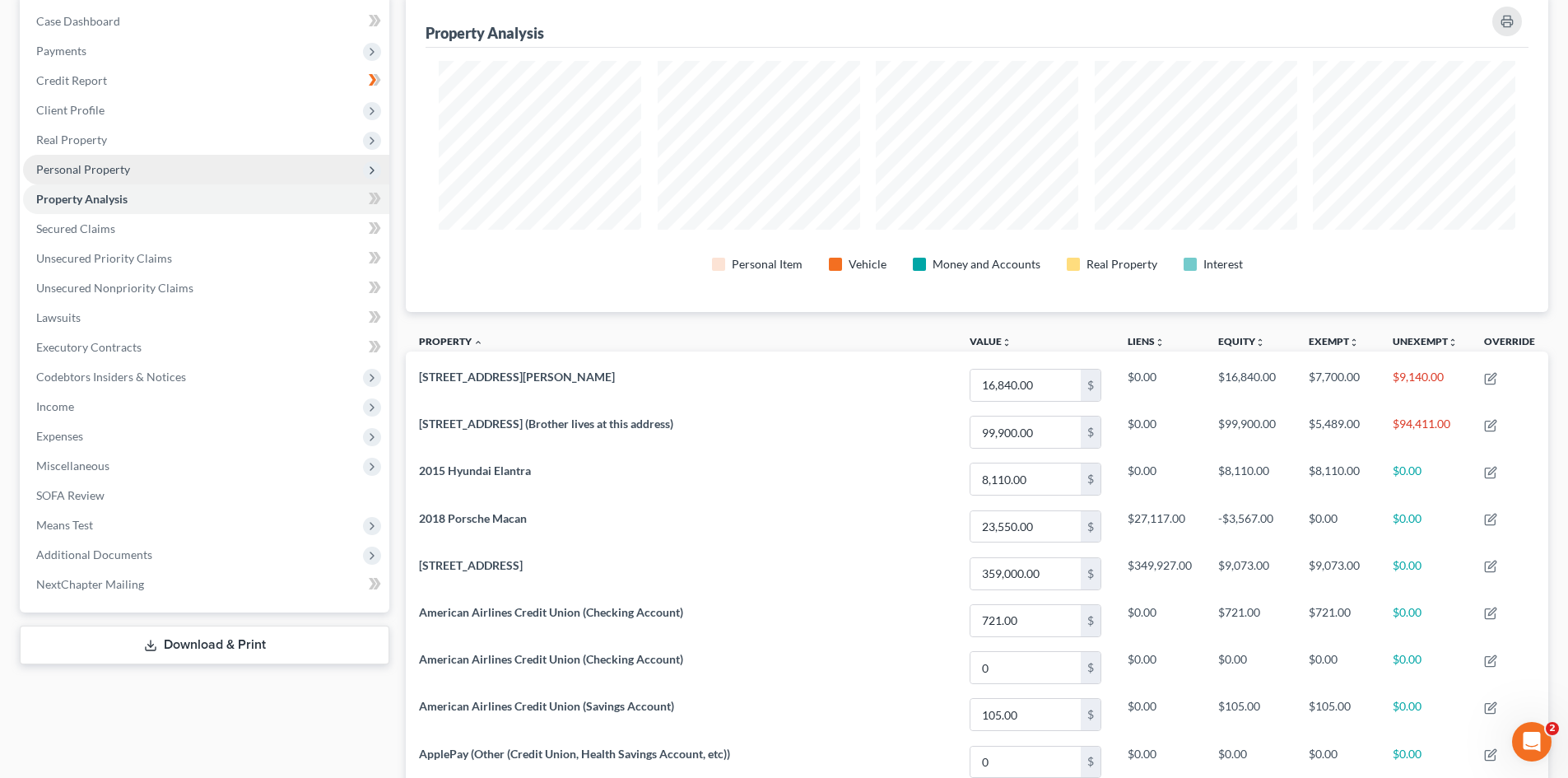
click at [88, 172] on span "Personal Property" at bounding box center [83, 169] width 94 height 14
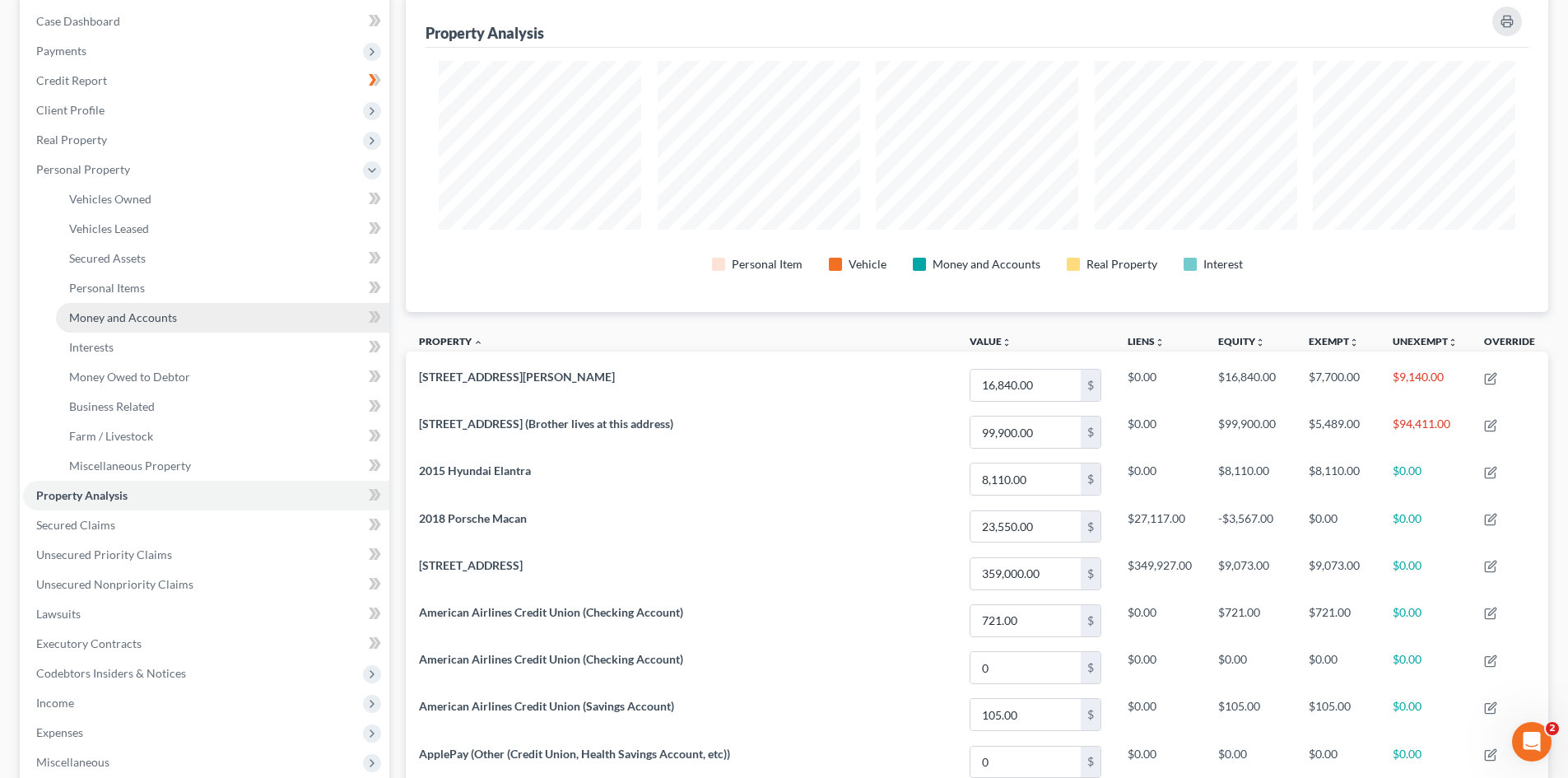
click at [143, 311] on link "Money and Accounts" at bounding box center [222, 318] width 333 height 30
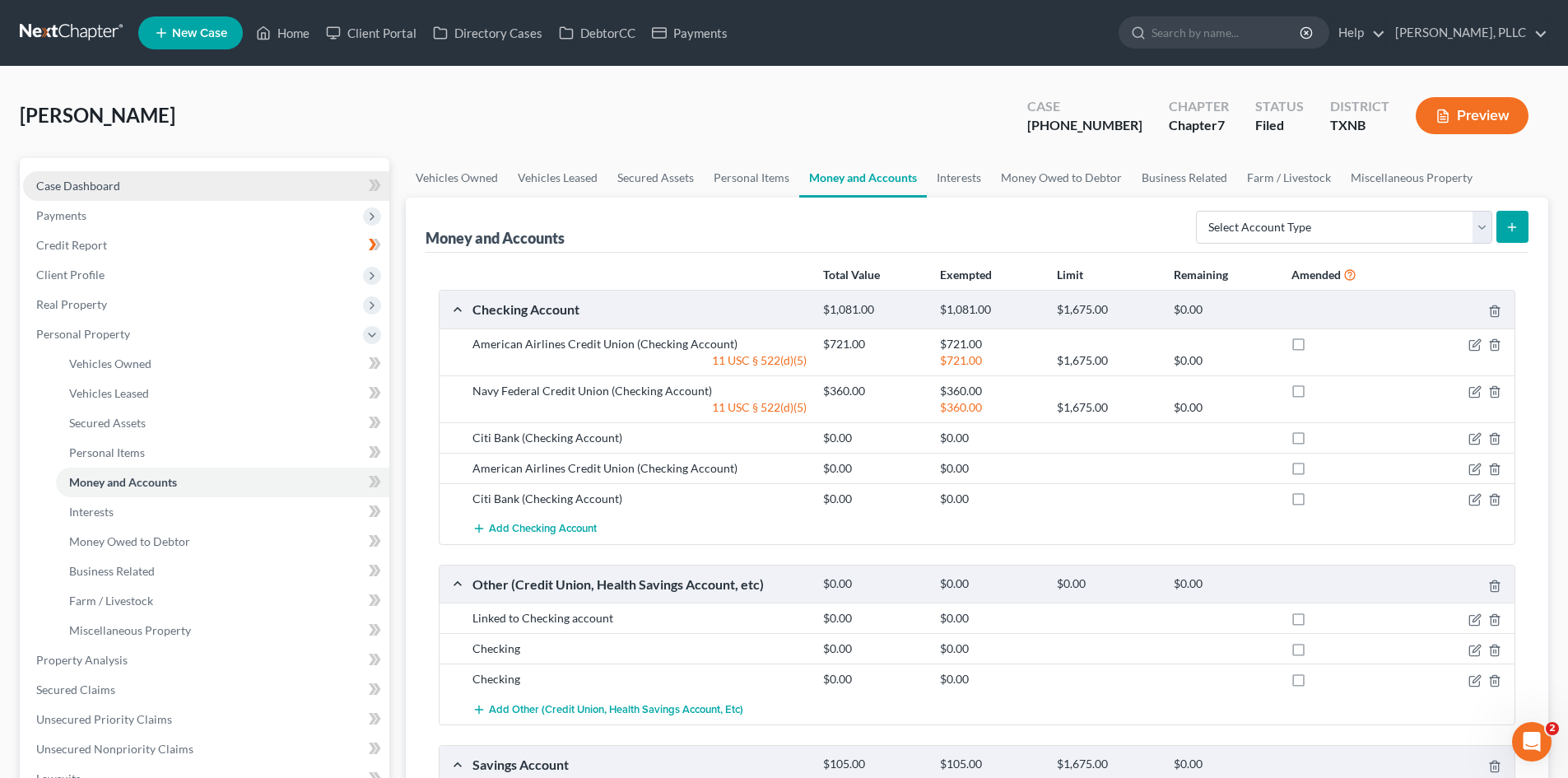
click at [140, 189] on link "Case Dashboard" at bounding box center [206, 186] width 367 height 30
select select "4"
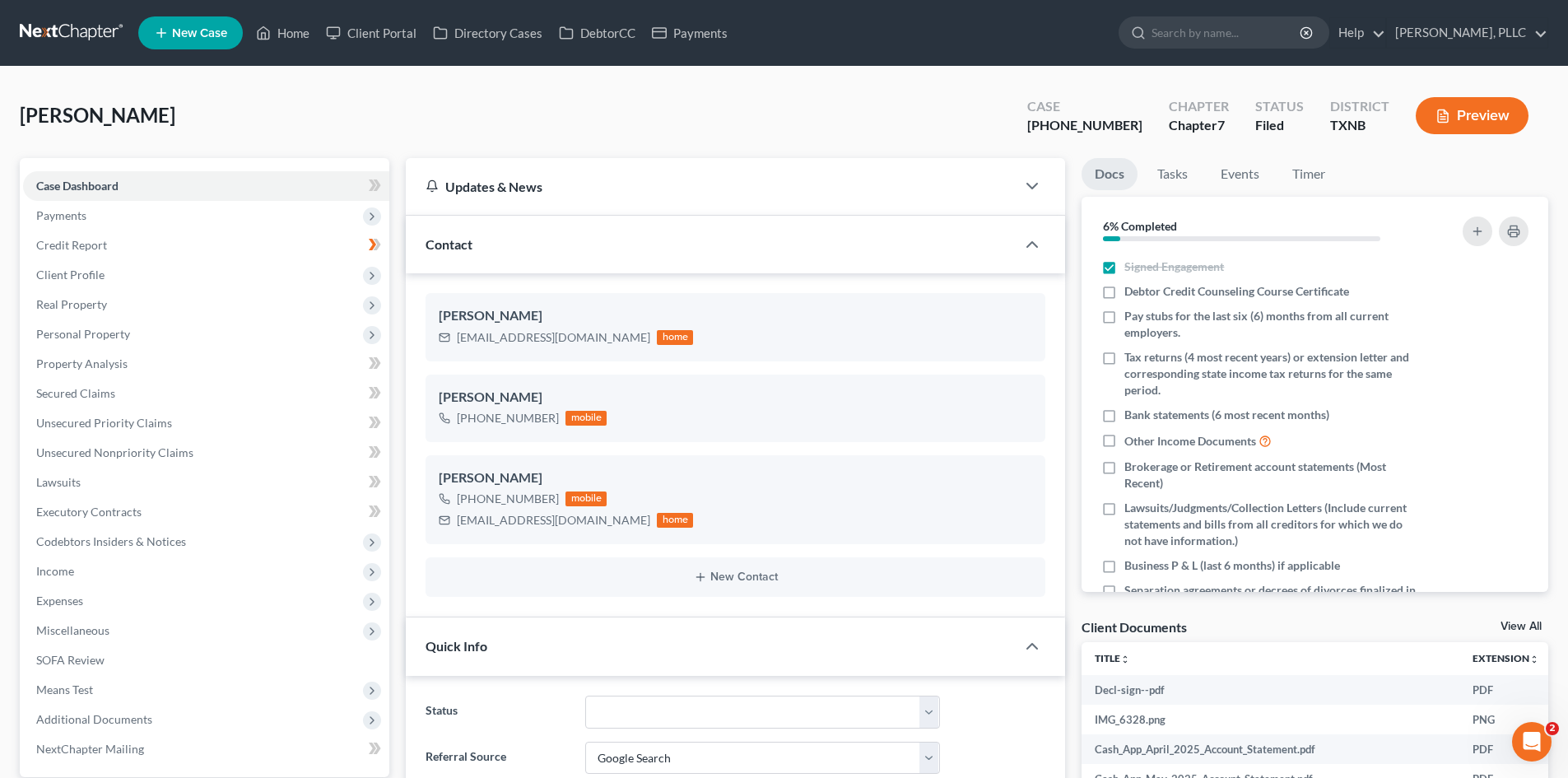
scroll to position [2630, 0]
drag, startPoint x: 611, startPoint y: 340, endPoint x: 476, endPoint y: 345, distance: 135.1
click at [522, 344] on div "[EMAIL_ADDRESS][DOMAIN_NAME] home" at bounding box center [565, 337] width 254 height 21
drag, startPoint x: 458, startPoint y: 335, endPoint x: 592, endPoint y: 332, distance: 134.0
click at [610, 333] on div "[EMAIL_ADDRESS][DOMAIN_NAME] home" at bounding box center [565, 337] width 254 height 21
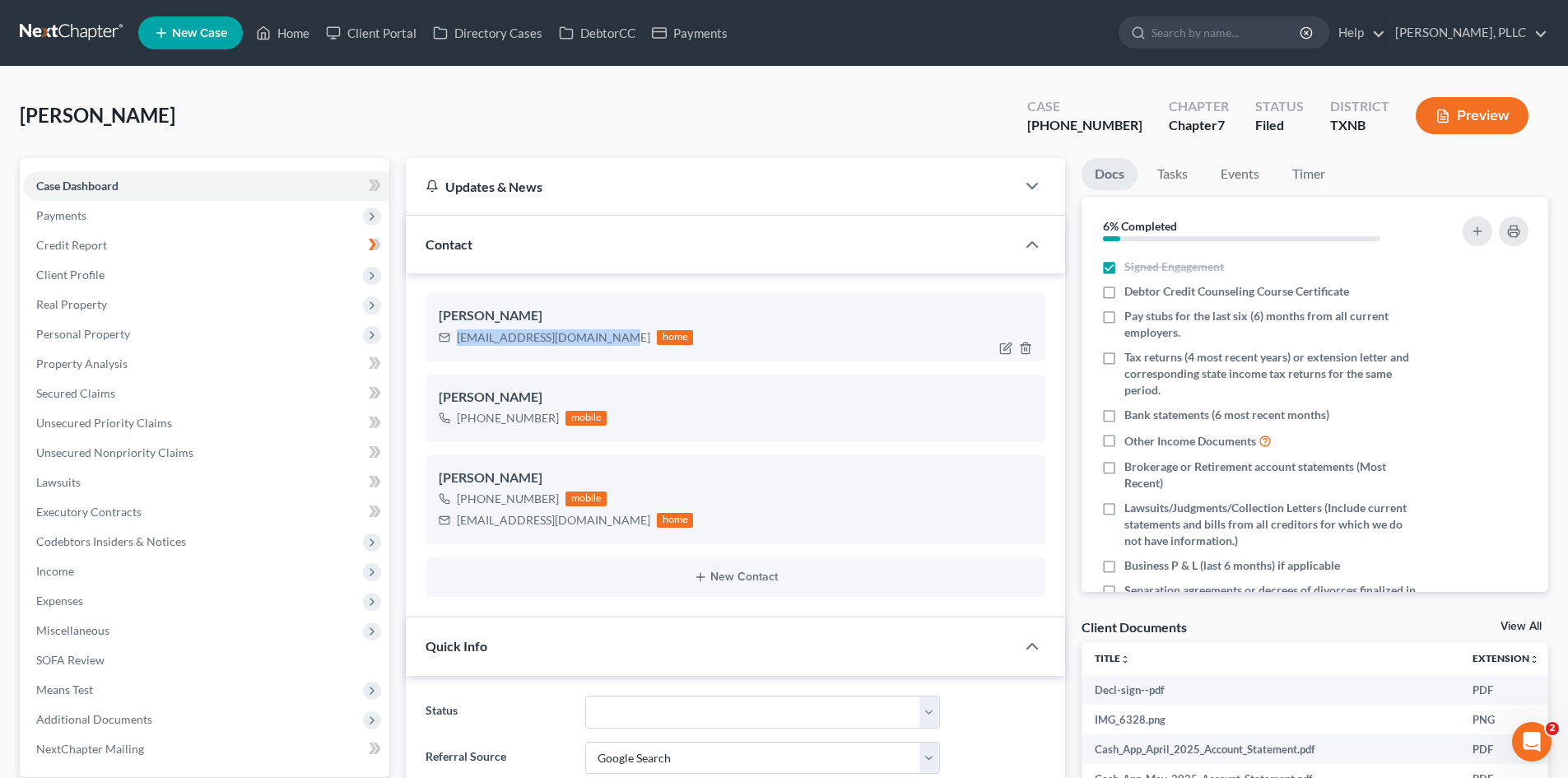
copy div "[EMAIL_ADDRESS][DOMAIN_NAME]"
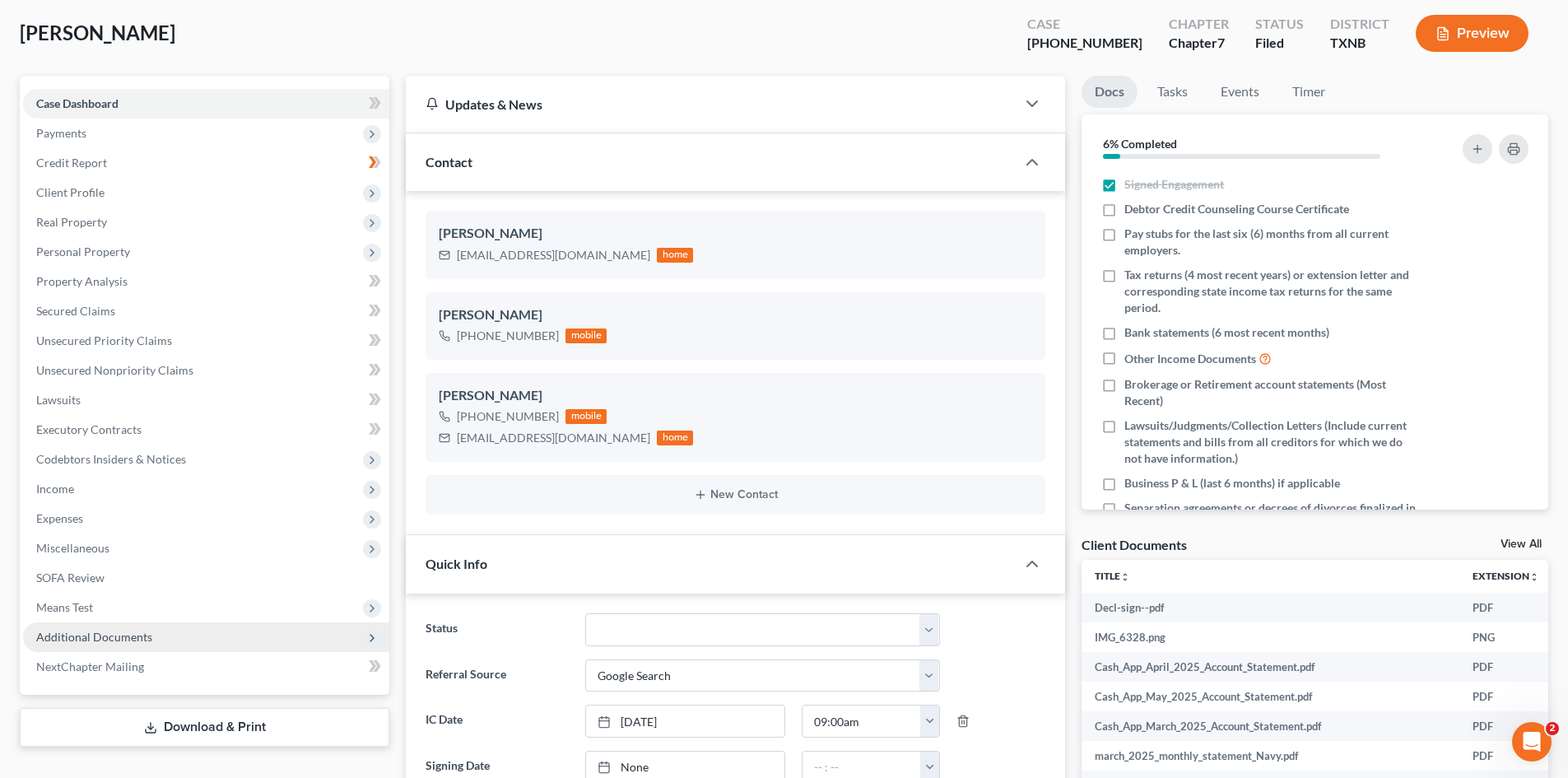
click at [128, 632] on span "Additional Documents" at bounding box center [94, 636] width 116 height 14
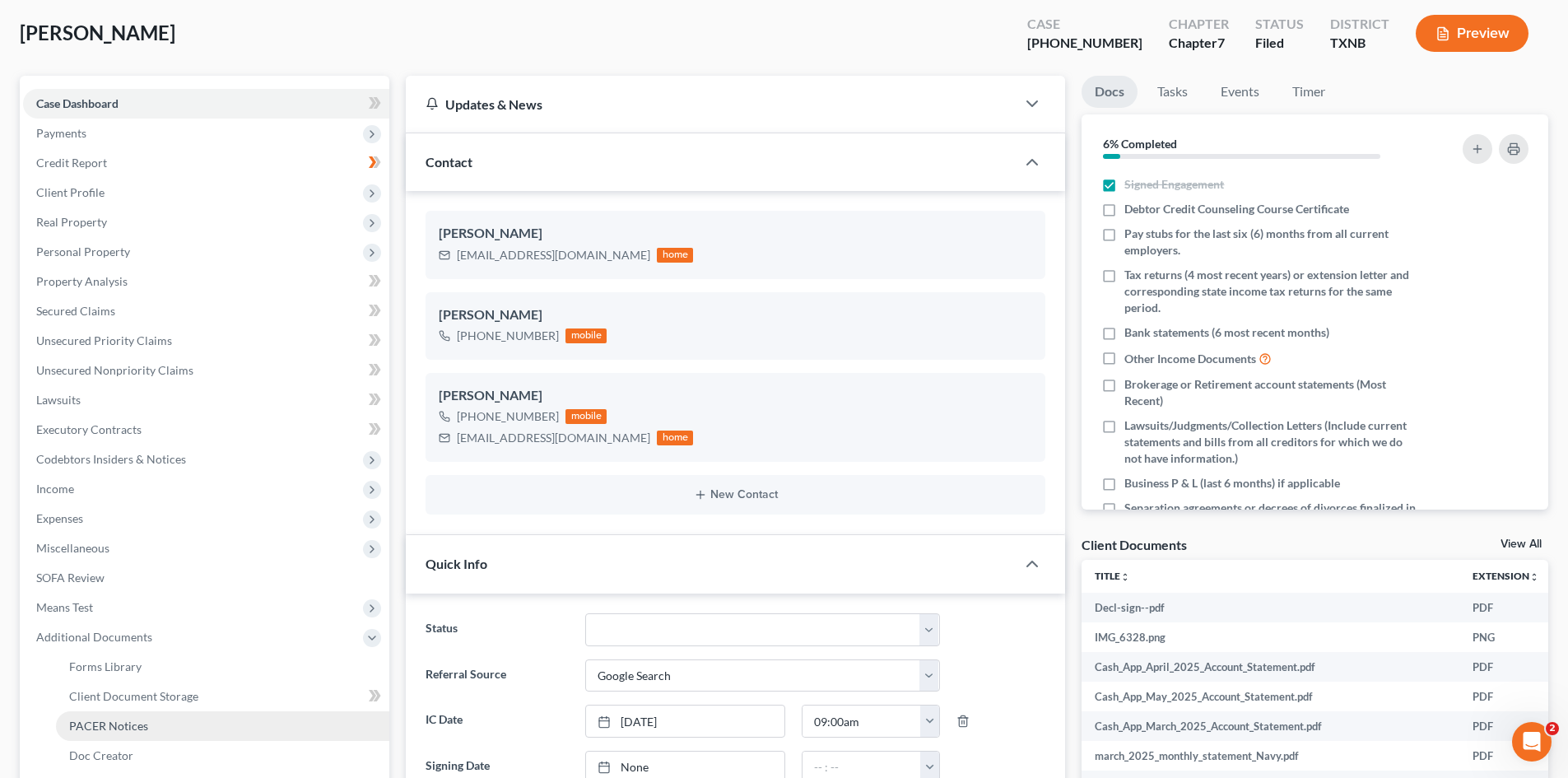
click at [151, 718] on link "PACER Notices" at bounding box center [222, 726] width 333 height 30
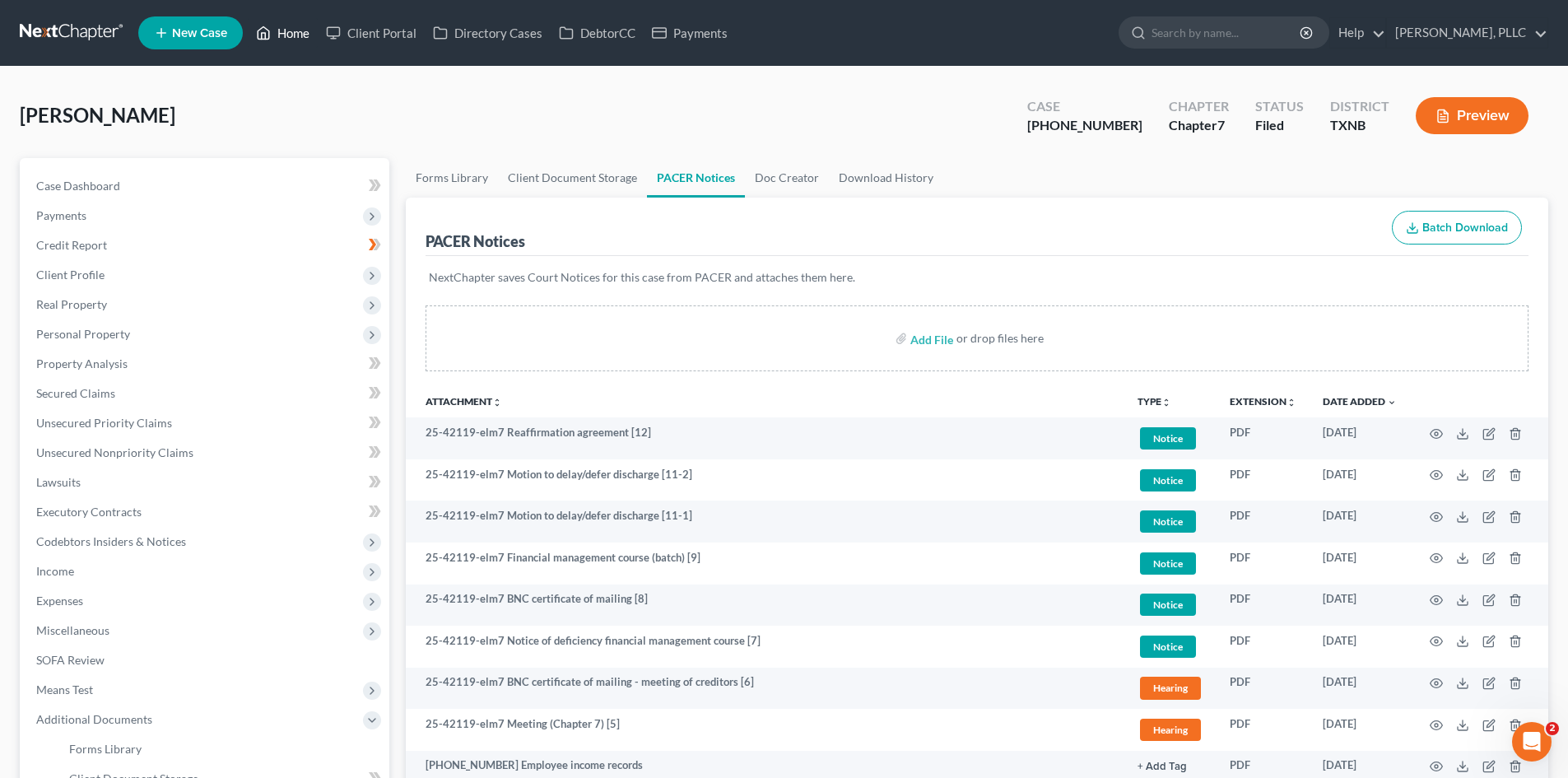
click at [288, 44] on link "Home" at bounding box center [283, 33] width 70 height 30
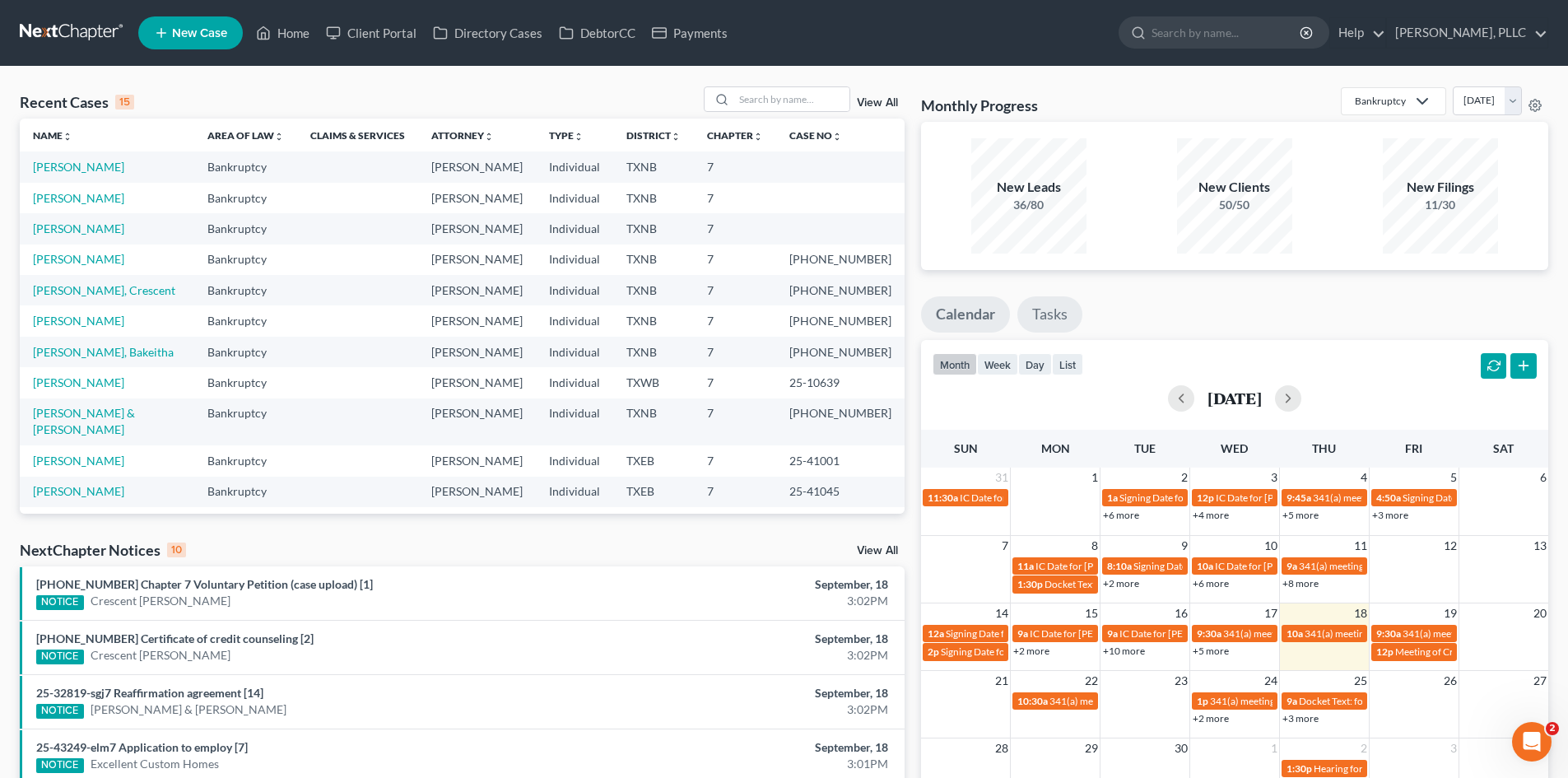
click at [1070, 317] on link "Tasks" at bounding box center [1050, 314] width 65 height 36
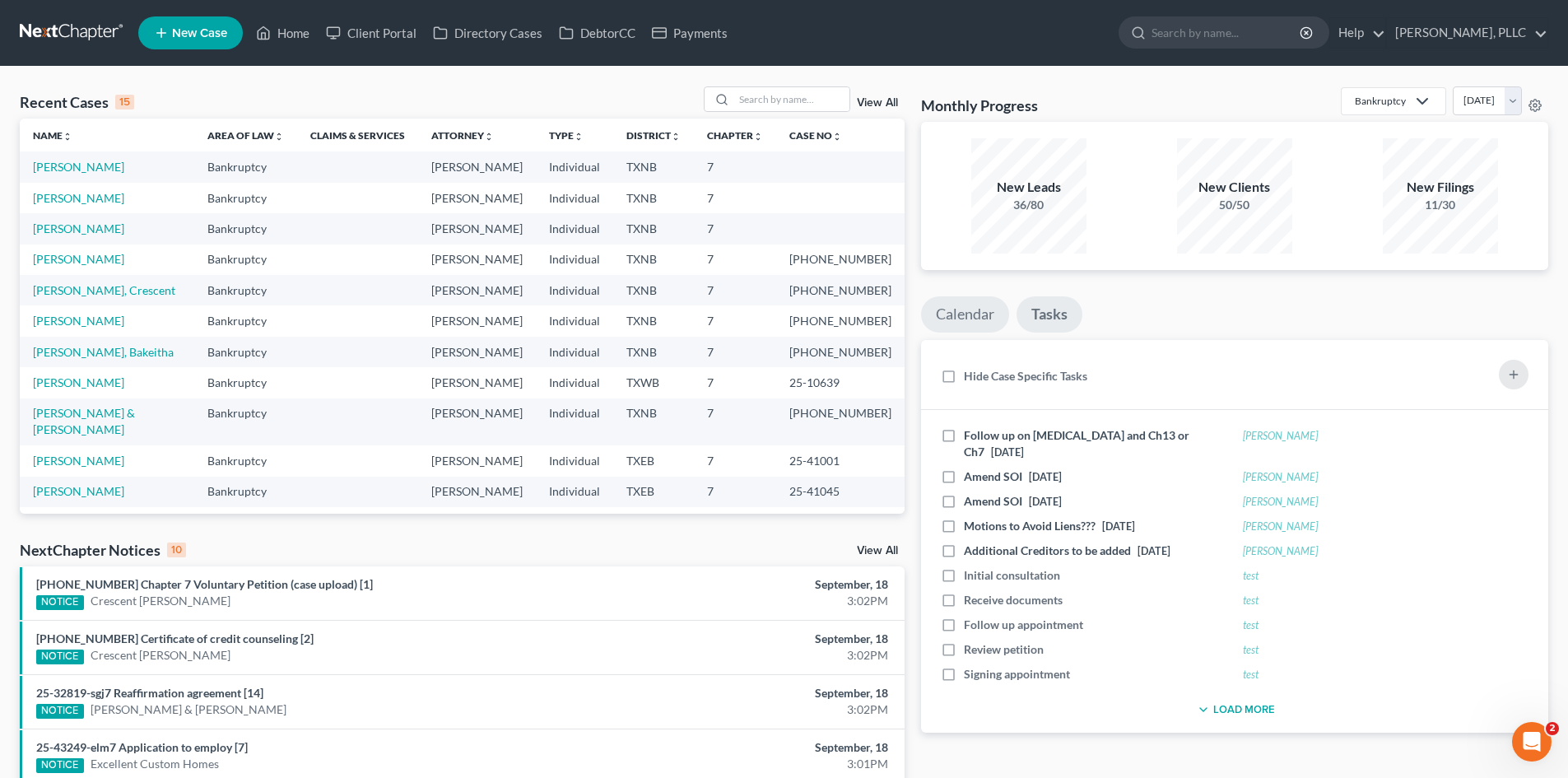
click at [997, 318] on link "Calendar" at bounding box center [965, 314] width 88 height 36
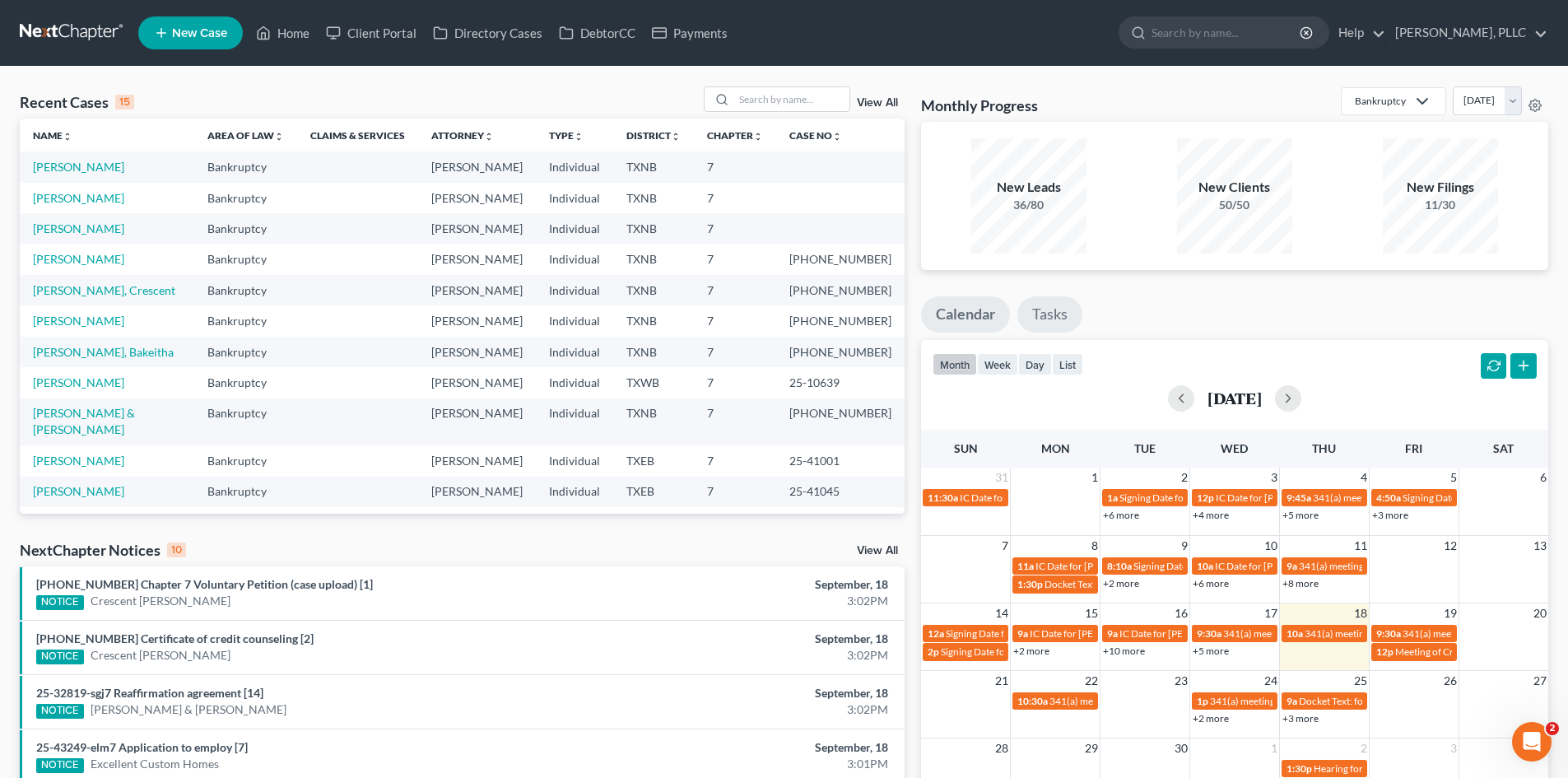
click at [1042, 319] on link "Tasks" at bounding box center [1050, 314] width 65 height 36
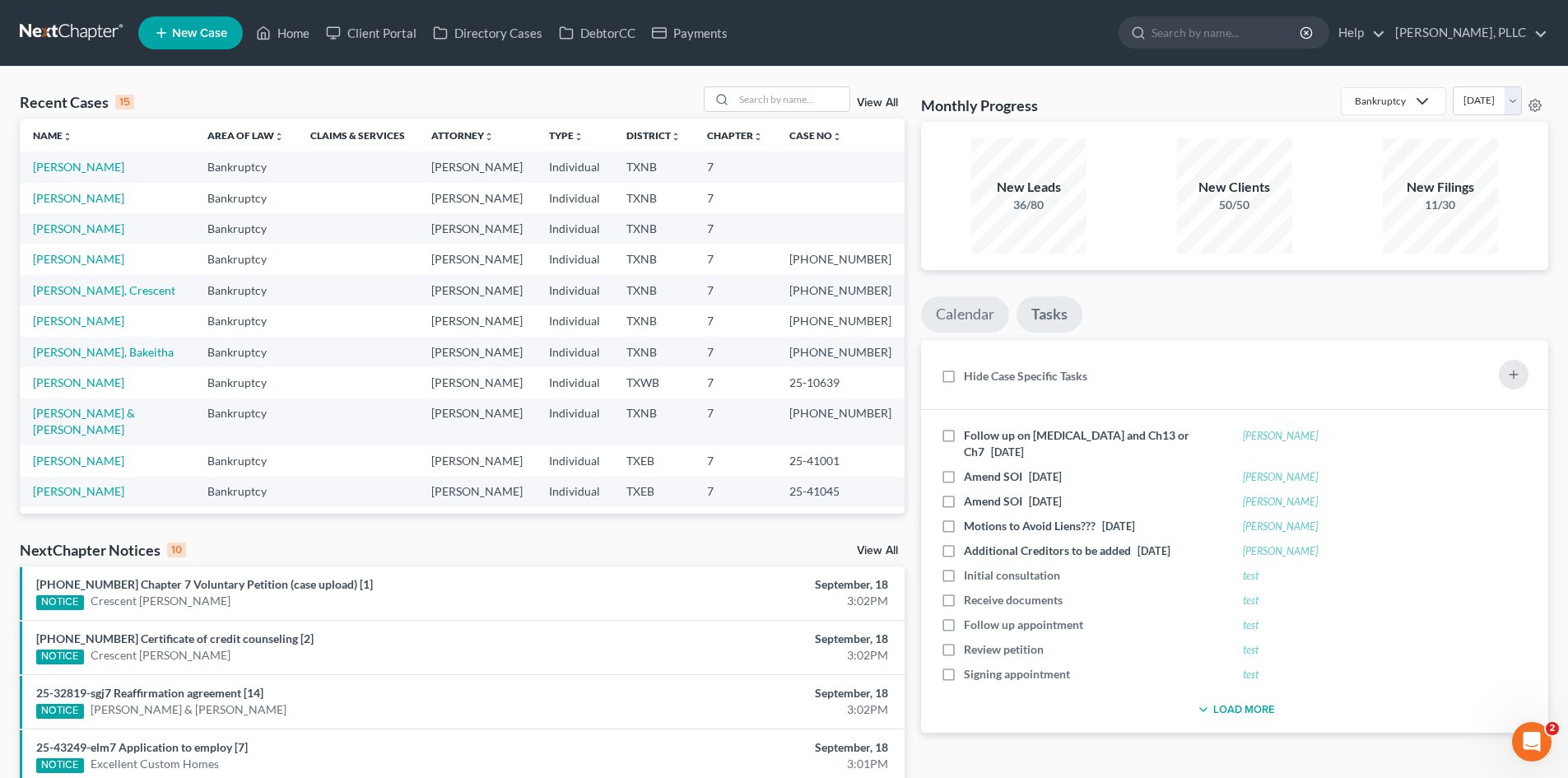
click at [963, 316] on link "Calendar" at bounding box center [965, 314] width 88 height 36
